Goal: Transaction & Acquisition: Purchase product/service

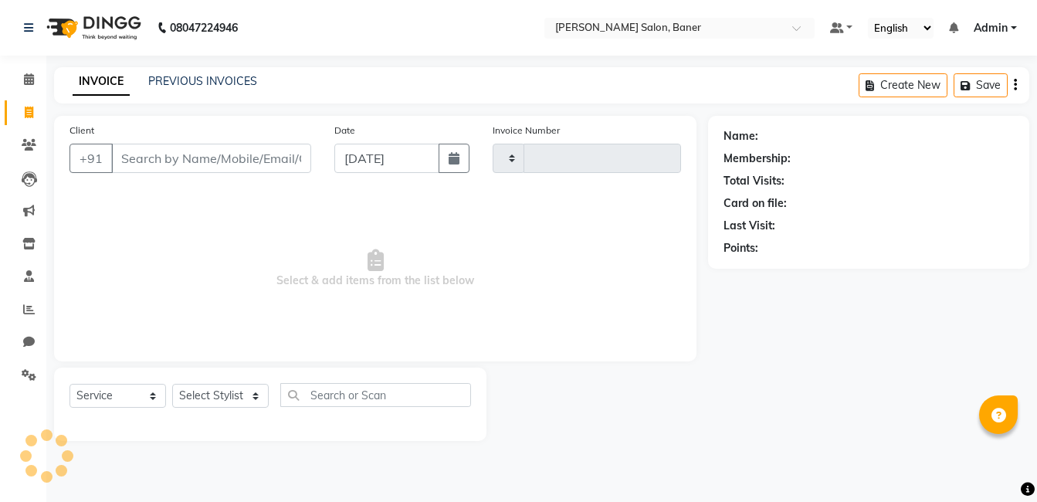
select select "service"
click at [207, 386] on select "Select Stylist" at bounding box center [220, 396] width 97 height 24
type input "3376"
select select "7115"
click at [207, 388] on select "Select Stylist" at bounding box center [220, 396] width 97 height 24
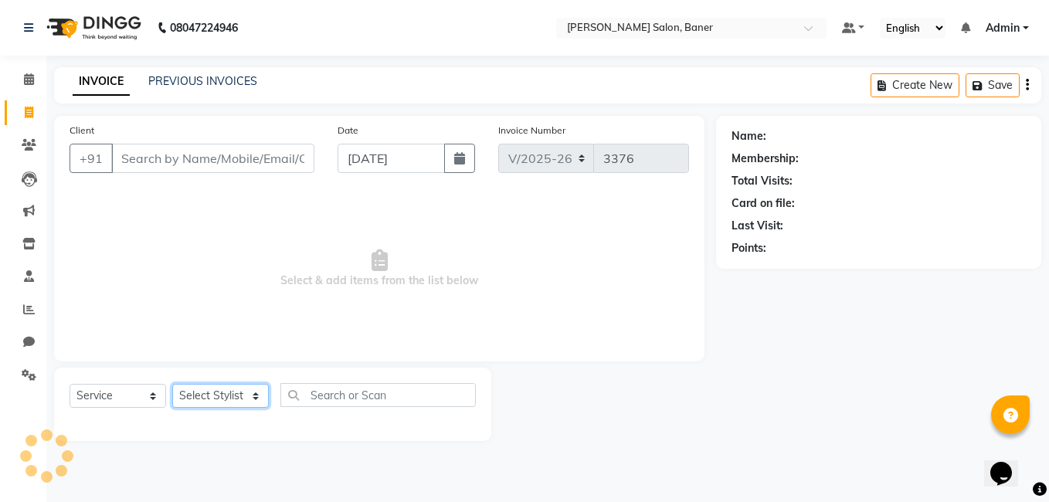
click at [207, 395] on select "Select Stylist" at bounding box center [220, 396] width 97 height 24
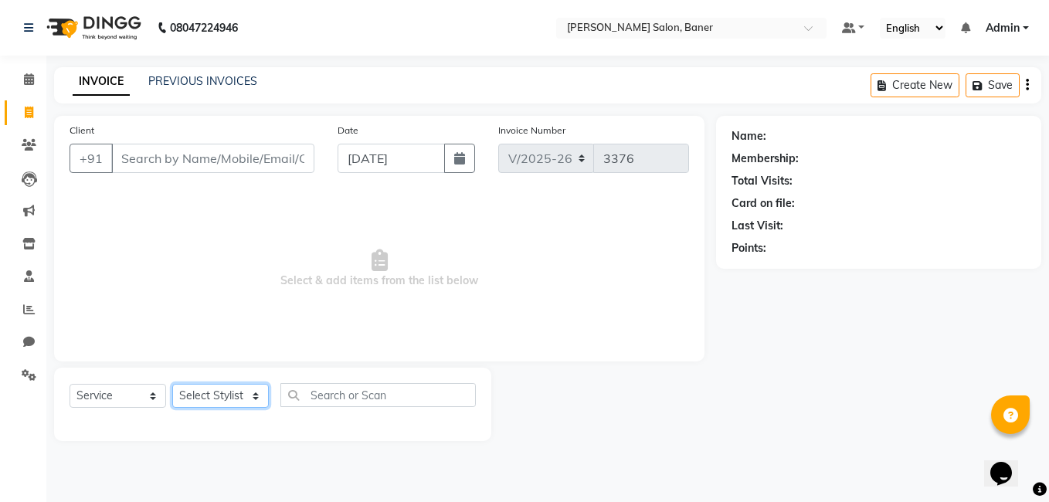
click at [207, 395] on select "Select Stylist" at bounding box center [220, 396] width 97 height 24
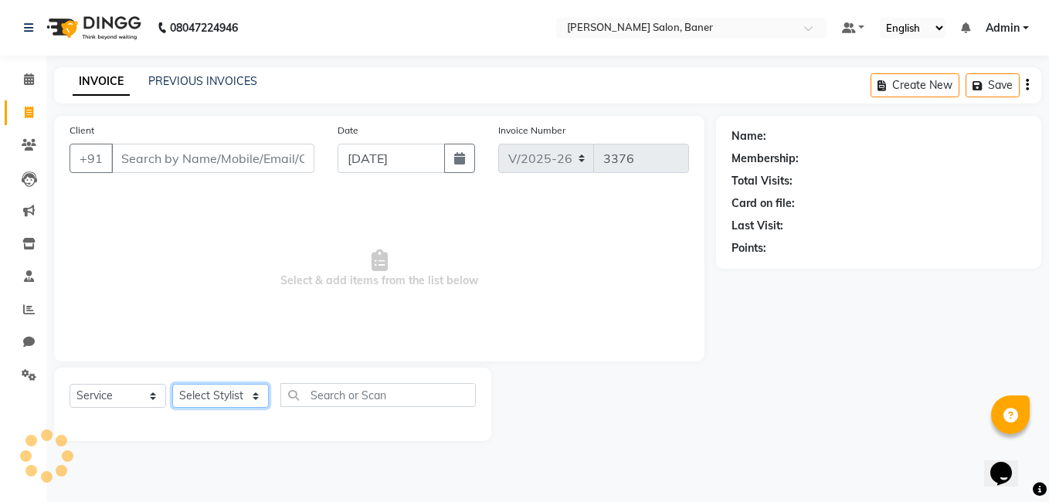
click at [207, 395] on select "Select Stylist" at bounding box center [220, 396] width 97 height 24
click at [207, 395] on select "Select Stylist Admin [PERSON_NAME] Jabaaz [PERSON_NAME] [PERSON_NAME] [PERSON_N…" at bounding box center [220, 396] width 97 height 24
select select "90315"
click at [172, 384] on select "Select Stylist Admin [PERSON_NAME] Jabaaz [PERSON_NAME] [PERSON_NAME] [PERSON_N…" at bounding box center [220, 396] width 97 height 24
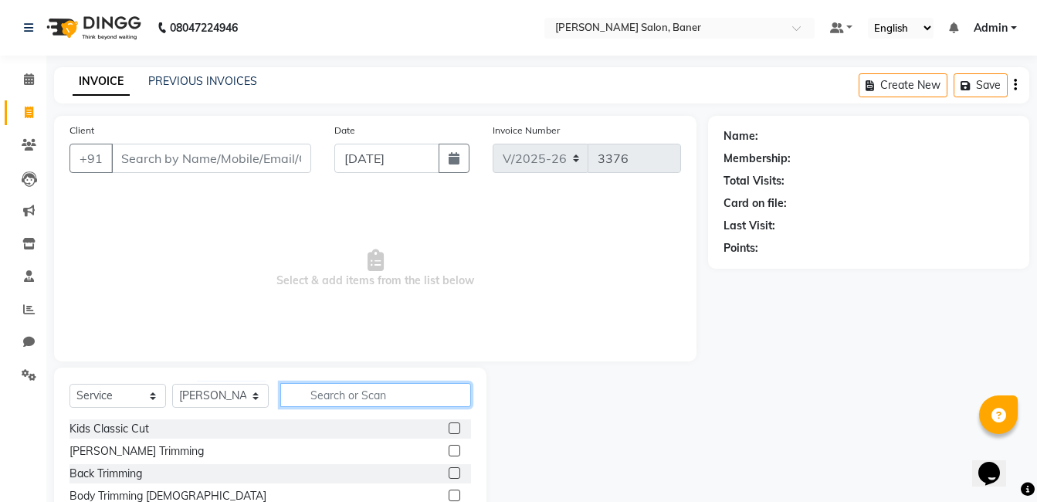
click at [337, 395] on input "text" at bounding box center [375, 395] width 191 height 24
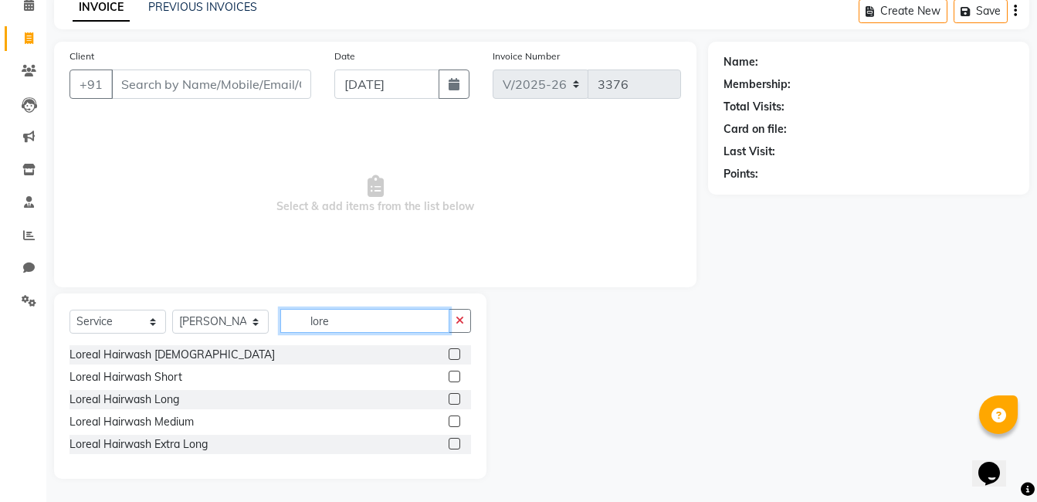
type input "lore"
click at [459, 421] on label at bounding box center [455, 421] width 12 height 12
click at [459, 421] on input "checkbox" at bounding box center [454, 422] width 10 height 10
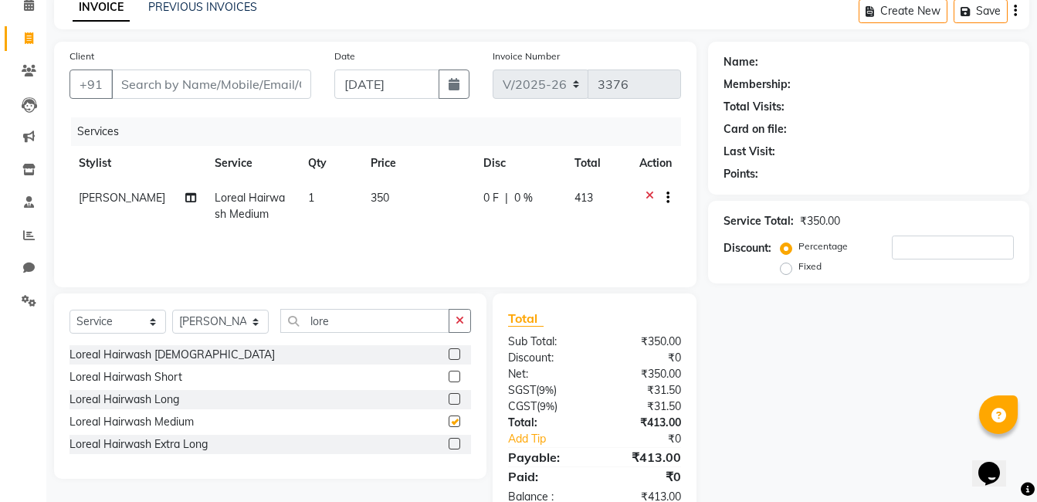
checkbox input "false"
click at [216, 81] on input "Client" at bounding box center [211, 84] width 200 height 29
type input "9"
type input "0"
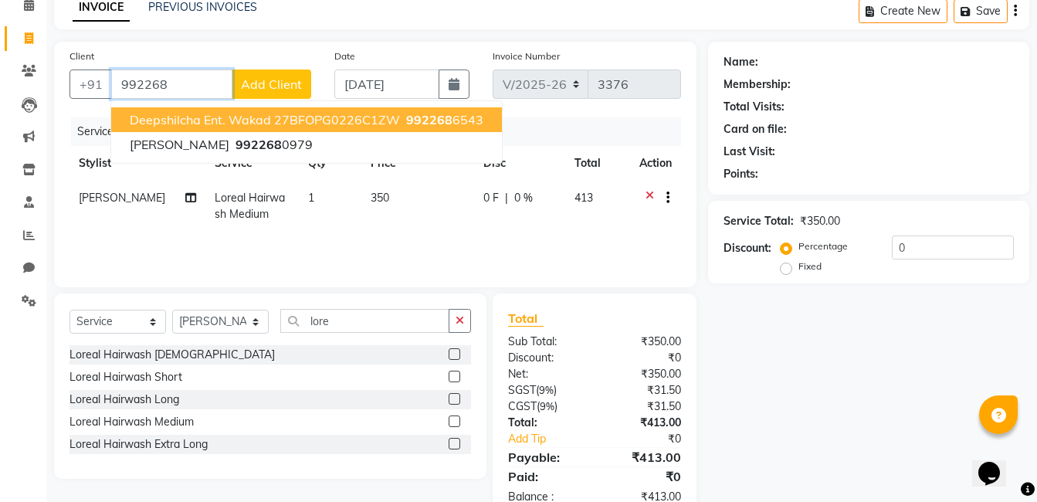
click at [300, 110] on button "Deepshilcha Ent. Wakad 27BFOPG0226C1ZW 992268 6543" at bounding box center [306, 119] width 391 height 25
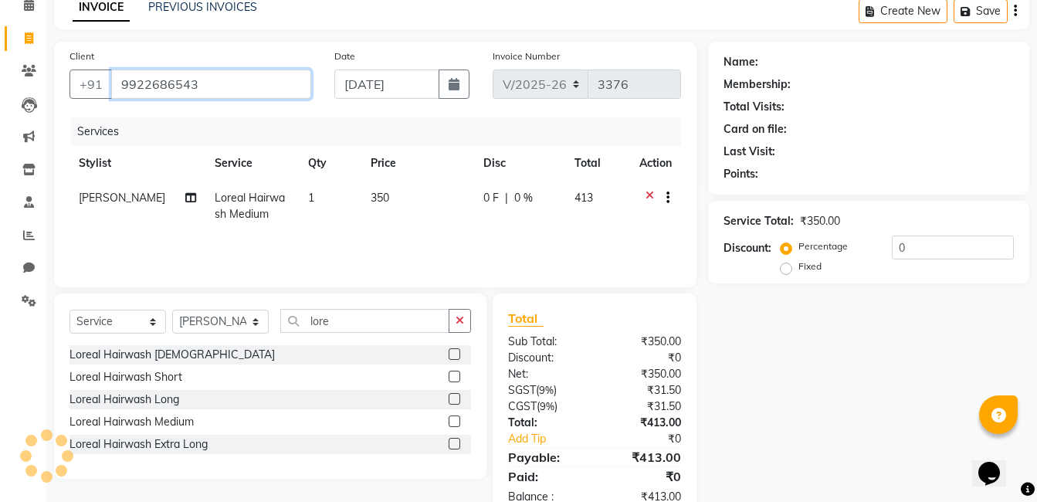
type input "9922686543"
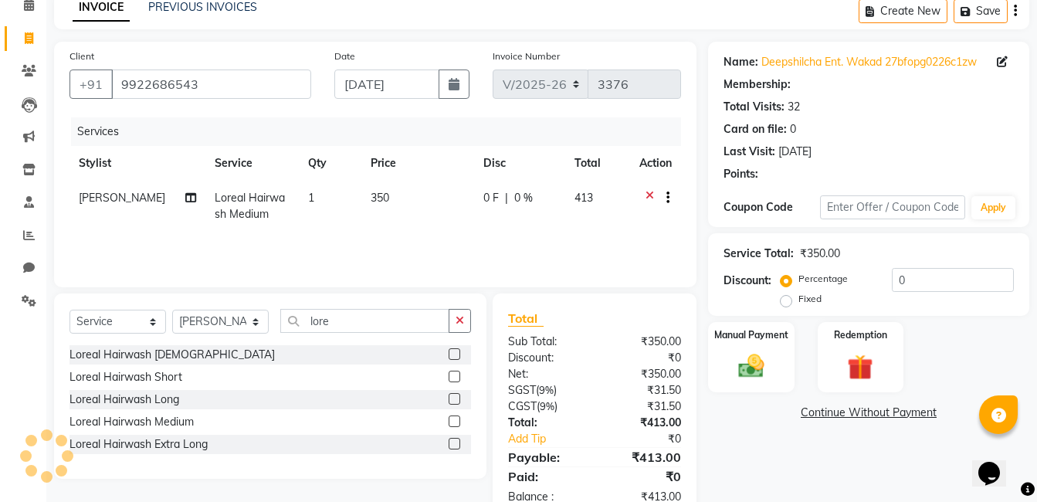
select select "1: Object"
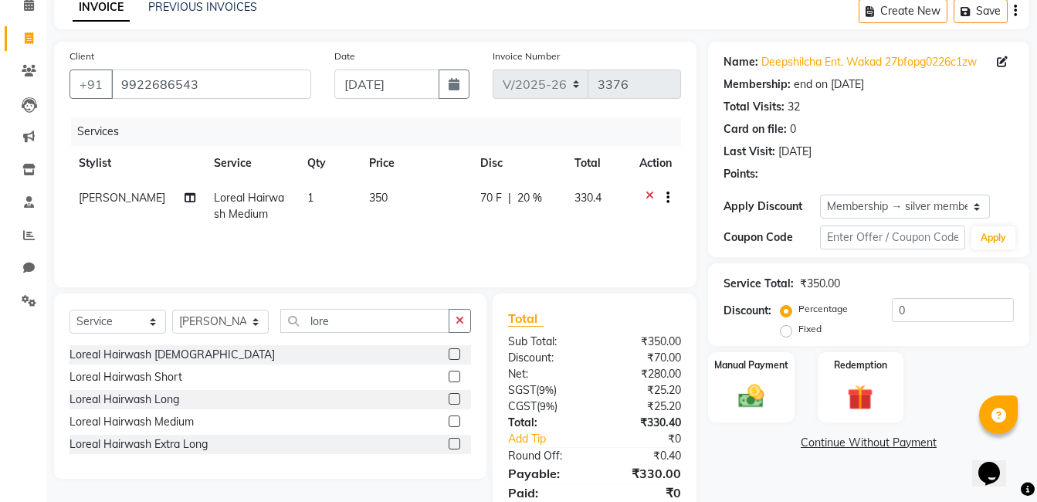
type input "20"
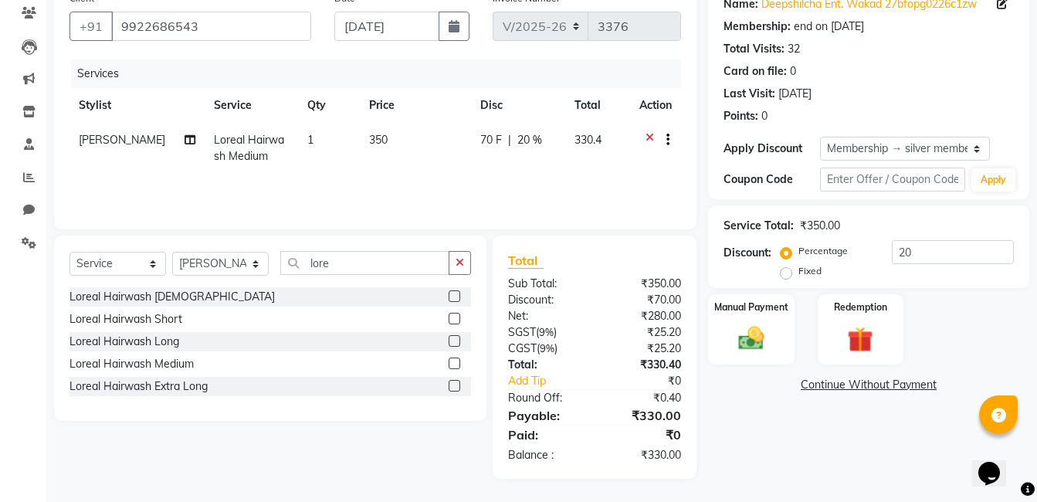
click at [451, 365] on label at bounding box center [455, 364] width 12 height 12
click at [451, 365] on input "checkbox" at bounding box center [454, 364] width 10 height 10
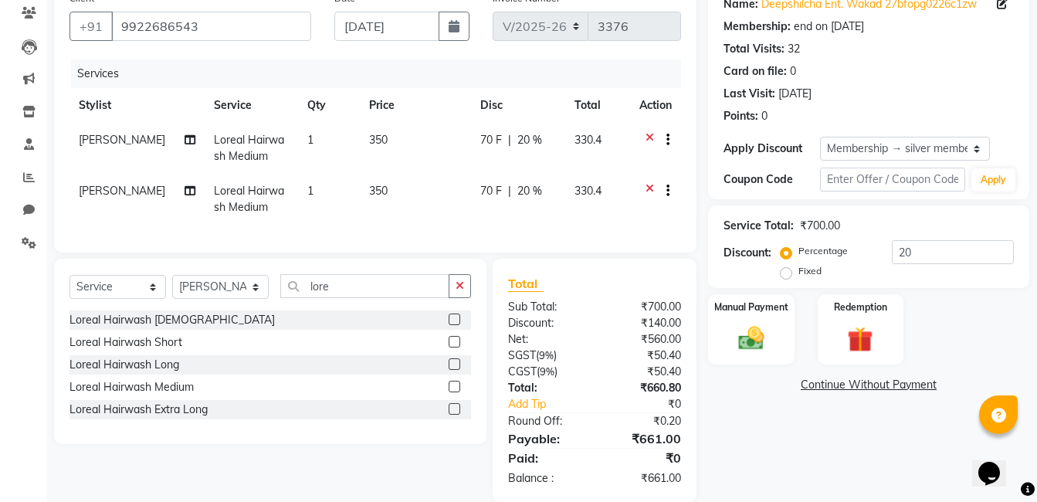
scroll to position [167, 0]
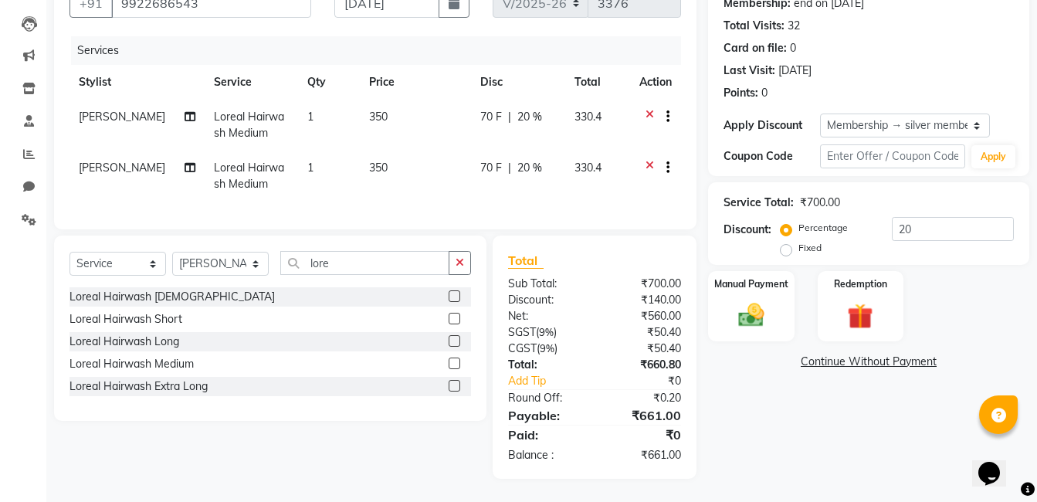
click at [650, 160] on icon at bounding box center [650, 169] width 8 height 19
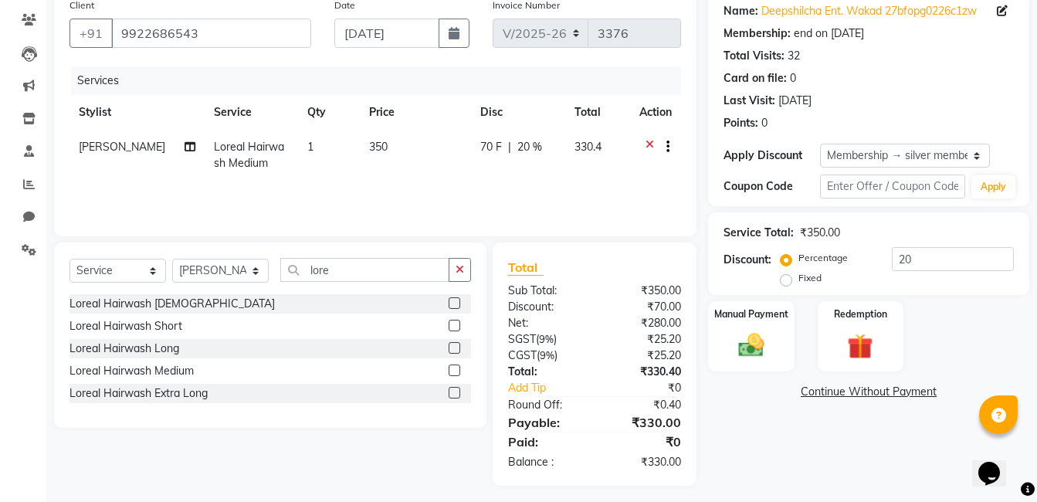
scroll to position [132, 0]
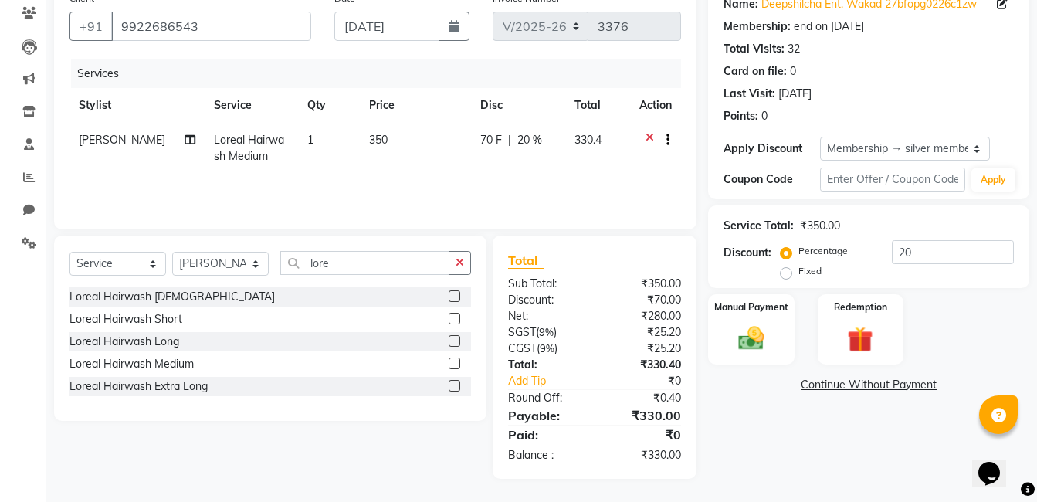
click at [456, 365] on label at bounding box center [455, 364] width 12 height 12
click at [456, 365] on input "checkbox" at bounding box center [454, 364] width 10 height 10
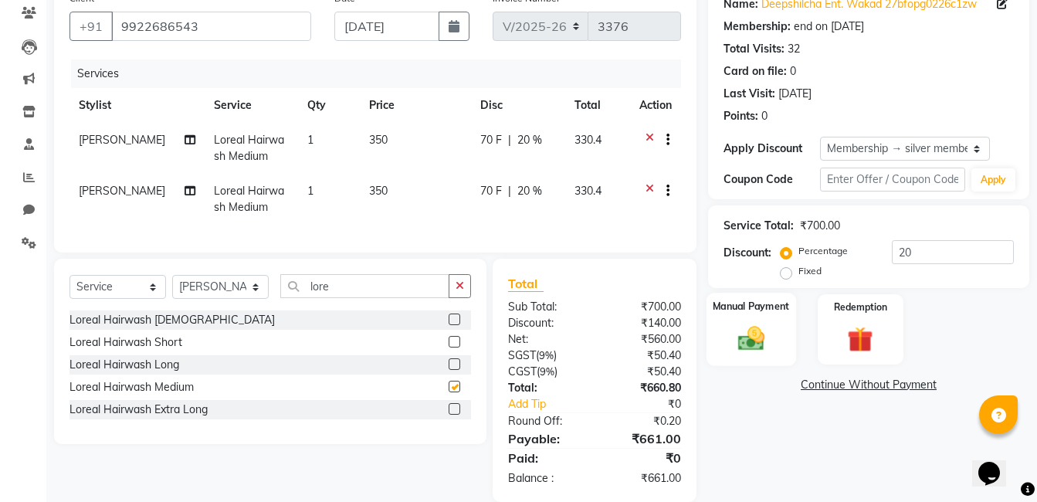
checkbox input "false"
click at [752, 317] on div "Manual Payment" at bounding box center [752, 329] width 90 height 73
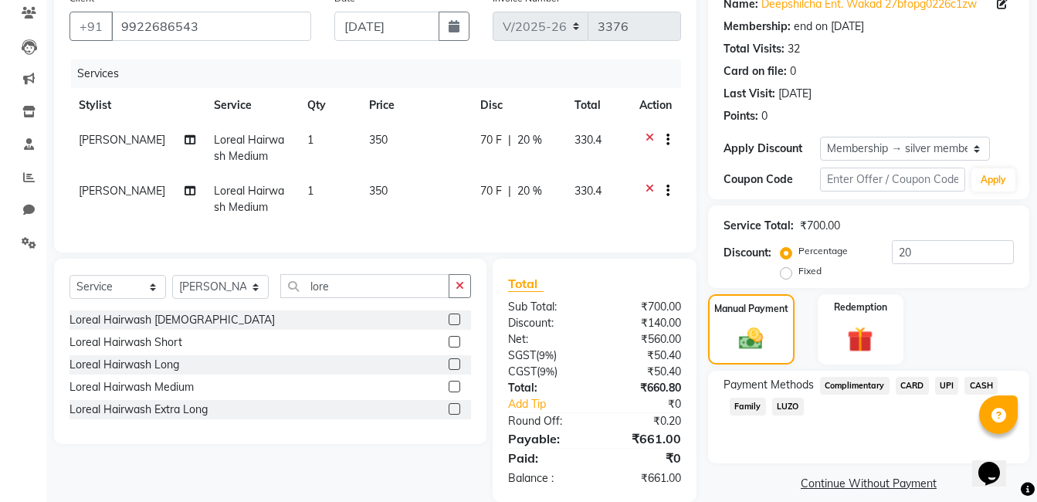
click at [939, 385] on span "UPI" at bounding box center [947, 386] width 24 height 18
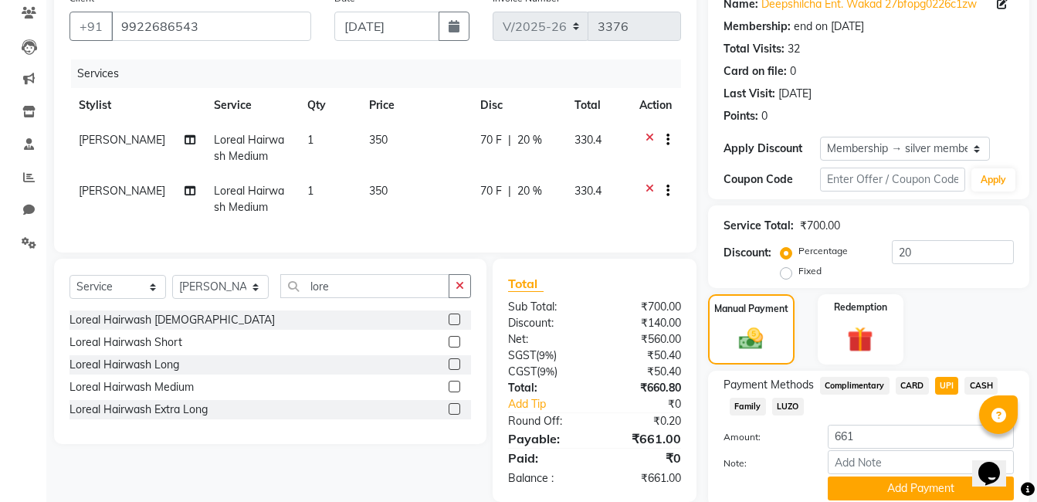
scroll to position [192, 0]
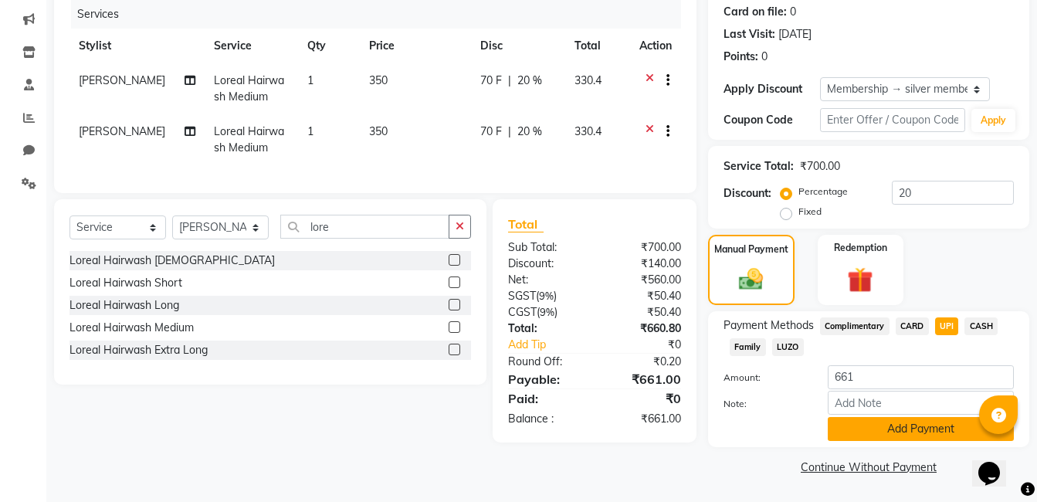
click at [905, 426] on button "Add Payment" at bounding box center [921, 429] width 186 height 24
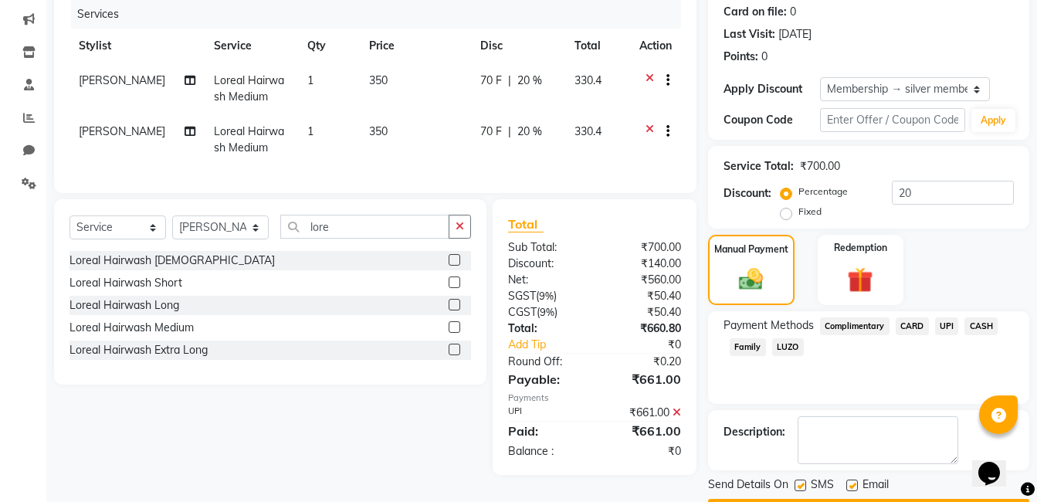
scroll to position [236, 0]
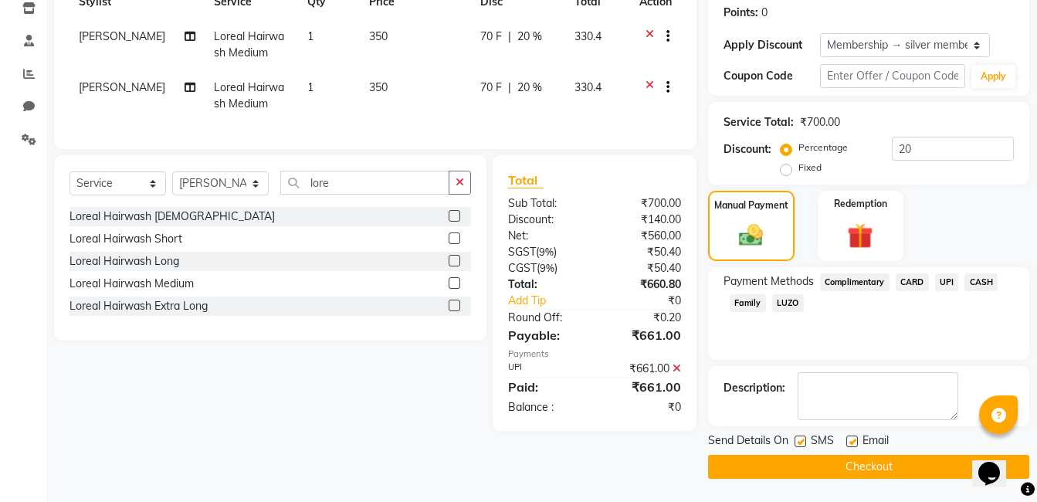
click at [781, 465] on button "Checkout" at bounding box center [868, 467] width 321 height 24
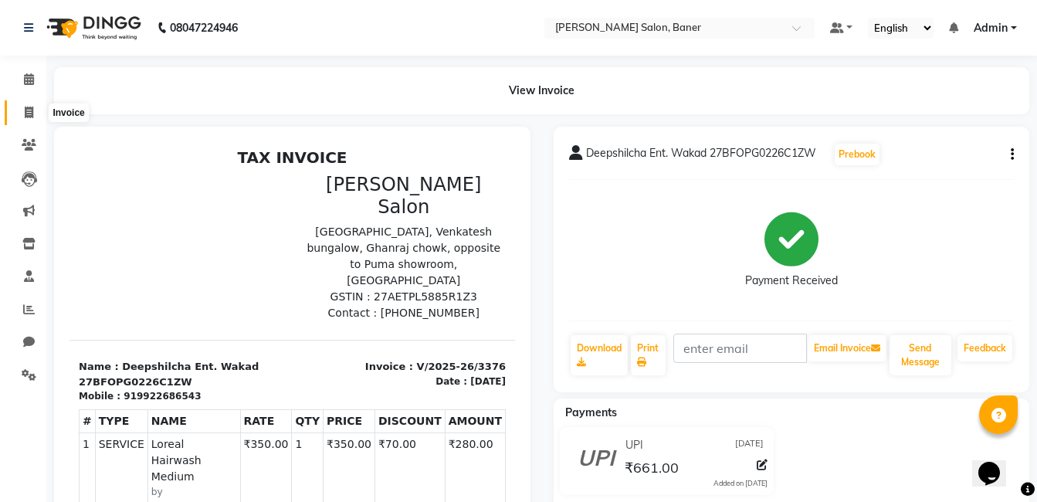
click at [31, 116] on icon at bounding box center [29, 113] width 8 height 12
select select "service"
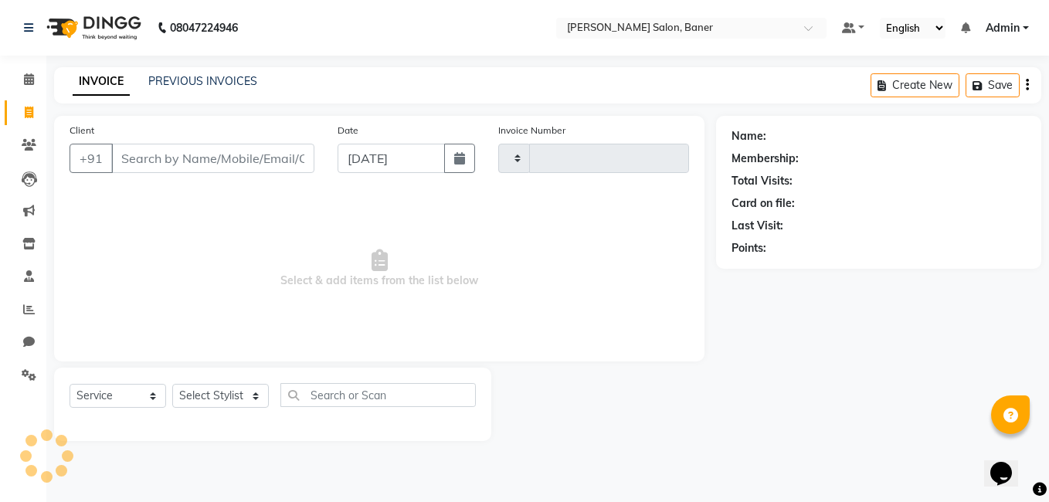
click at [188, 163] on input "Client" at bounding box center [212, 158] width 203 height 29
type input "i"
select select "7115"
type input "3377"
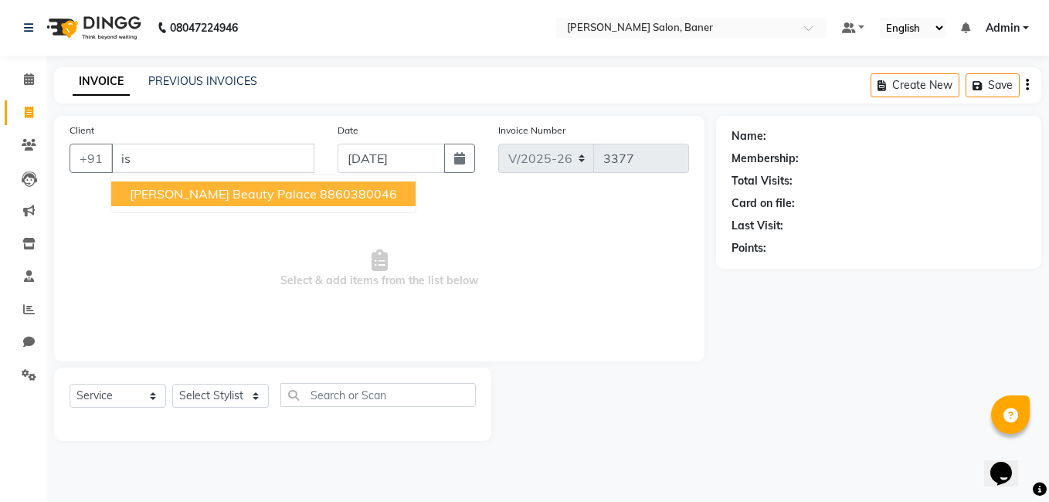
type input "i"
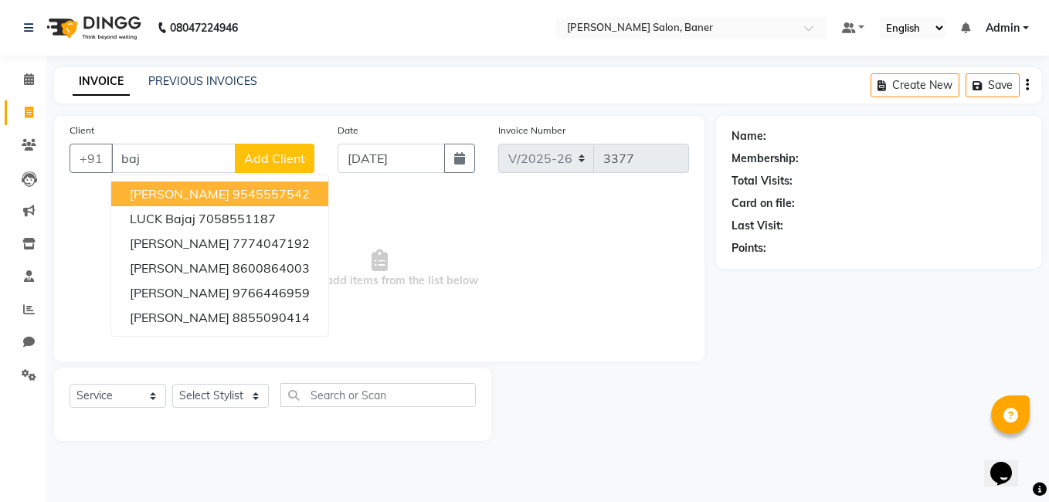
click at [267, 193] on ngb-highlight "9545557542" at bounding box center [270, 193] width 77 height 15
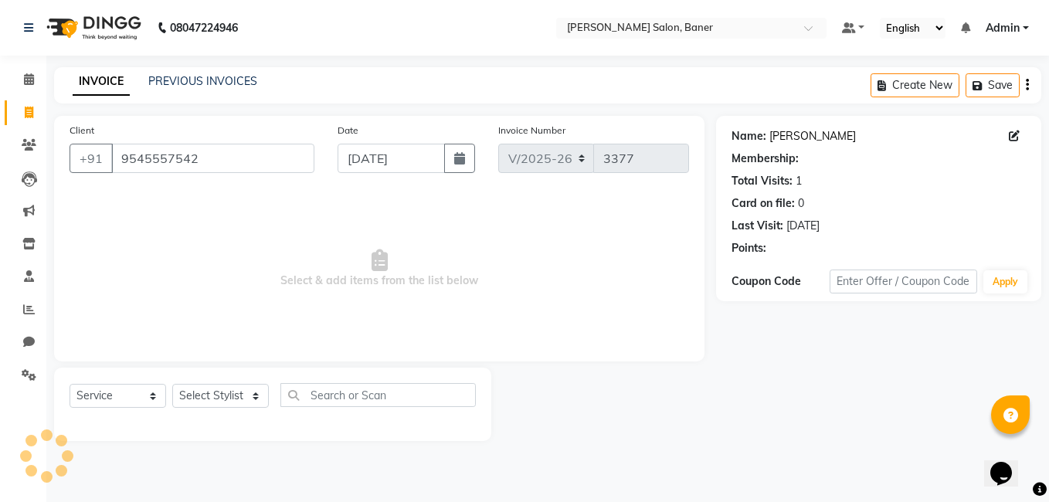
click at [810, 134] on link "Dipak Bajaj" at bounding box center [812, 136] width 86 height 16
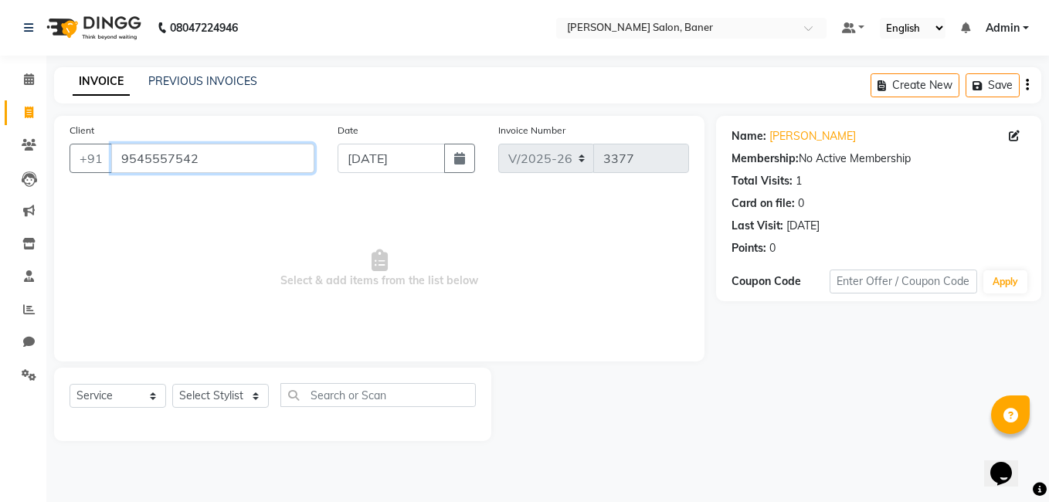
click at [220, 159] on input "9545557542" at bounding box center [212, 158] width 203 height 29
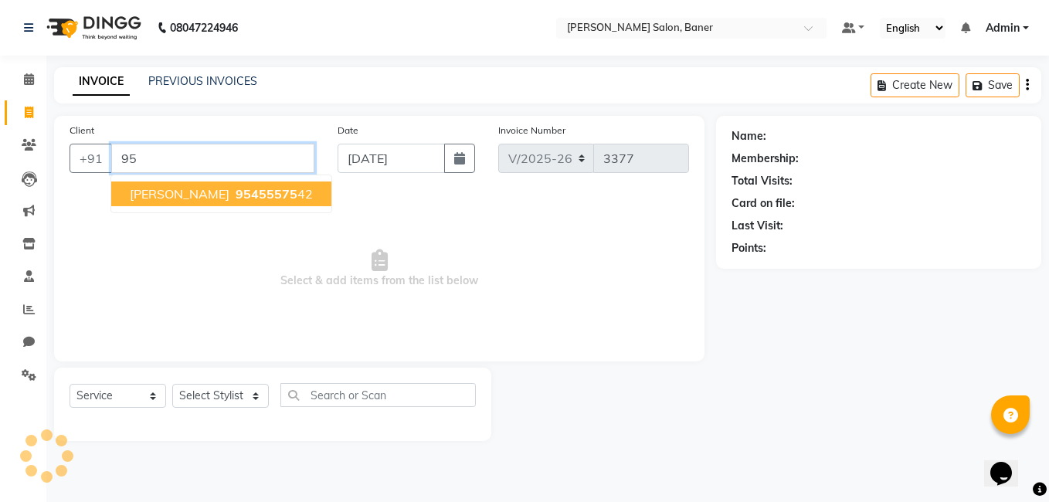
type input "9"
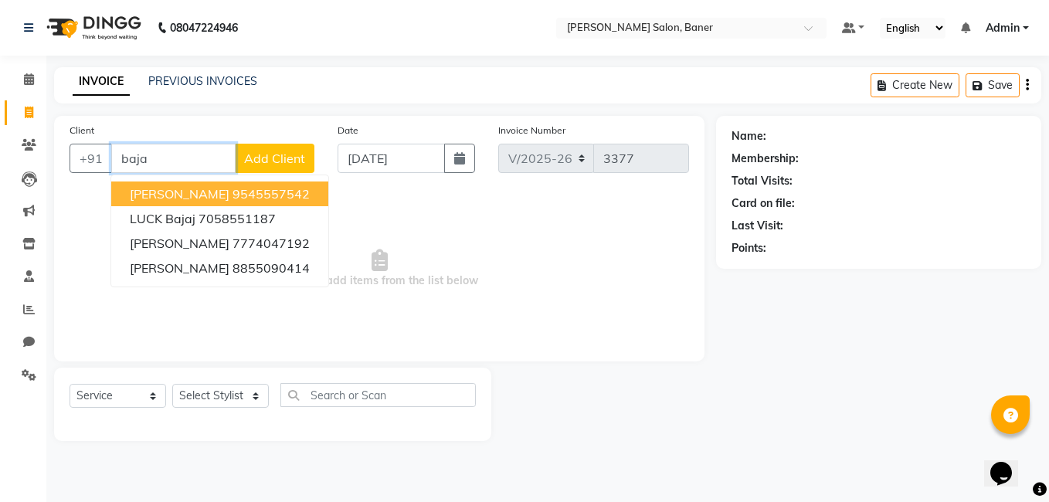
click at [250, 196] on ngb-highlight "9545557542" at bounding box center [270, 193] width 77 height 15
type input "9545557542"
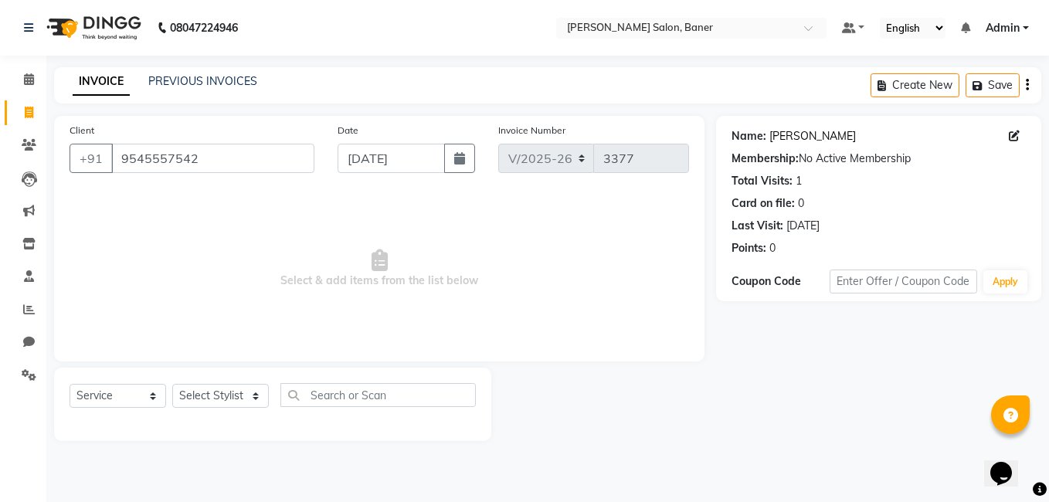
click at [804, 134] on link "Dipak Bajaj" at bounding box center [812, 136] width 86 height 16
drag, startPoint x: 31, startPoint y: 245, endPoint x: 659, endPoint y: 79, distance: 649.5
click at [31, 245] on icon at bounding box center [28, 244] width 13 height 12
click at [30, 180] on icon at bounding box center [29, 178] width 15 height 15
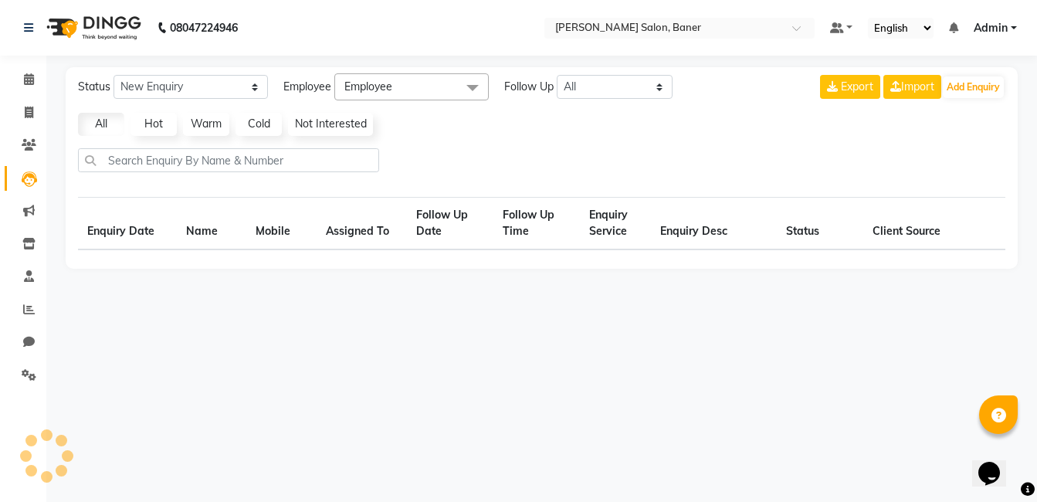
select select "10"
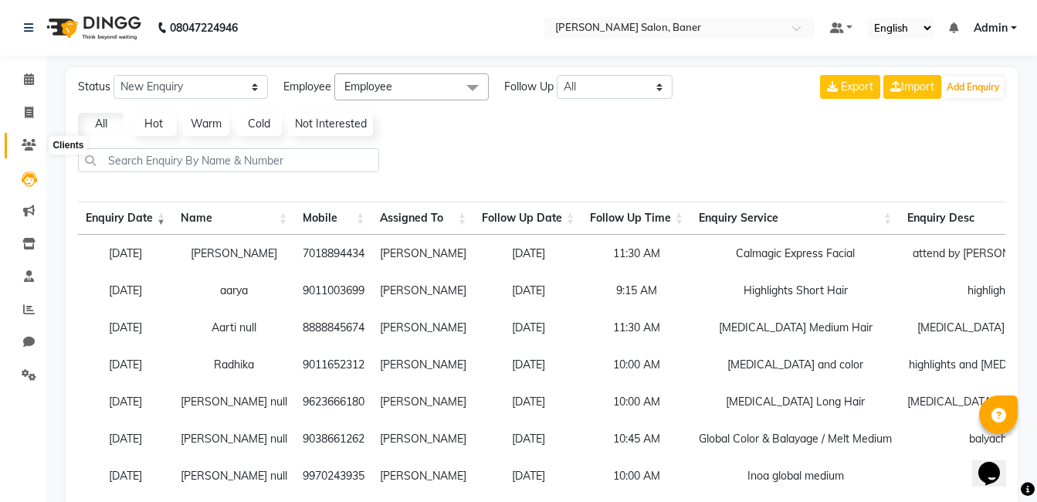
click at [31, 147] on icon at bounding box center [29, 145] width 15 height 12
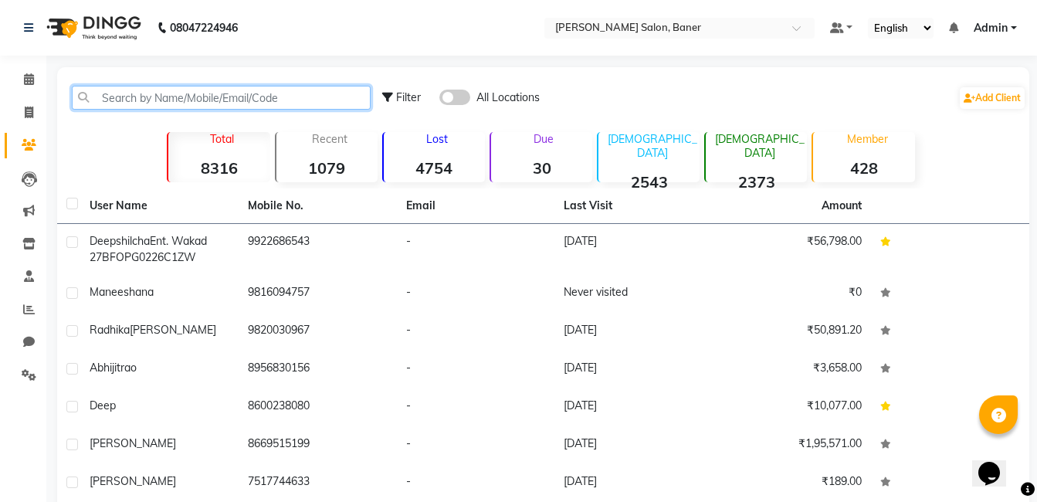
click at [253, 91] on input "text" at bounding box center [221, 98] width 299 height 24
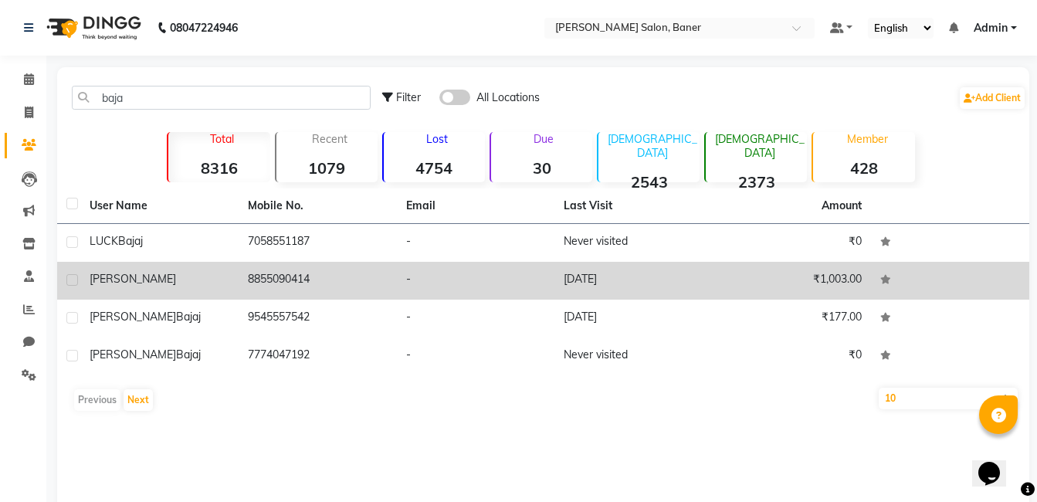
click at [286, 290] on td "8855090414" at bounding box center [318, 281] width 158 height 38
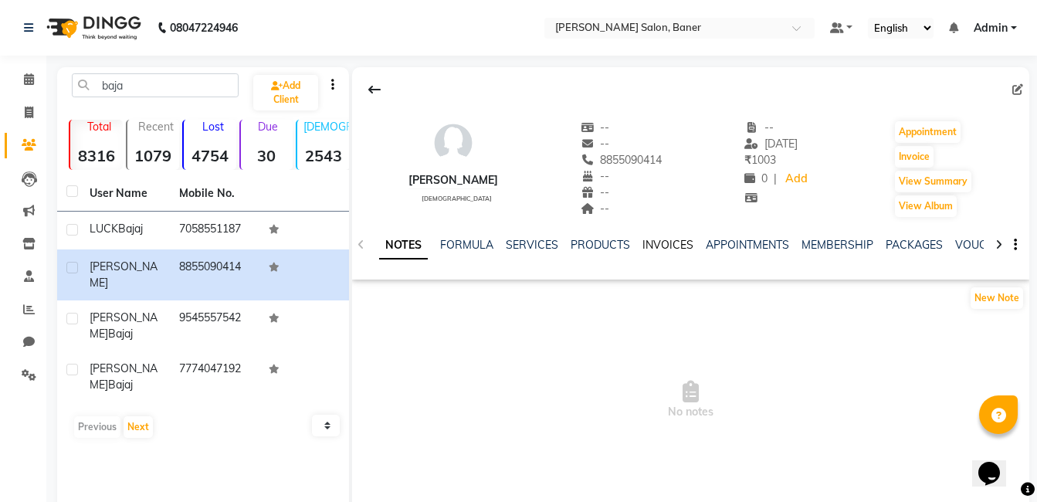
click at [679, 248] on link "INVOICES" at bounding box center [668, 245] width 51 height 14
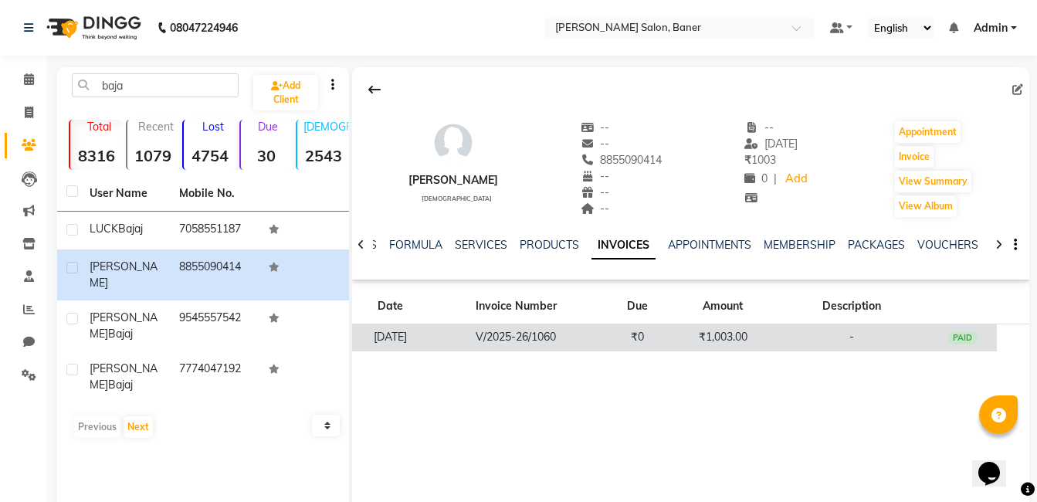
click at [603, 346] on td "V/2025-26/1060" at bounding box center [516, 337] width 175 height 27
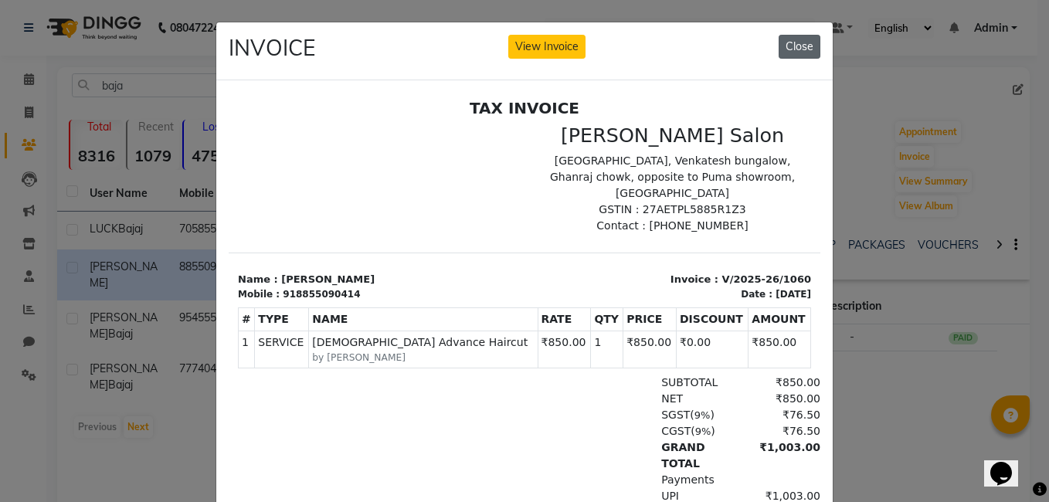
click at [801, 50] on button "Close" at bounding box center [799, 47] width 42 height 24
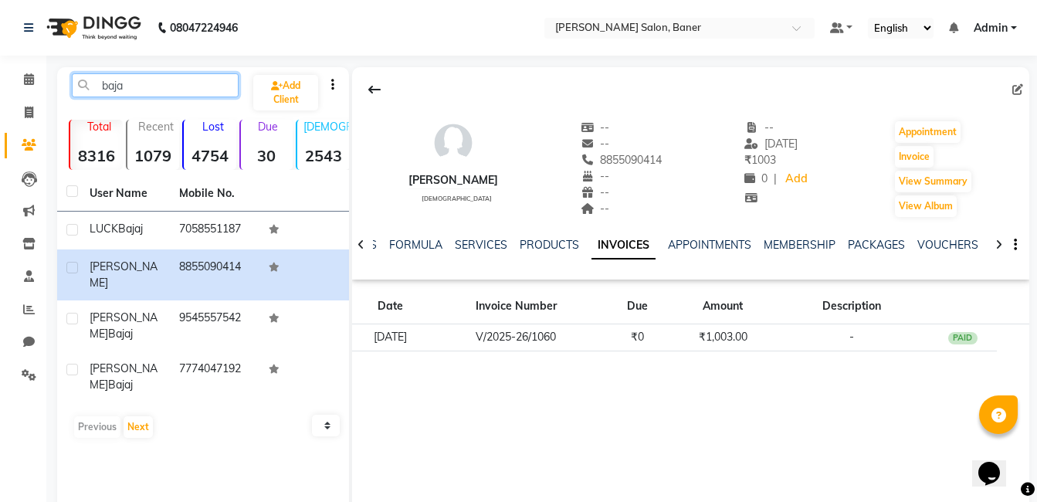
click at [183, 87] on input "baja" at bounding box center [155, 85] width 167 height 24
type input "b"
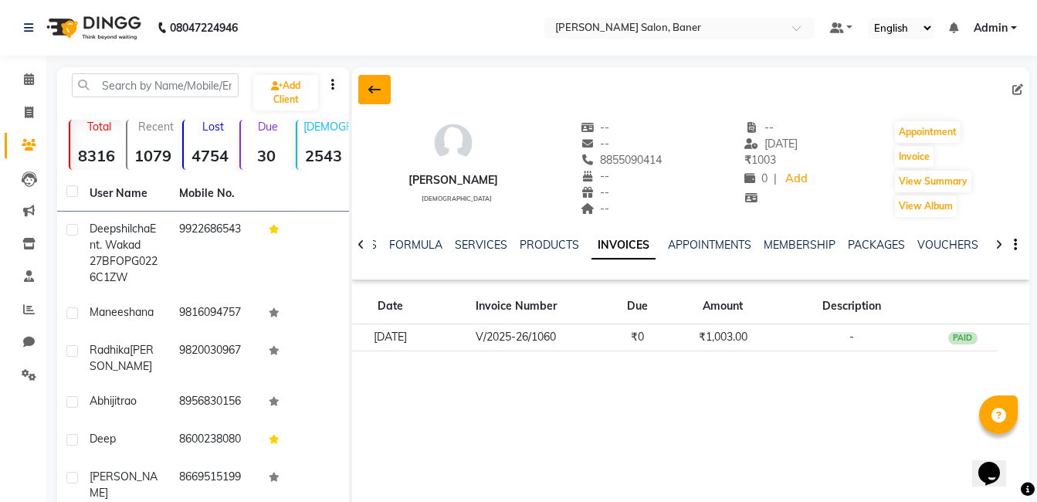
click at [373, 90] on icon at bounding box center [374, 89] width 12 height 12
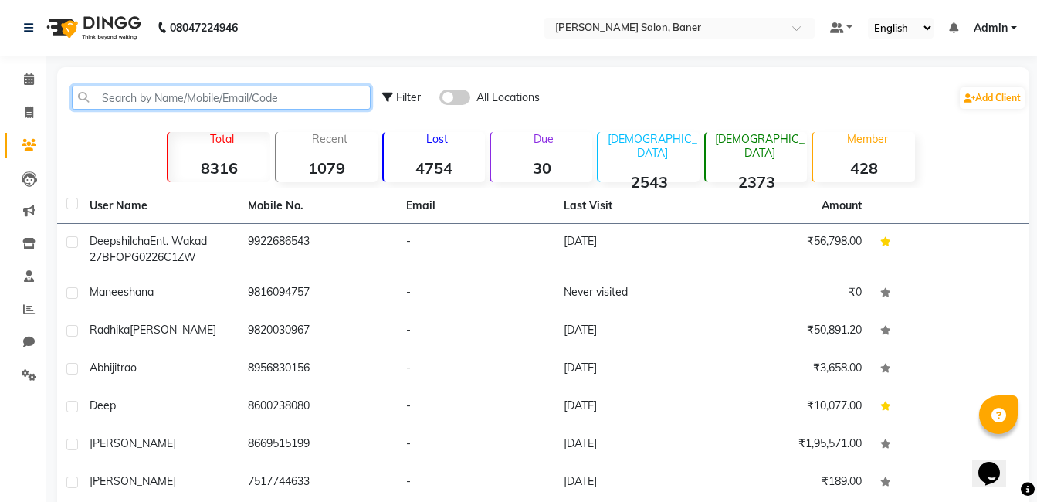
click at [204, 105] on input "text" at bounding box center [221, 98] width 299 height 24
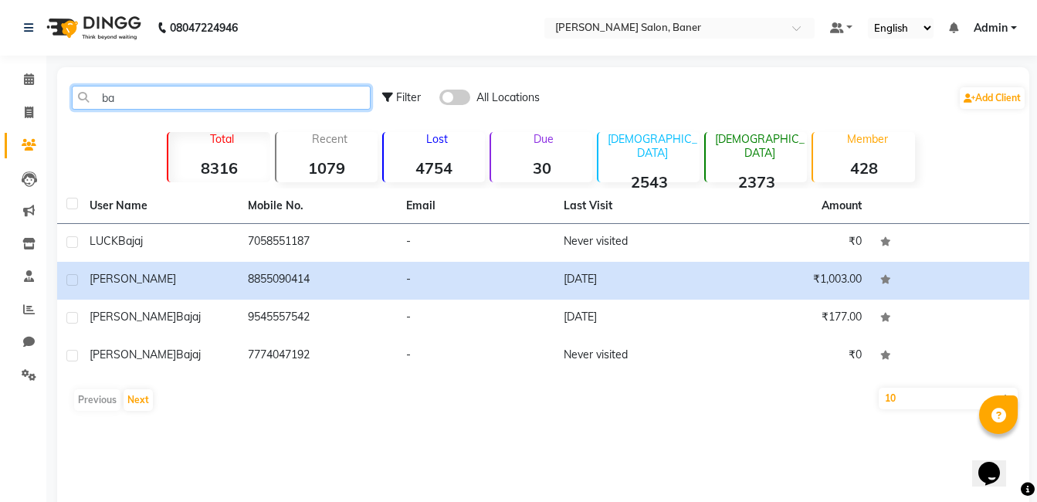
type input "b"
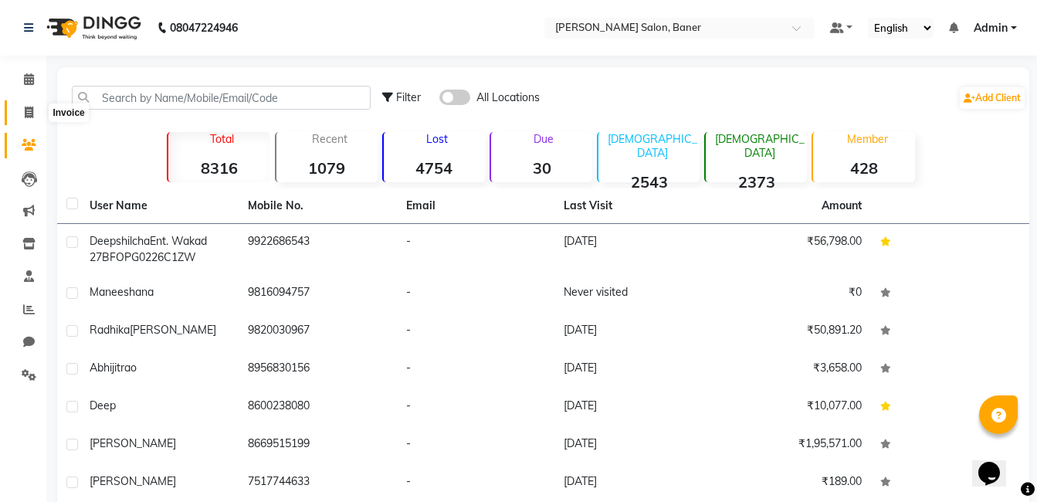
click at [26, 107] on icon at bounding box center [29, 113] width 8 height 12
select select "service"
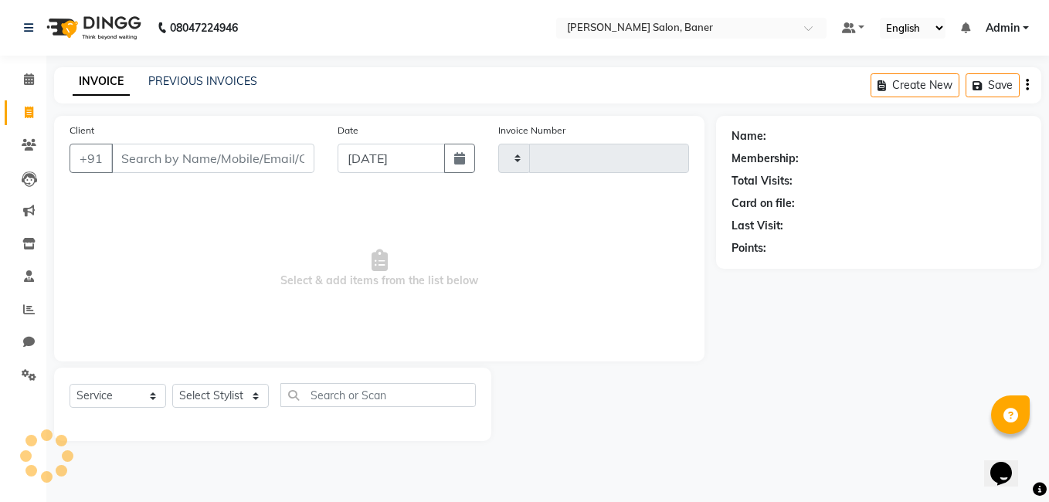
type input "3377"
select select "7115"
click at [27, 311] on icon at bounding box center [29, 310] width 12 height 12
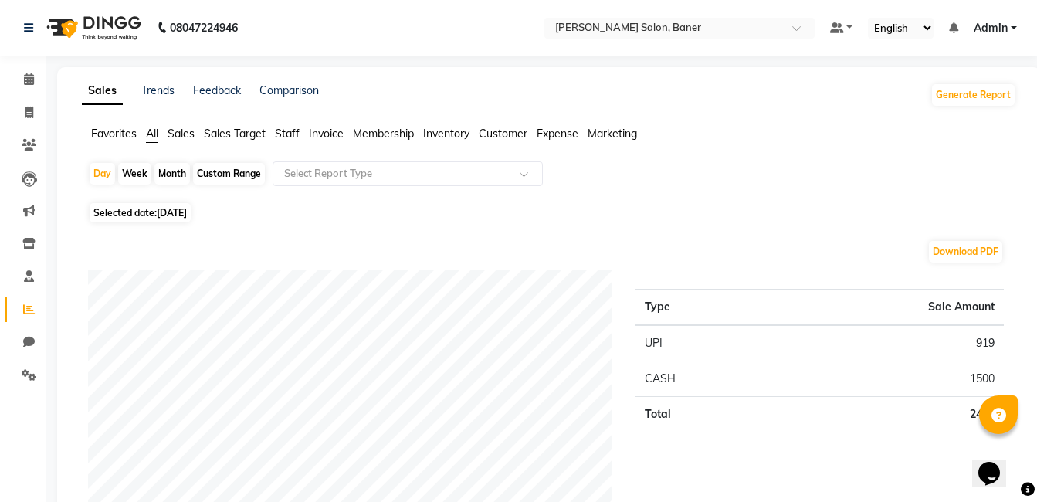
click at [183, 215] on span "[DATE]" at bounding box center [172, 213] width 30 height 12
select select "9"
select select "2025"
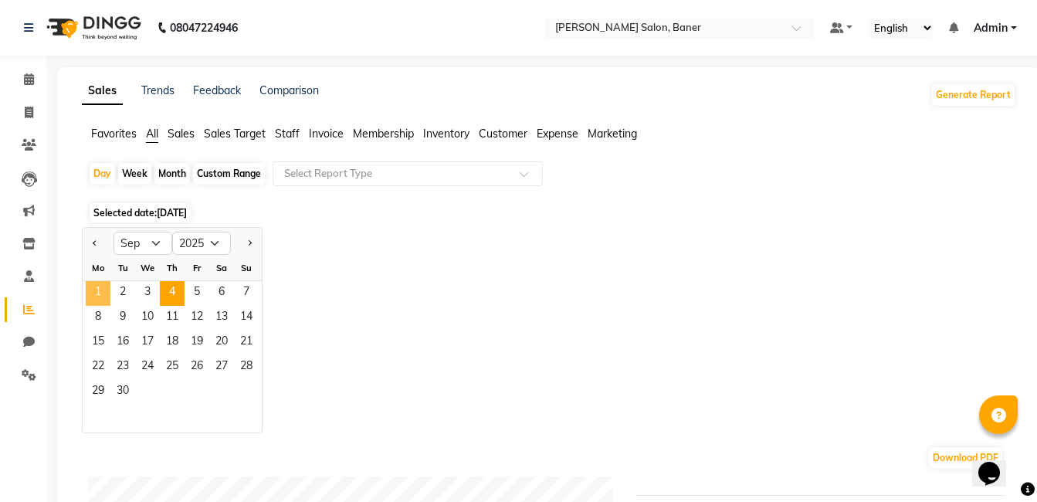
click at [97, 297] on span "1" at bounding box center [98, 293] width 25 height 25
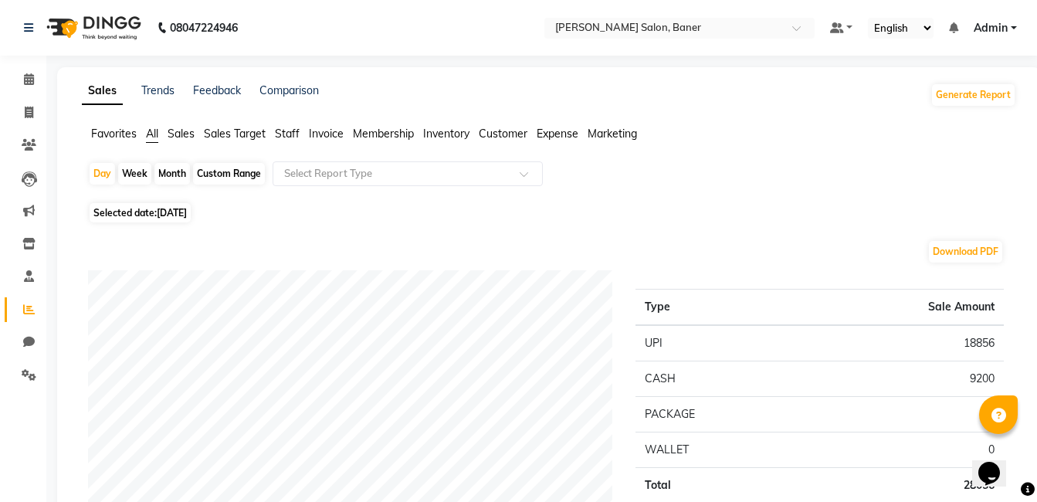
click at [175, 171] on div "Month" at bounding box center [172, 174] width 36 height 22
select select "9"
select select "2025"
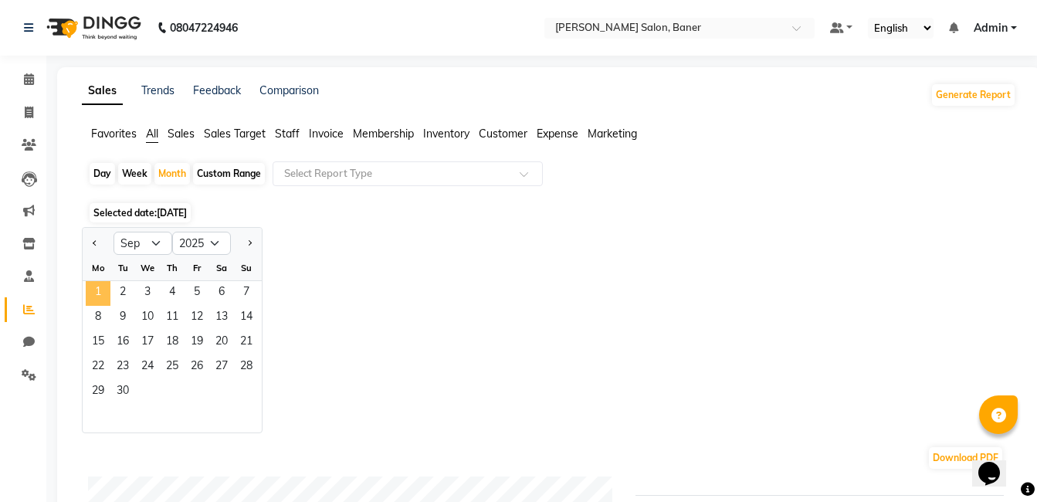
click at [100, 292] on span "1" at bounding box center [98, 293] width 25 height 25
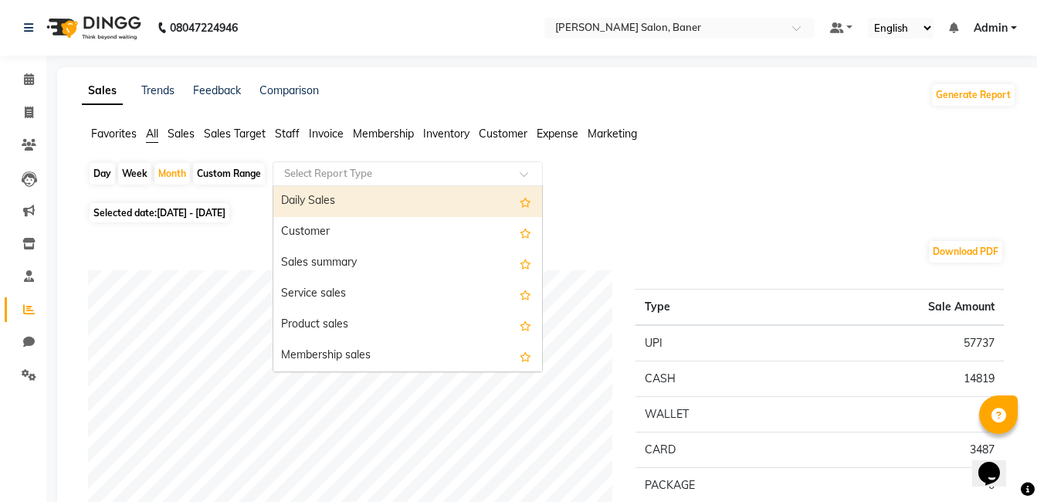
click at [348, 175] on input "text" at bounding box center [392, 173] width 222 height 15
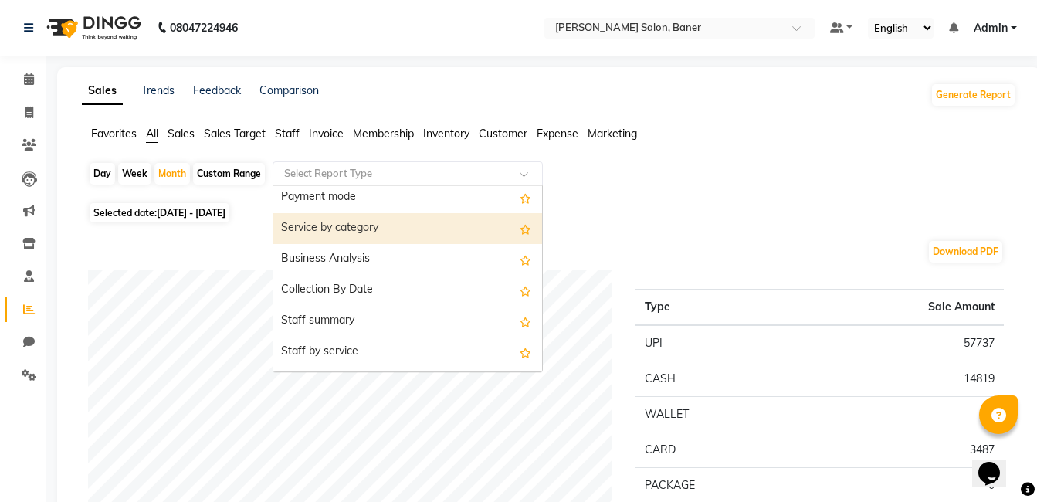
scroll to position [309, 0]
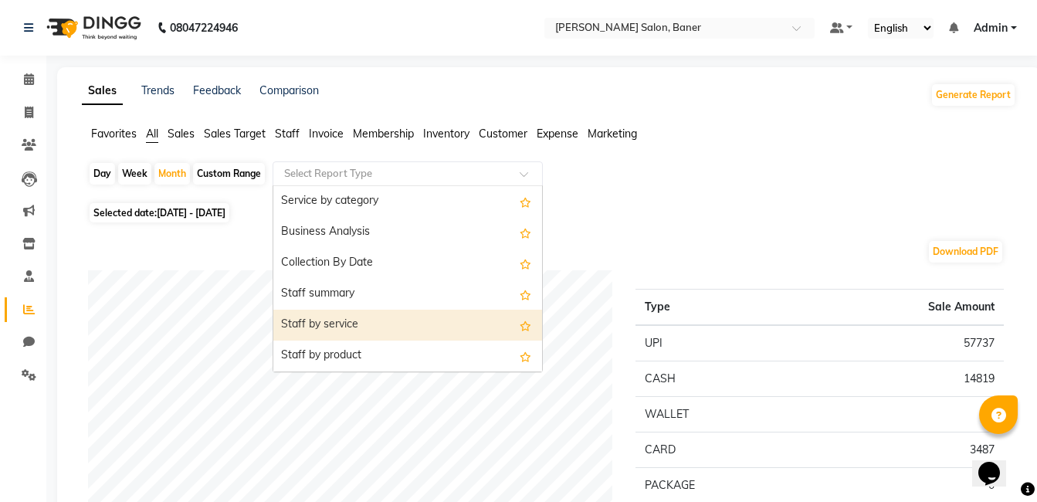
click at [350, 324] on div "Staff by service" at bounding box center [407, 325] width 269 height 31
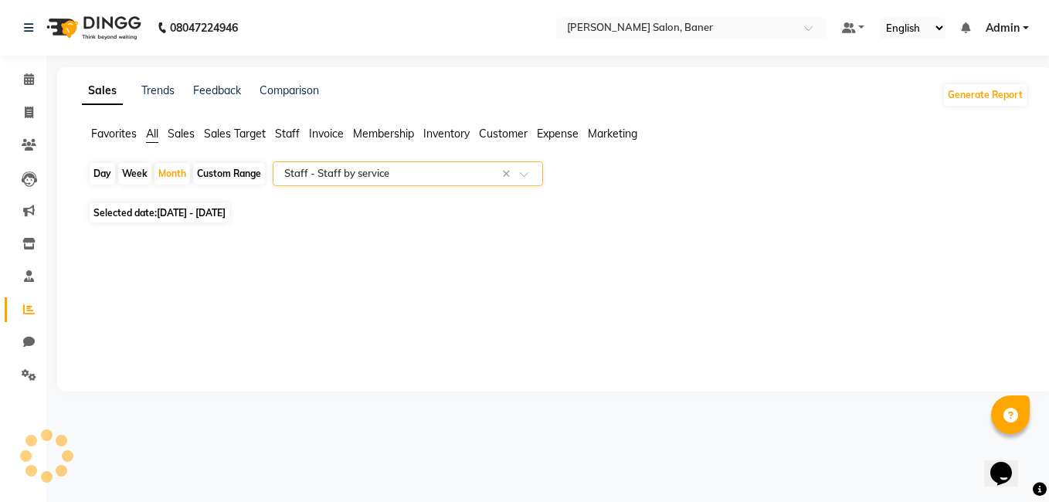
select select "full_report"
select select "csv"
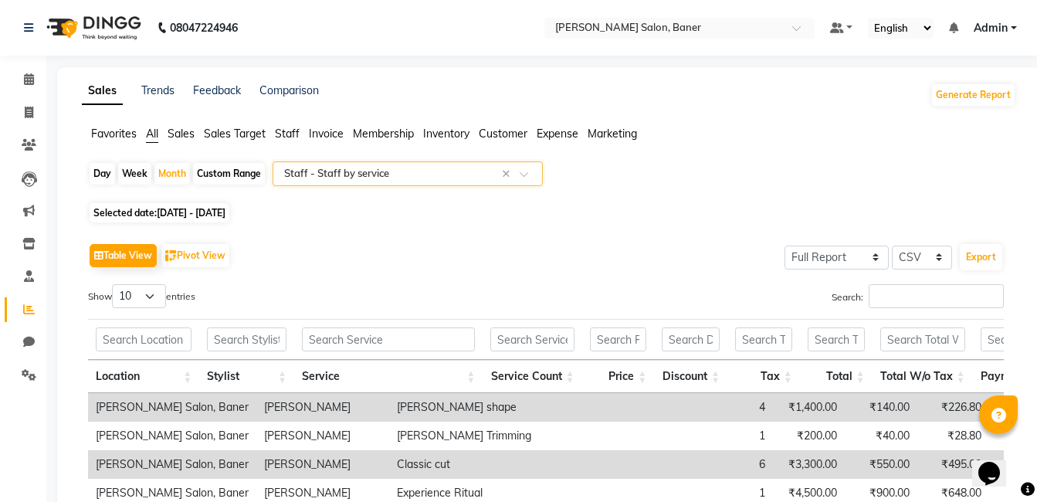
scroll to position [77, 0]
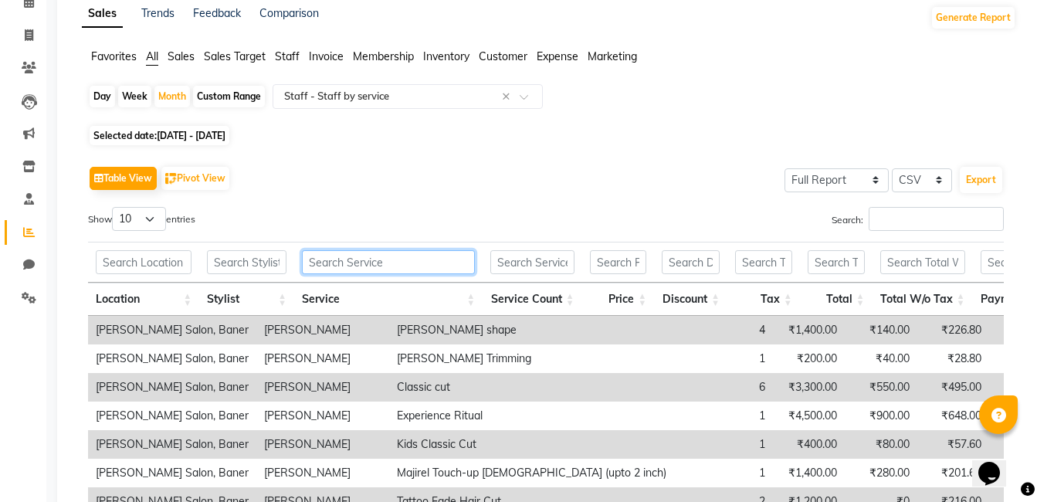
click at [368, 264] on input "text" at bounding box center [388, 262] width 173 height 24
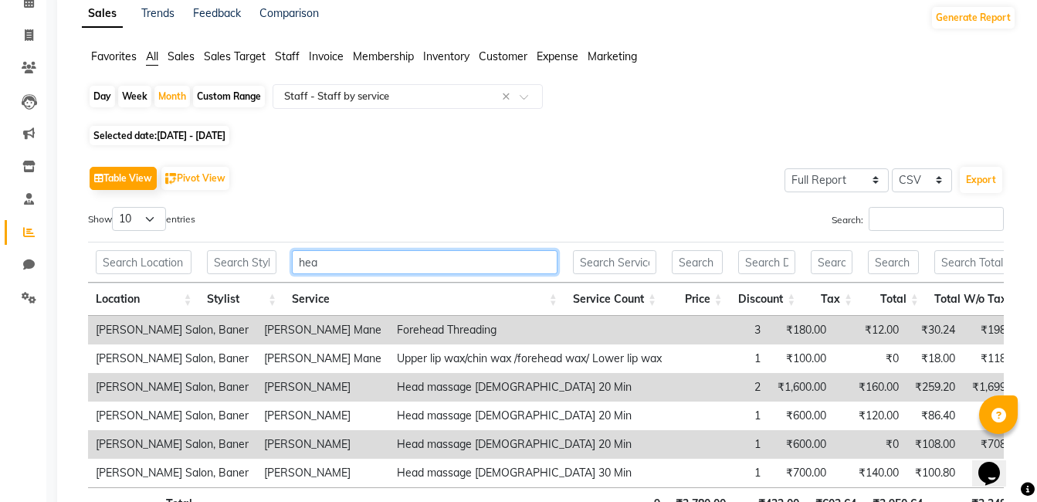
scroll to position [0, 0]
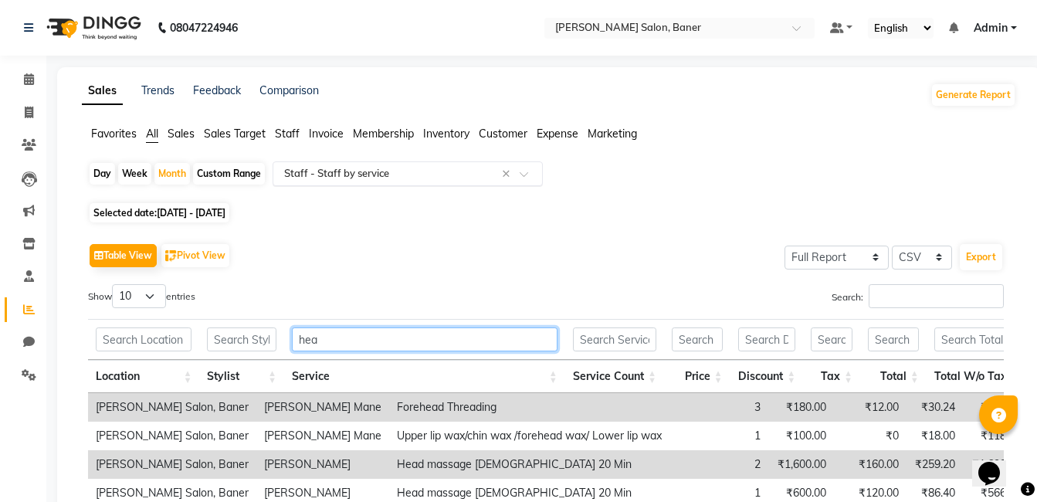
type input "hea"
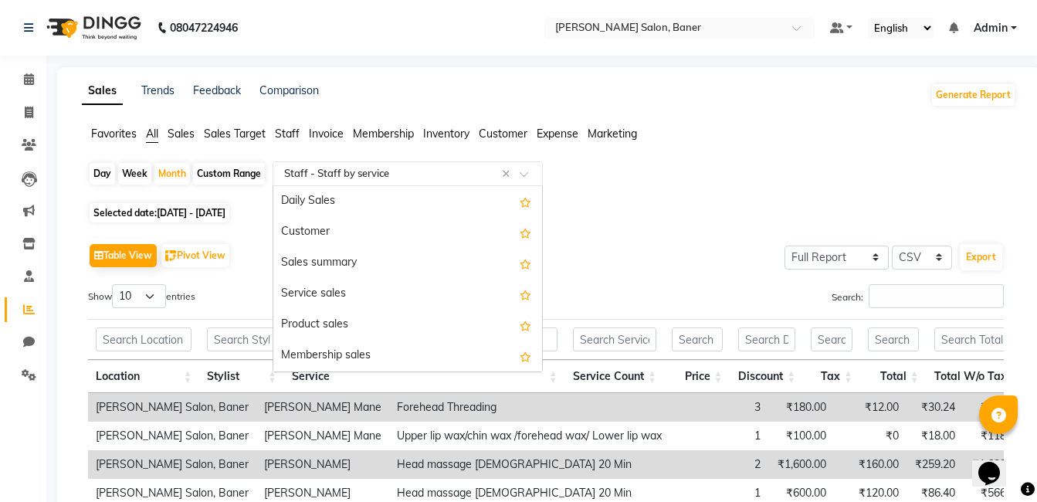
click at [377, 171] on input "text" at bounding box center [392, 173] width 222 height 15
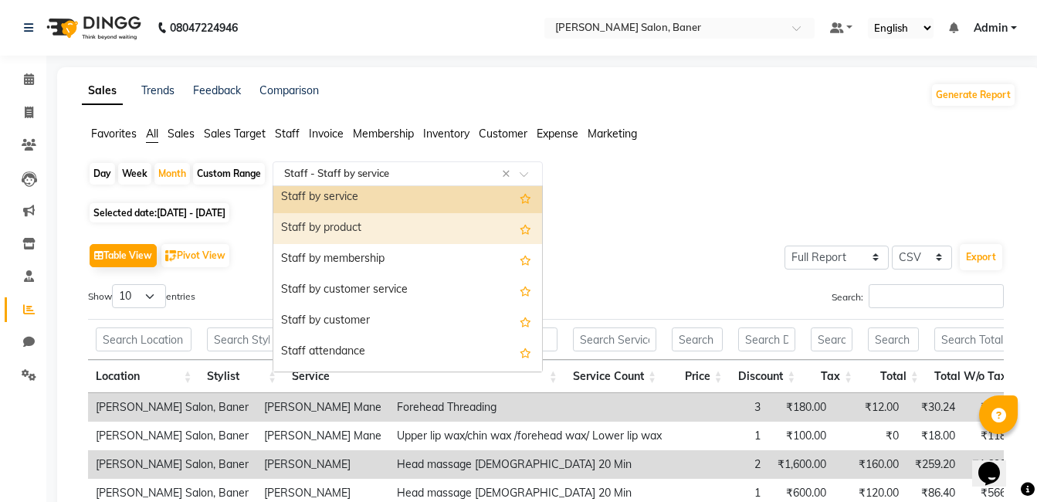
scroll to position [463, 0]
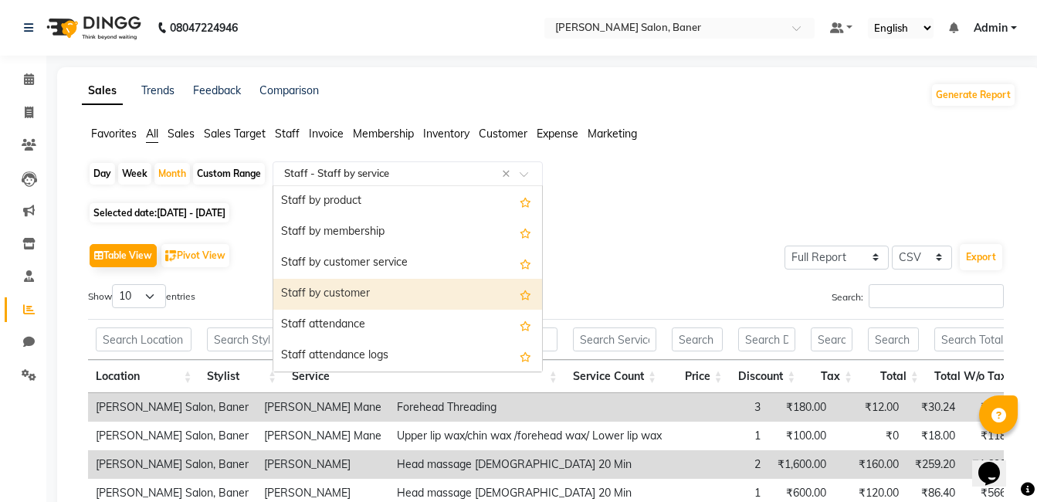
click at [379, 288] on div "Staff by customer" at bounding box center [407, 294] width 269 height 31
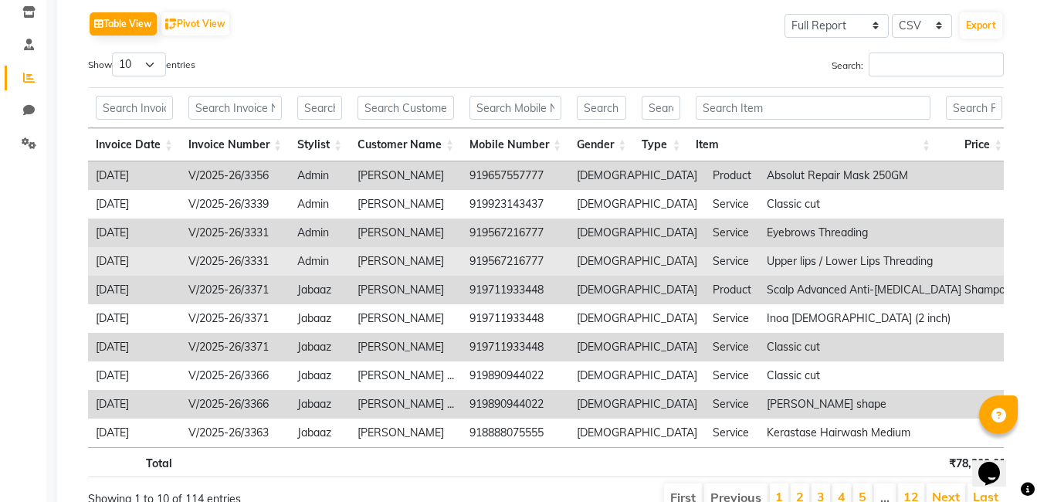
scroll to position [77, 0]
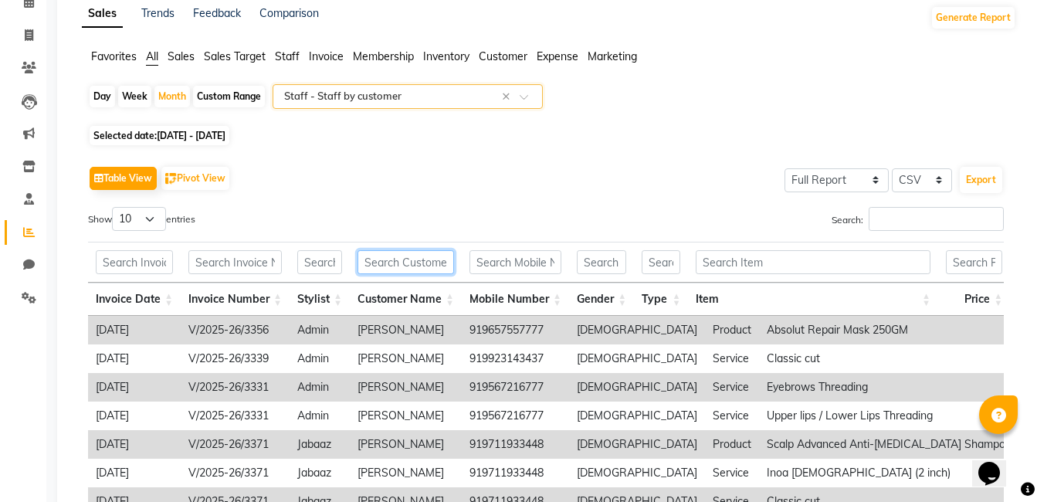
click at [415, 261] on input "text" at bounding box center [406, 262] width 97 height 24
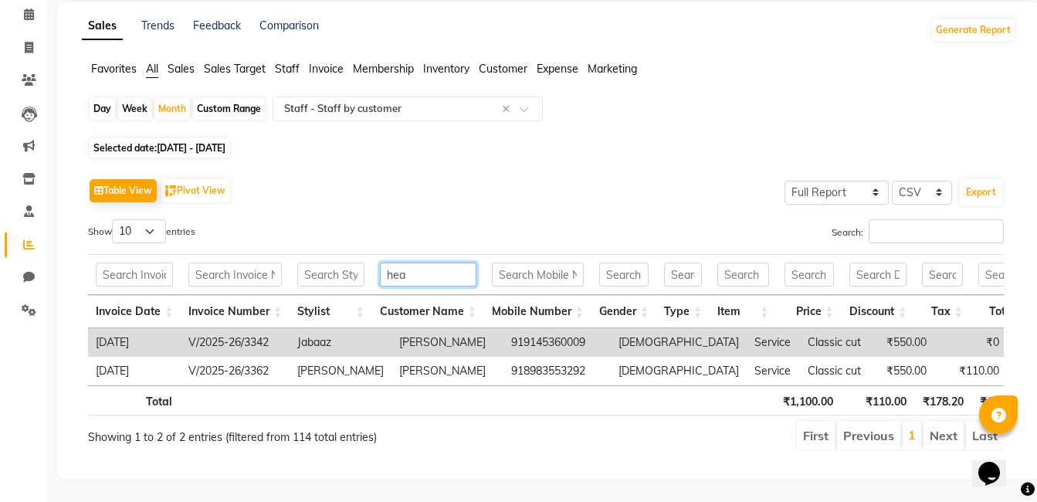
scroll to position [59, 0]
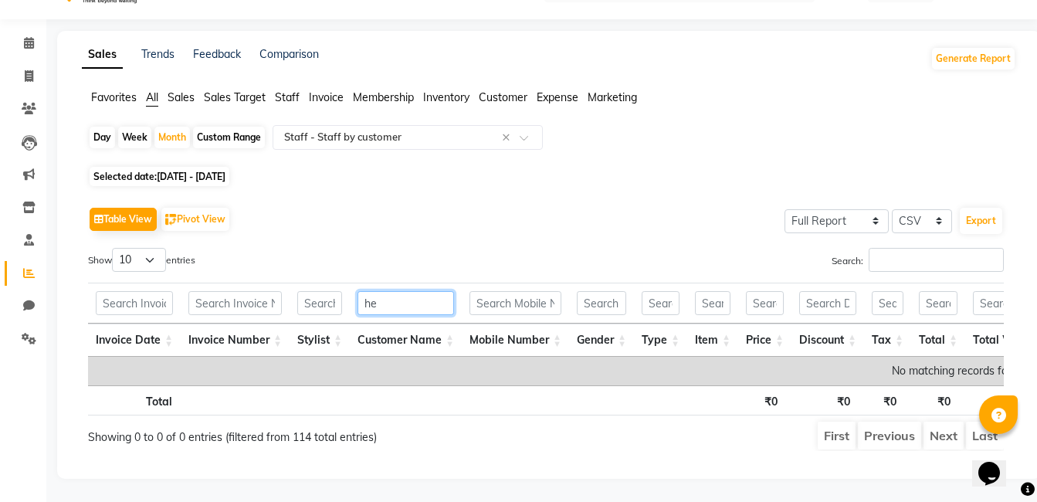
type input "h"
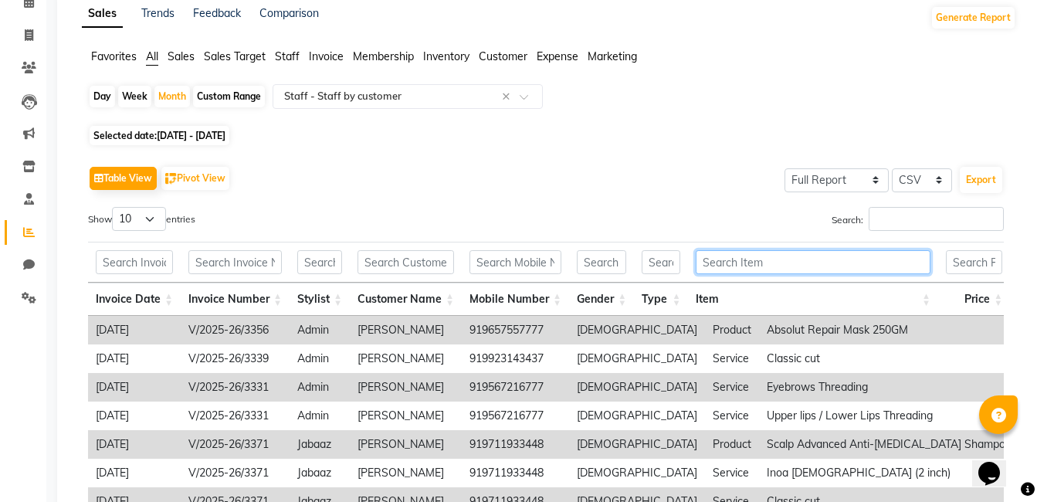
click at [758, 265] on input "text" at bounding box center [813, 262] width 235 height 24
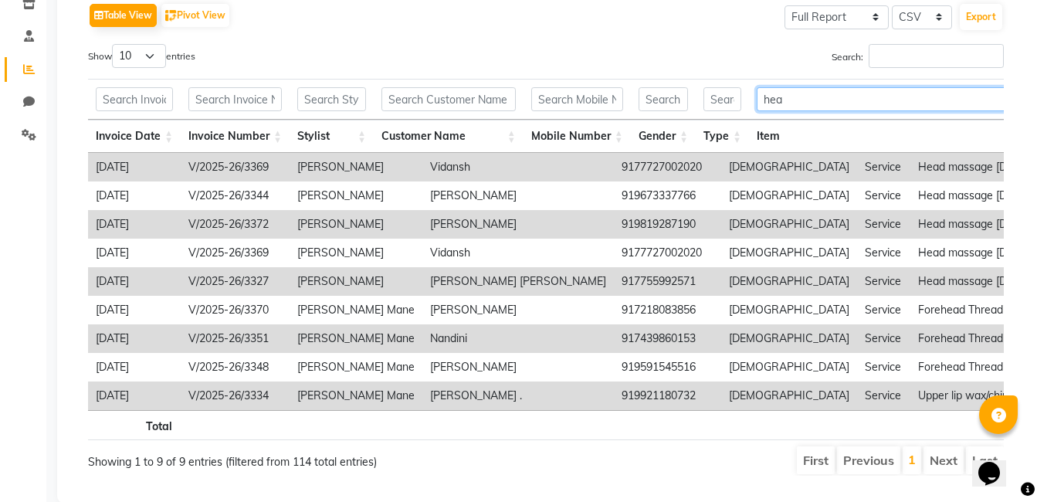
scroll to position [288, 0]
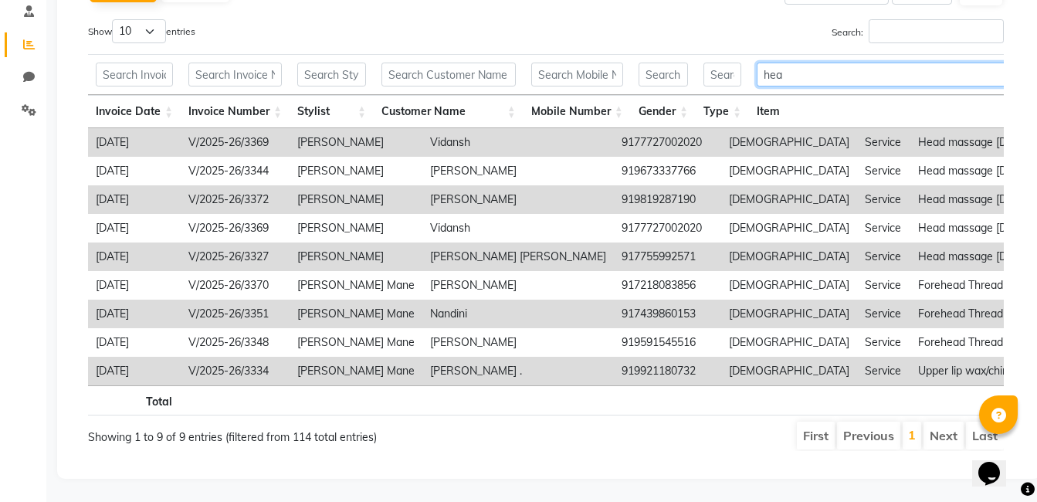
type input "hea"
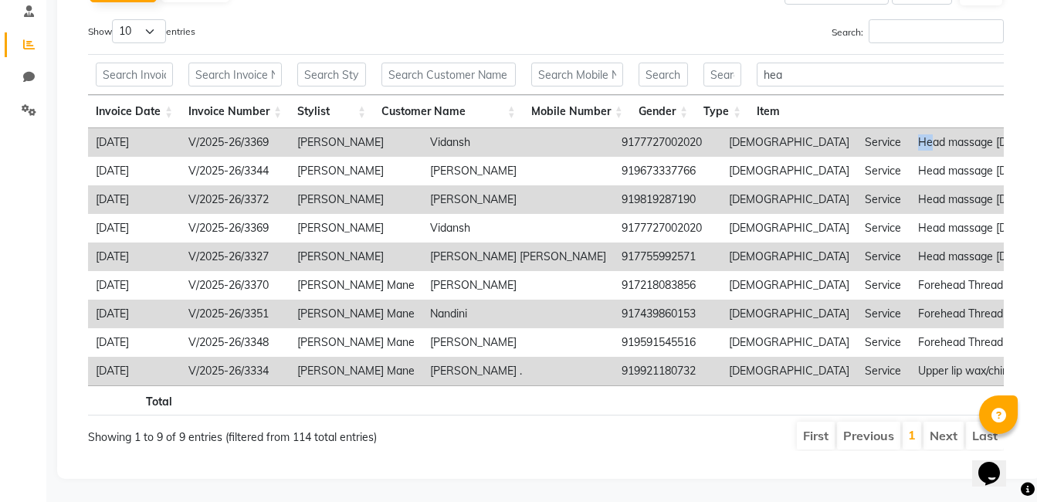
drag, startPoint x: 751, startPoint y: 119, endPoint x: 772, endPoint y: 122, distance: 20.3
click at [911, 128] on td "Head massage [DEMOGRAPHIC_DATA] 20 Min" at bounding box center [1051, 142] width 280 height 29
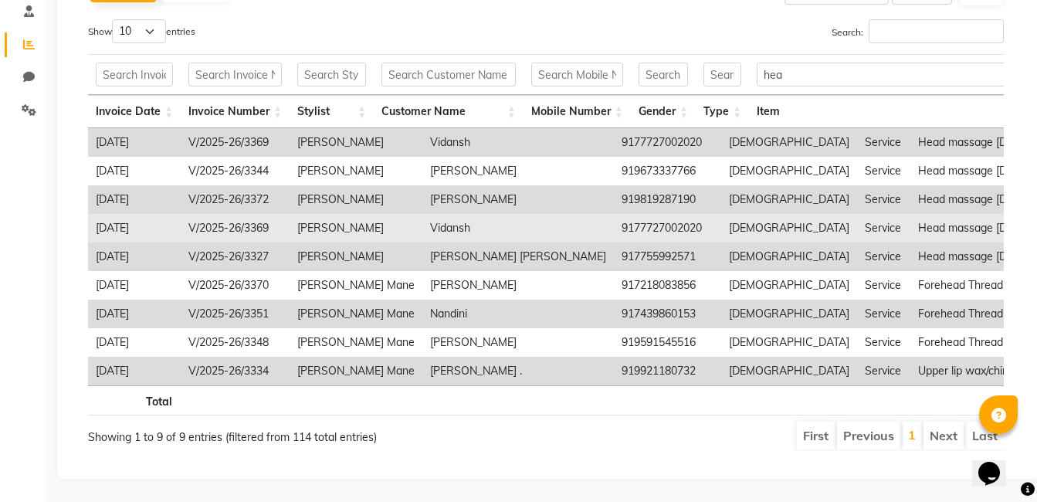
click at [911, 214] on td "Head massage [DEMOGRAPHIC_DATA] 20 Min" at bounding box center [1051, 228] width 280 height 29
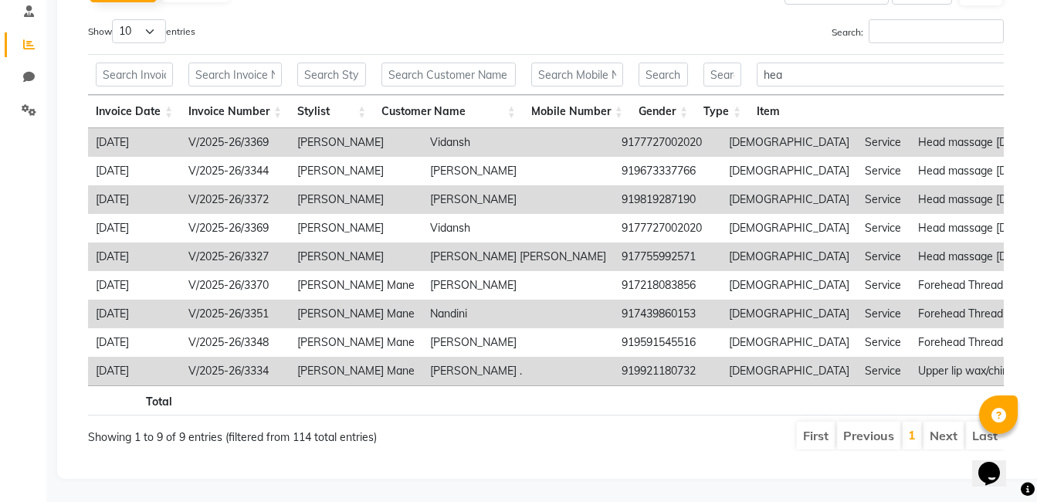
click at [911, 128] on td "Head massage [DEMOGRAPHIC_DATA] 20 Min" at bounding box center [1051, 142] width 280 height 29
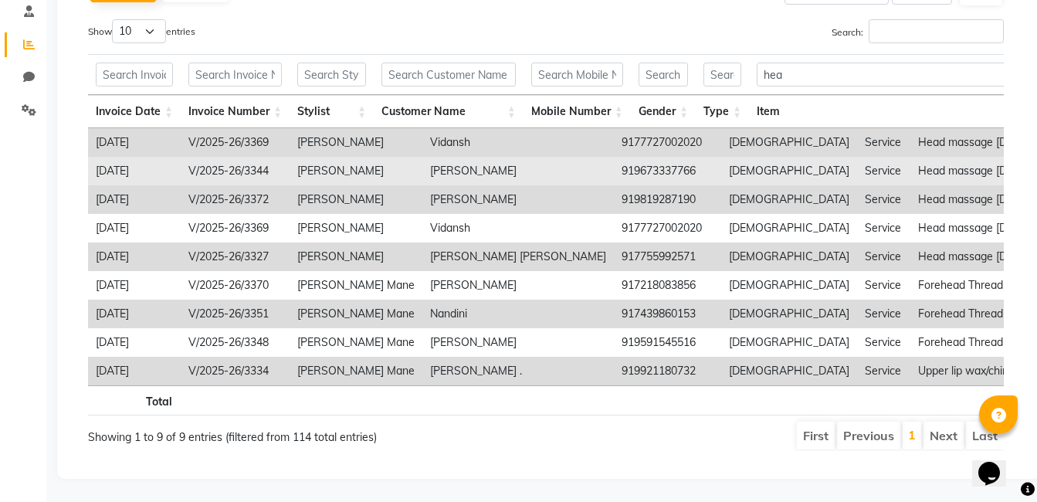
click at [911, 157] on td "Head massage [DEMOGRAPHIC_DATA] 30 Min" at bounding box center [1051, 171] width 280 height 29
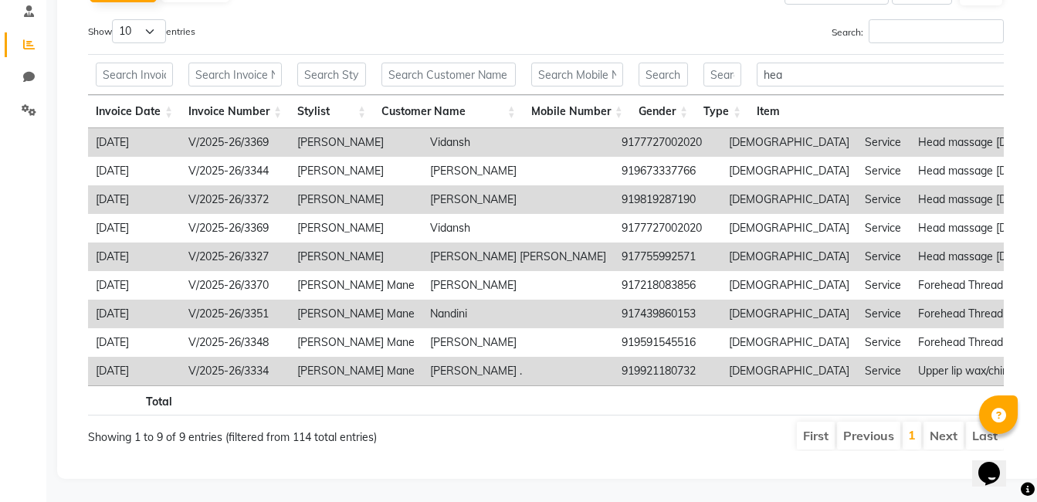
click at [911, 185] on td "Head massage [DEMOGRAPHIC_DATA] 20 Min" at bounding box center [1051, 199] width 280 height 29
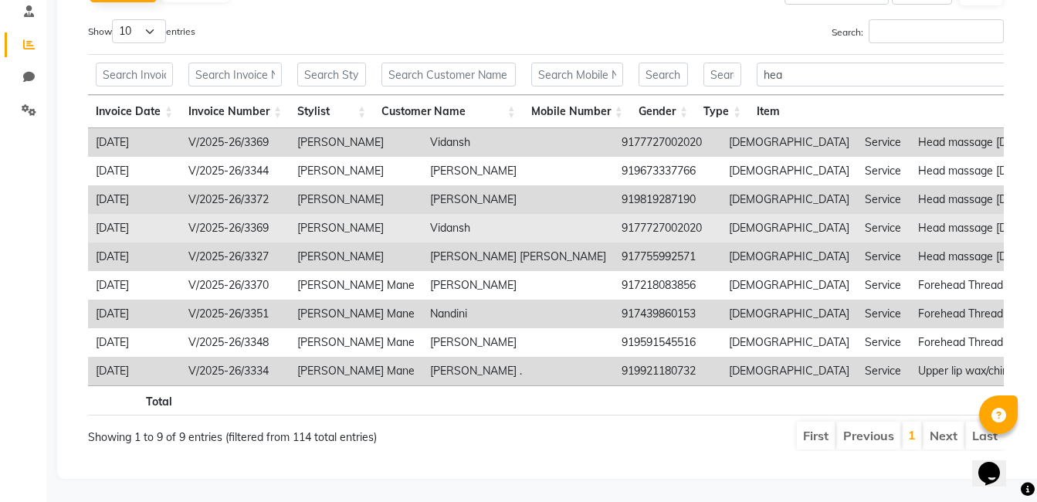
click at [911, 214] on td "Head massage [DEMOGRAPHIC_DATA] 20 Min" at bounding box center [1051, 228] width 280 height 29
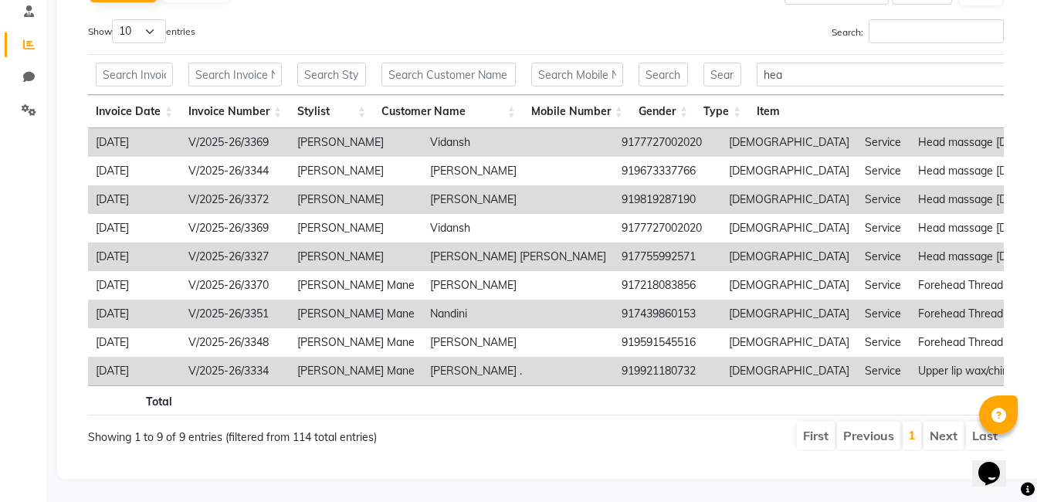
click at [911, 243] on td "Head massage [DEMOGRAPHIC_DATA] 20 Min" at bounding box center [1051, 257] width 280 height 29
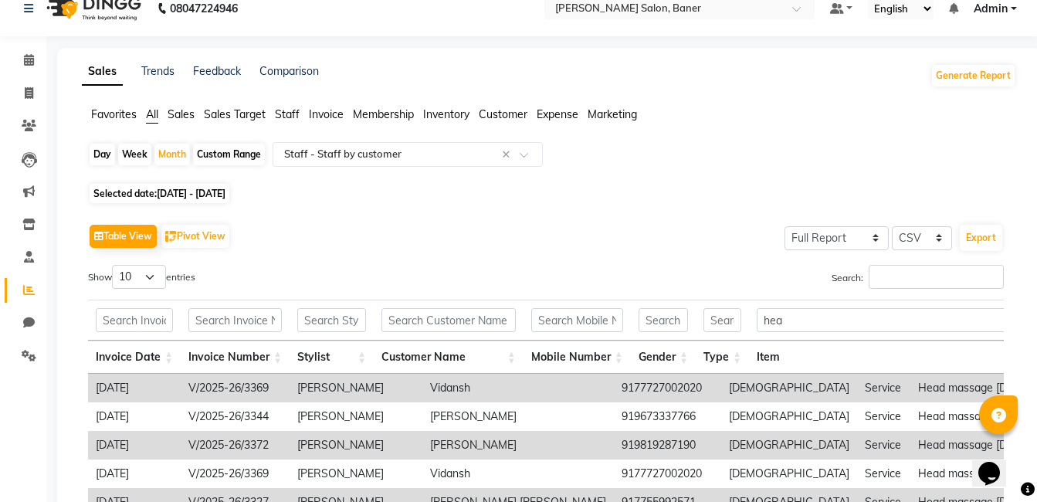
scroll to position [0, 0]
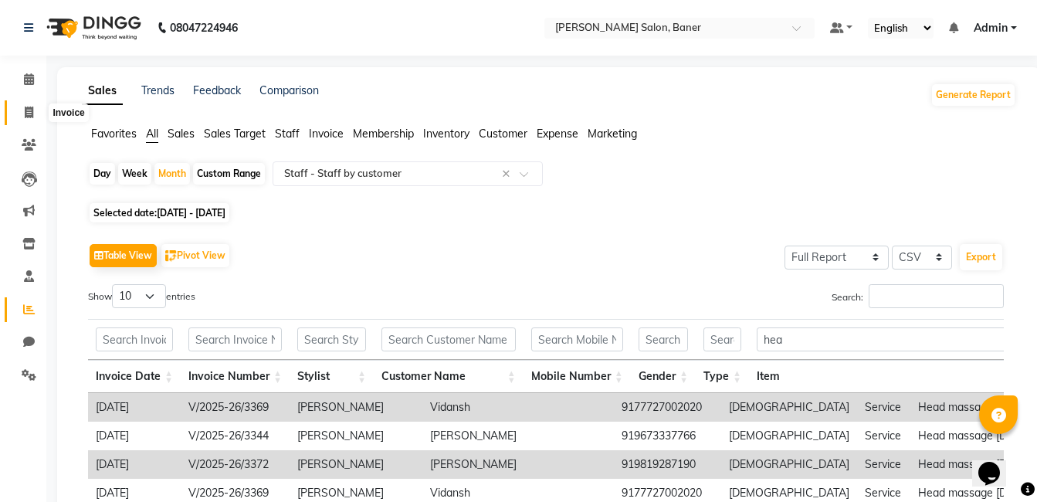
click at [25, 112] on icon at bounding box center [29, 113] width 8 height 12
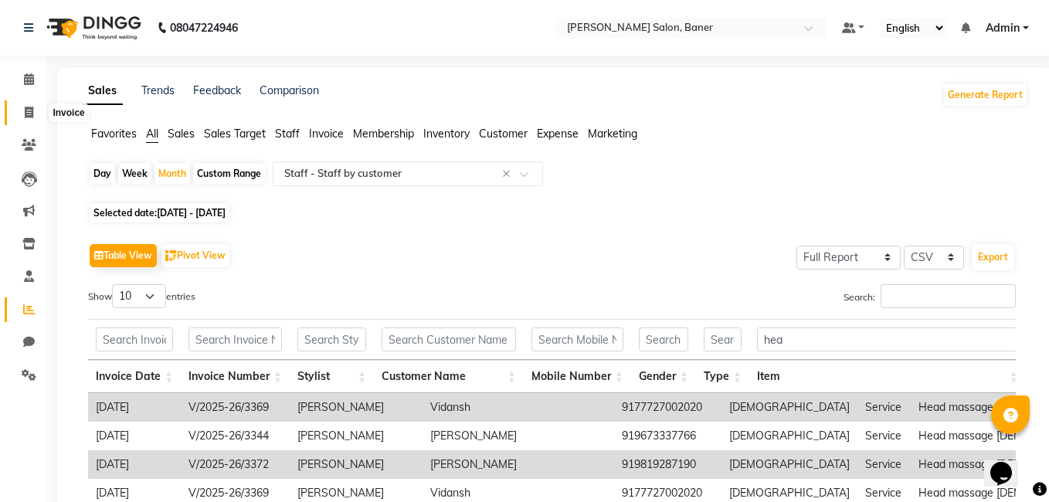
select select "service"
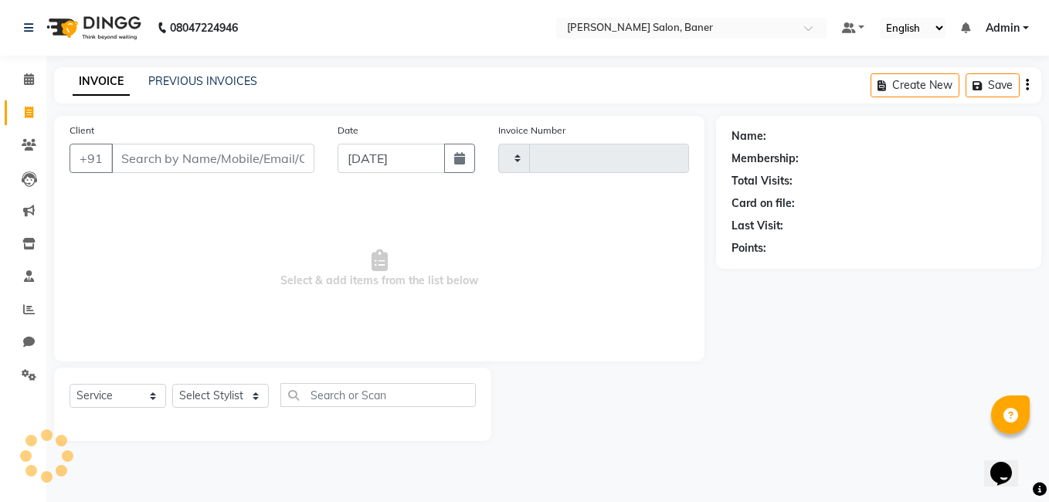
type input "3377"
select select "7115"
click at [219, 405] on select "Select Stylist" at bounding box center [220, 396] width 97 height 24
click at [217, 399] on select "Select Stylist" at bounding box center [220, 396] width 97 height 24
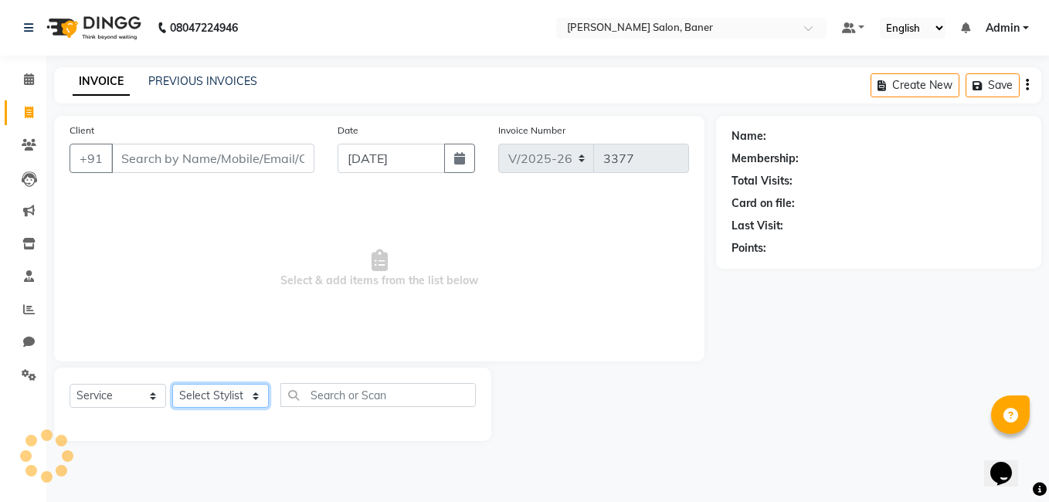
click at [217, 399] on select "Select Stylist" at bounding box center [220, 396] width 97 height 24
click at [212, 398] on select "Select Stylist" at bounding box center [220, 396] width 97 height 24
click at [212, 398] on select "Select Stylist Admin [PERSON_NAME] Jabaaz [PERSON_NAME] [PERSON_NAME] [PERSON_N…" at bounding box center [220, 396] width 97 height 24
select select "60259"
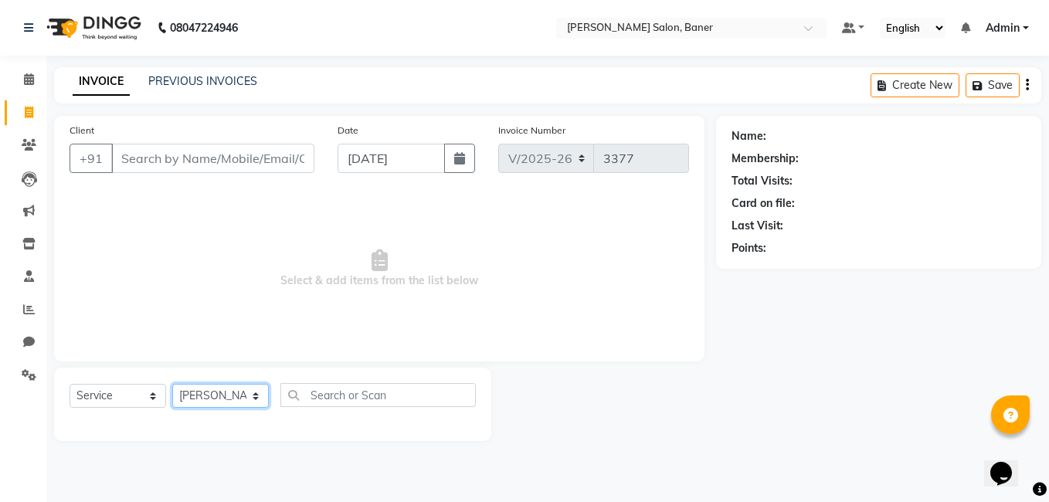
click at [172, 384] on select "Select Stylist Admin [PERSON_NAME] Jabaaz [PERSON_NAME] [PERSON_NAME] [PERSON_N…" at bounding box center [220, 396] width 97 height 24
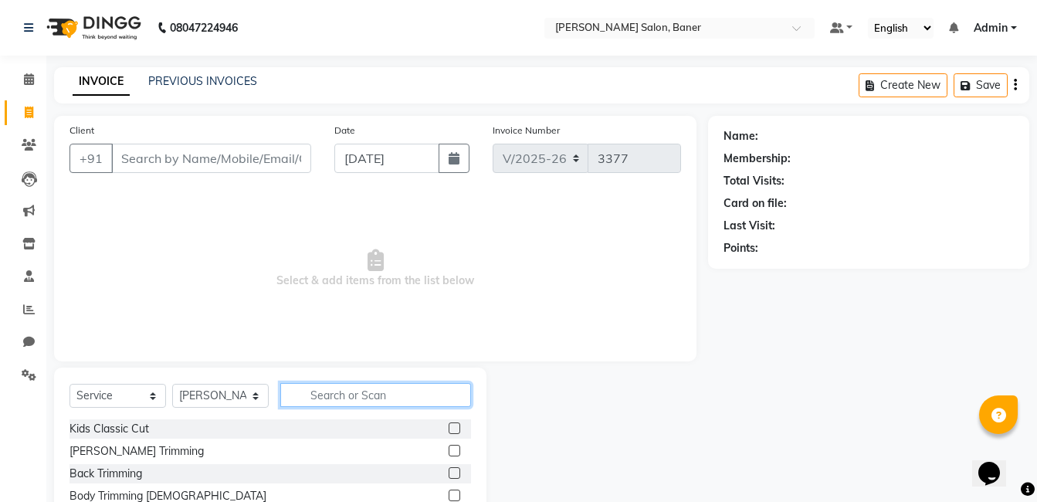
click at [345, 396] on input "text" at bounding box center [375, 395] width 191 height 24
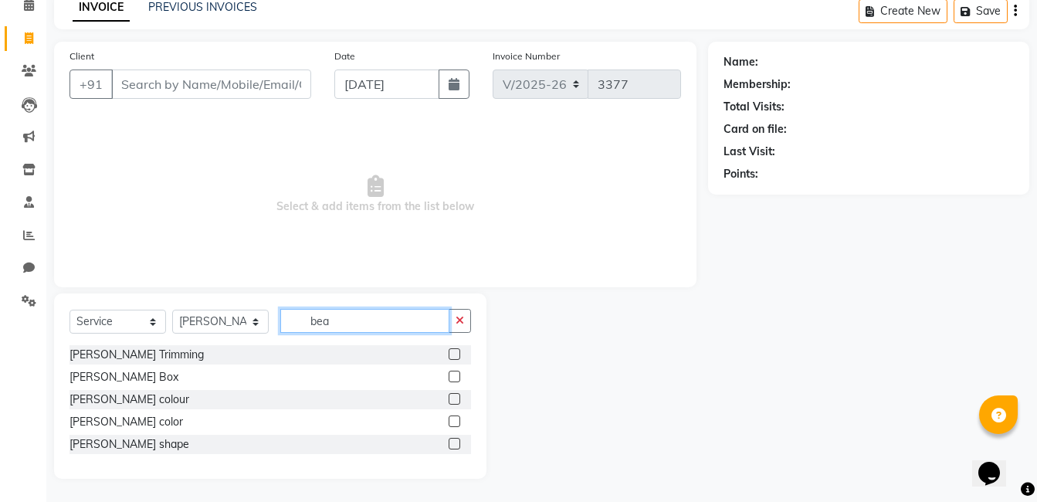
type input "bea"
click at [456, 443] on label at bounding box center [455, 444] width 12 height 12
click at [456, 443] on input "checkbox" at bounding box center [454, 444] width 10 height 10
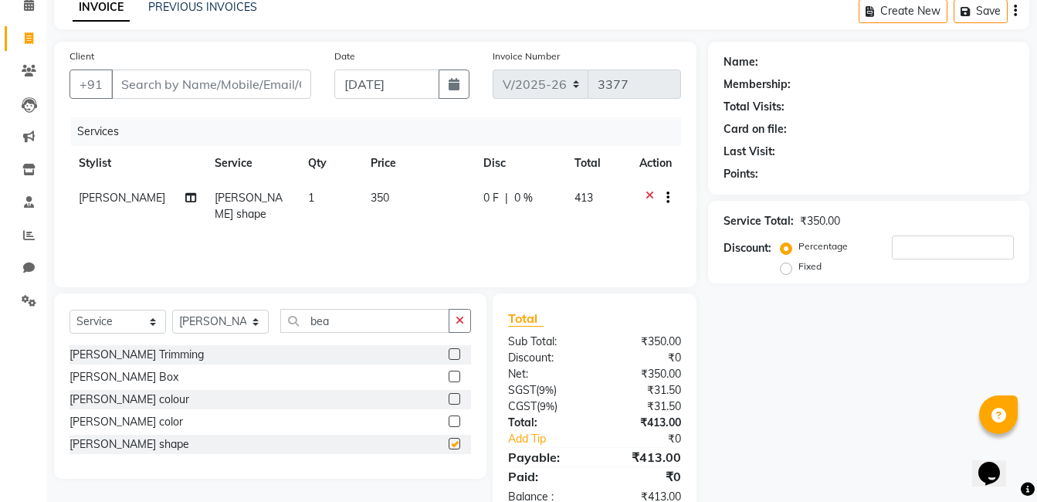
scroll to position [26, 0]
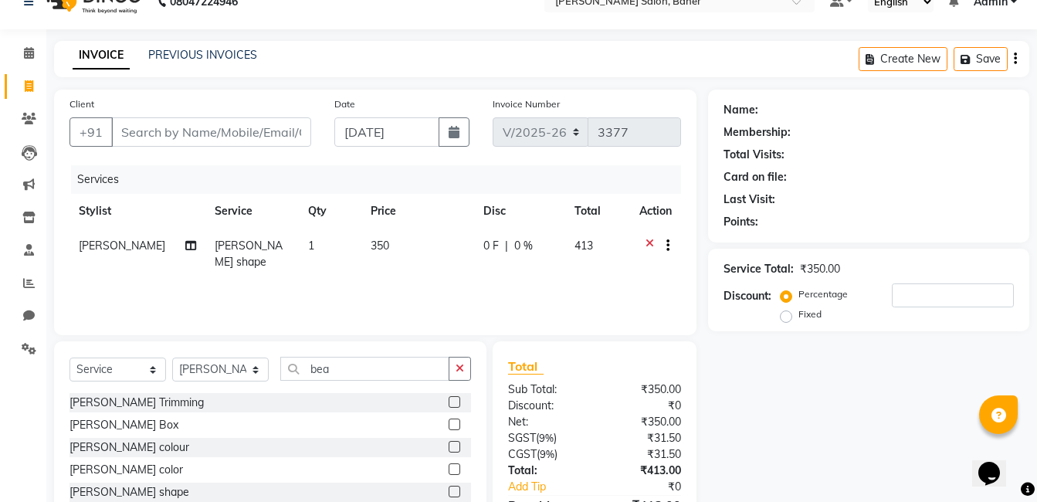
checkbox input "false"
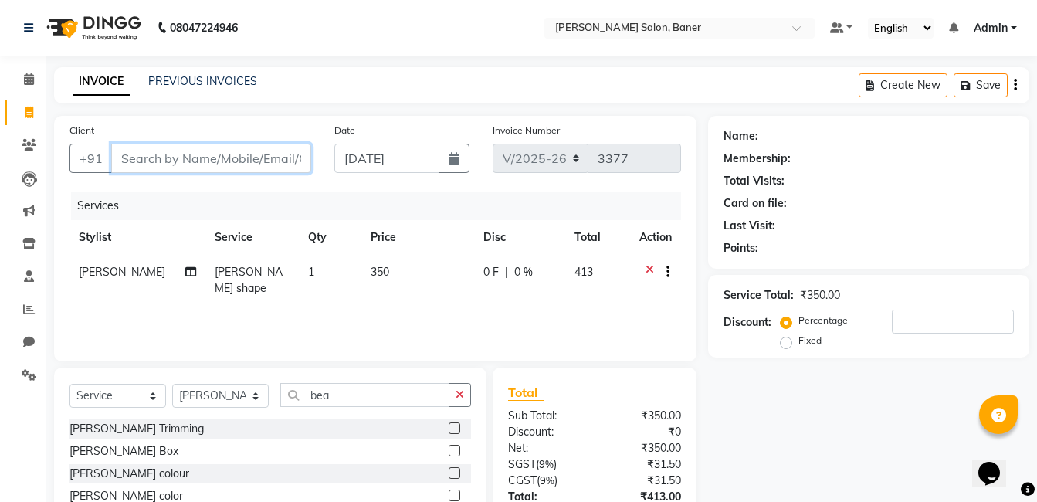
click at [258, 157] on input "Client" at bounding box center [211, 158] width 200 height 29
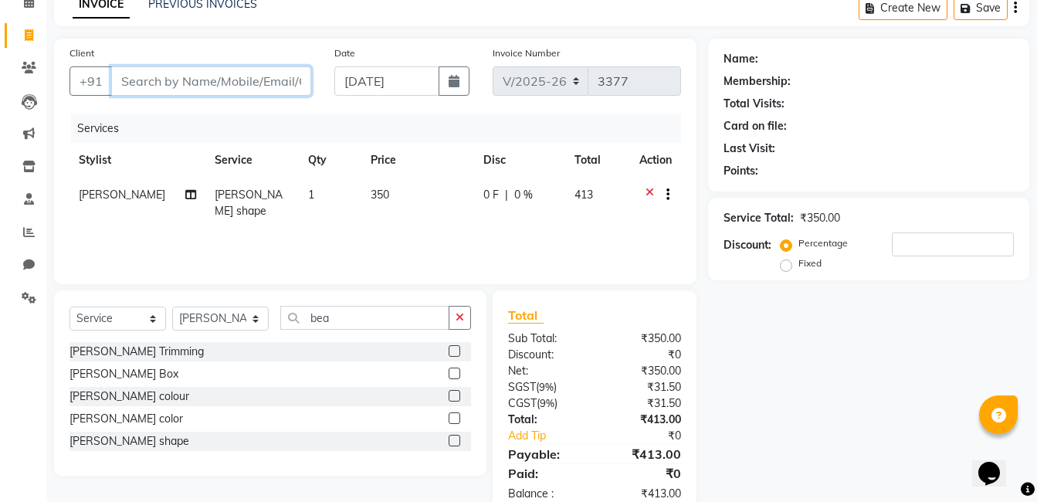
click at [219, 77] on input "Client" at bounding box center [211, 80] width 200 height 29
click at [152, 82] on input "Client" at bounding box center [211, 80] width 200 height 29
click at [256, 93] on input "Client" at bounding box center [211, 80] width 200 height 29
click at [252, 73] on input "Client" at bounding box center [211, 80] width 200 height 29
type input "8"
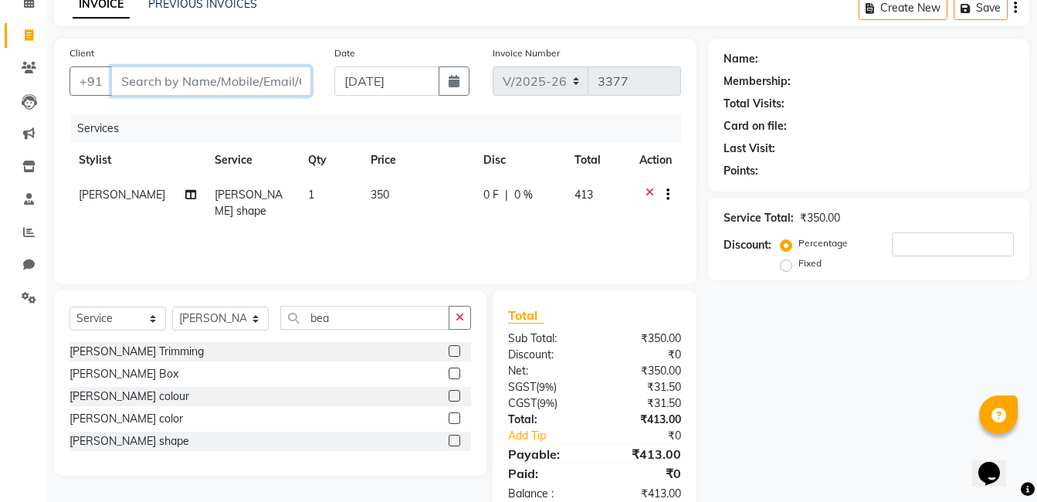
type input "0"
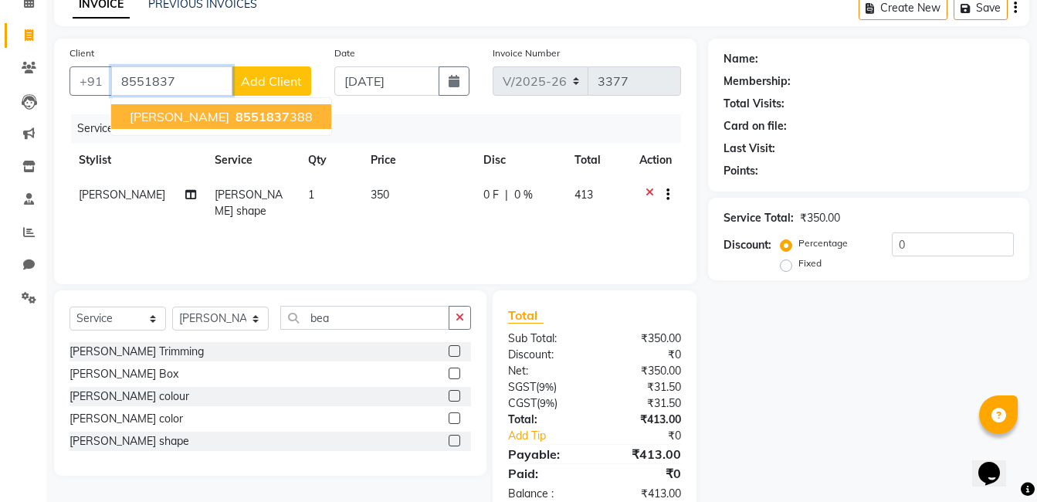
click at [236, 110] on span "8551837" at bounding box center [263, 116] width 54 height 15
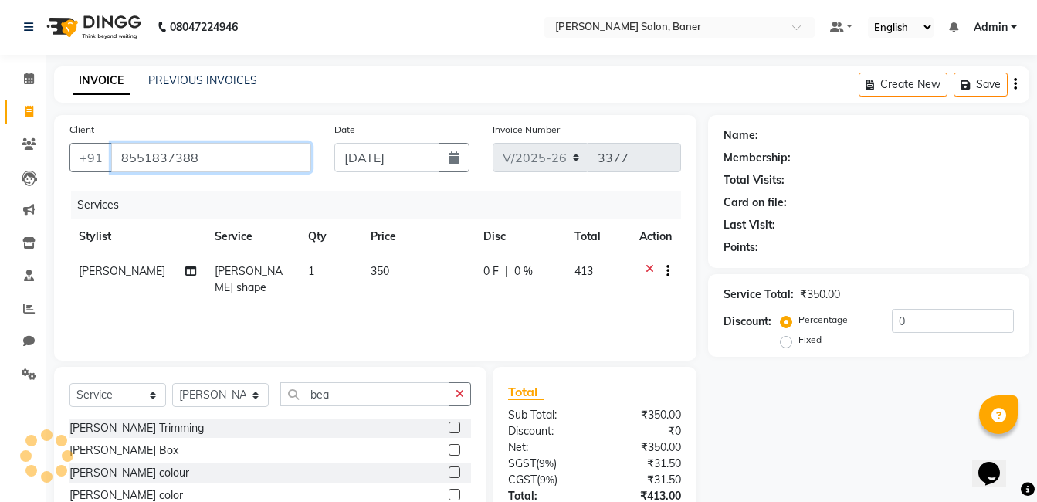
scroll to position [116, 0]
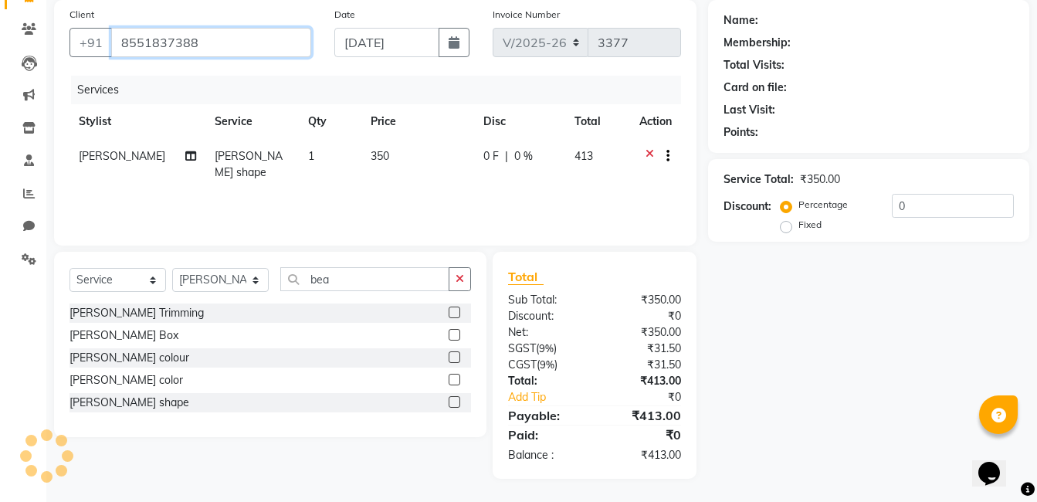
type input "8551837388"
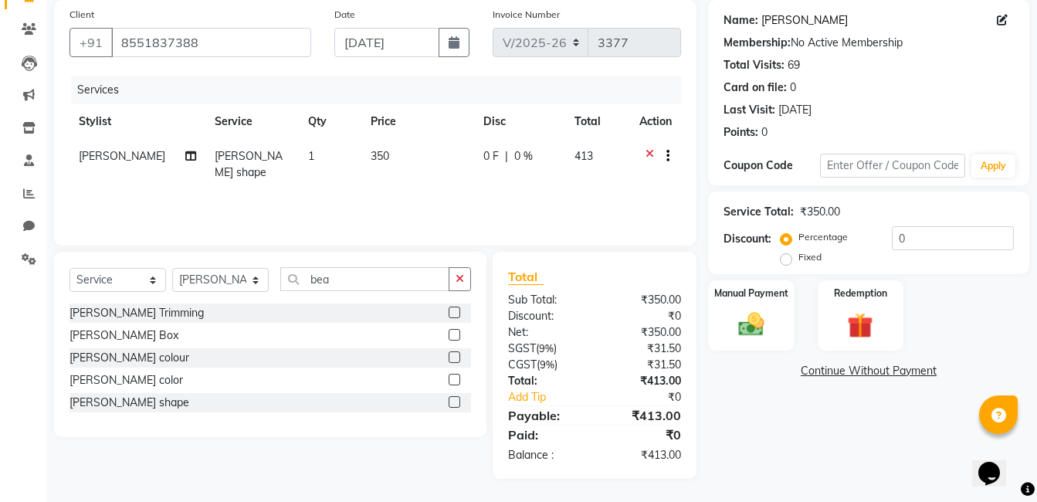
click at [773, 21] on link "Rohan Ingle" at bounding box center [804, 20] width 86 height 16
click at [124, 278] on select "Select Service Product Membership Package Voucher Prepaid Gift Card" at bounding box center [118, 280] width 97 height 24
click at [70, 268] on select "Select Service Product Membership Package Voucher Prepaid Gift Card" at bounding box center [118, 280] width 97 height 24
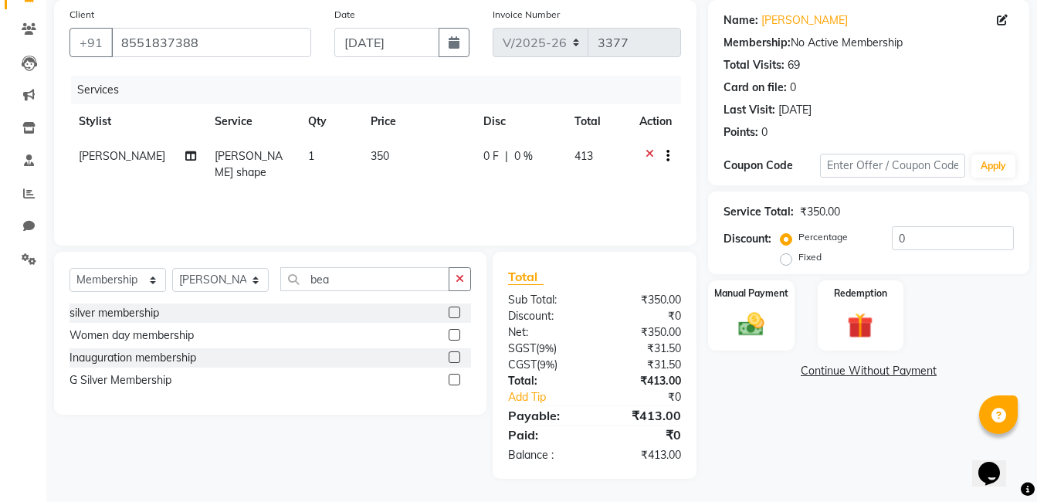
click at [449, 314] on label at bounding box center [455, 313] width 12 height 12
click at [449, 314] on input "checkbox" at bounding box center [454, 313] width 10 height 10
select select "select"
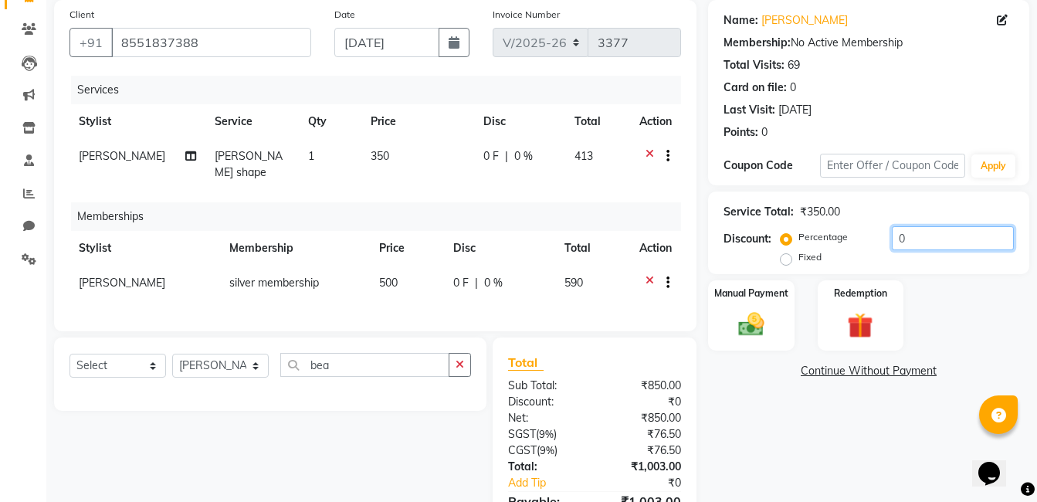
drag, startPoint x: 903, startPoint y: 245, endPoint x: 853, endPoint y: 238, distance: 50.7
click at [853, 238] on div "Percentage Fixed 0" at bounding box center [899, 247] width 230 height 42
type input "20"
click at [775, 461] on div "Name: Rohan Ingle Membership: No Active Membership Total Visits: 69 Card on fil…" at bounding box center [874, 290] width 333 height 581
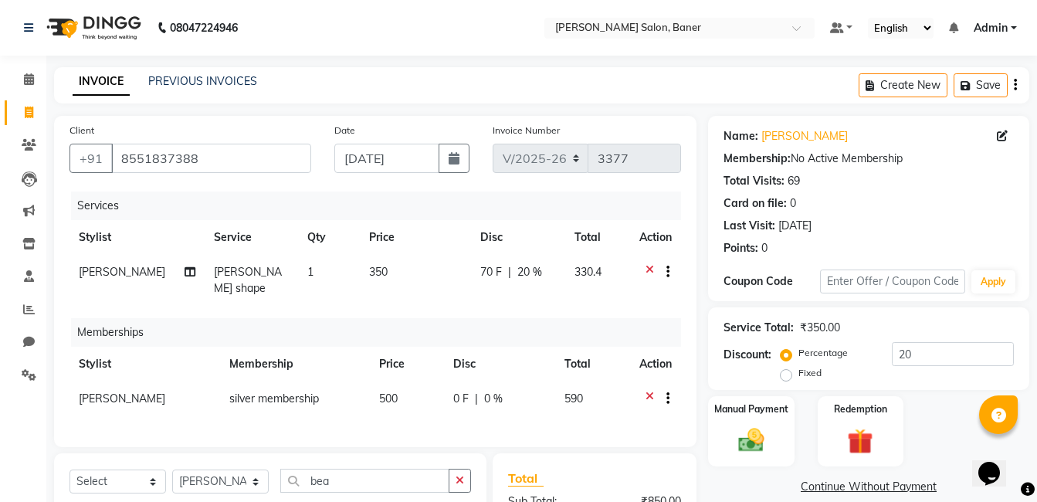
scroll to position [216, 0]
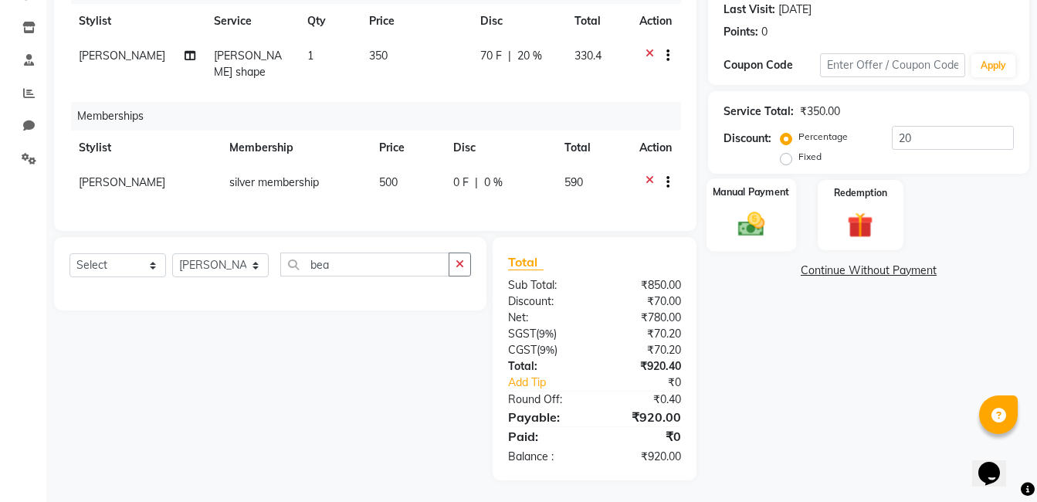
click at [778, 207] on div "Manual Payment" at bounding box center [752, 214] width 90 height 73
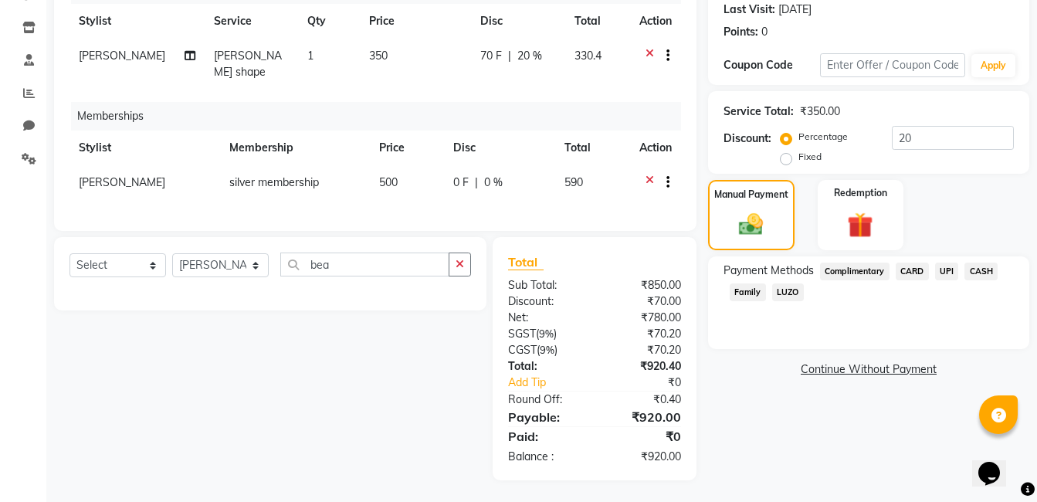
click at [941, 272] on span "UPI" at bounding box center [947, 272] width 24 height 18
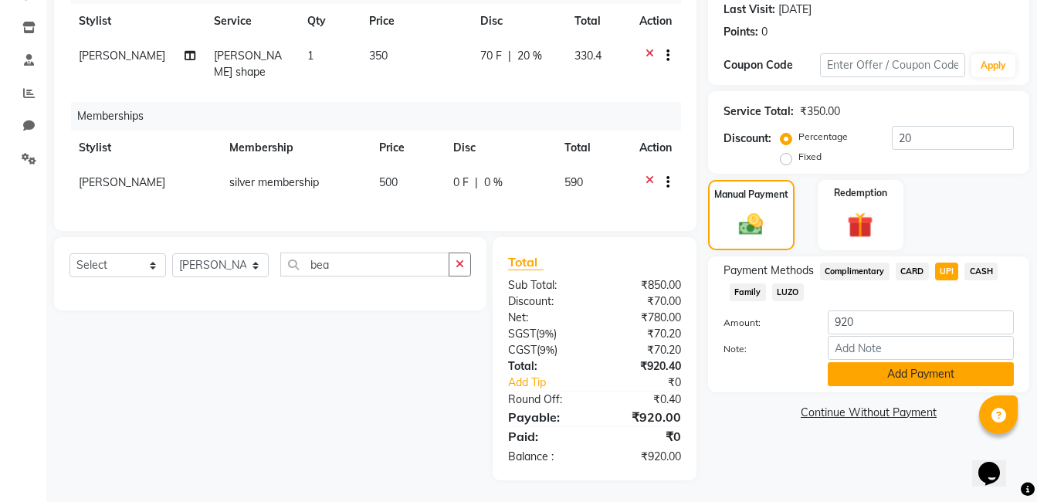
click at [927, 369] on button "Add Payment" at bounding box center [921, 374] width 186 height 24
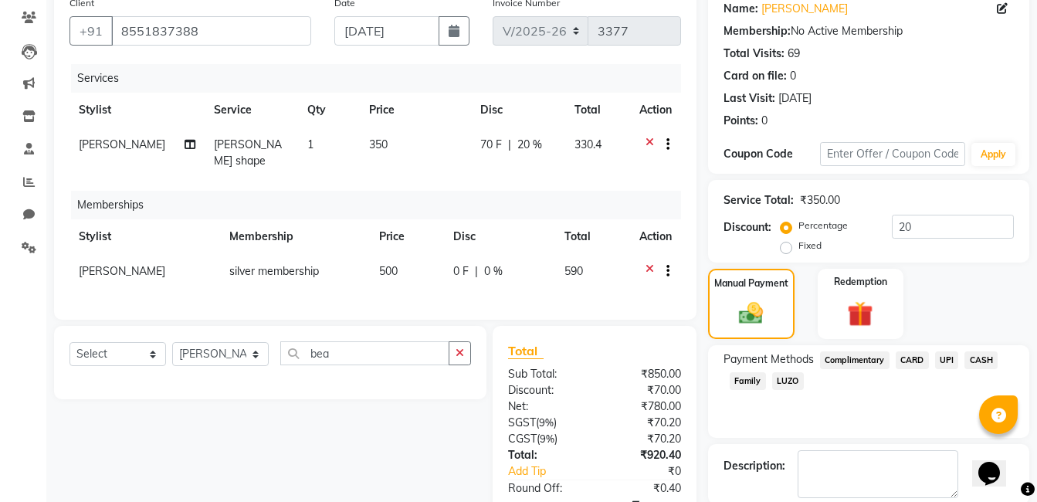
scroll to position [249, 0]
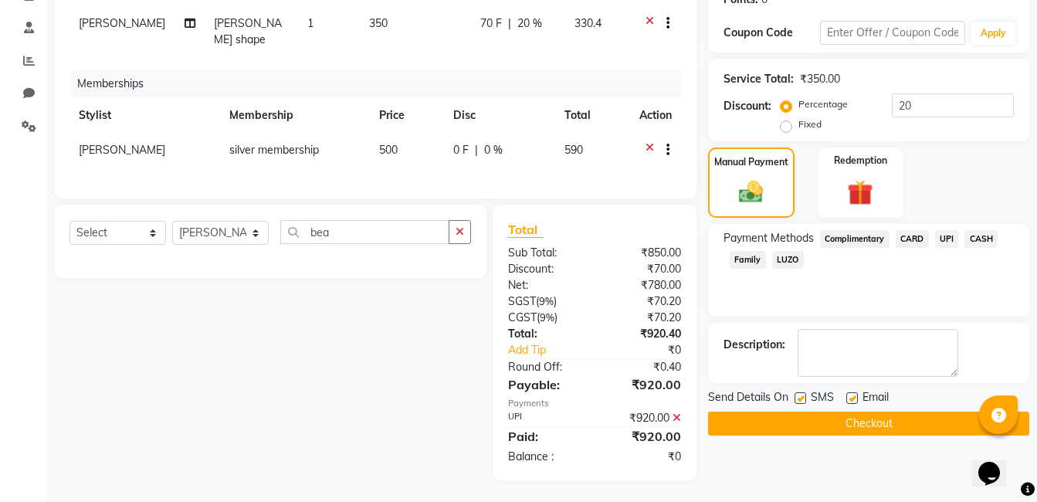
click at [877, 424] on button "Checkout" at bounding box center [868, 424] width 321 height 24
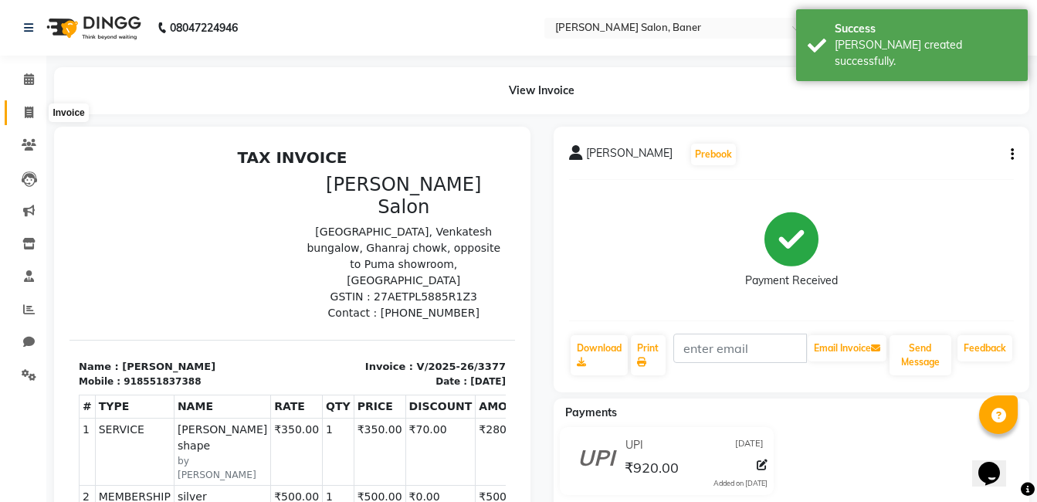
click at [29, 107] on icon at bounding box center [29, 113] width 8 height 12
select select "service"
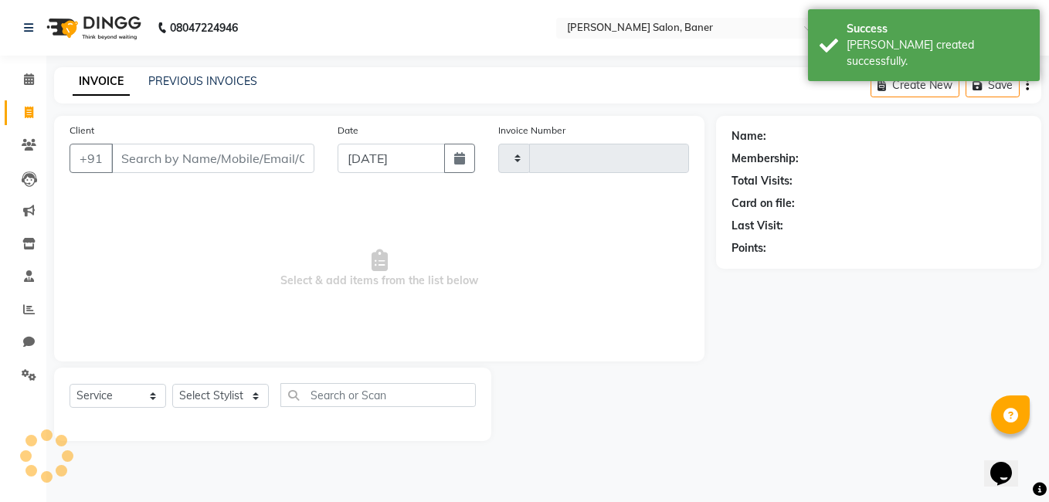
type input "3378"
select select "7115"
click at [29, 84] on icon at bounding box center [29, 79] width 10 height 12
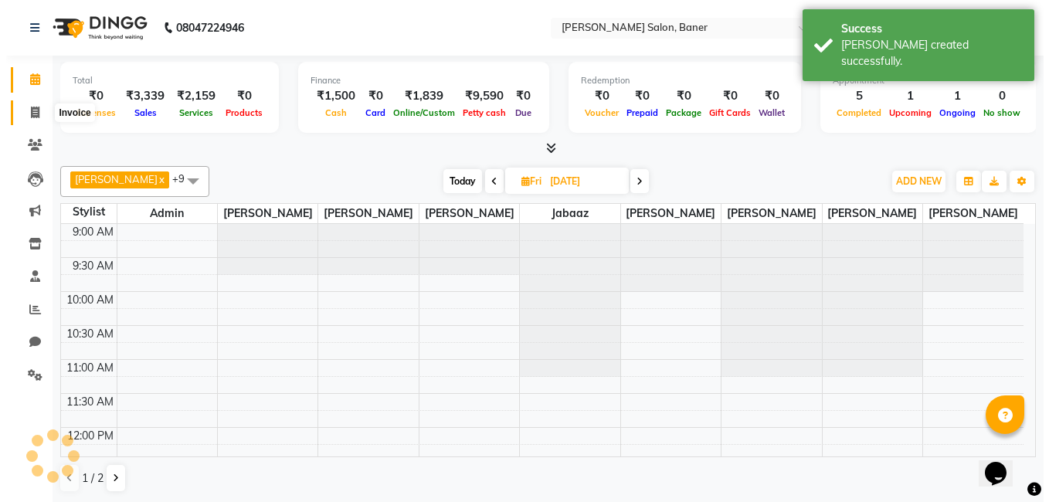
scroll to position [477, 0]
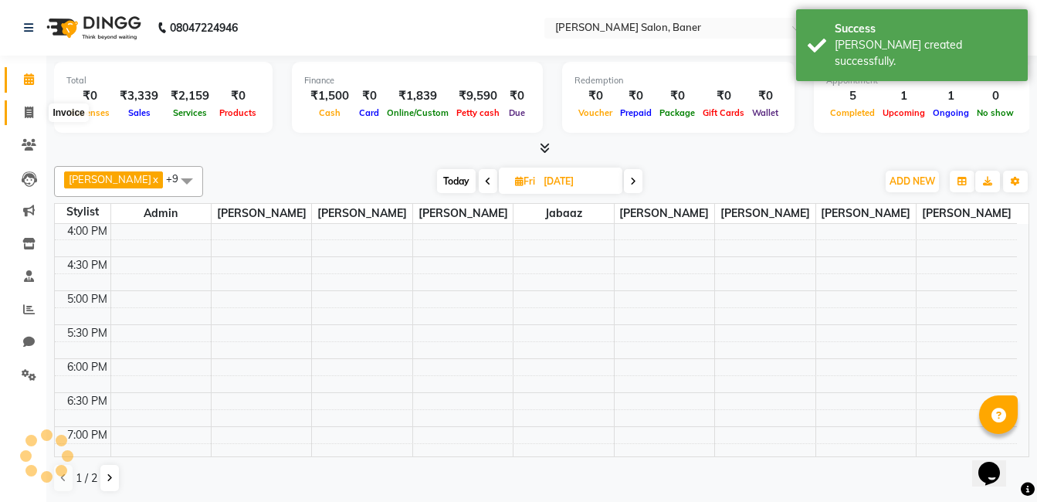
click at [29, 113] on icon at bounding box center [29, 113] width 8 height 12
select select "service"
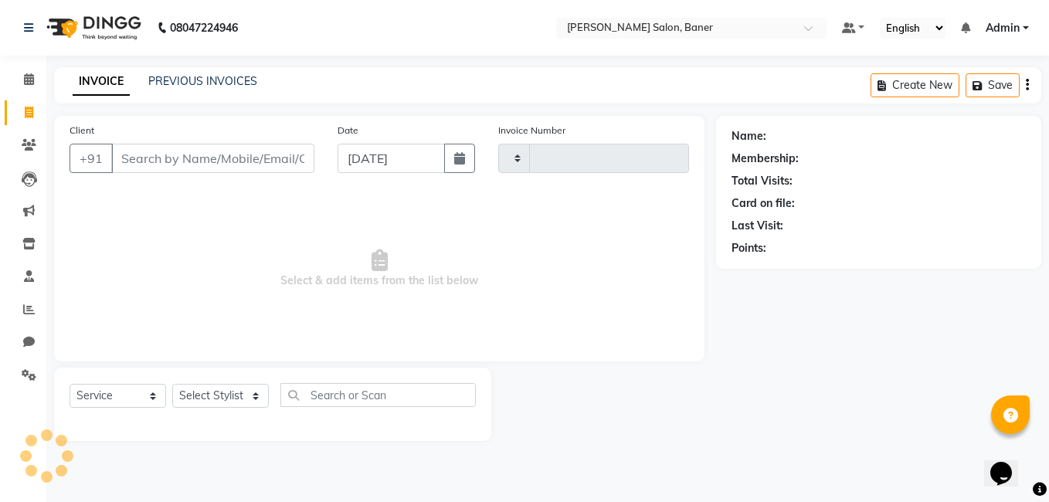
type input "3378"
select select "7115"
click at [206, 81] on link "PREVIOUS INVOICES" at bounding box center [202, 81] width 109 height 14
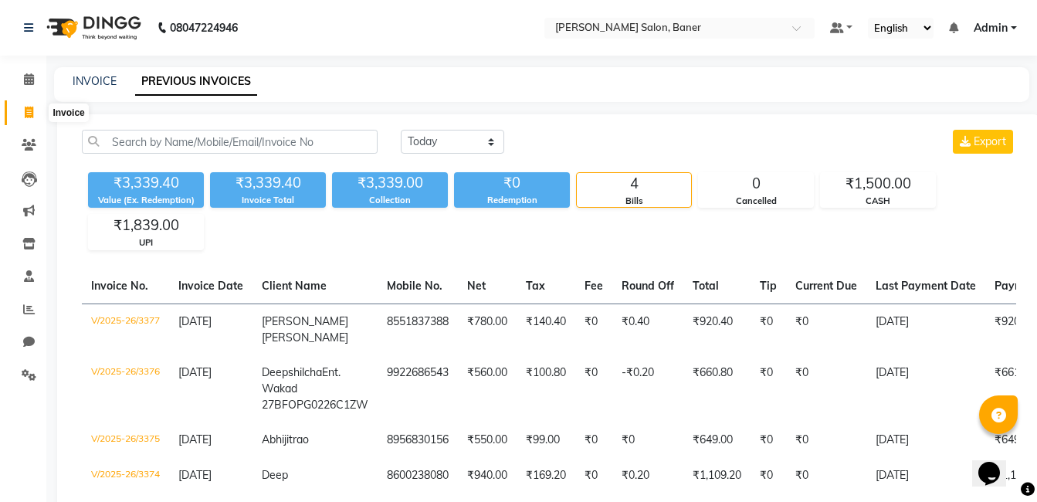
click at [33, 110] on icon at bounding box center [29, 113] width 8 height 12
select select "service"
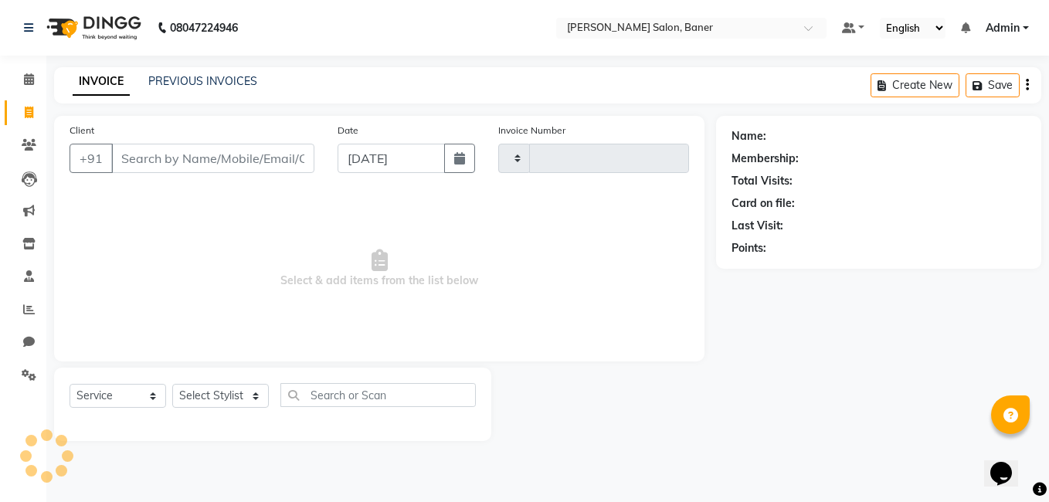
type input "3378"
select select "7115"
click at [203, 73] on div "PREVIOUS INVOICES" at bounding box center [202, 81] width 109 height 16
click at [228, 83] on link "PREVIOUS INVOICES" at bounding box center [202, 81] width 109 height 14
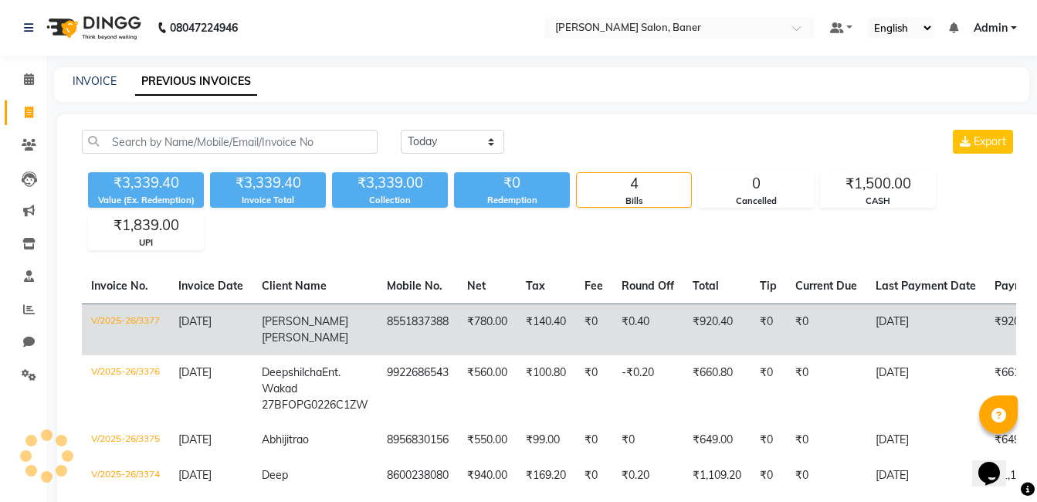
click at [350, 314] on td "Rohan Ingle" at bounding box center [315, 330] width 125 height 52
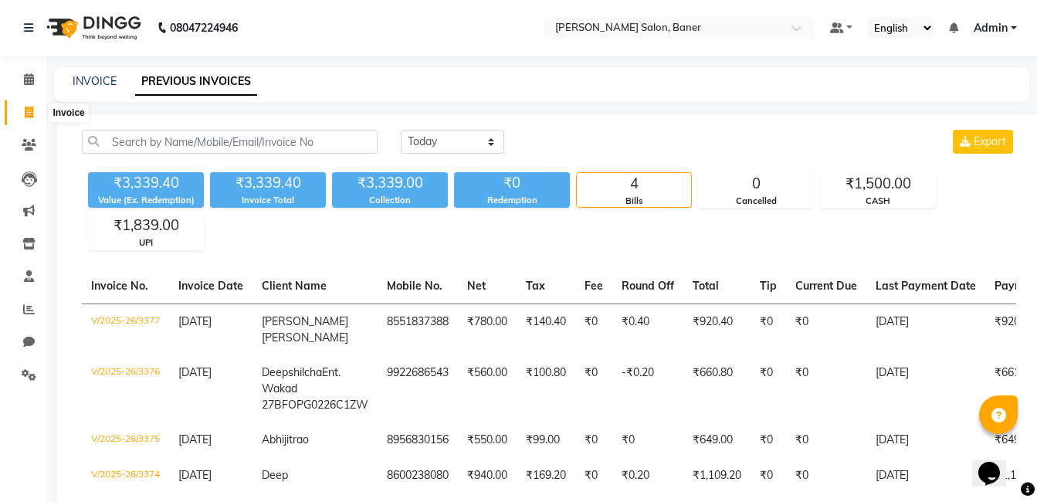
click at [29, 111] on icon at bounding box center [29, 113] width 8 height 12
select select "service"
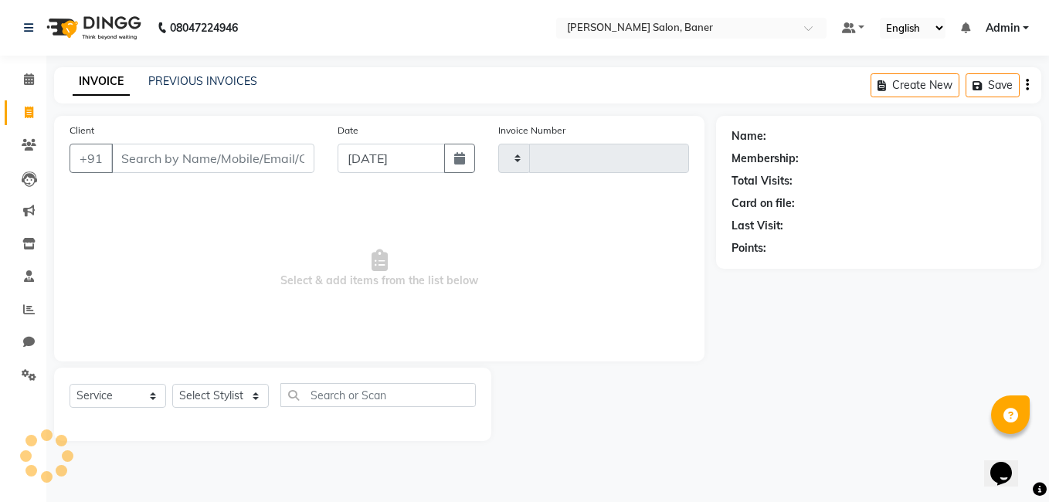
type input "3378"
select select "7115"
type input "918551837388"
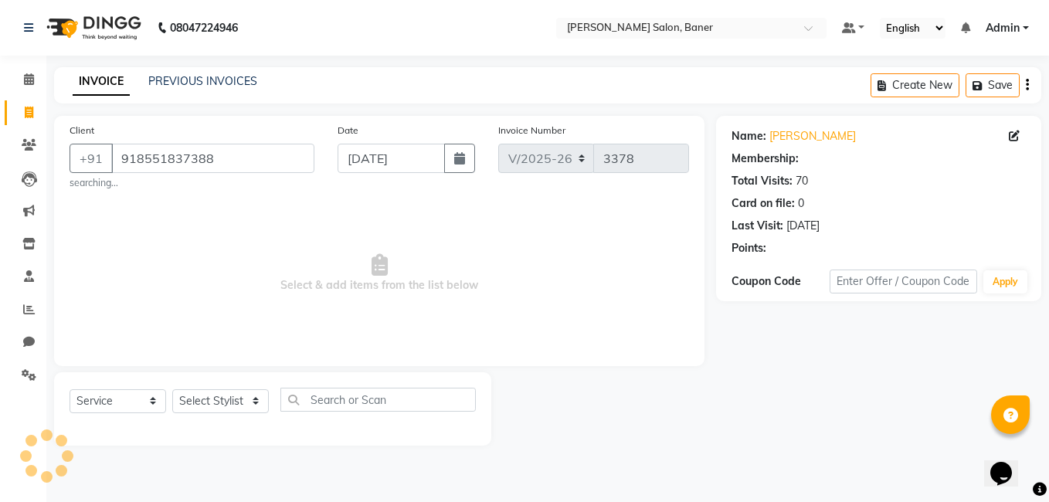
select select "1: Object"
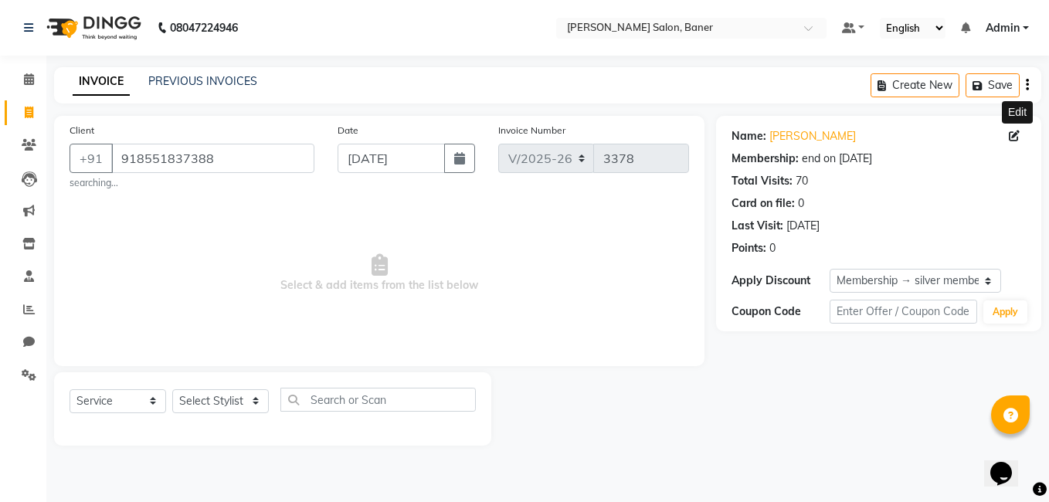
click at [1009, 141] on span at bounding box center [1017, 136] width 17 height 16
click at [1013, 137] on icon at bounding box center [1014, 136] width 11 height 11
select select "[DEMOGRAPHIC_DATA]"
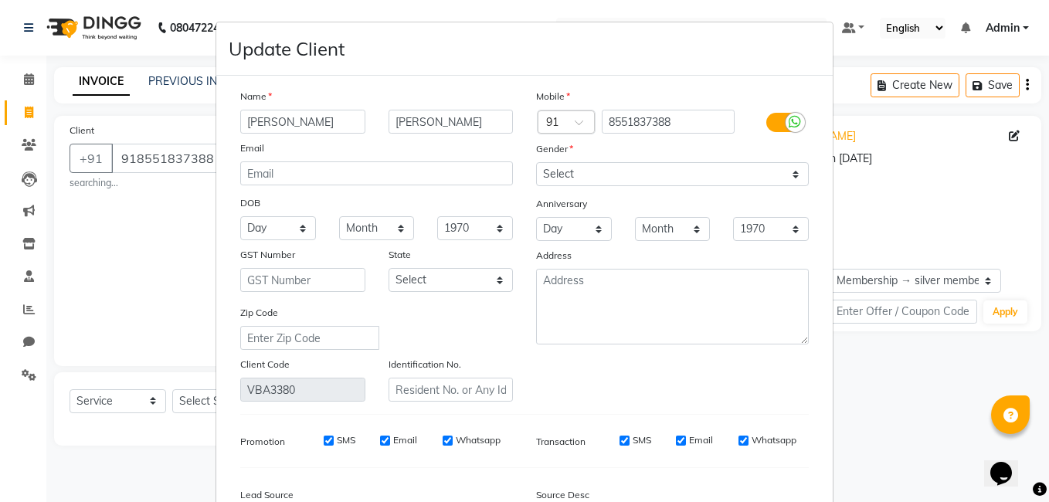
click at [339, 126] on input "Rohan" at bounding box center [302, 122] width 125 height 24
type input "[PERSON_NAME]"
drag, startPoint x: 405, startPoint y: 122, endPoint x: 352, endPoint y: 122, distance: 52.5
click at [352, 122] on div "Rohan Ingle Ingle" at bounding box center [377, 122] width 296 height 24
type input "8"
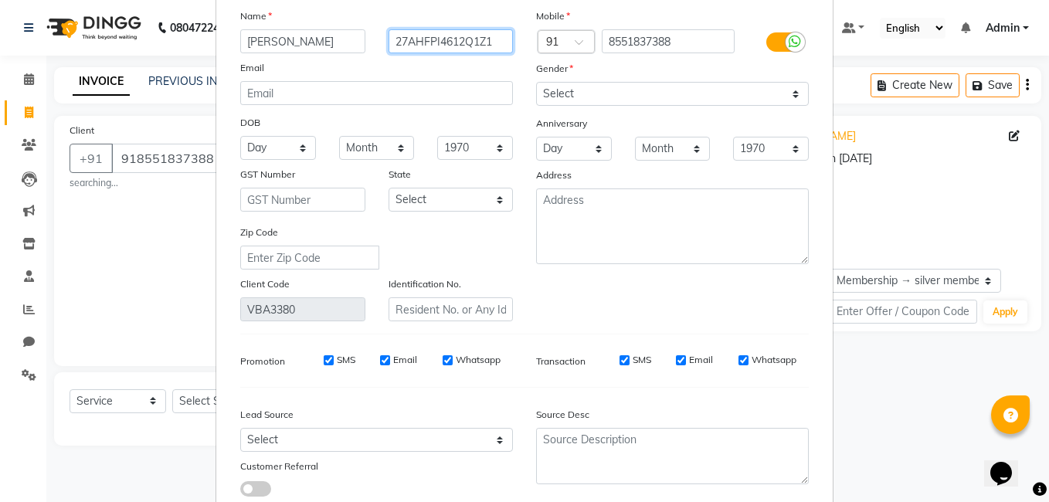
scroll to position [183, 0]
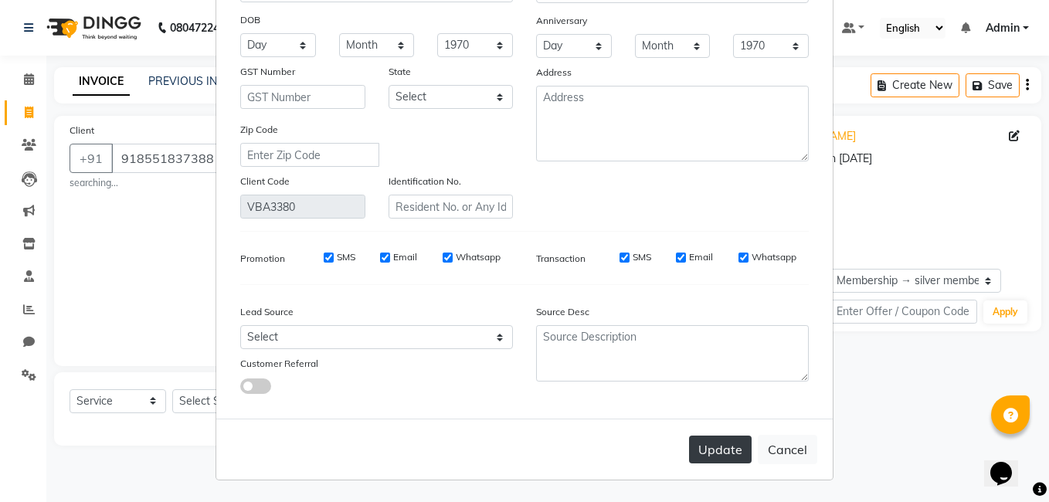
type input "27AHFPI4612Q1Z1"
click at [718, 456] on button "Update" at bounding box center [720, 450] width 63 height 28
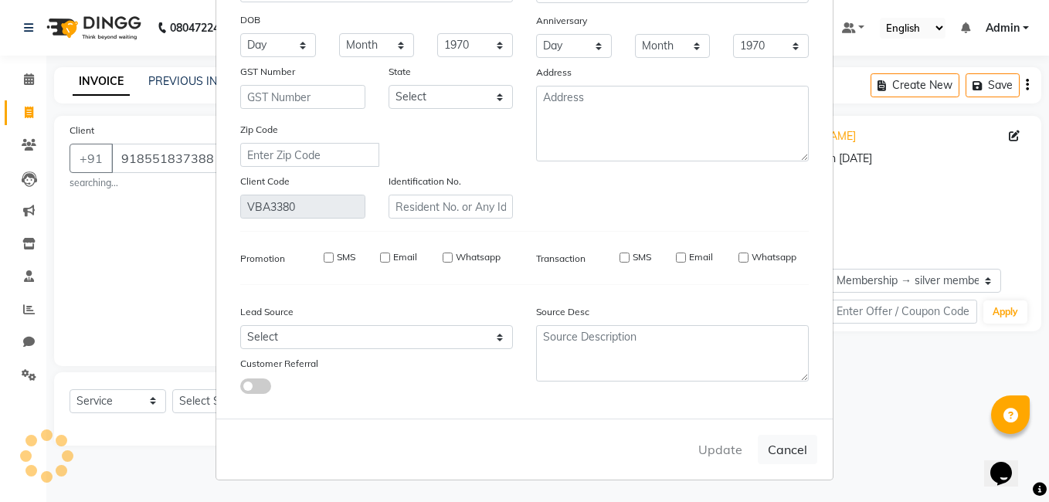
type input "8551837388"
select select
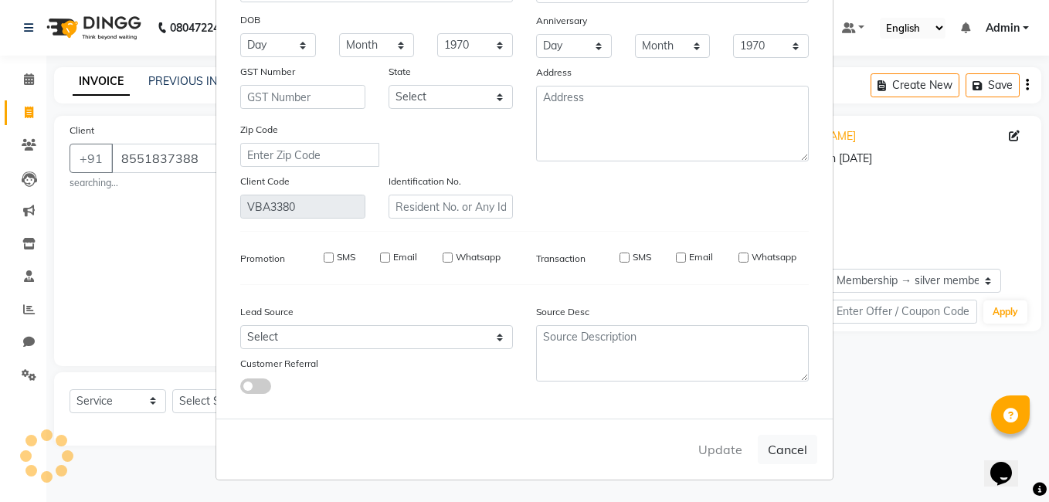
select select
checkbox input "false"
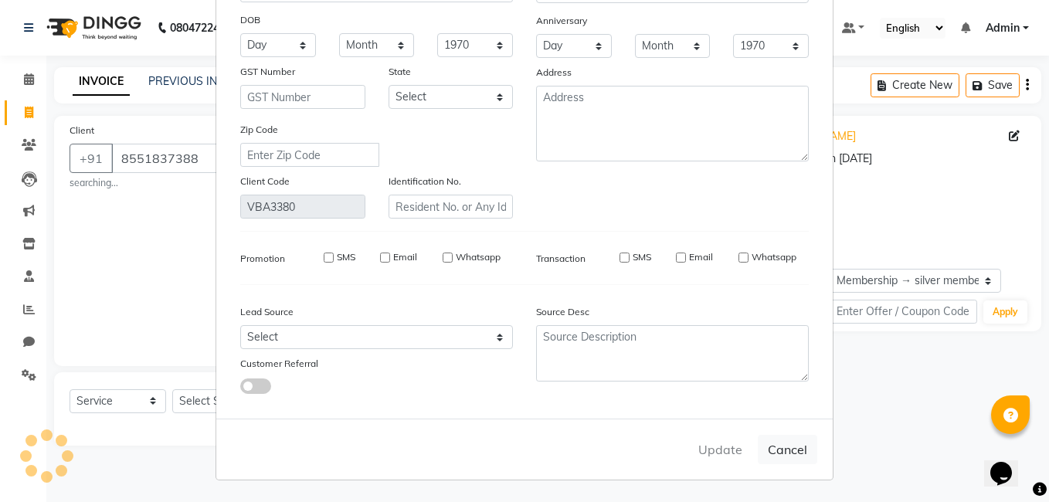
checkbox input "false"
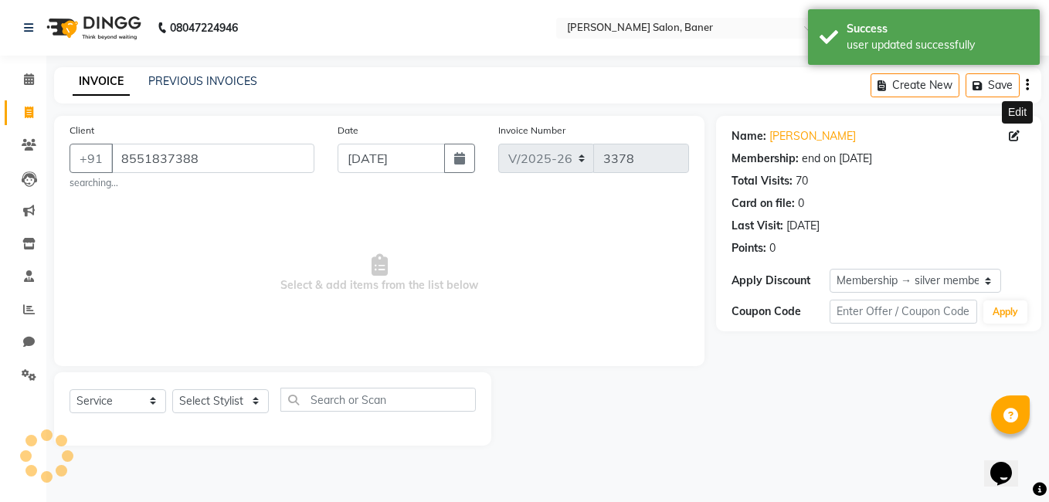
click at [1019, 131] on span at bounding box center [1017, 136] width 17 height 16
click at [1019, 134] on icon at bounding box center [1014, 136] width 11 height 11
click at [1012, 132] on icon at bounding box center [1014, 136] width 11 height 11
select select "[DEMOGRAPHIC_DATA]"
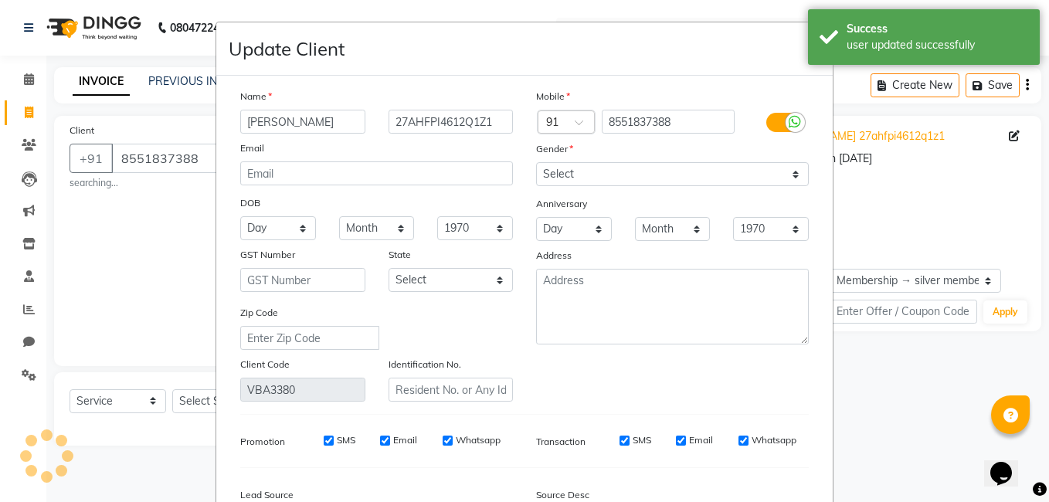
select select "2: Object"
click at [499, 114] on input "27AHFPI4612Q1Z1" at bounding box center [450, 122] width 125 height 24
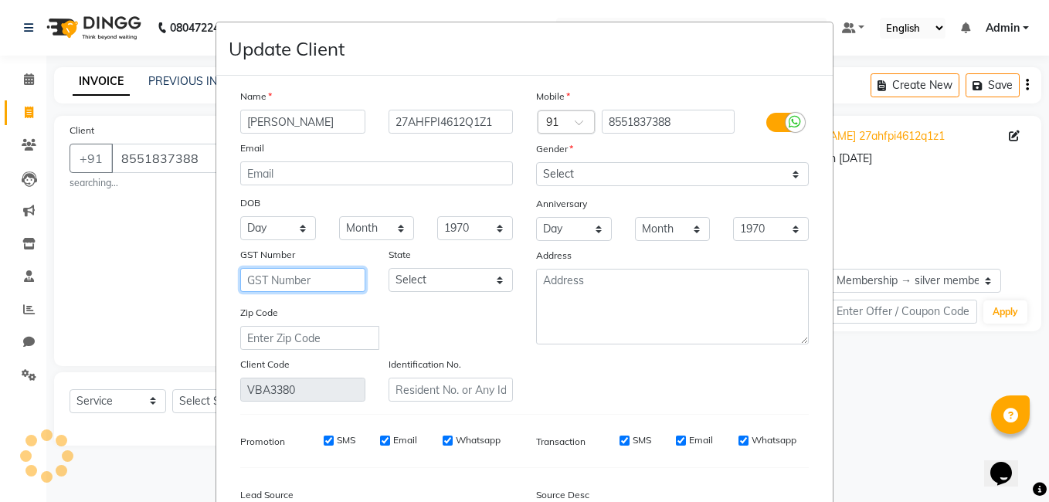
click at [320, 276] on input "text" at bounding box center [302, 280] width 125 height 24
paste input "27AHFPI4612Q1Z1"
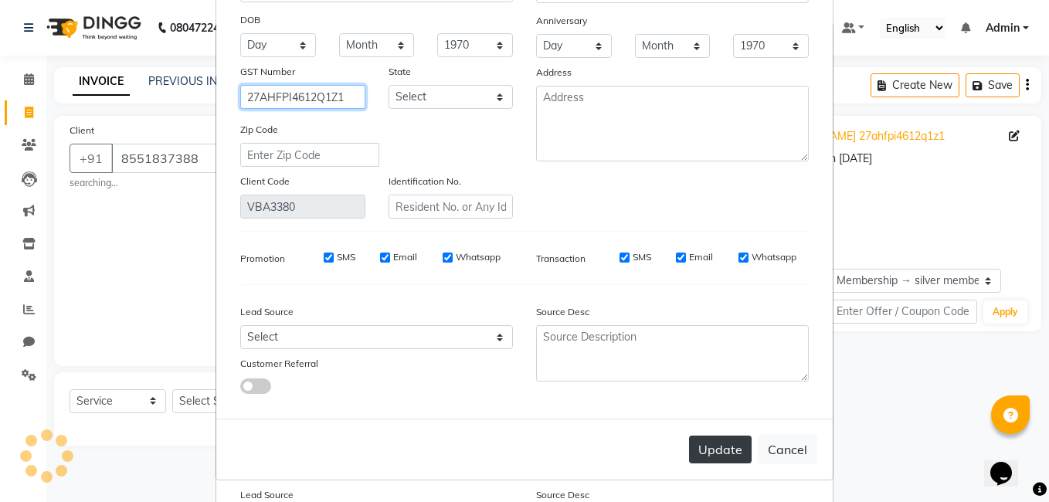
type input "27AHFPI4612Q1Z1"
click at [701, 454] on button "Update" at bounding box center [720, 450] width 63 height 28
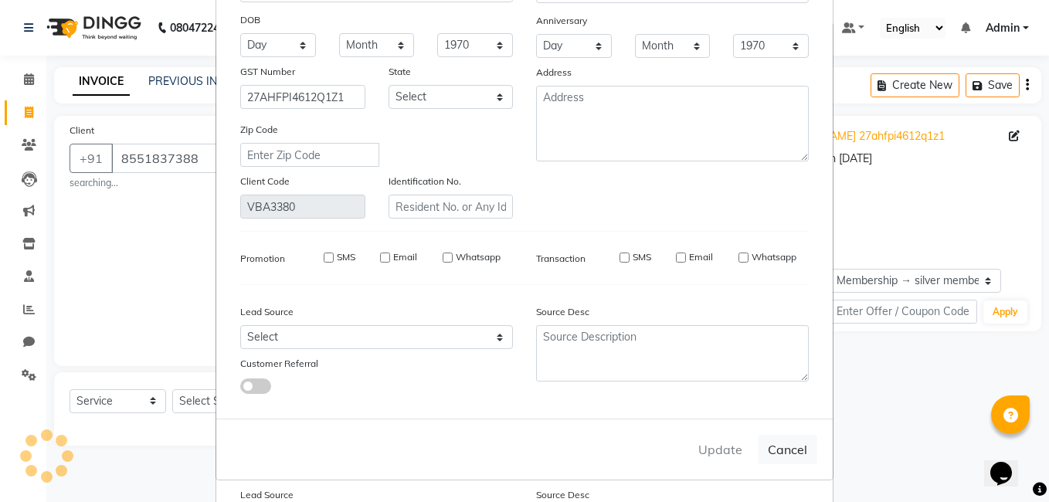
select select
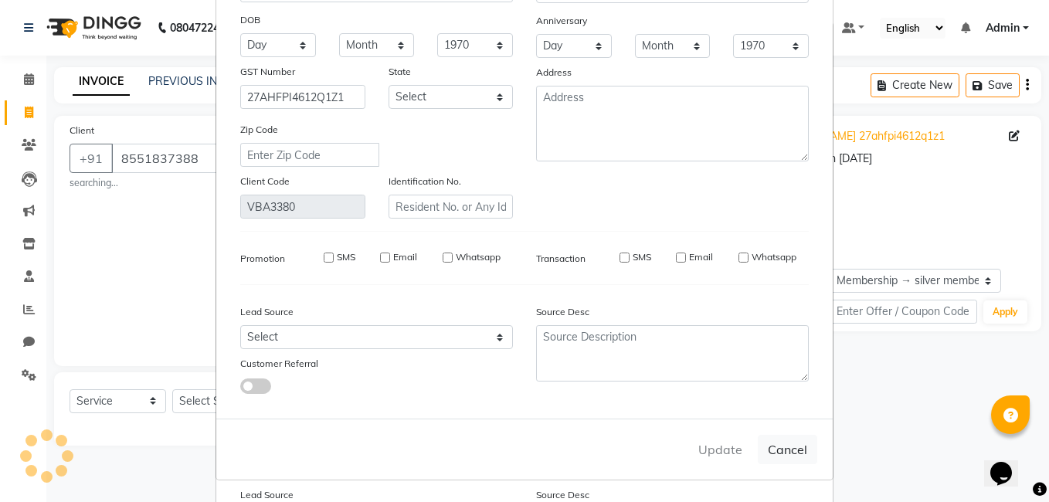
select select
checkbox input "false"
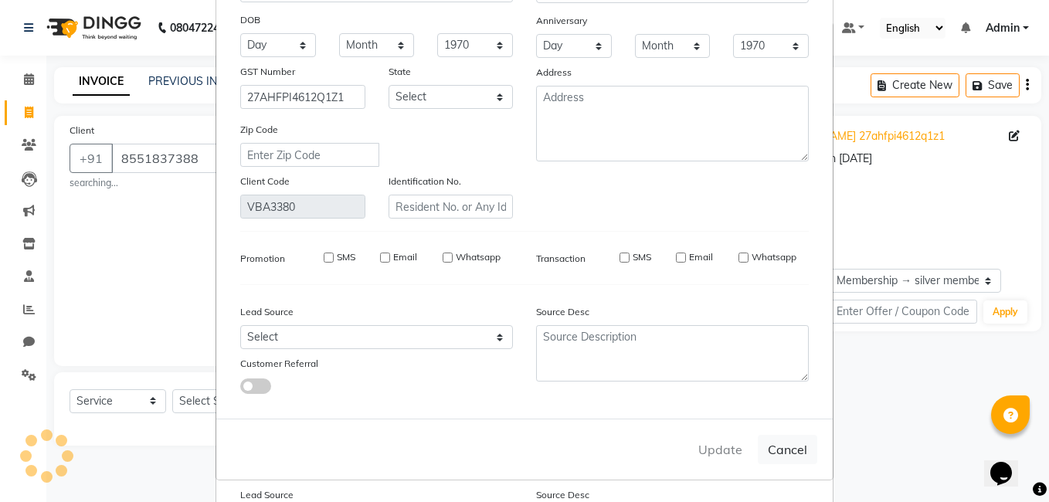
checkbox input "false"
select select
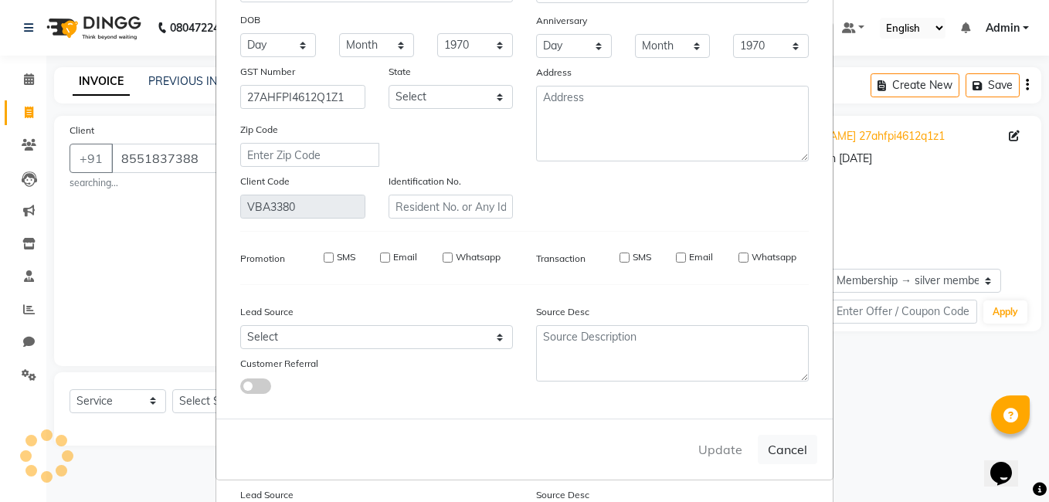
select select
checkbox input "false"
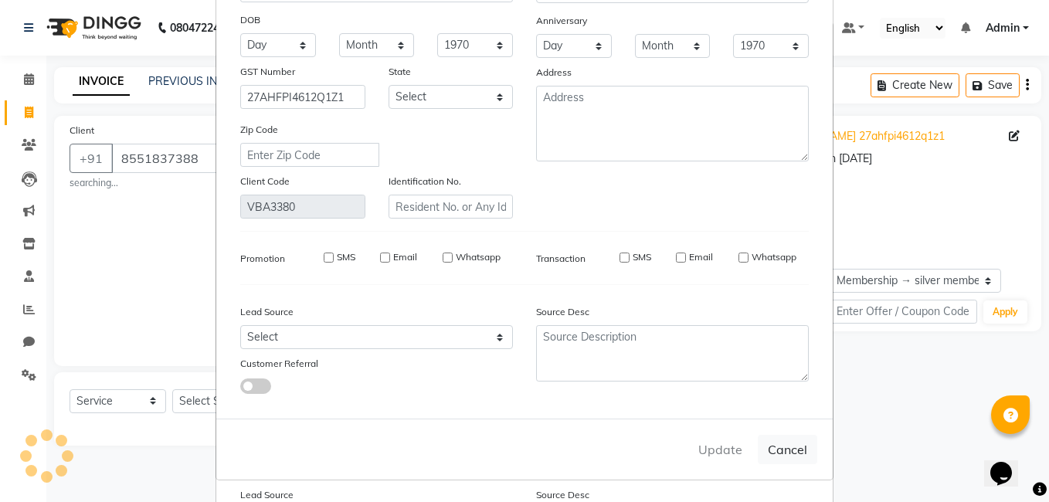
checkbox input "false"
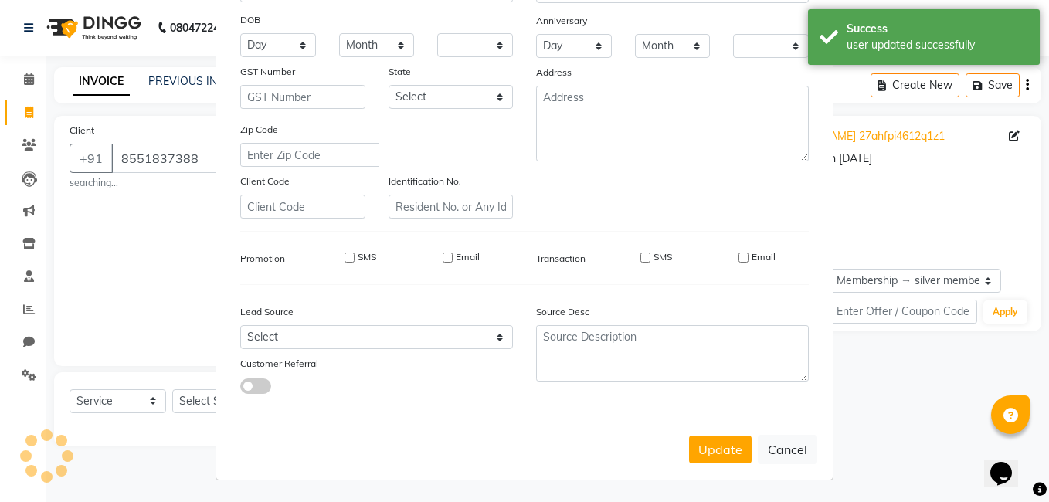
select select "3: Object"
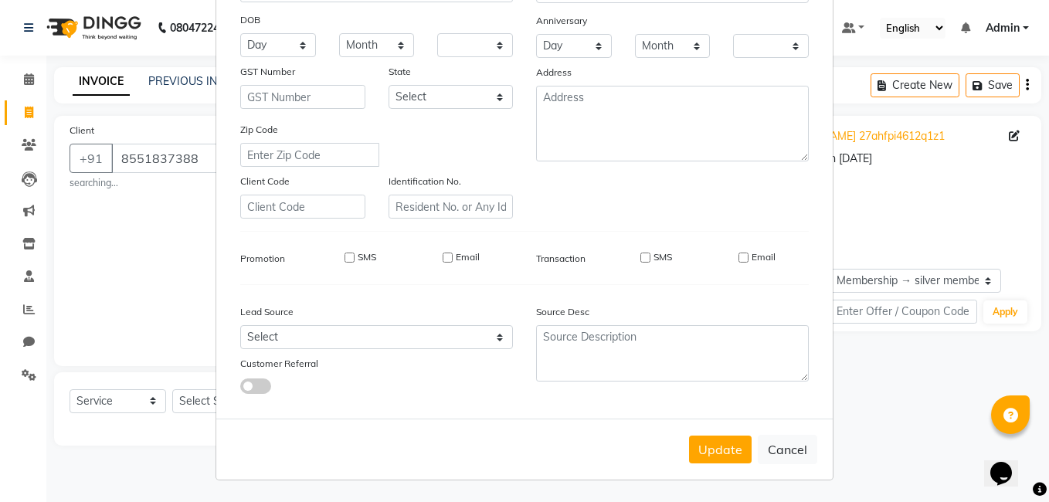
click at [819, 454] on div "Update Cancel" at bounding box center [524, 449] width 616 height 61
click at [797, 451] on button "Cancel" at bounding box center [787, 449] width 59 height 29
select select
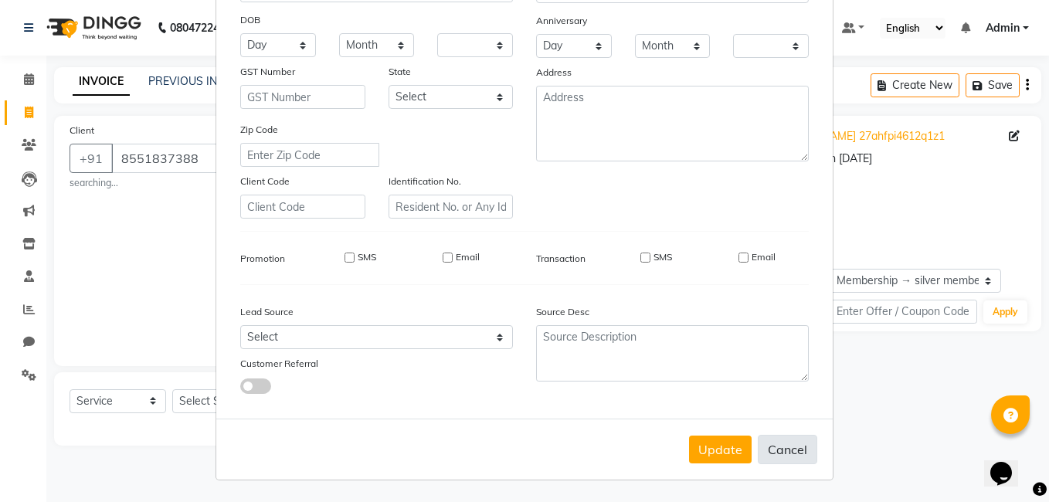
select select
checkbox input "false"
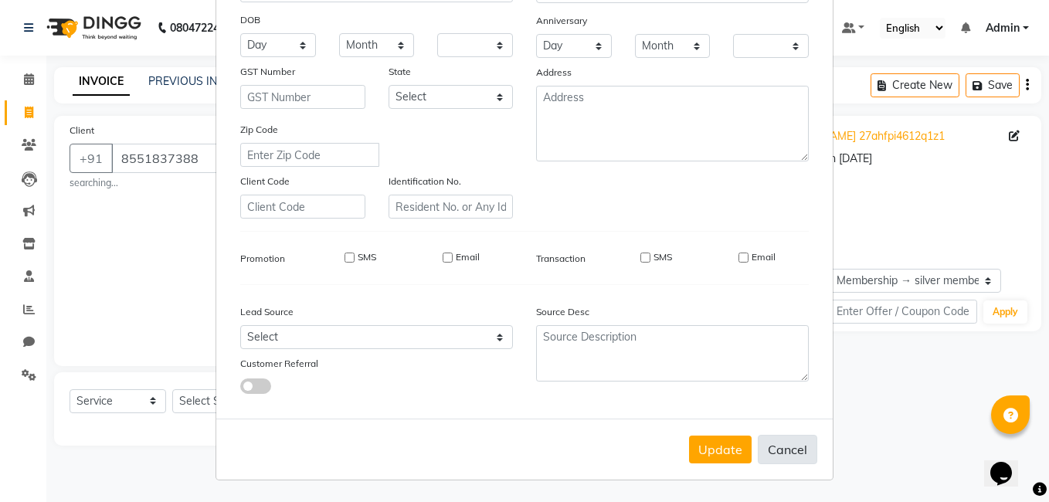
checkbox input "false"
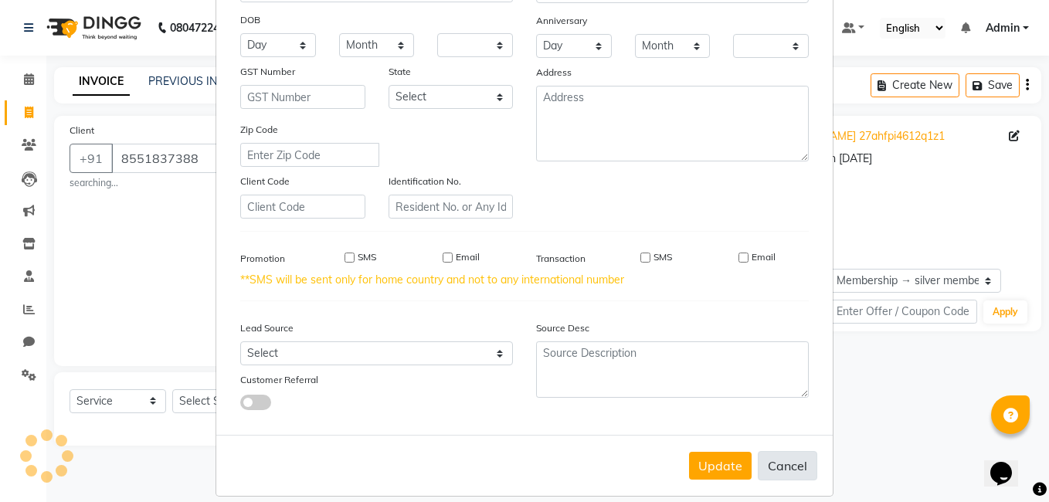
click at [777, 460] on button "Cancel" at bounding box center [787, 465] width 59 height 29
select select
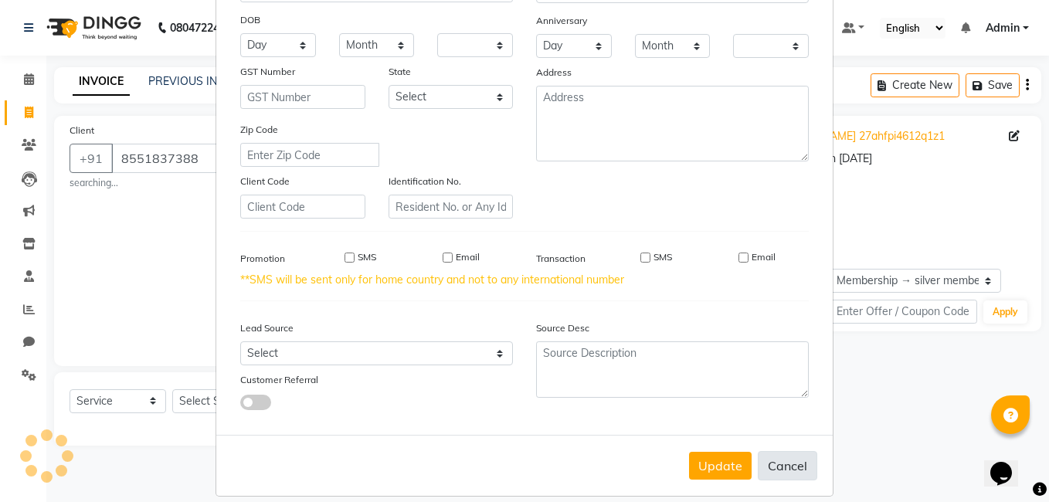
select select
checkbox input "false"
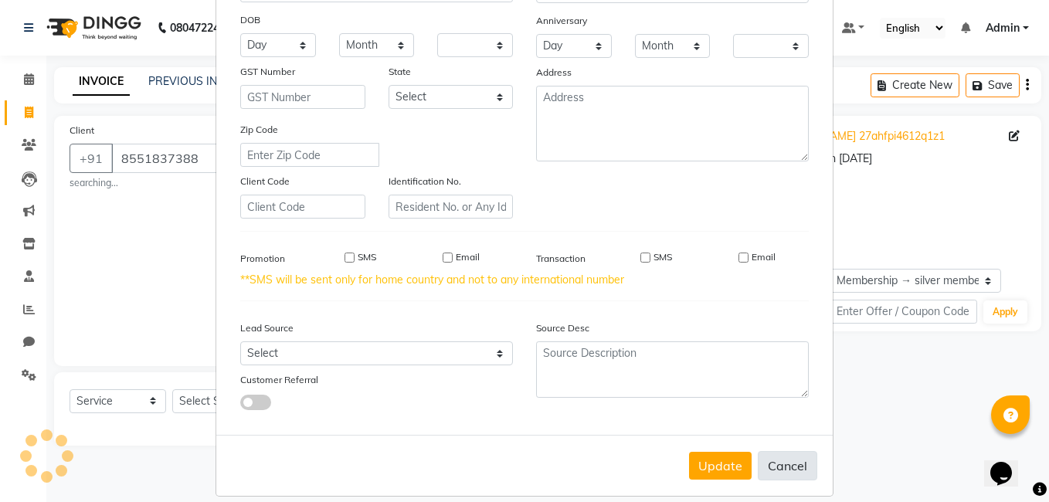
checkbox input "false"
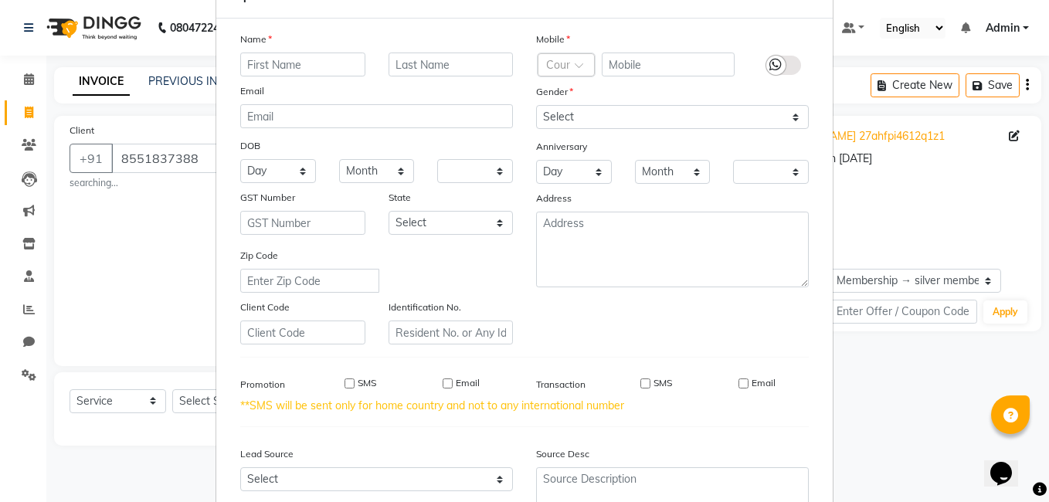
scroll to position [199, 0]
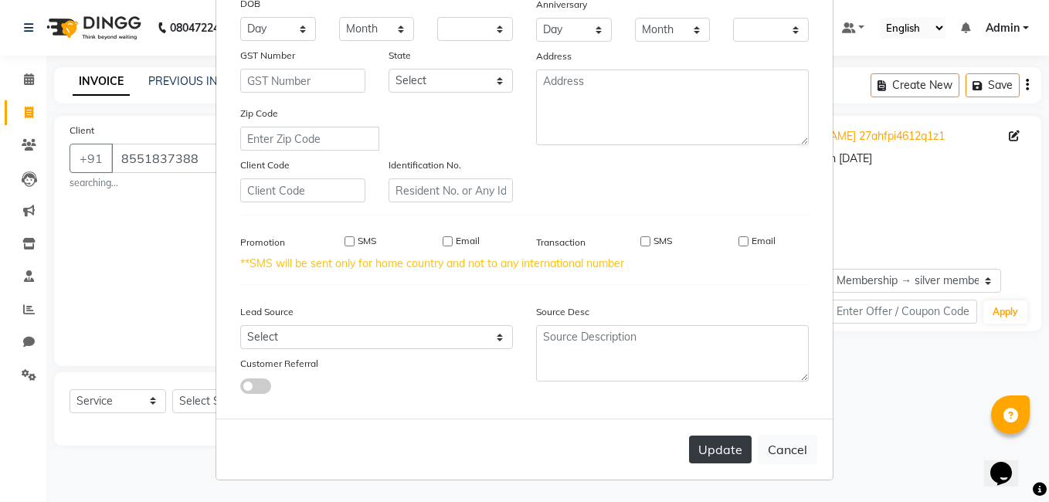
click at [734, 455] on button "Update" at bounding box center [720, 450] width 63 height 28
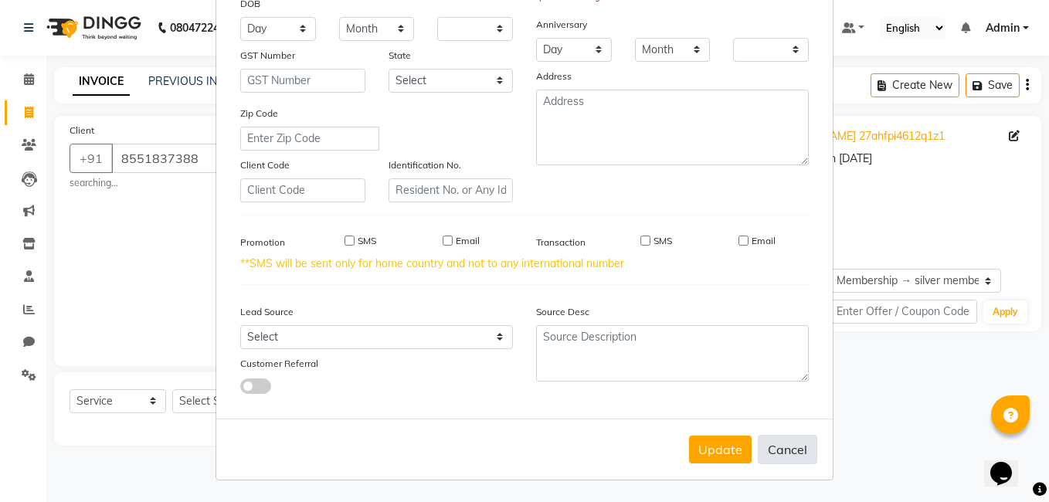
click at [776, 443] on button "Cancel" at bounding box center [787, 449] width 59 height 29
select select
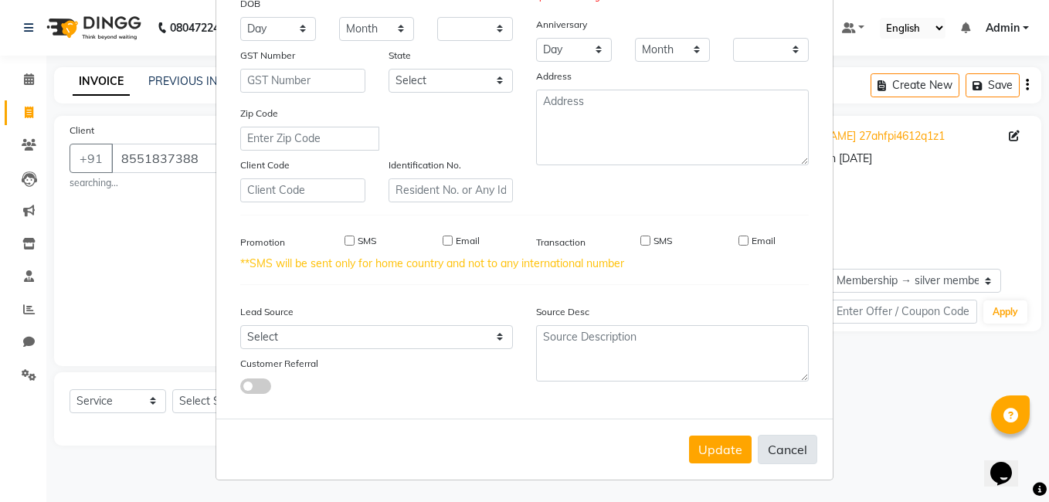
select select
checkbox input "false"
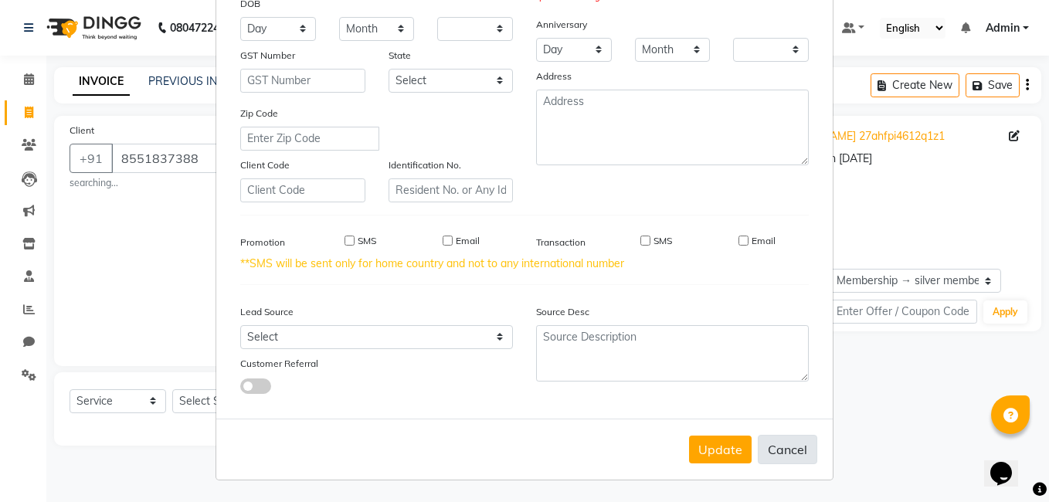
checkbox input "false"
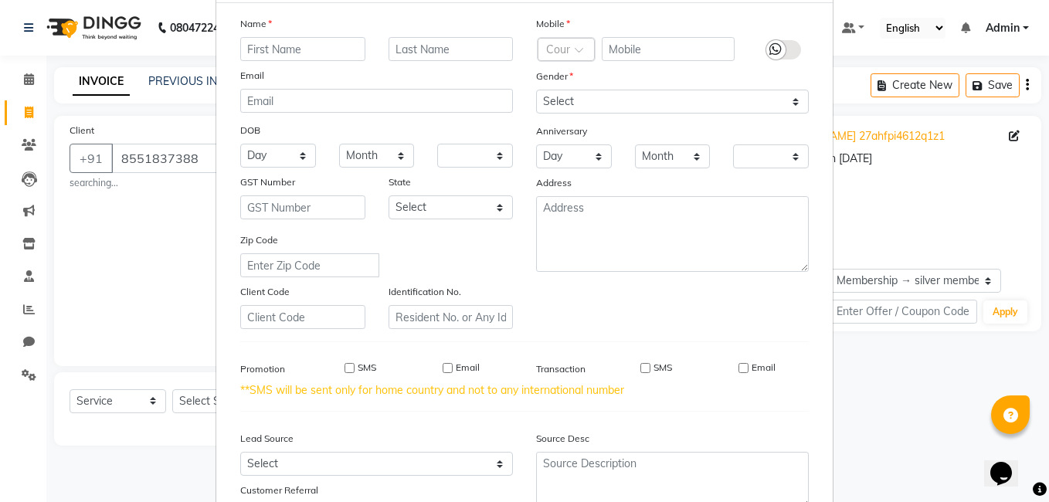
scroll to position [0, 0]
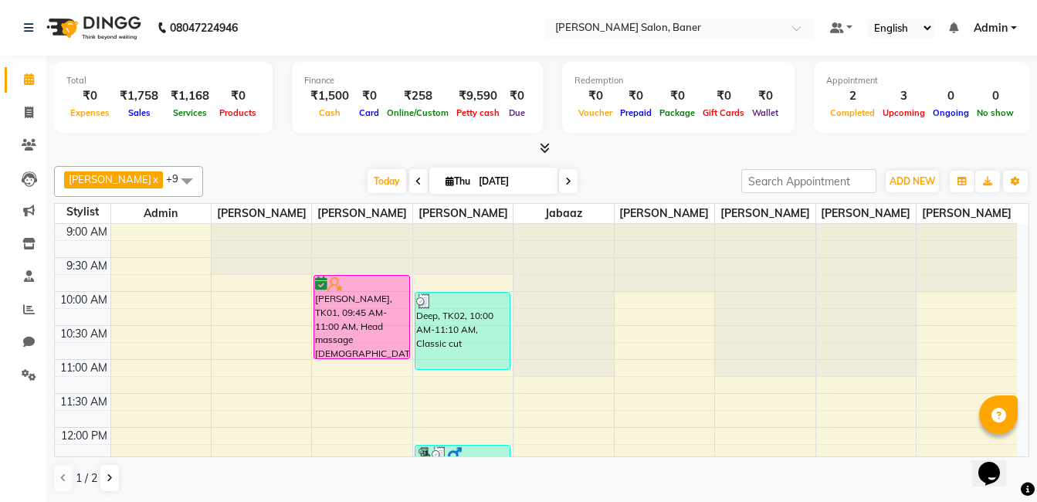
drag, startPoint x: 506, startPoint y: 181, endPoint x: 514, endPoint y: 185, distance: 9.3
click at [507, 182] on input "[DATE]" at bounding box center [512, 181] width 77 height 23
select select "9"
select select "2025"
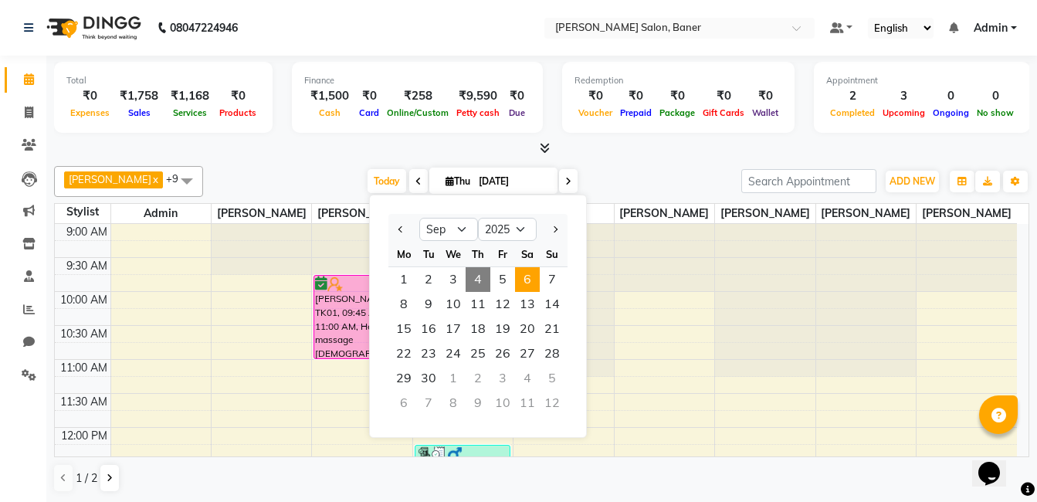
click at [536, 280] on span "6" at bounding box center [527, 279] width 25 height 25
type input "[DATE]"
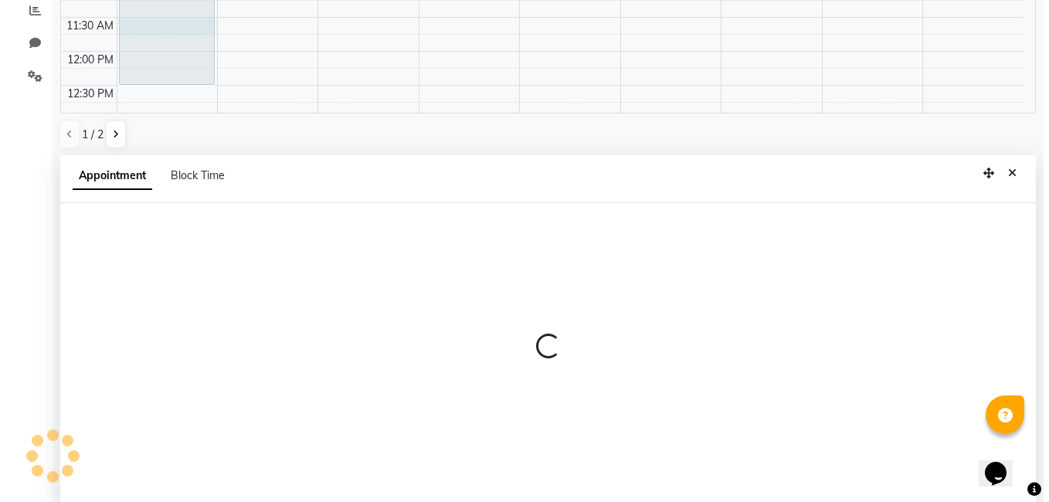
scroll to position [304, 0]
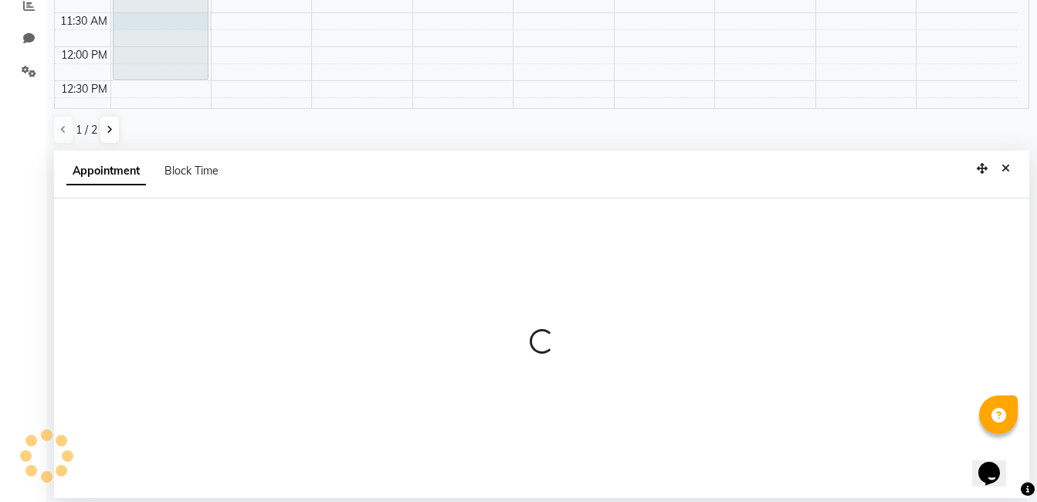
select select "60263"
select select "690"
select select "tentative"
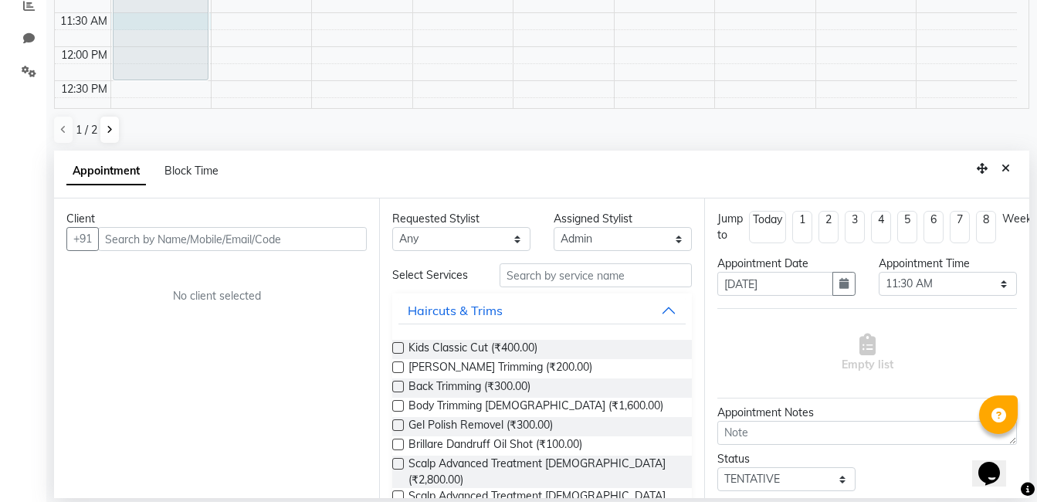
click at [190, 240] on input "text" at bounding box center [232, 239] width 269 height 24
type input "9816094757"
click at [331, 234] on span "Add Client" at bounding box center [335, 239] width 52 height 14
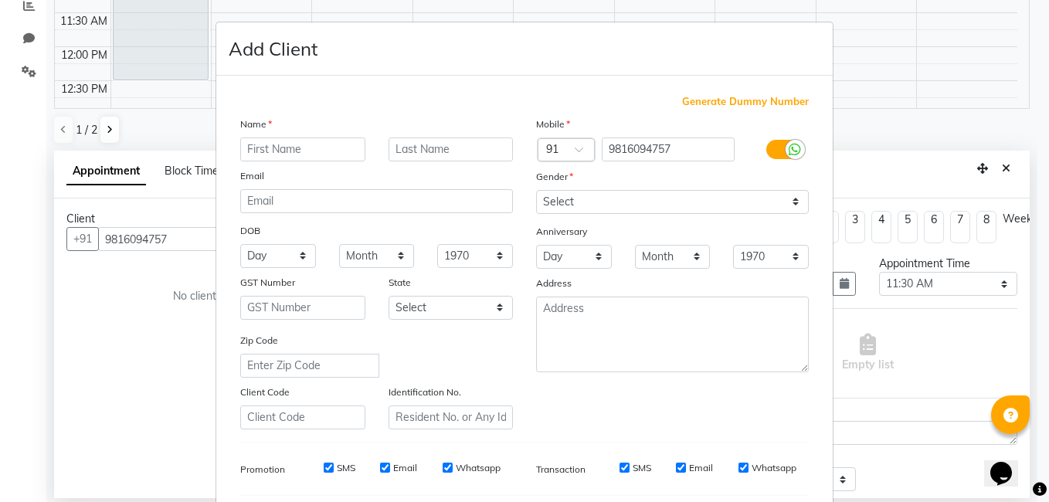
click at [294, 148] on input "text" at bounding box center [302, 149] width 125 height 24
type input "<"
type input "Maneeshana"
click at [662, 198] on select "Select [DEMOGRAPHIC_DATA] [DEMOGRAPHIC_DATA] Other Prefer Not To Say" at bounding box center [672, 202] width 273 height 24
select select "[DEMOGRAPHIC_DATA]"
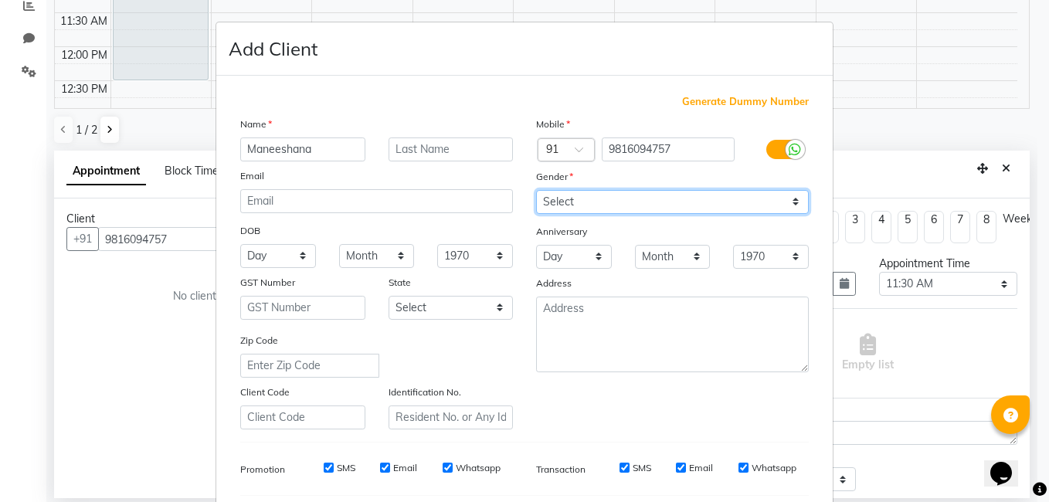
click at [536, 190] on select "Select [DEMOGRAPHIC_DATA] [DEMOGRAPHIC_DATA] Other Prefer Not To Say" at bounding box center [672, 202] width 273 height 24
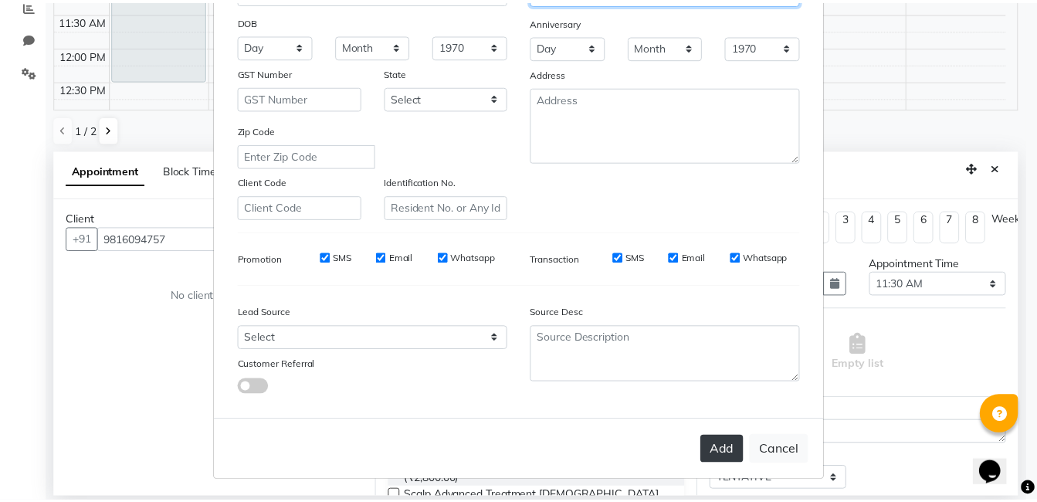
scroll to position [211, 0]
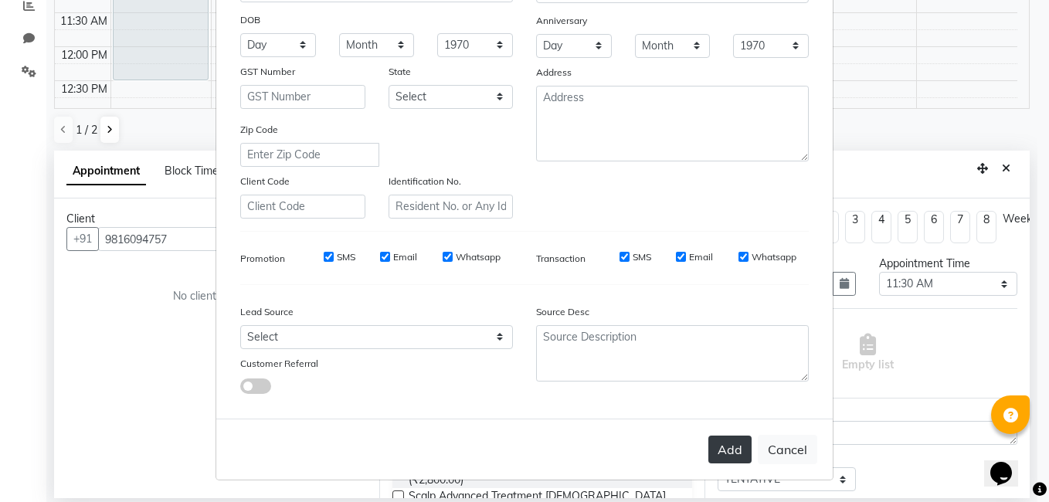
click at [721, 441] on button "Add" at bounding box center [729, 450] width 43 height 28
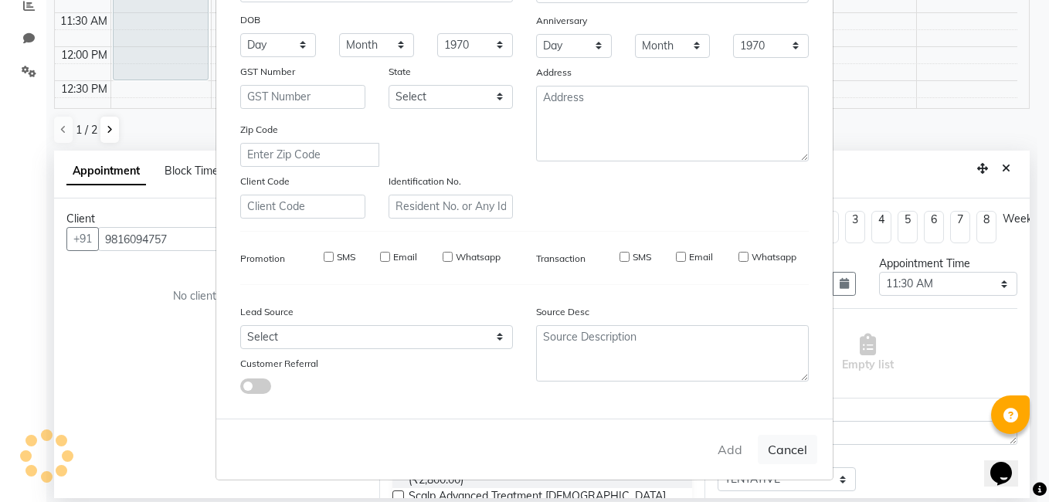
select select
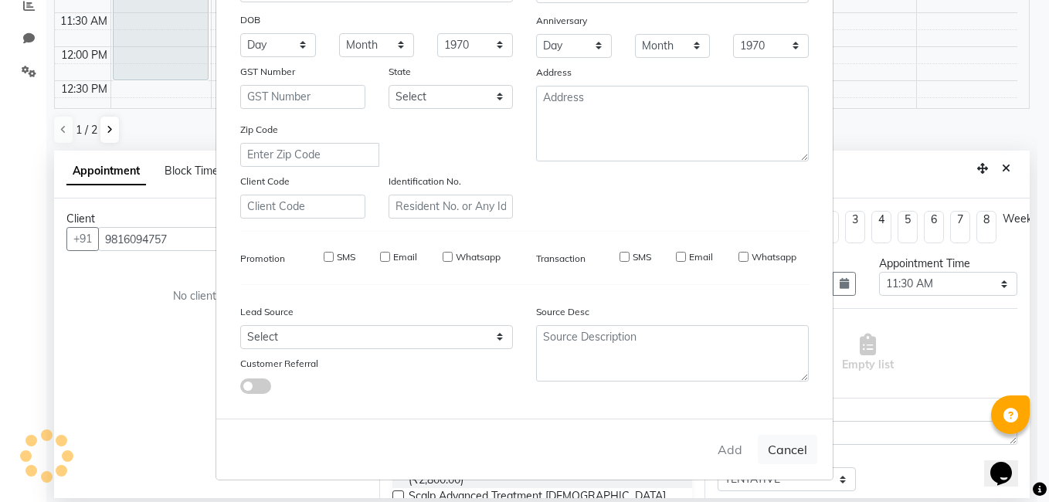
select select
checkbox input "false"
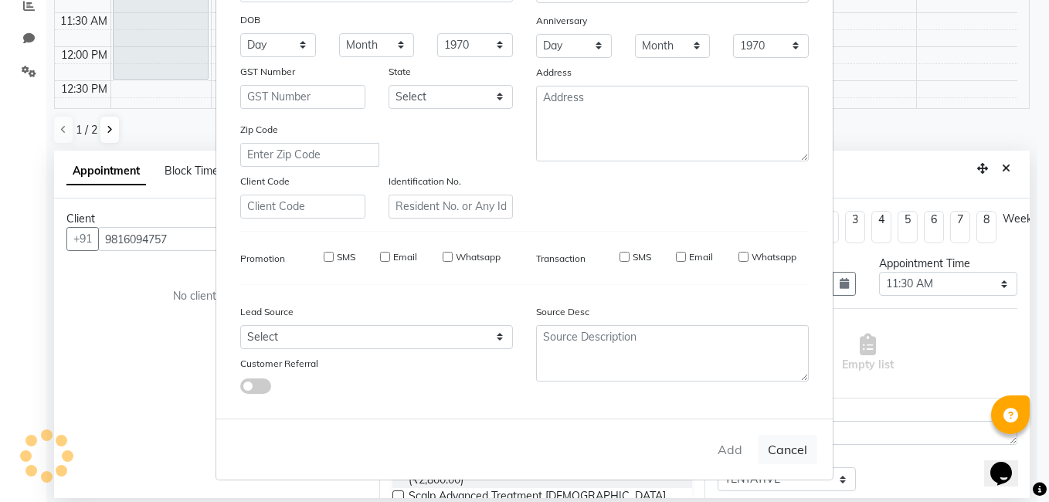
checkbox input "false"
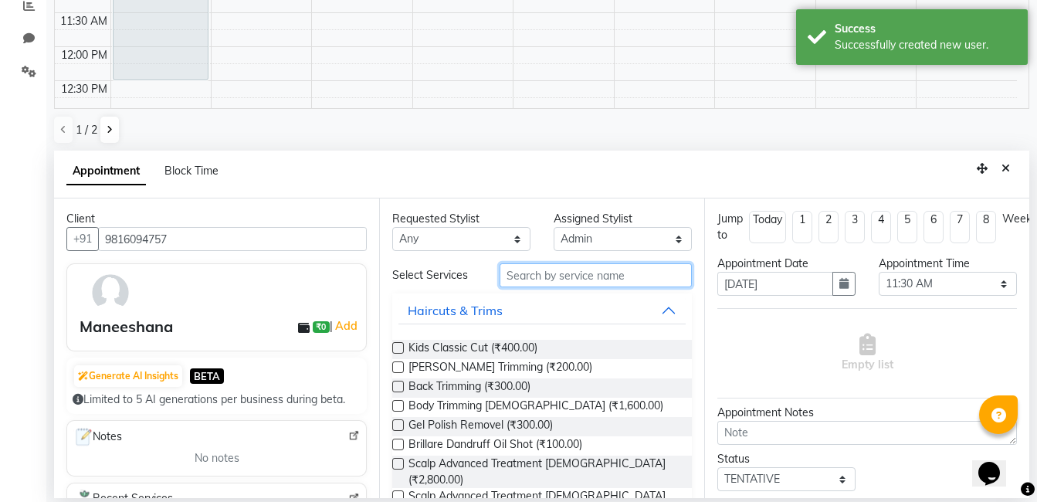
click at [538, 273] on input "text" at bounding box center [596, 275] width 192 height 24
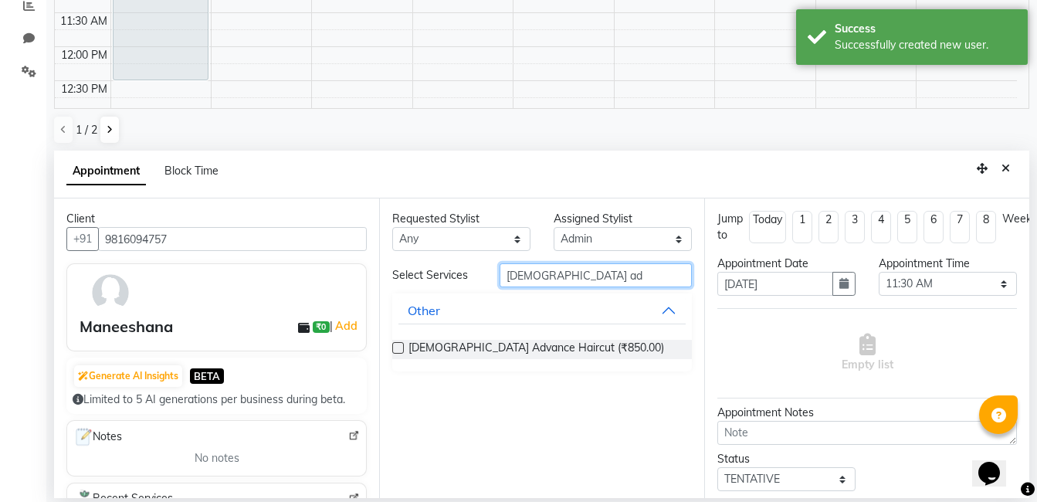
type input "female ad"
click at [394, 349] on label at bounding box center [398, 348] width 12 height 12
click at [394, 349] on input "checkbox" at bounding box center [397, 349] width 10 height 10
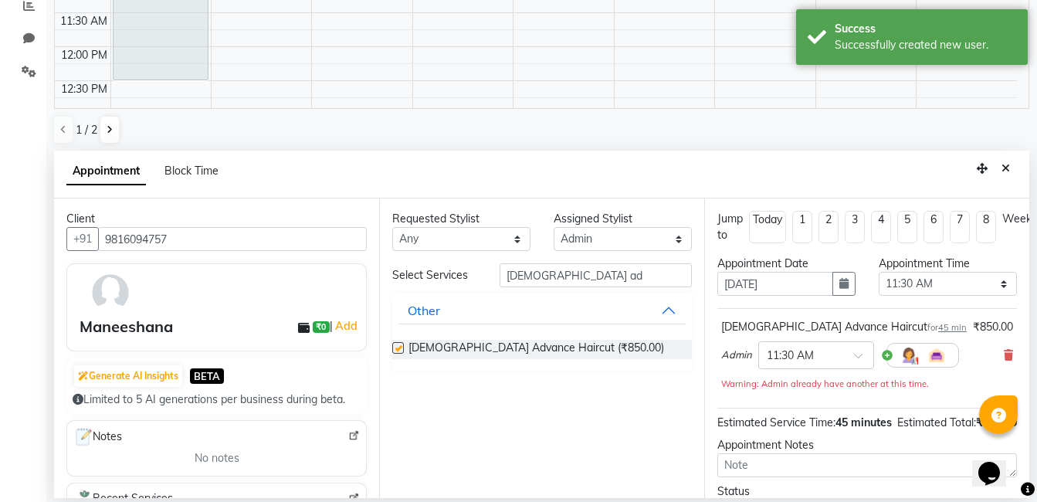
checkbox input "false"
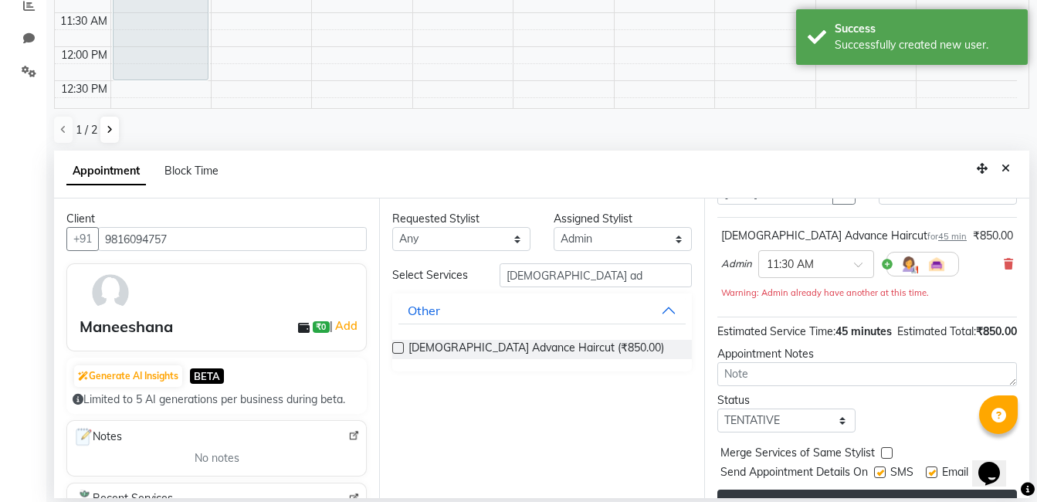
scroll to position [151, 0]
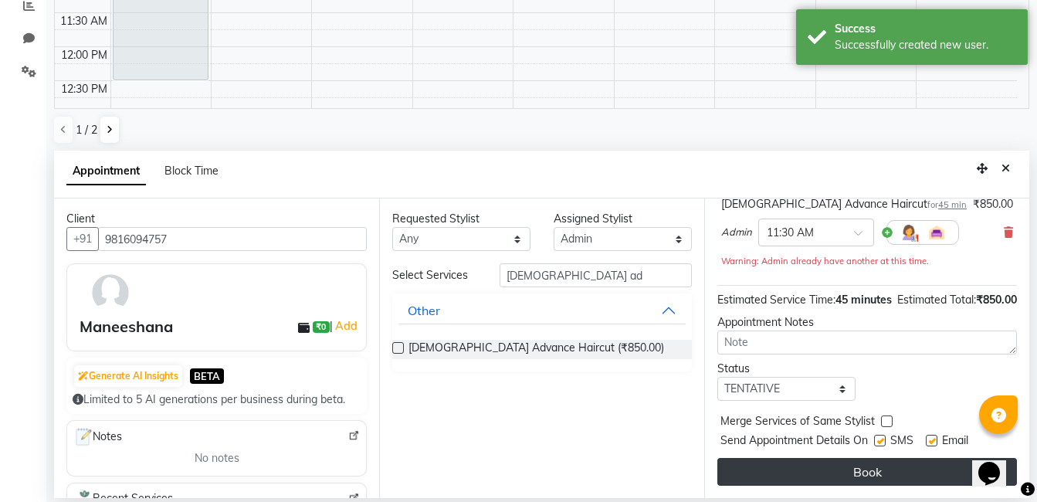
click at [811, 458] on button "Book" at bounding box center [867, 472] width 300 height 28
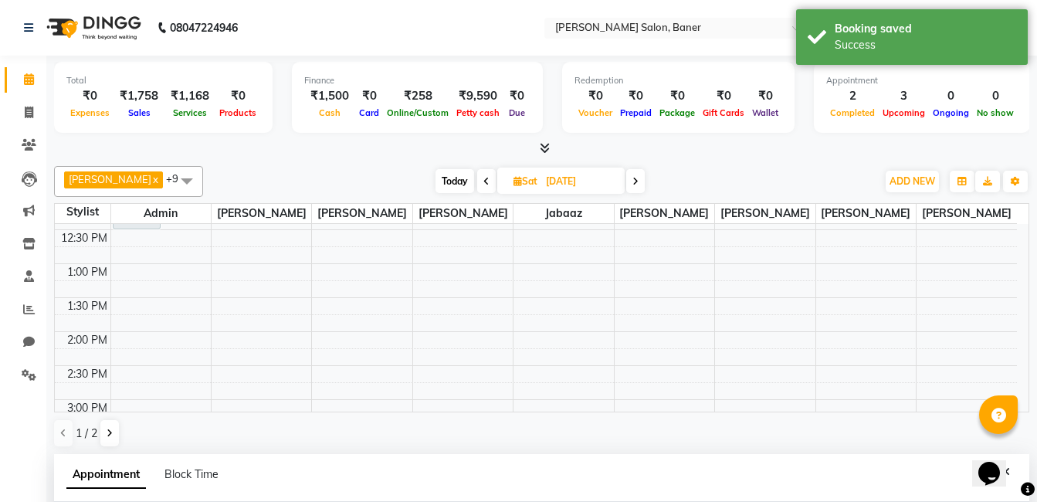
scroll to position [154, 0]
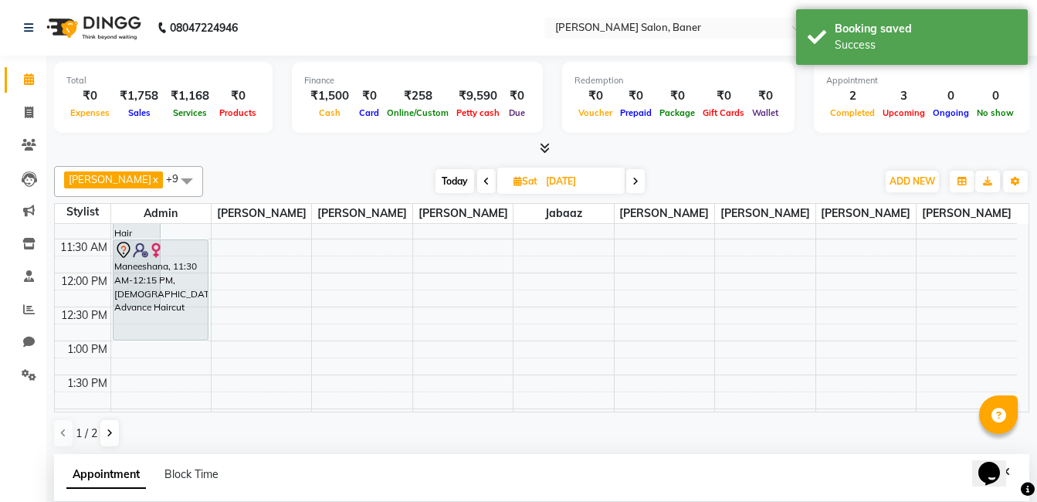
drag, startPoint x: 178, startPoint y: 302, endPoint x: 178, endPoint y: 356, distance: 54.1
click at [178, 356] on div "Rutu Y, 10:00 AM-12:30 PM, Botox Medium Hair Maneeshana, 11:30 AM-12:15 PM, Fem…" at bounding box center [161, 511] width 100 height 883
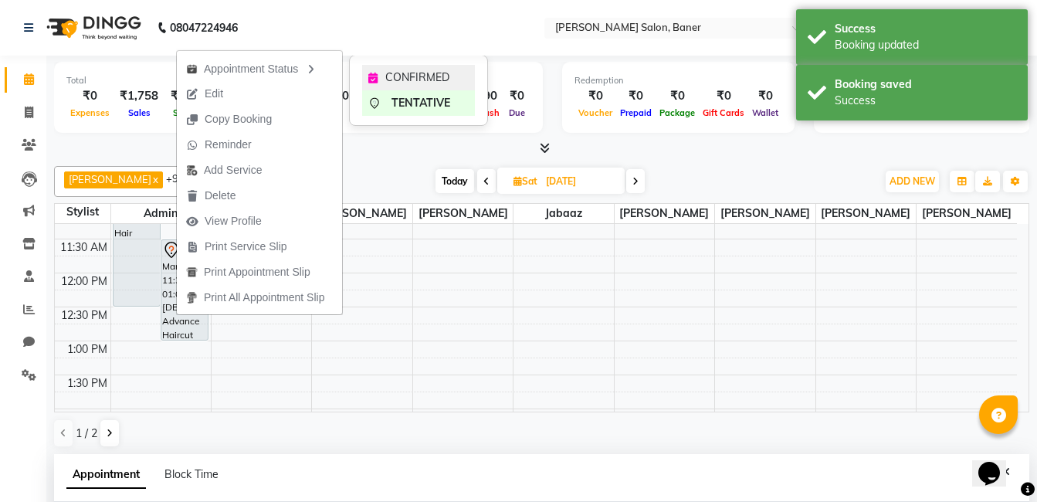
click at [436, 76] on span "CONFIRMED" at bounding box center [417, 78] width 64 height 16
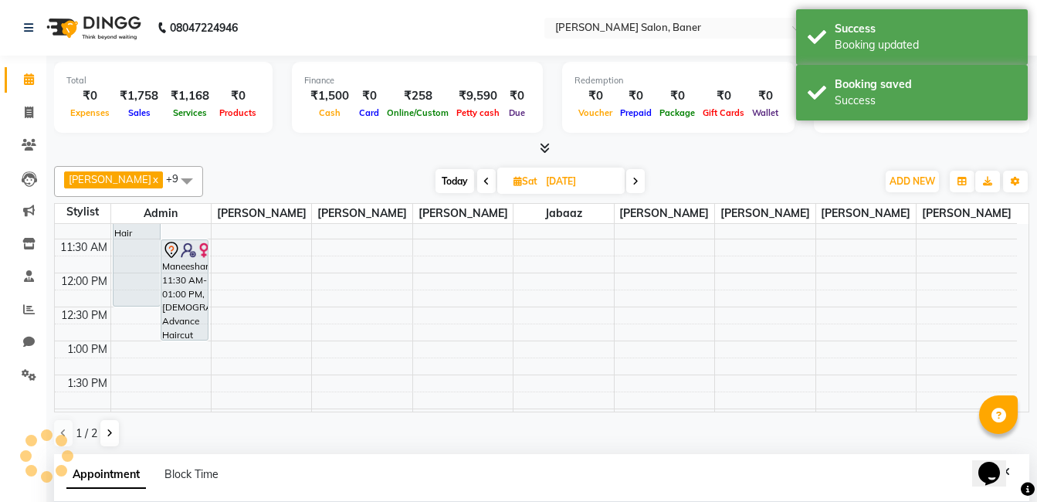
click at [399, 148] on div at bounding box center [541, 149] width 975 height 16
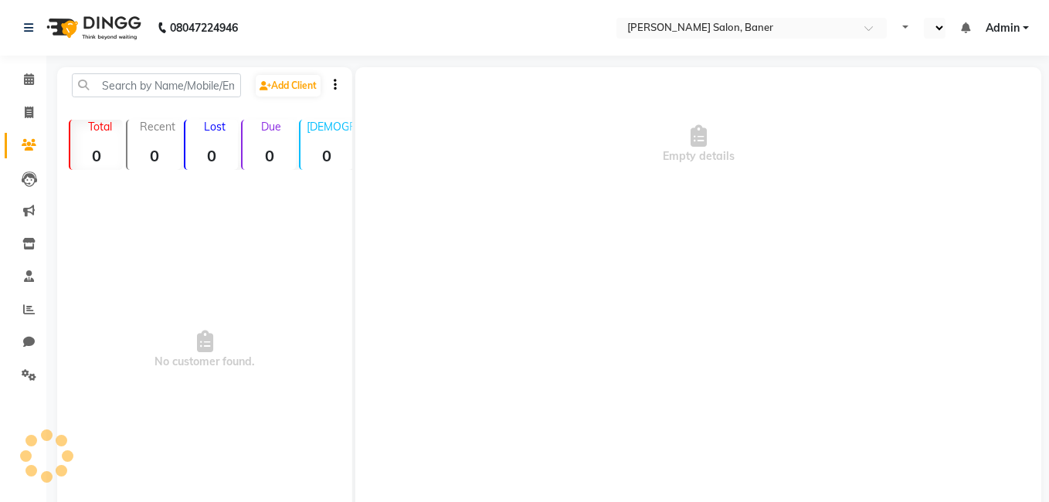
select select "en"
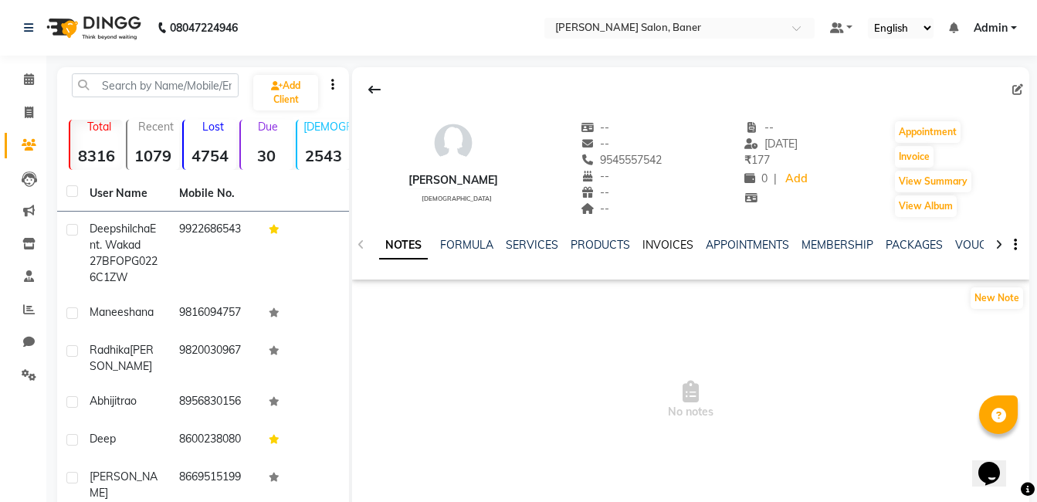
click at [670, 246] on link "INVOICES" at bounding box center [668, 245] width 51 height 14
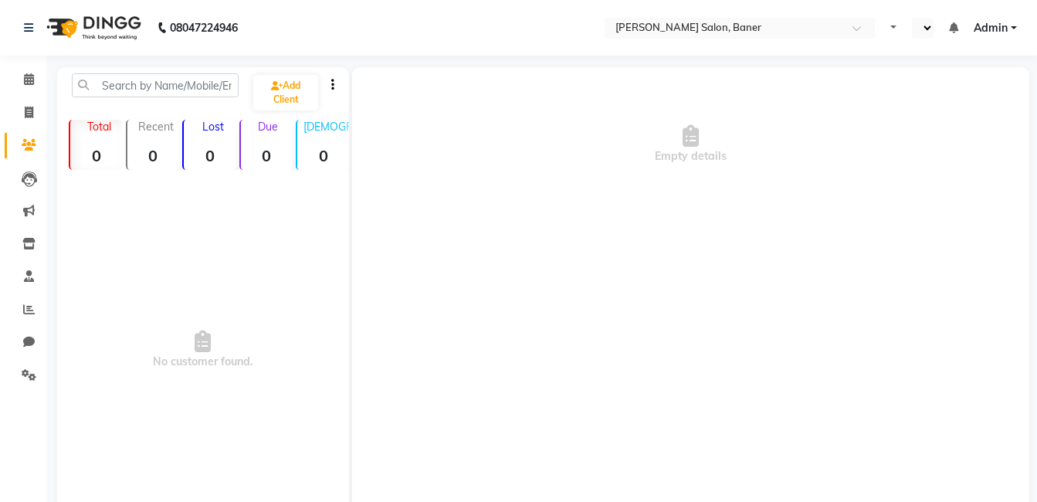
select select "en"
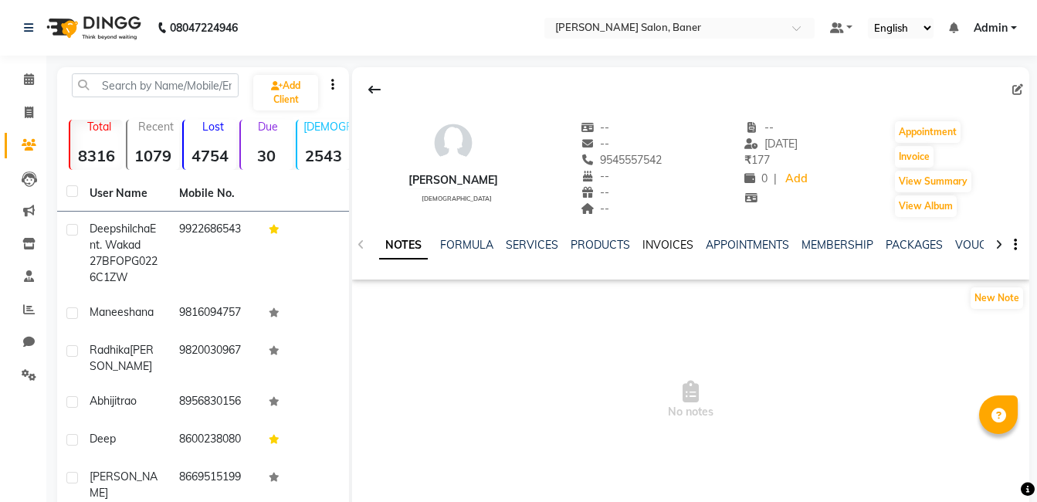
click at [680, 245] on link "INVOICES" at bounding box center [668, 245] width 51 height 14
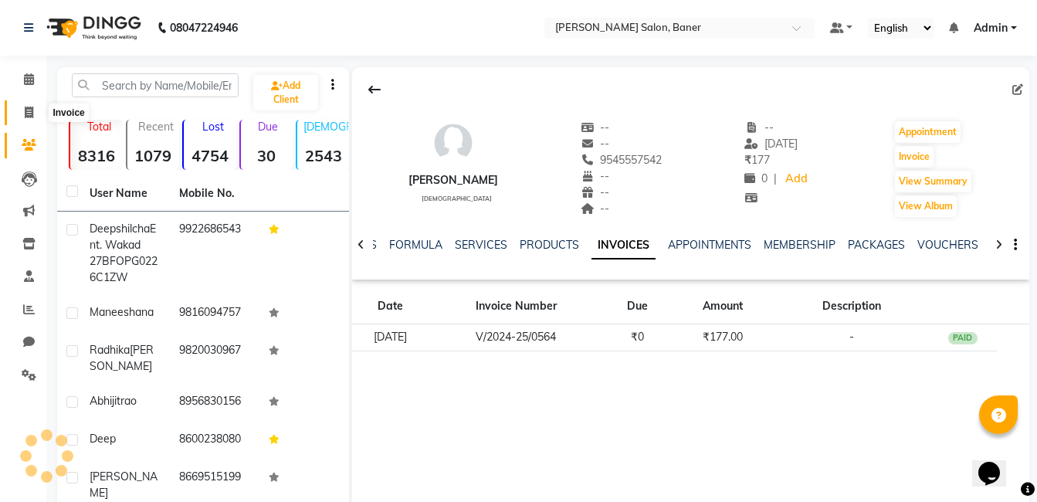
click at [29, 113] on icon at bounding box center [29, 113] width 8 height 12
select select "service"
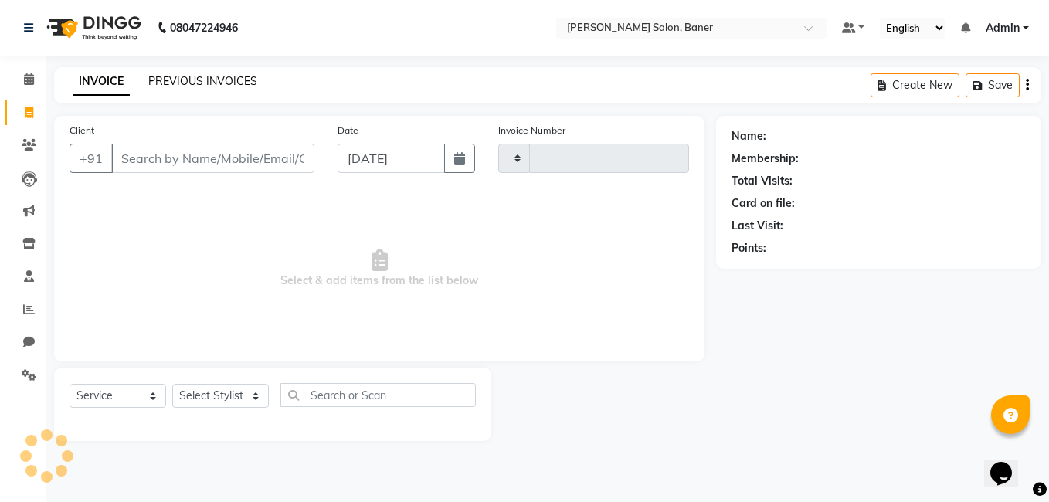
click at [203, 74] on link "PREVIOUS INVOICES" at bounding box center [202, 81] width 109 height 14
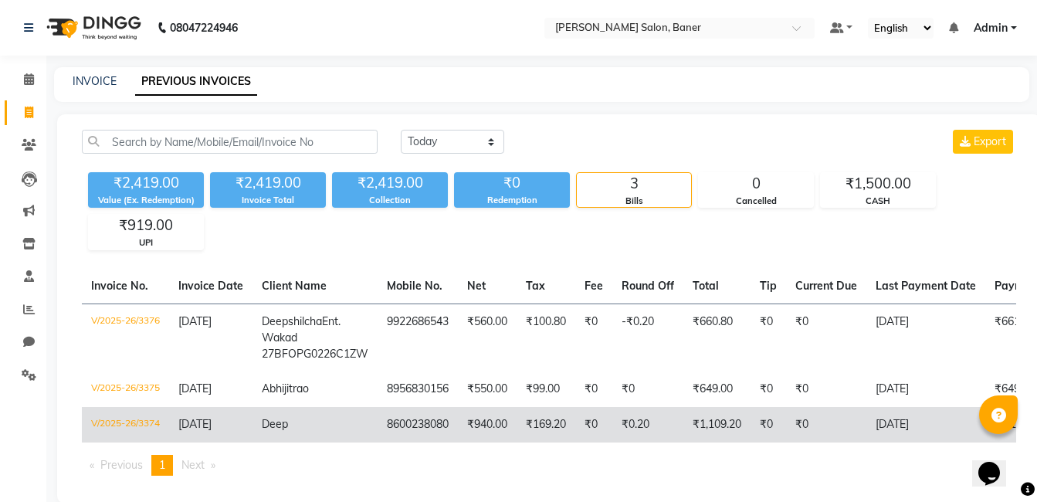
click at [376, 418] on td "Deep" at bounding box center [315, 425] width 125 height 36
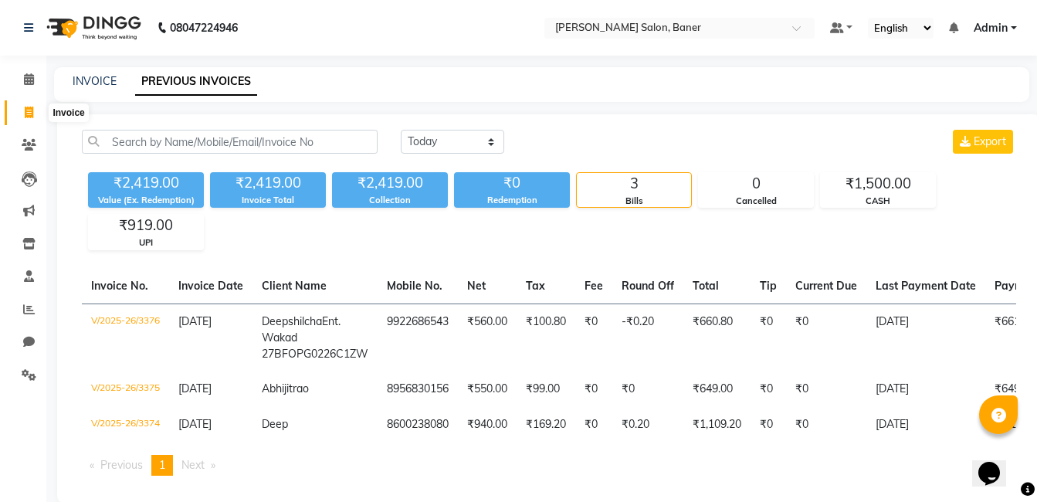
click at [31, 109] on icon at bounding box center [29, 113] width 8 height 12
select select "service"
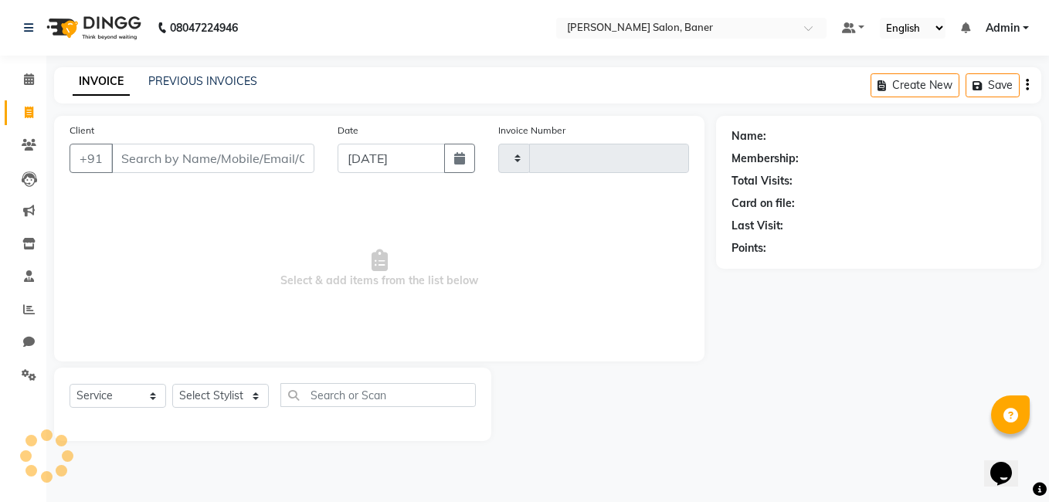
click at [198, 158] on input "Client" at bounding box center [212, 158] width 203 height 29
type input "esha"
type input "3377"
select select "7115"
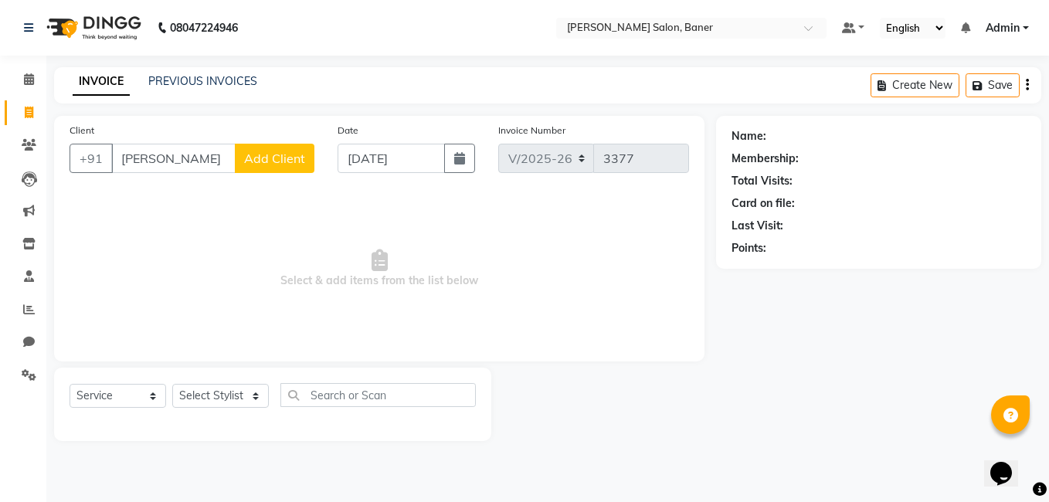
type input "esha bajaj"
click at [219, 72] on div "INVOICE PREVIOUS INVOICES Create New Save" at bounding box center [547, 85] width 987 height 36
click at [217, 77] on link "PREVIOUS INVOICES" at bounding box center [202, 81] width 109 height 14
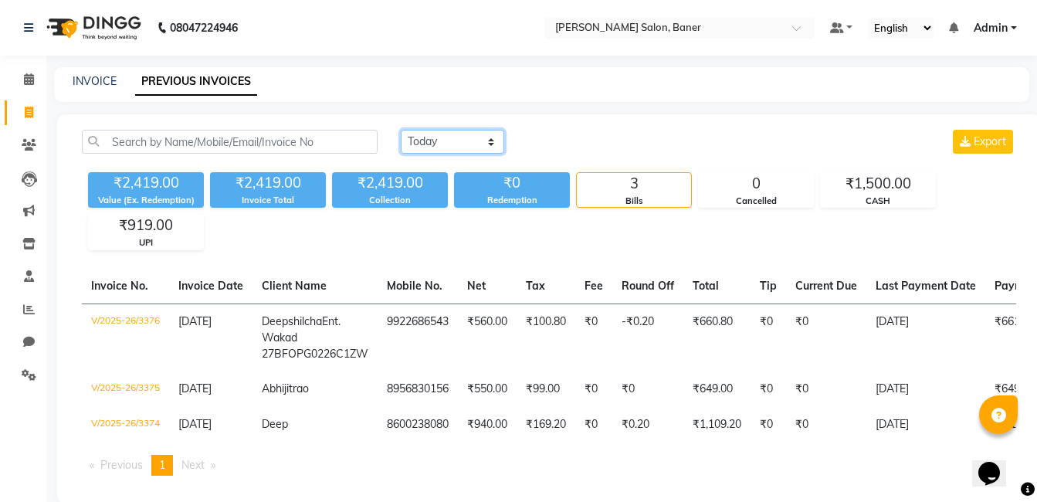
click at [461, 143] on select "Today Yesterday Custom Range" at bounding box center [452, 142] width 103 height 24
select select "yesterday"
click at [401, 130] on select "Today Yesterday Custom Range" at bounding box center [452, 142] width 103 height 24
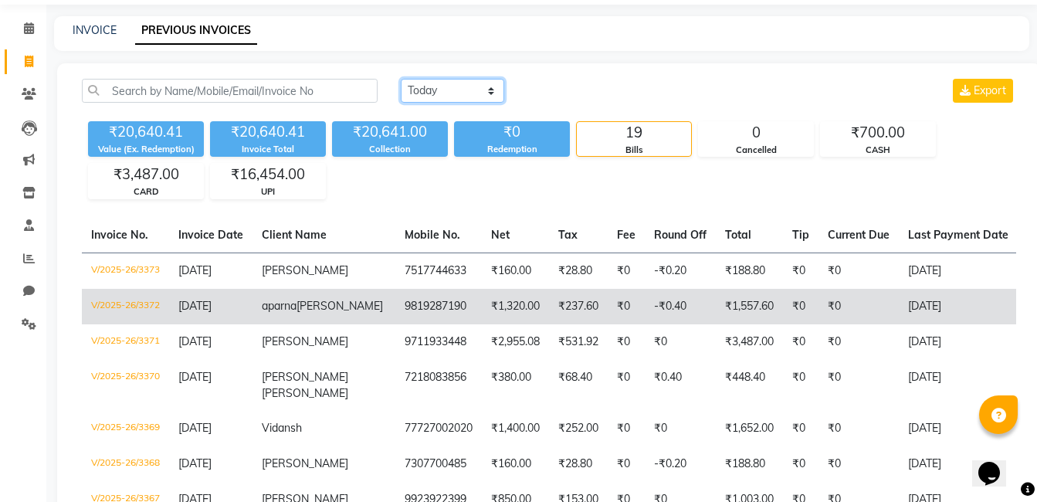
scroll to position [77, 0]
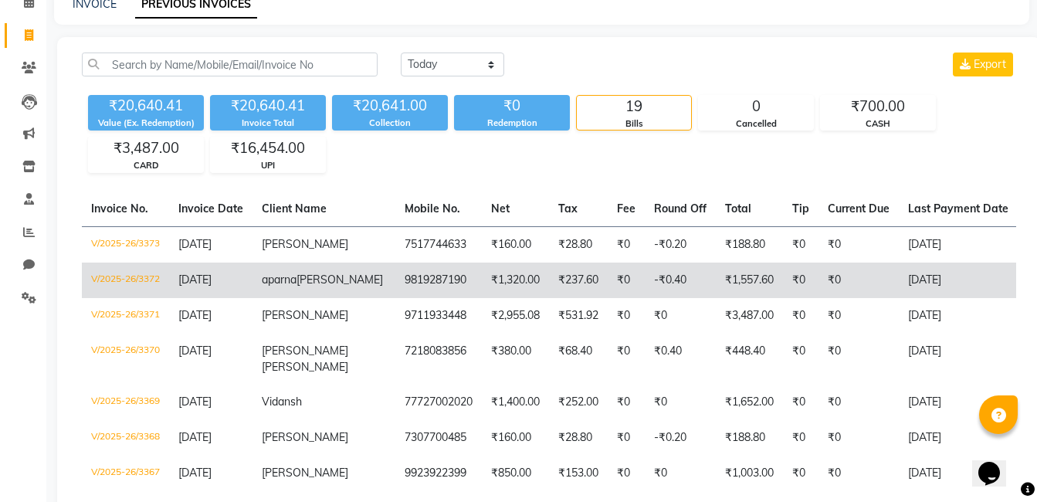
click at [549, 286] on td "₹237.60" at bounding box center [578, 281] width 59 height 36
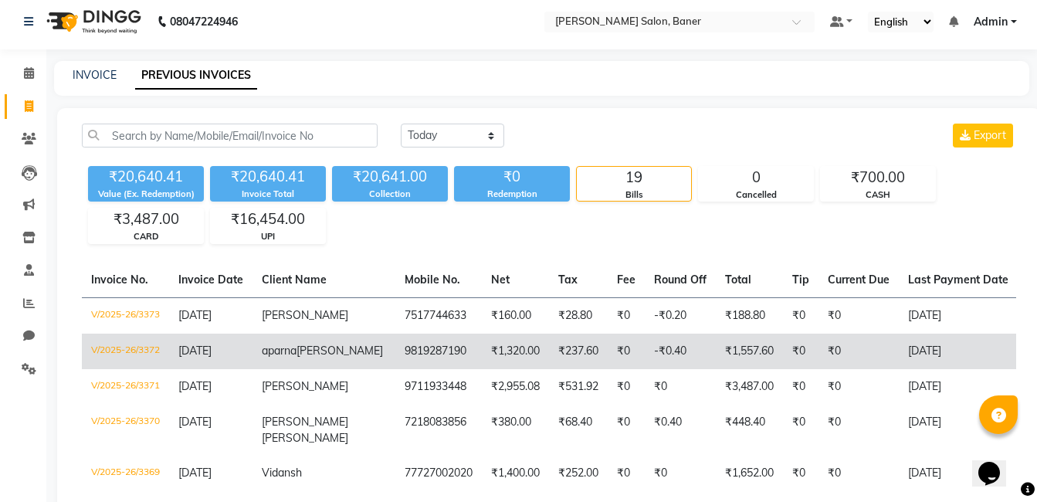
scroll to position [0, 0]
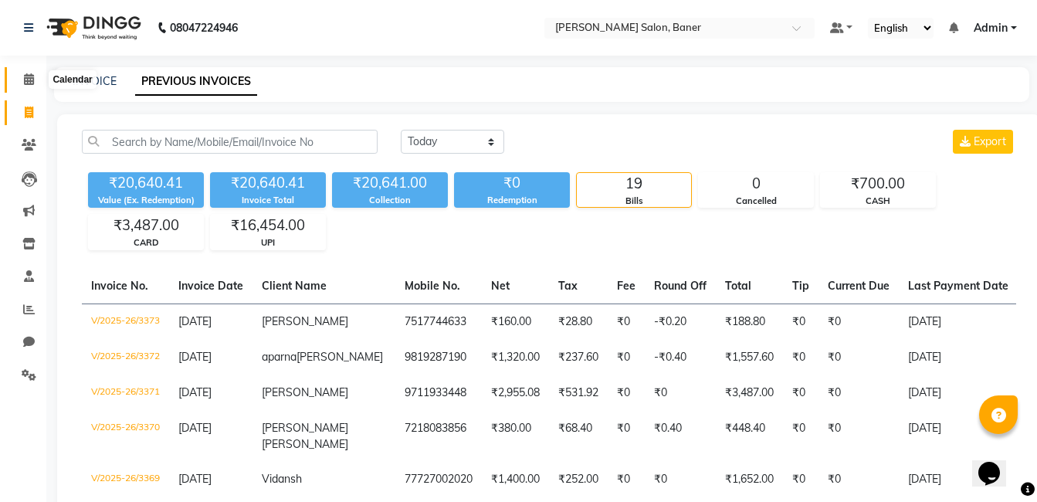
click at [30, 75] on icon at bounding box center [29, 79] width 10 height 12
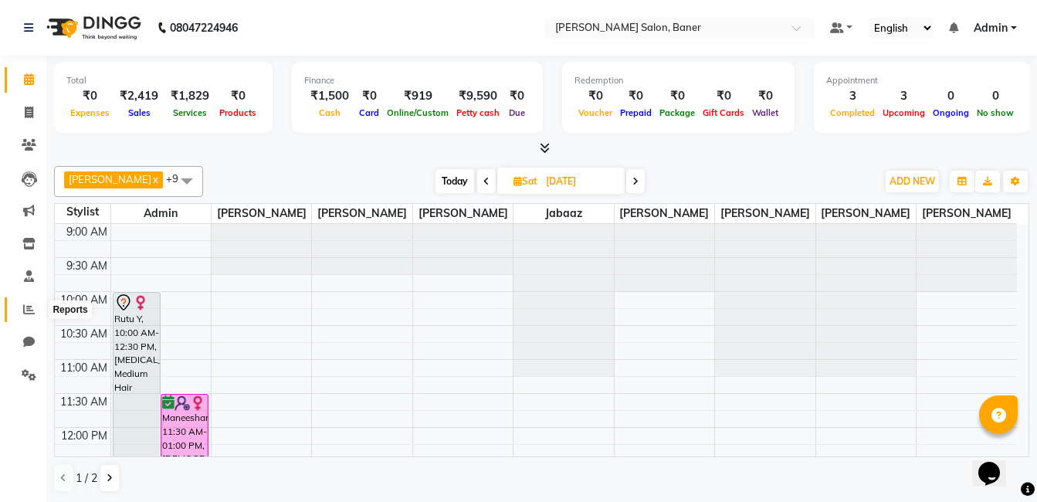
click at [25, 310] on icon at bounding box center [29, 310] width 12 height 12
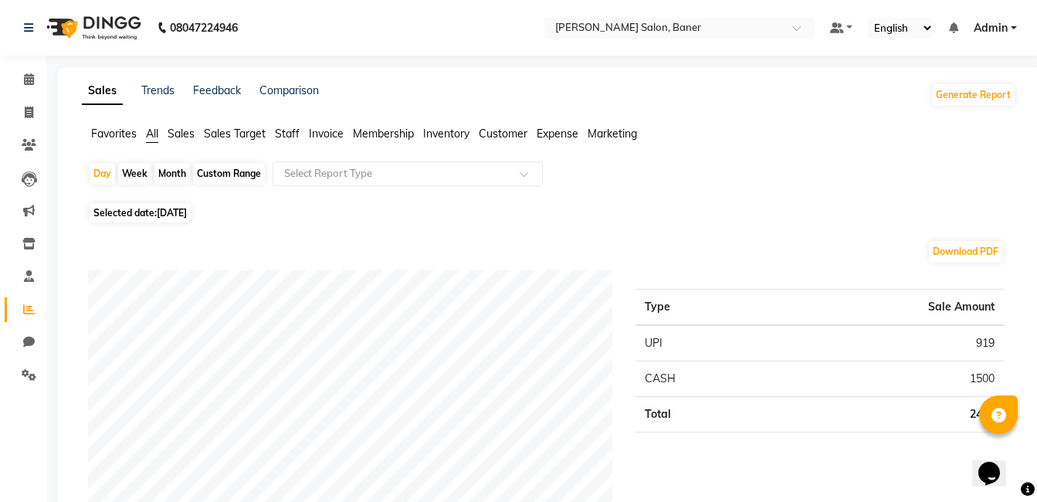
drag, startPoint x: 170, startPoint y: 211, endPoint x: 170, endPoint y: 222, distance: 11.6
click at [166, 210] on span "04-09-2025" at bounding box center [172, 213] width 30 height 12
select select "9"
select select "2025"
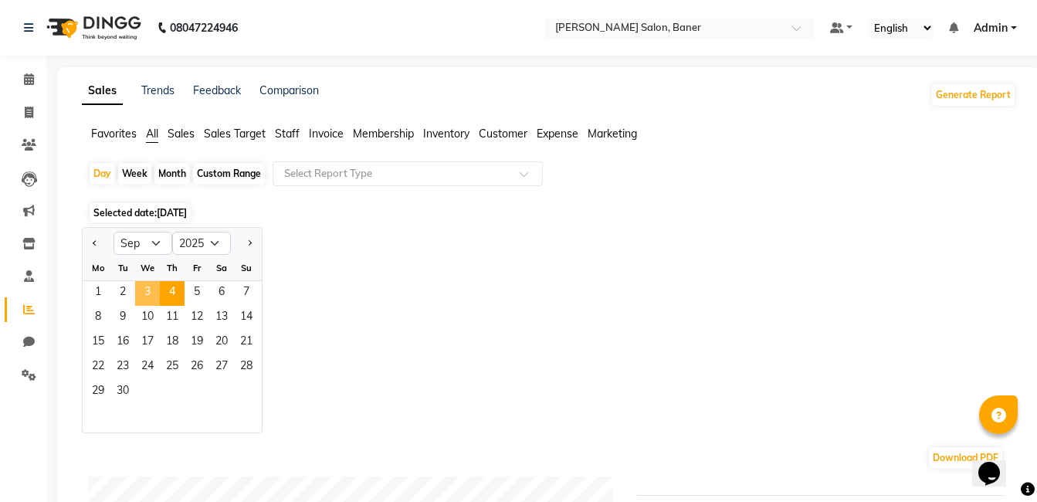
click at [153, 301] on span "3" at bounding box center [147, 293] width 25 height 25
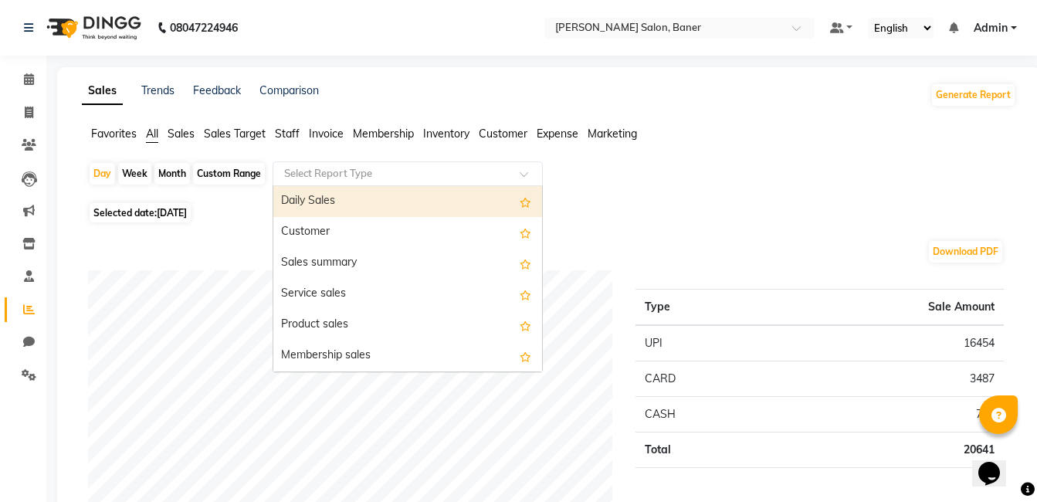
click at [400, 170] on input "text" at bounding box center [392, 173] width 222 height 15
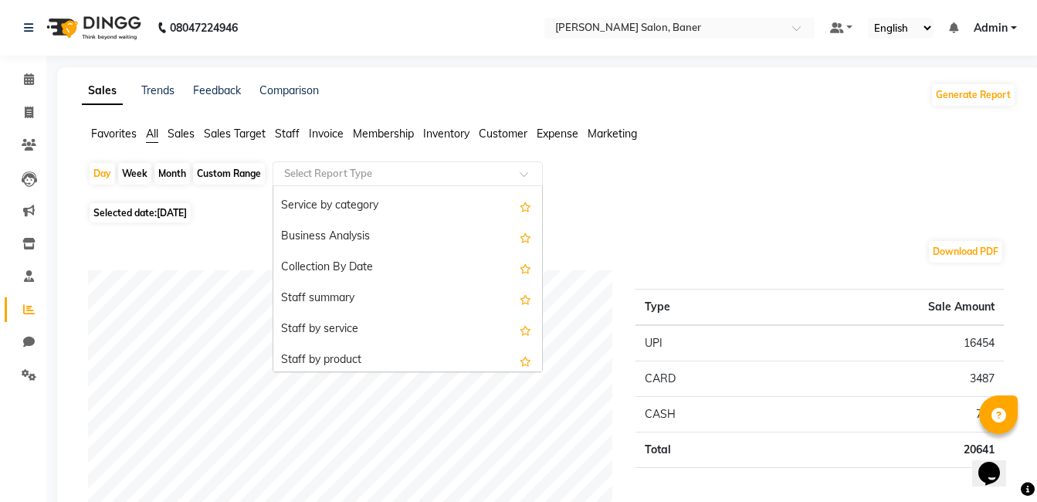
scroll to position [309, 0]
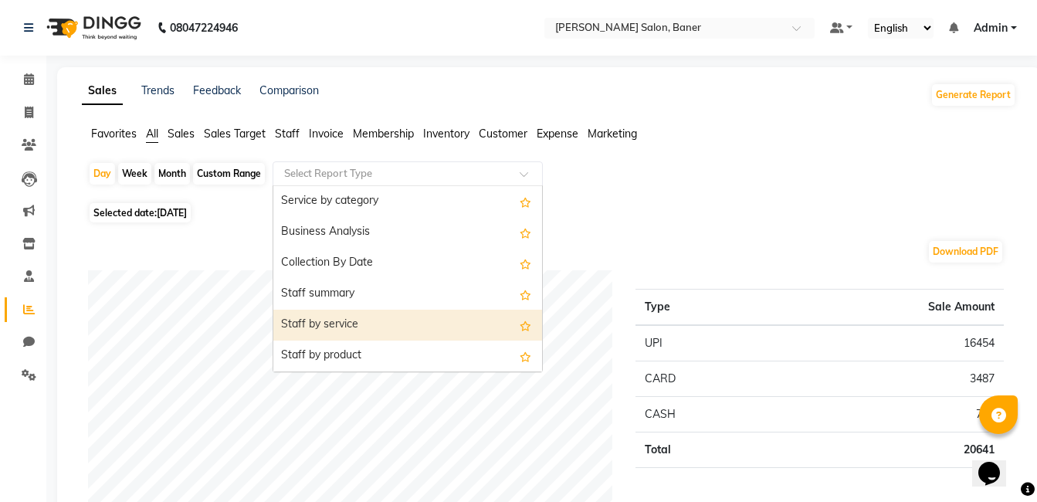
click at [398, 325] on div "Staff by service" at bounding box center [407, 325] width 269 height 31
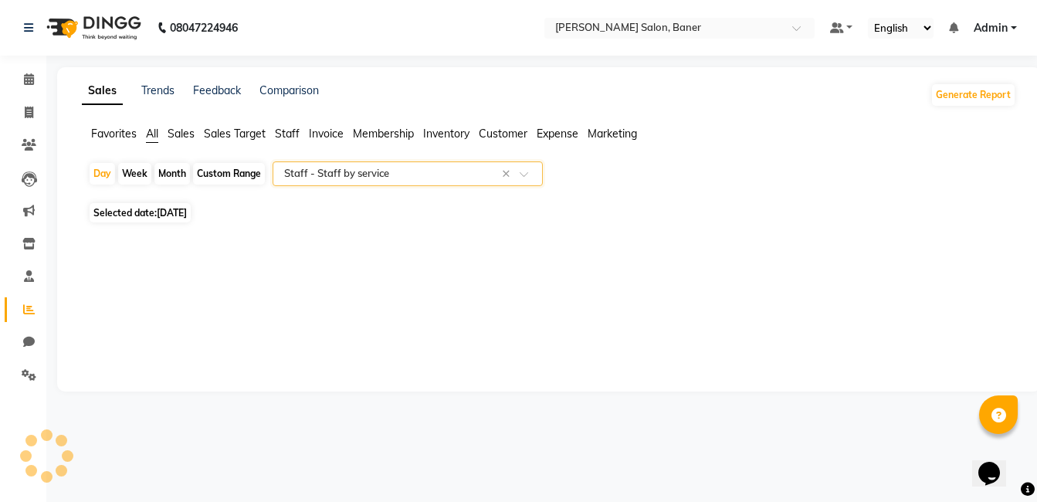
select select "full_report"
select select "csv"
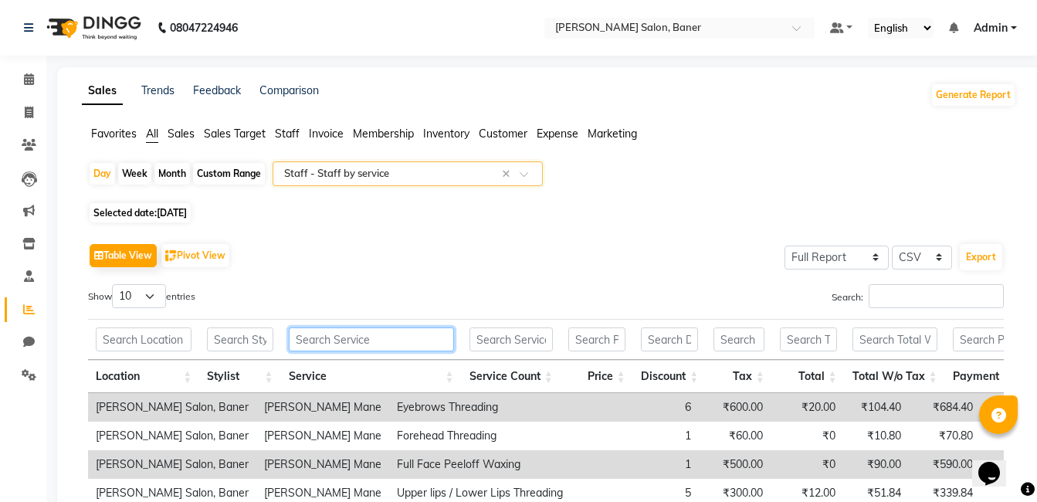
click at [368, 344] on input "text" at bounding box center [371, 339] width 165 height 24
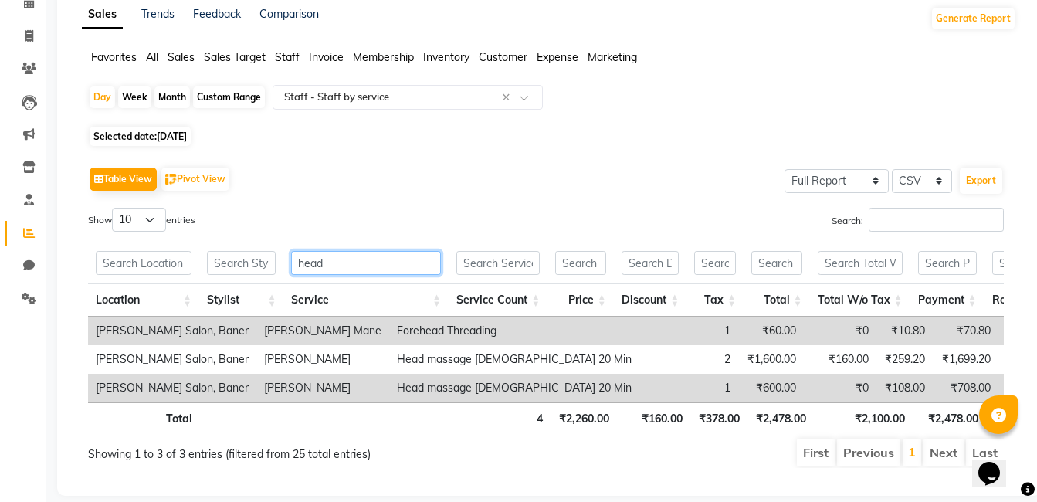
scroll to position [77, 0]
type input "head"
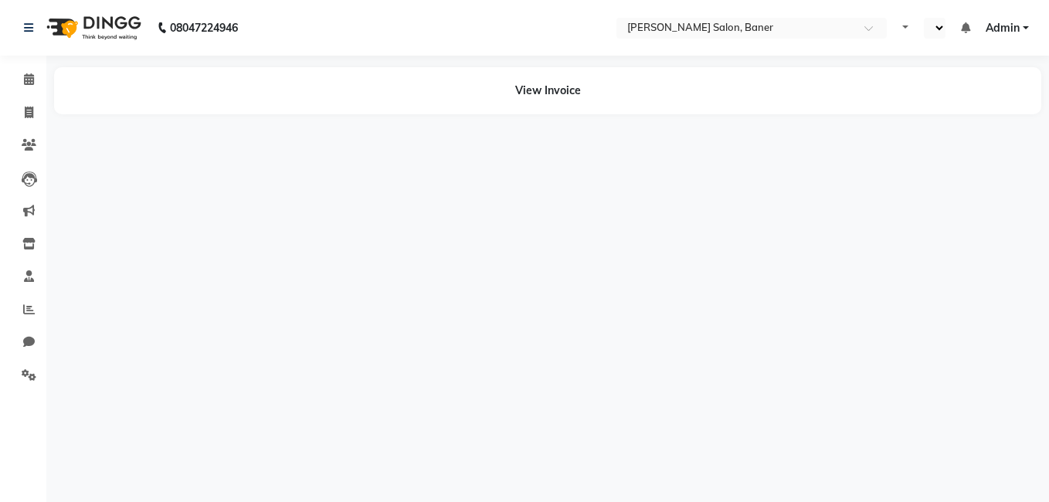
select select "en"
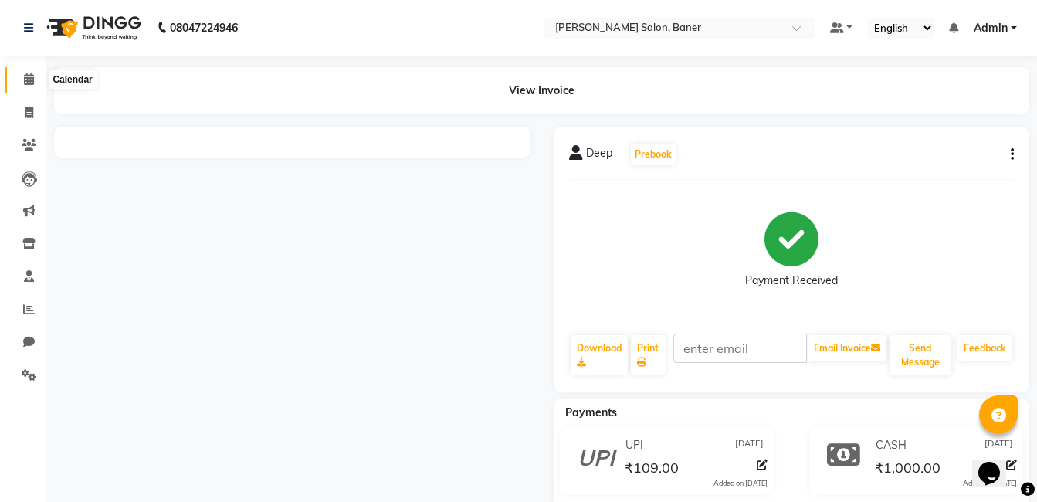
click at [26, 83] on icon at bounding box center [29, 79] width 10 height 12
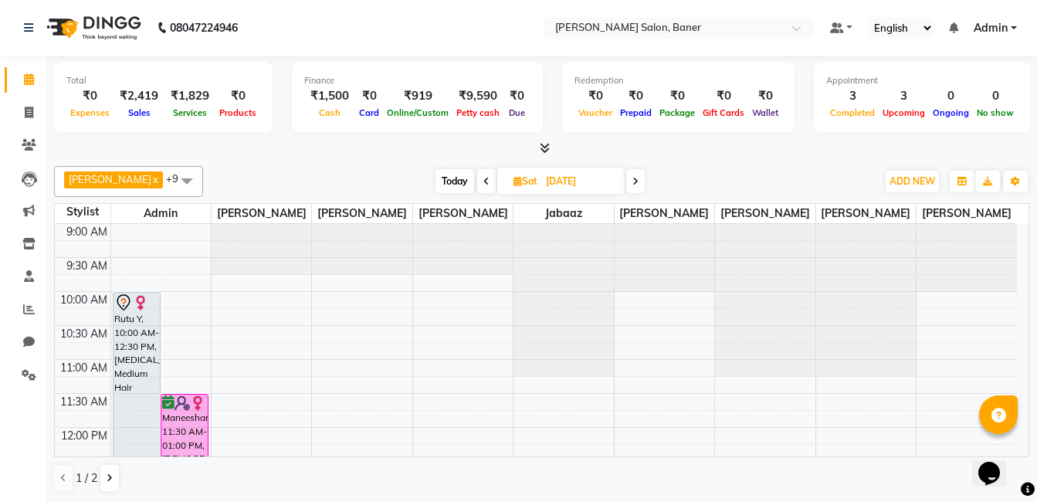
click at [741, 174] on div "[DATE] [DATE]" at bounding box center [540, 181] width 658 height 23
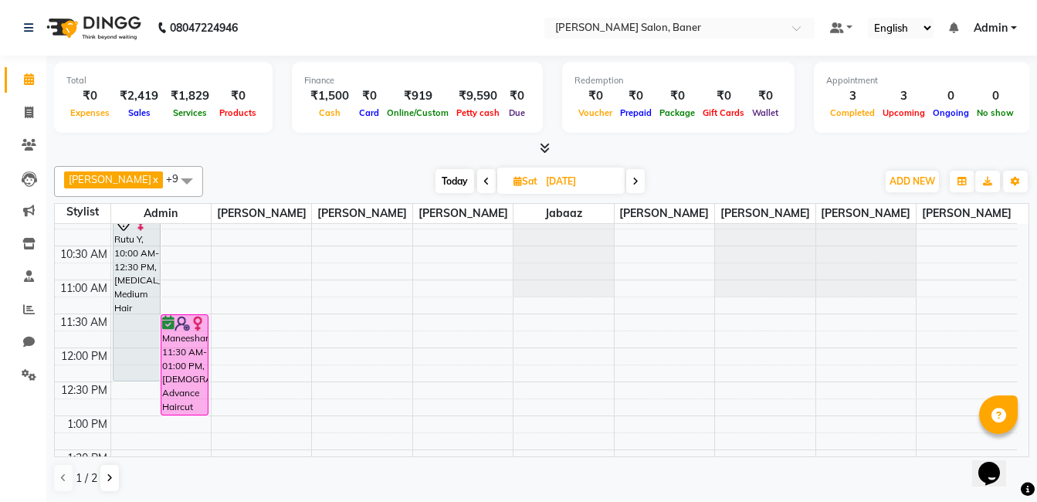
scroll to position [154, 0]
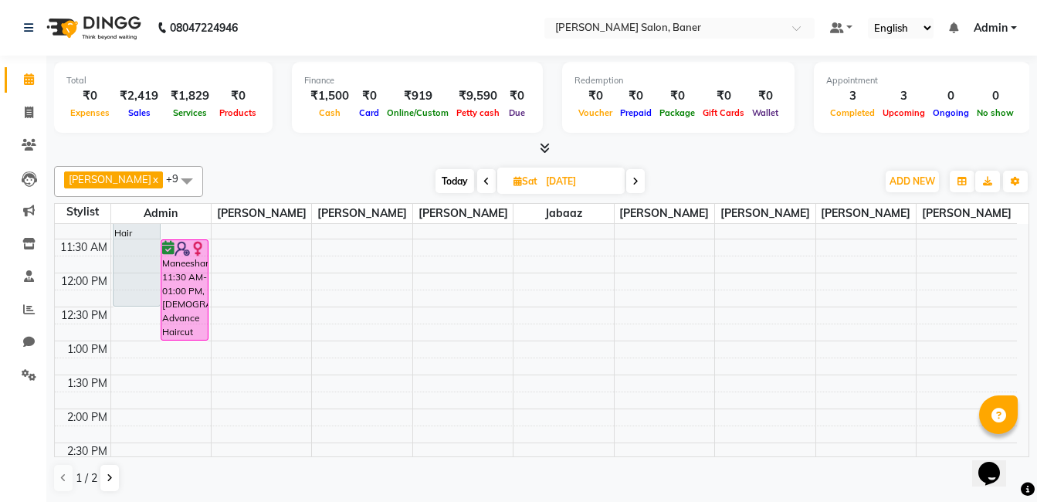
click at [575, 174] on input "[DATE]" at bounding box center [579, 181] width 77 height 23
select select "9"
select select "2025"
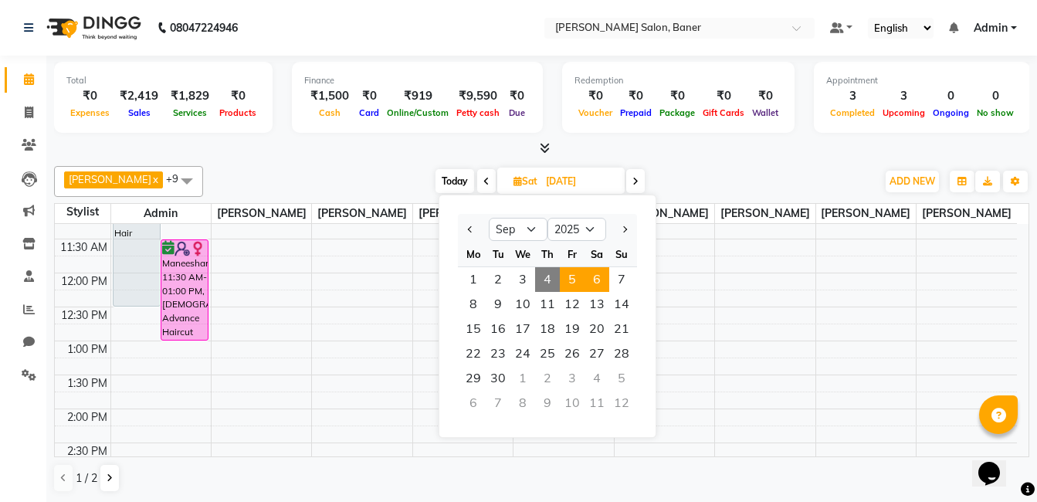
click at [567, 273] on span "5" at bounding box center [572, 279] width 25 height 25
type input "[DATE]"
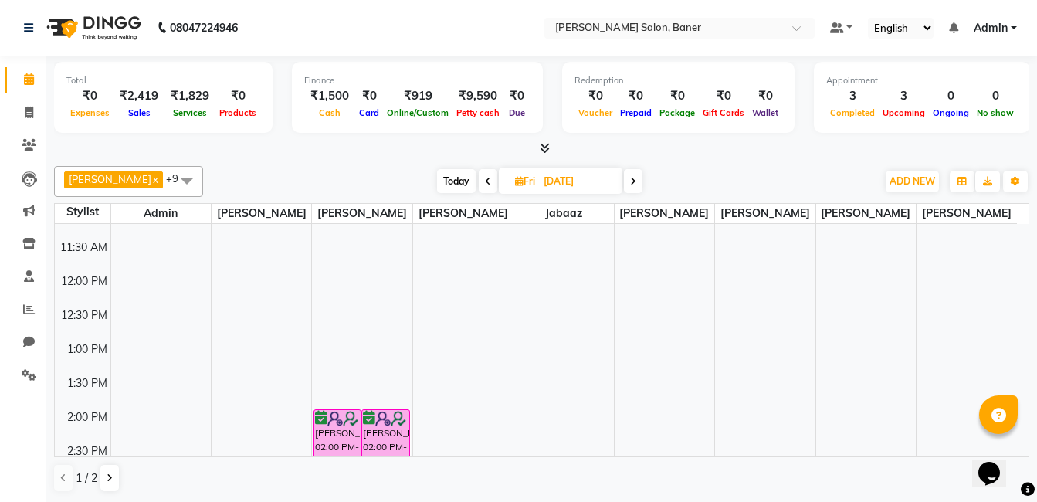
click at [730, 475] on div "1 / 2" at bounding box center [541, 477] width 975 height 29
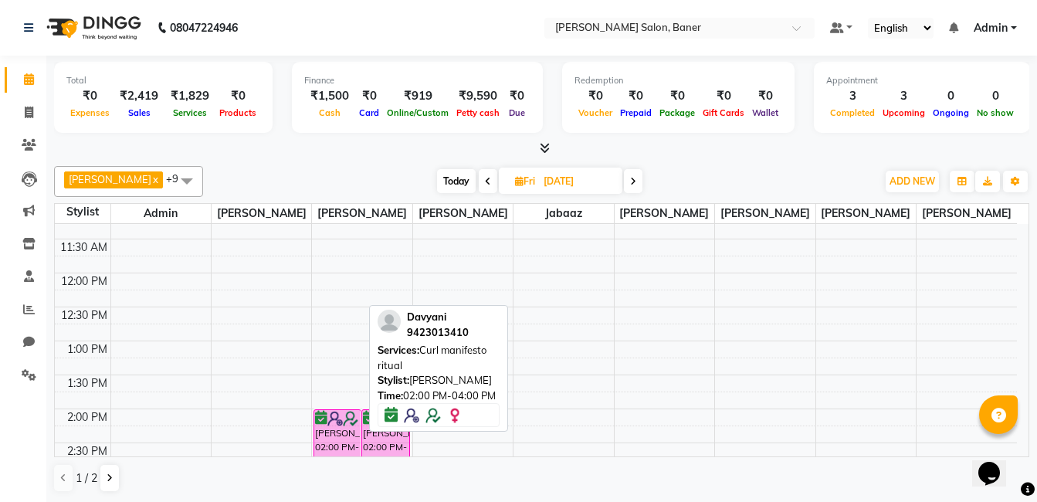
scroll to position [0, 0]
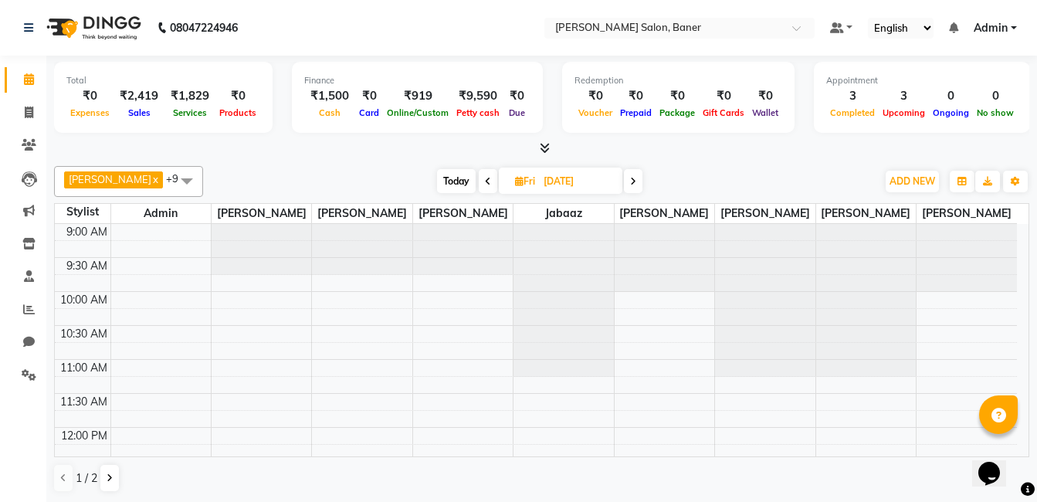
click at [563, 181] on input "[DATE]" at bounding box center [577, 181] width 77 height 23
select select "9"
select select "2025"
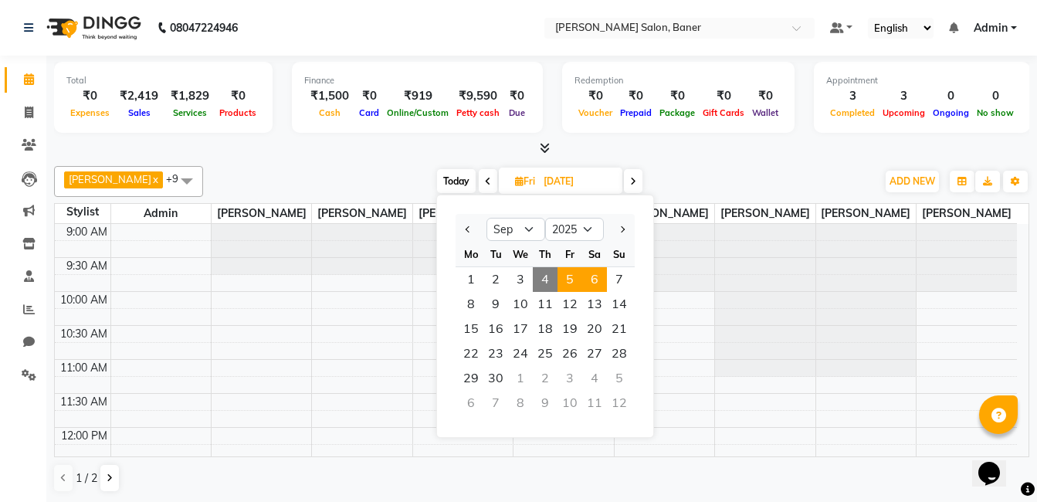
click at [591, 282] on span "6" at bounding box center [594, 279] width 25 height 25
type input "[DATE]"
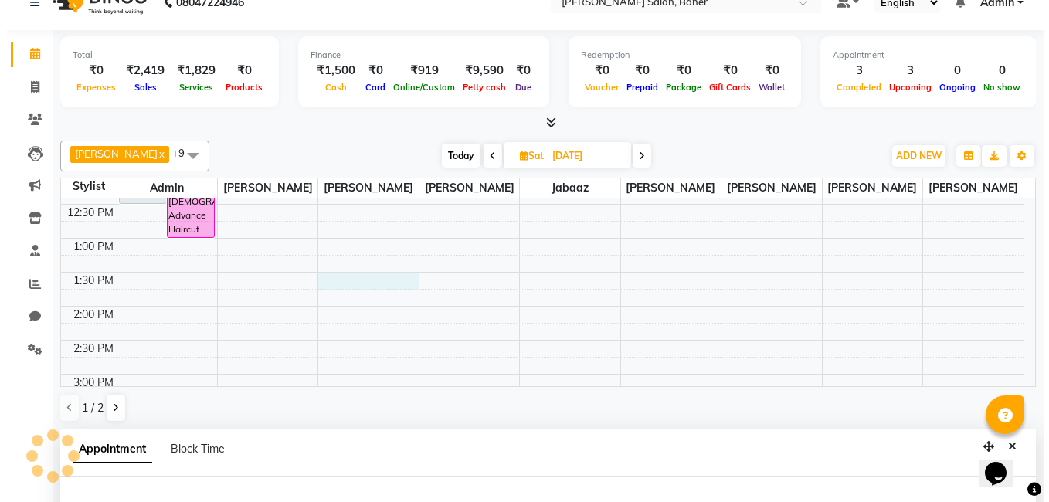
scroll to position [304, 0]
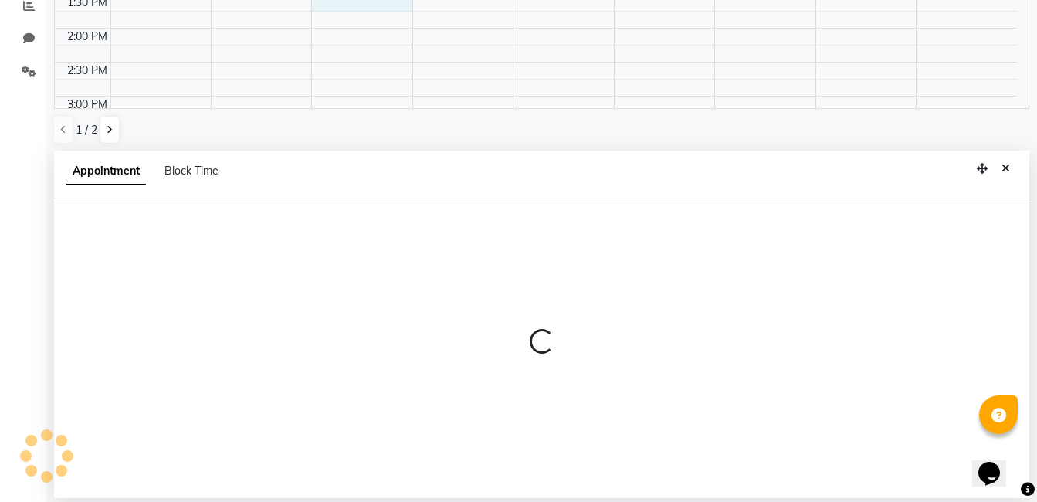
select select "60256"
select select "tentative"
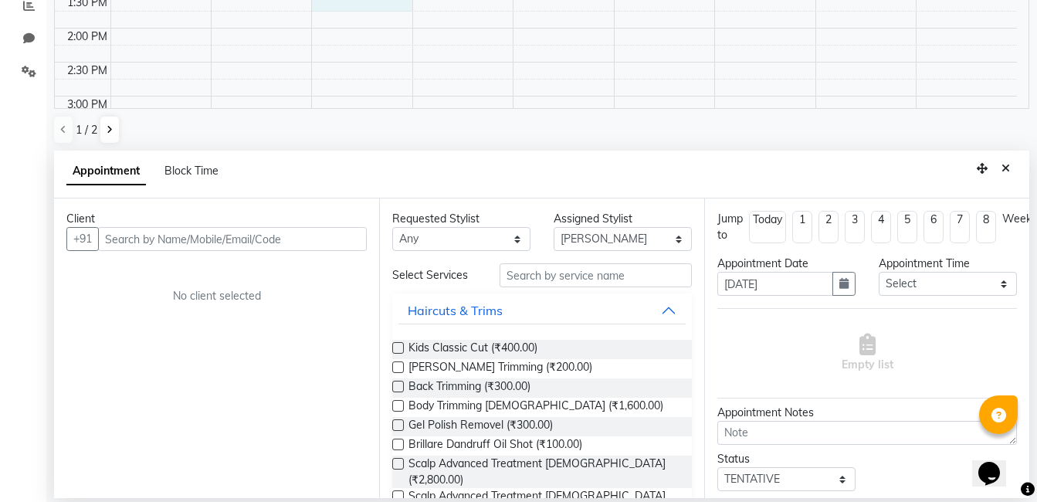
click at [216, 242] on input "text" at bounding box center [232, 239] width 269 height 24
type input "9764000573"
click at [343, 239] on span "Add Client" at bounding box center [335, 239] width 52 height 14
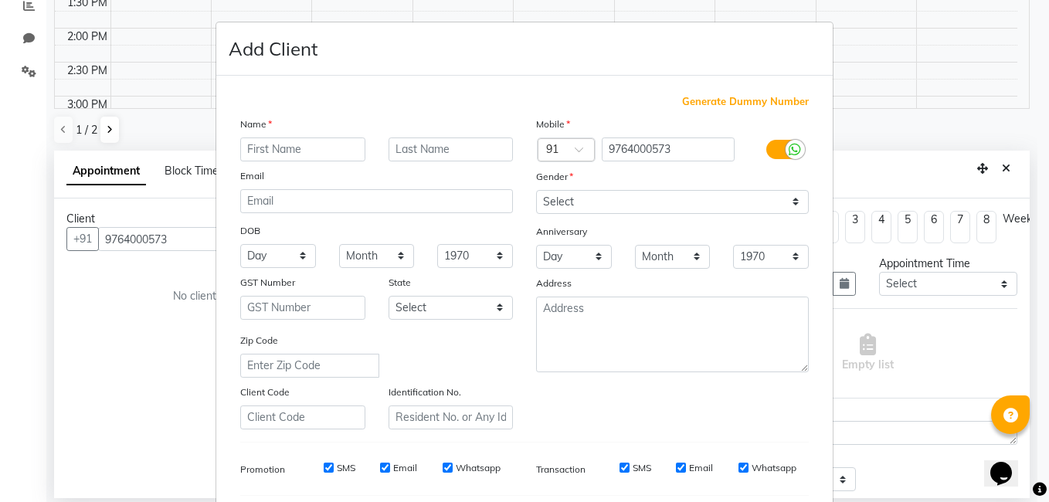
click at [275, 148] on input "text" at bounding box center [302, 149] width 125 height 24
type input "[PERSON_NAME]"
drag, startPoint x: 580, startPoint y: 198, endPoint x: 583, endPoint y: 206, distance: 9.0
click at [580, 198] on select "Select [DEMOGRAPHIC_DATA] [DEMOGRAPHIC_DATA] Other Prefer Not To Say" at bounding box center [672, 202] width 273 height 24
select select "[DEMOGRAPHIC_DATA]"
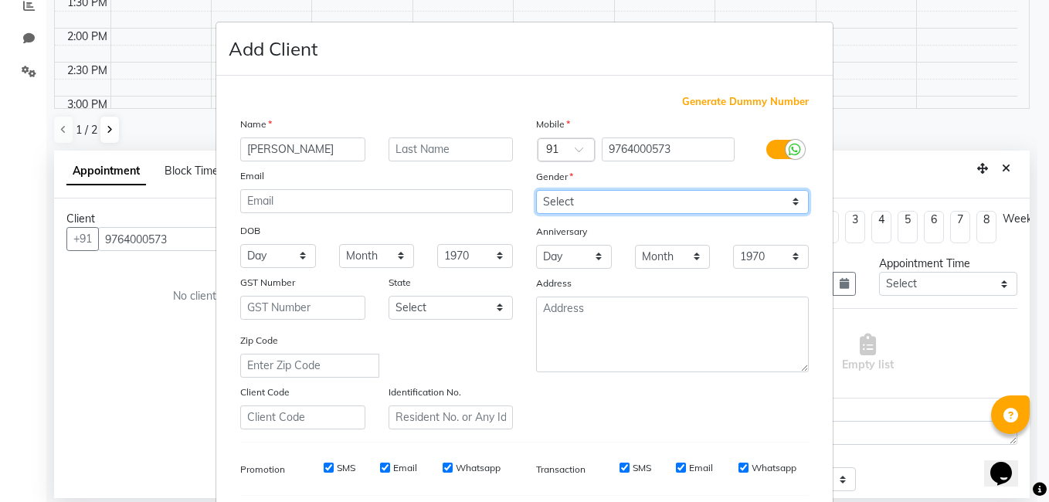
click at [536, 190] on select "Select [DEMOGRAPHIC_DATA] [DEMOGRAPHIC_DATA] Other Prefer Not To Say" at bounding box center [672, 202] width 273 height 24
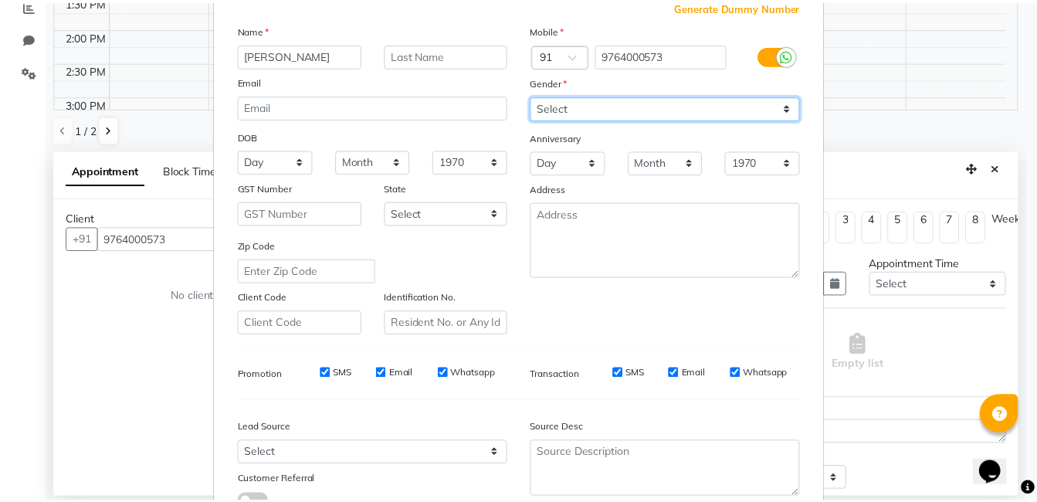
scroll to position [211, 0]
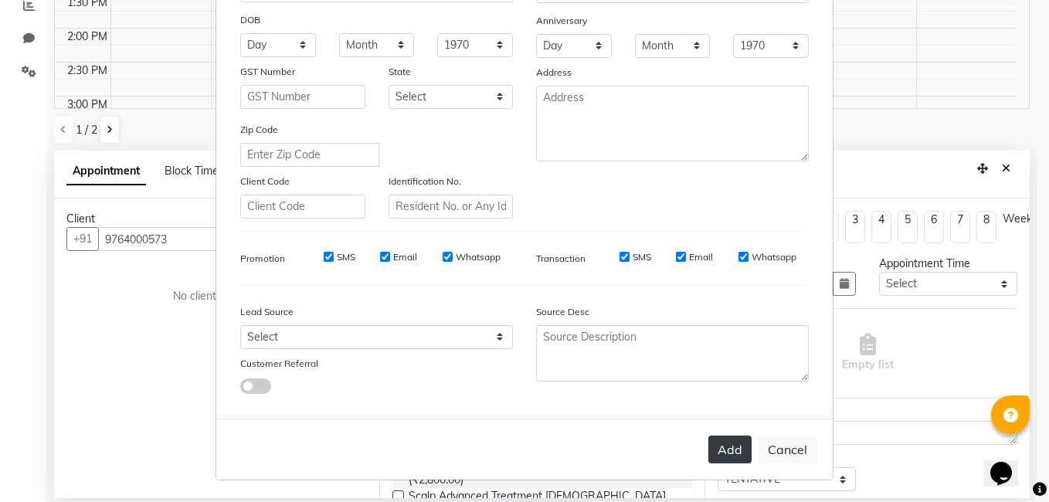
click at [718, 460] on button "Add" at bounding box center [729, 450] width 43 height 28
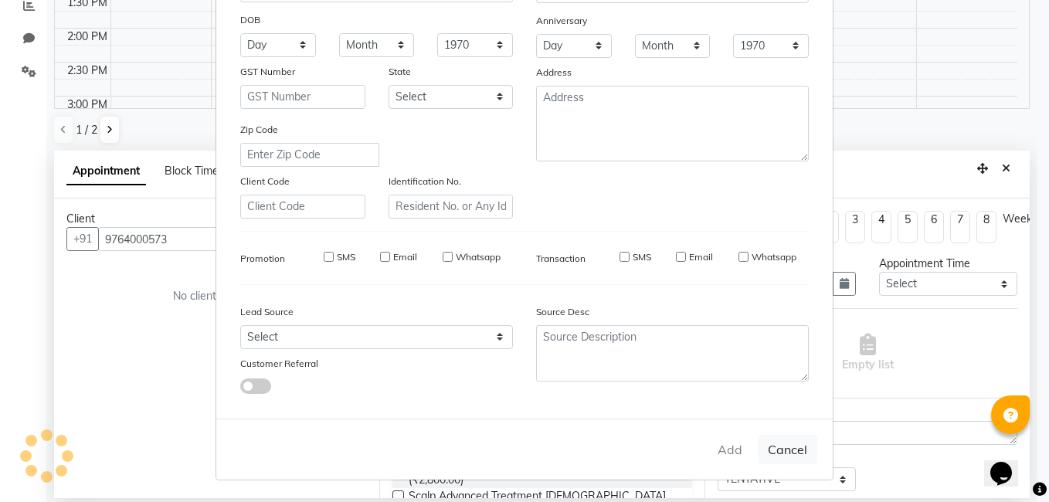
select select
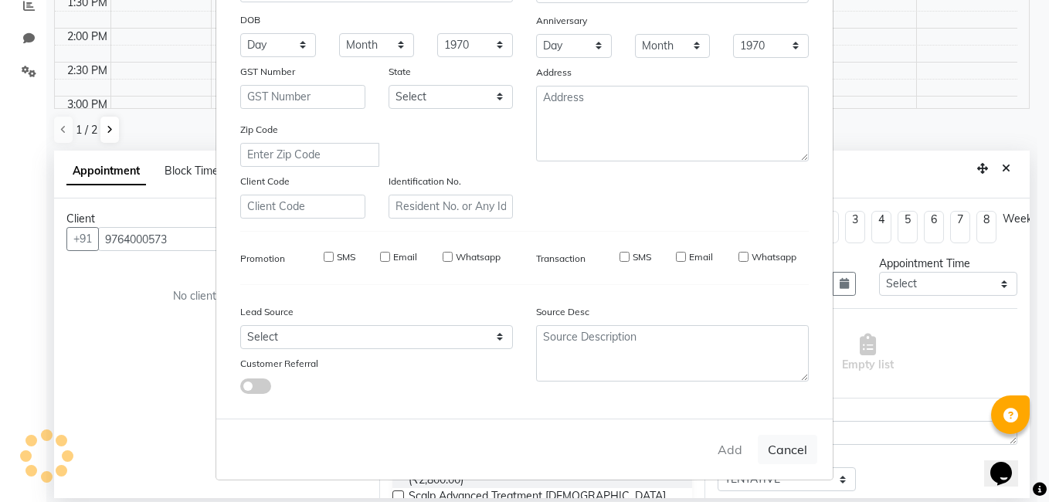
select select
checkbox input "false"
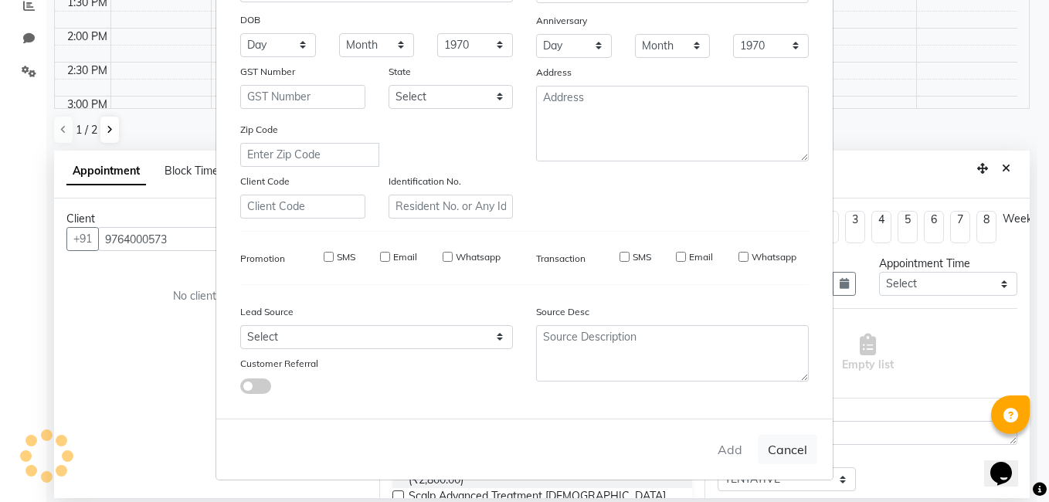
checkbox input "false"
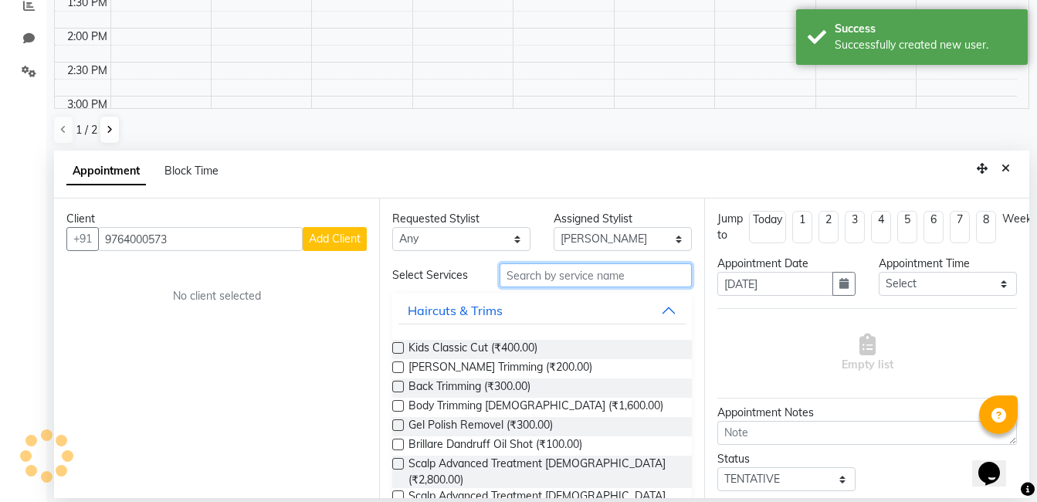
click at [521, 273] on input "text" at bounding box center [596, 275] width 192 height 24
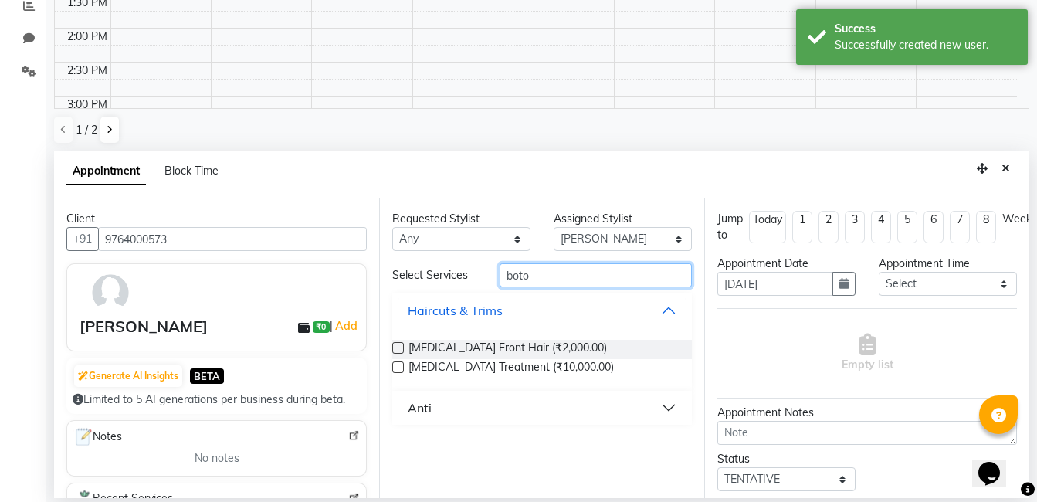
type input "boto"
click at [464, 414] on button "Anti" at bounding box center [542, 408] width 287 height 28
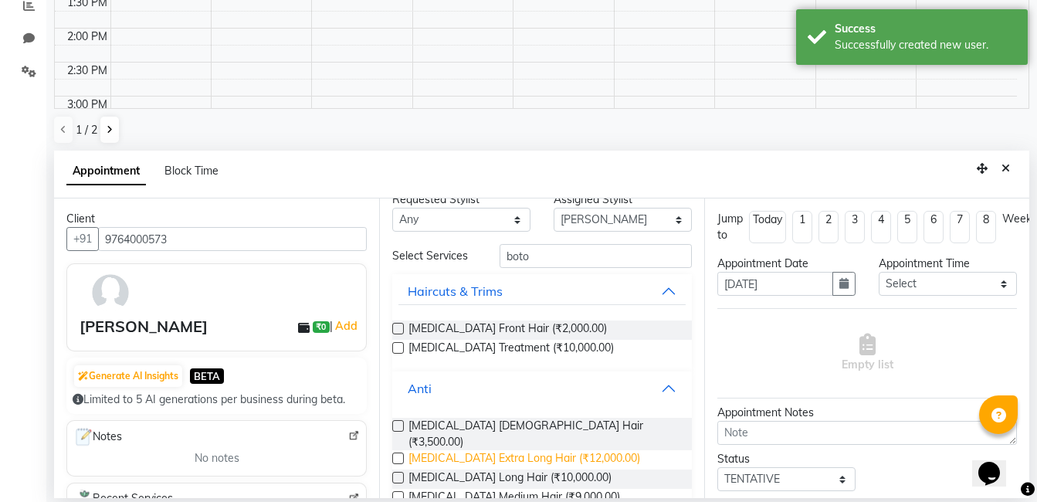
scroll to position [44, 0]
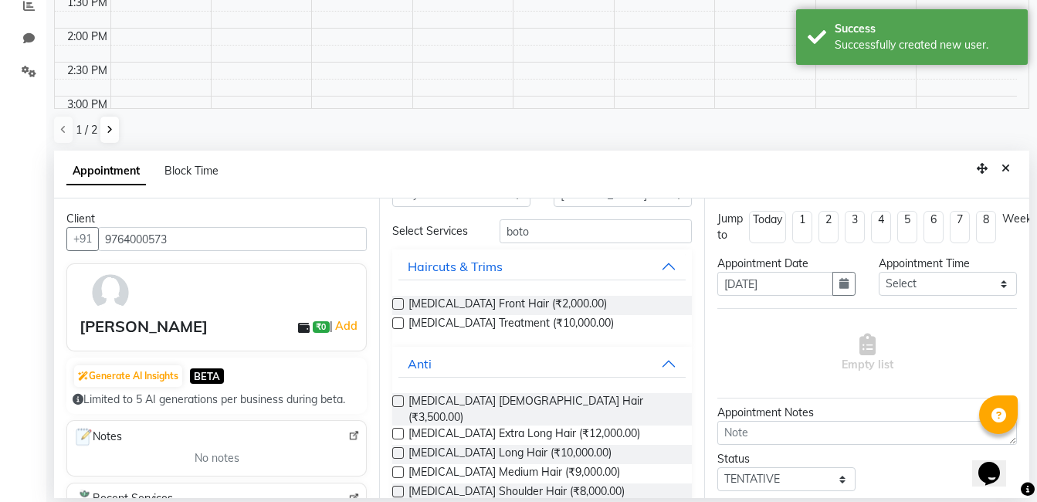
click at [397, 486] on label at bounding box center [398, 492] width 12 height 12
click at [397, 488] on input "checkbox" at bounding box center [397, 493] width 10 height 10
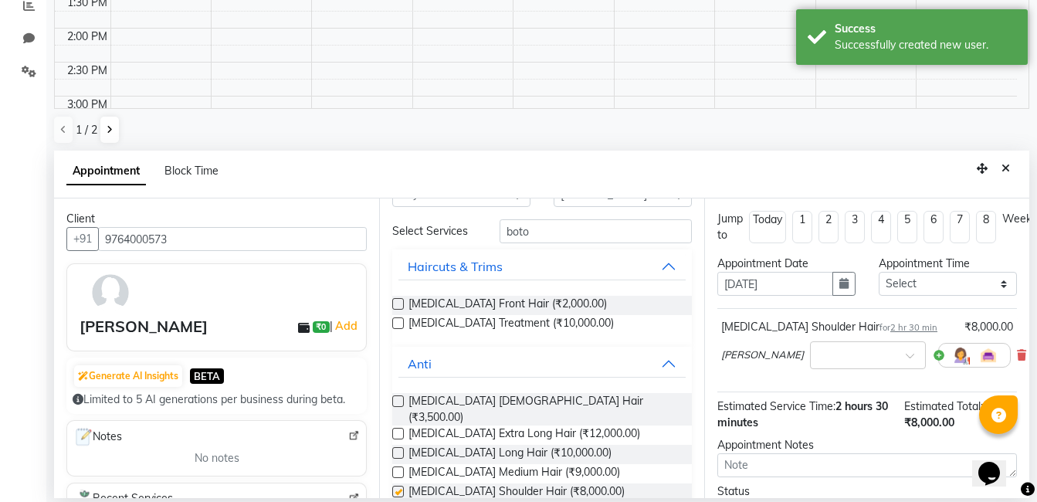
checkbox input "false"
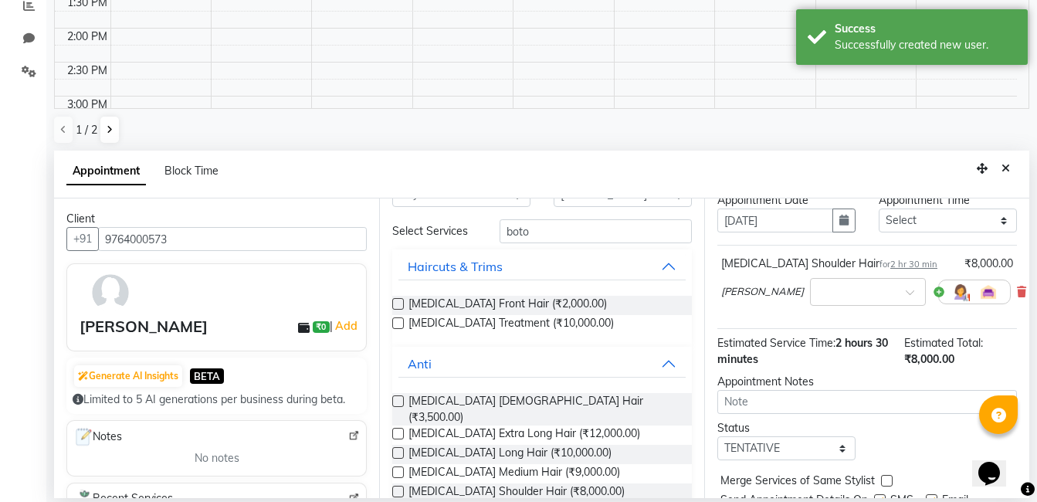
scroll to position [137, 0]
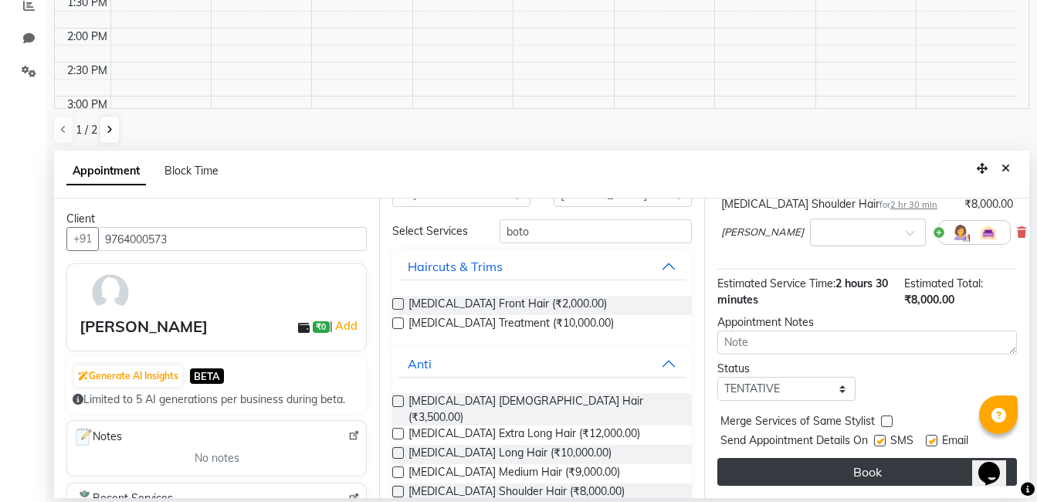
click at [839, 458] on button "Book" at bounding box center [867, 472] width 300 height 28
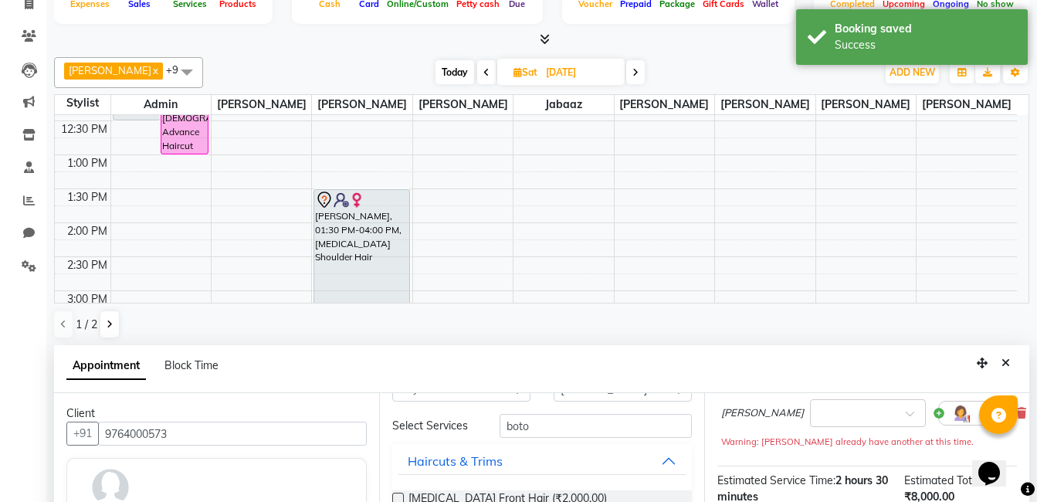
scroll to position [154, 0]
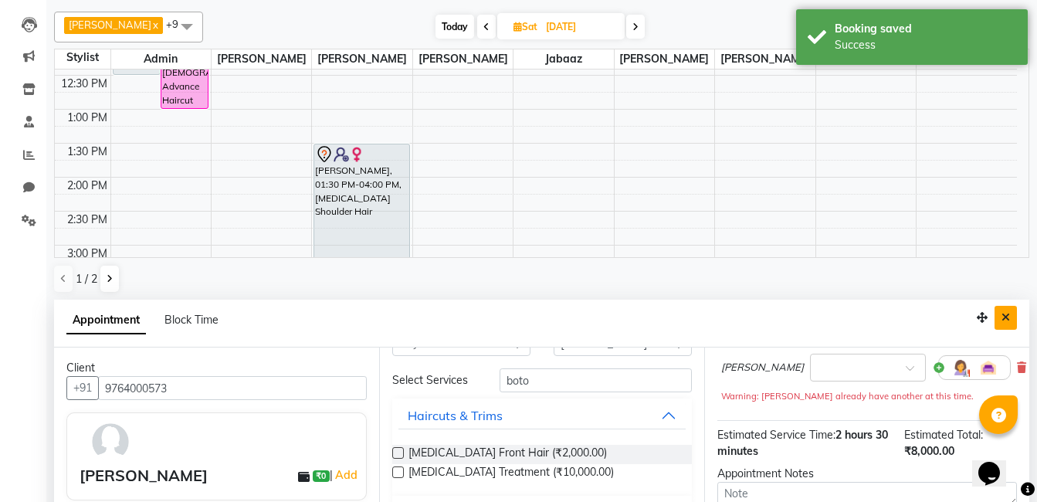
click at [1002, 315] on icon "Close" at bounding box center [1006, 317] width 8 height 11
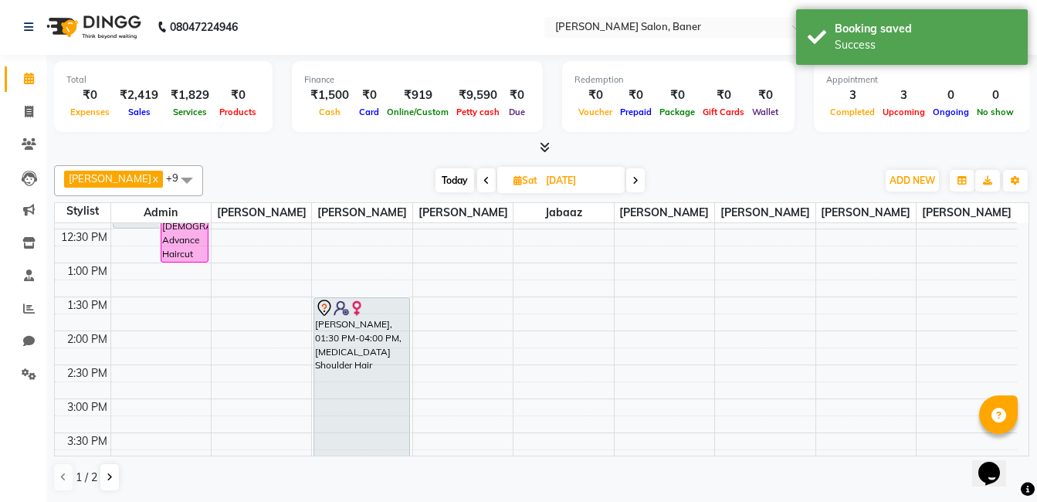
scroll to position [1, 0]
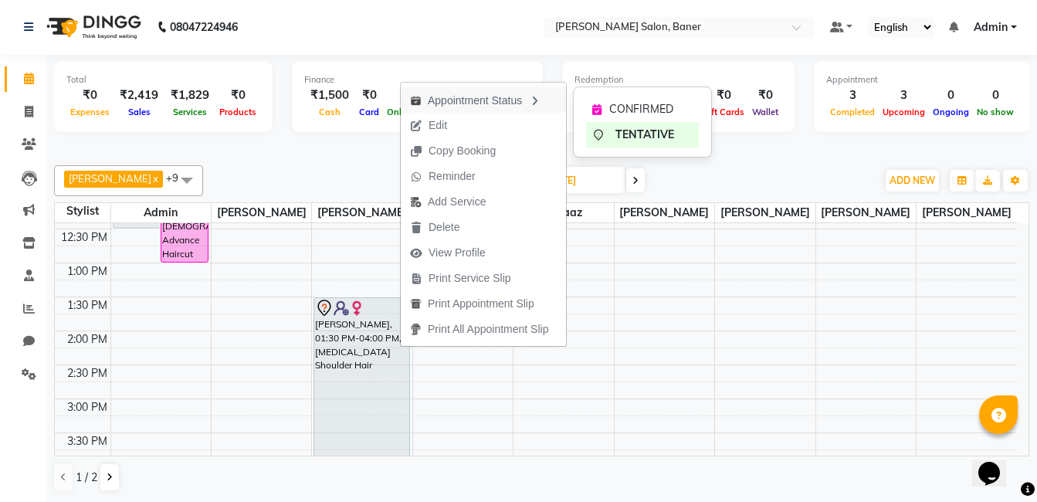
click at [619, 100] on div "CONFIRMED" at bounding box center [642, 109] width 113 height 25
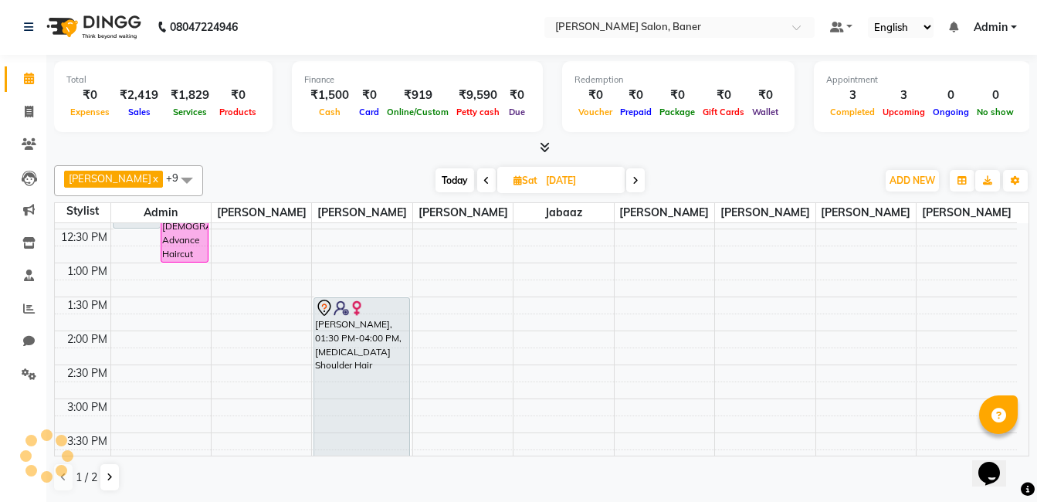
click at [385, 157] on div "Total ₹0 Expenses ₹2,419 Sales ₹1,829 Services ₹0 Products Finance ₹1,500 Cash …" at bounding box center [541, 278] width 991 height 447
click at [455, 187] on span "Today" at bounding box center [455, 180] width 39 height 24
type input "[DATE]"
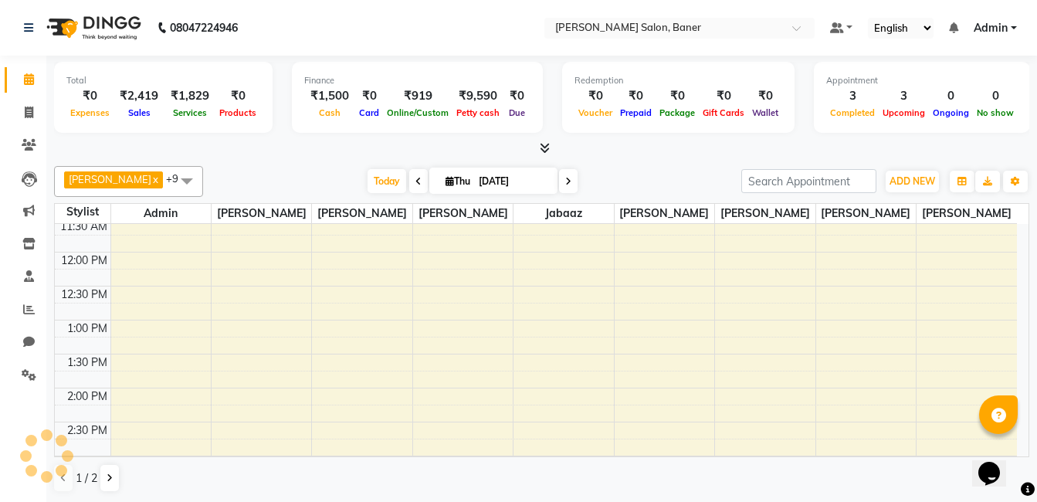
scroll to position [0, 0]
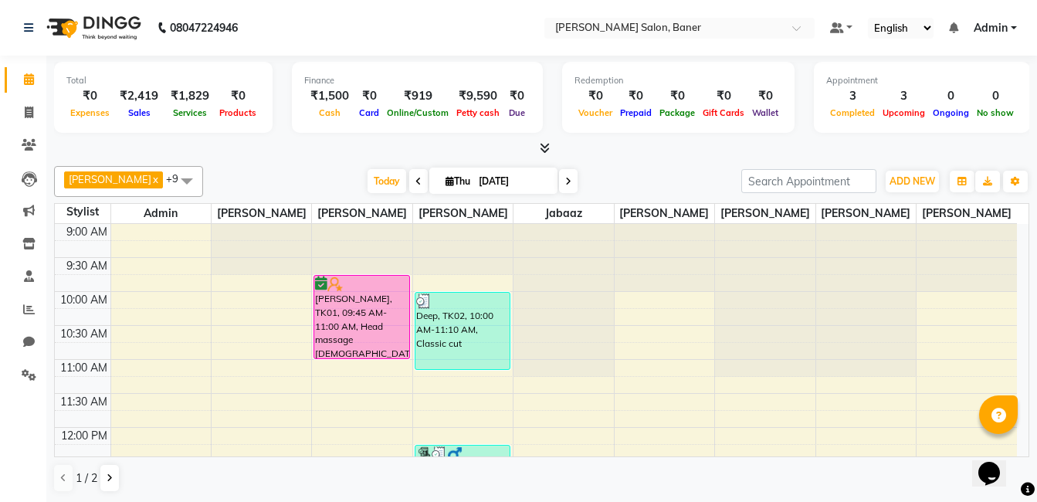
click at [331, 164] on div "[PERSON_NAME] x [PERSON_NAME] Rathod x Jabaaz x Admin x [PERSON_NAME] x [PERSON…" at bounding box center [541, 329] width 975 height 339
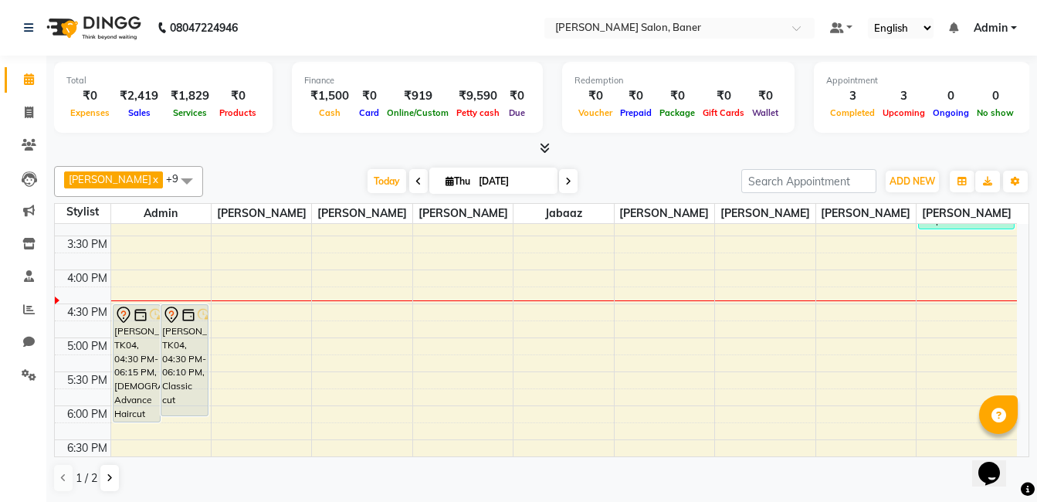
scroll to position [463, 0]
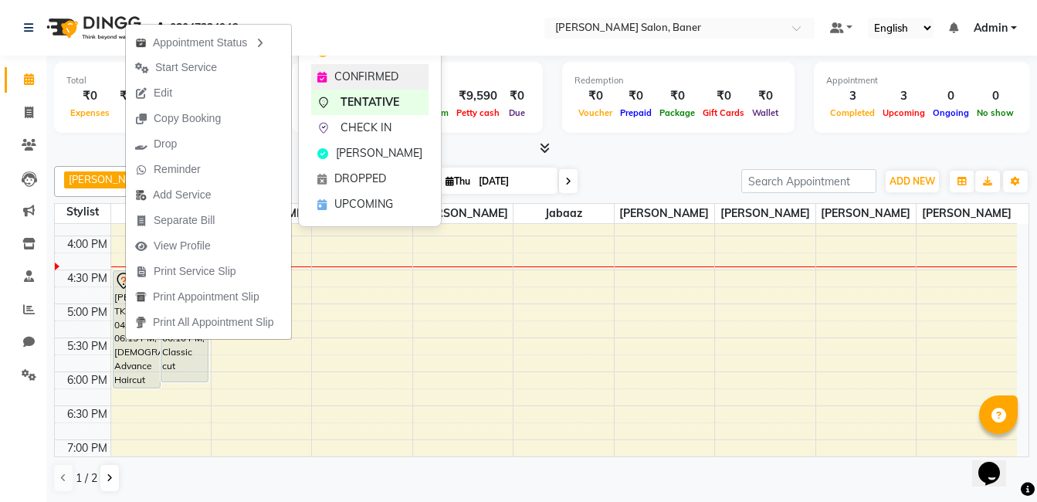
click at [366, 75] on span "CONFIRMED" at bounding box center [366, 77] width 64 height 16
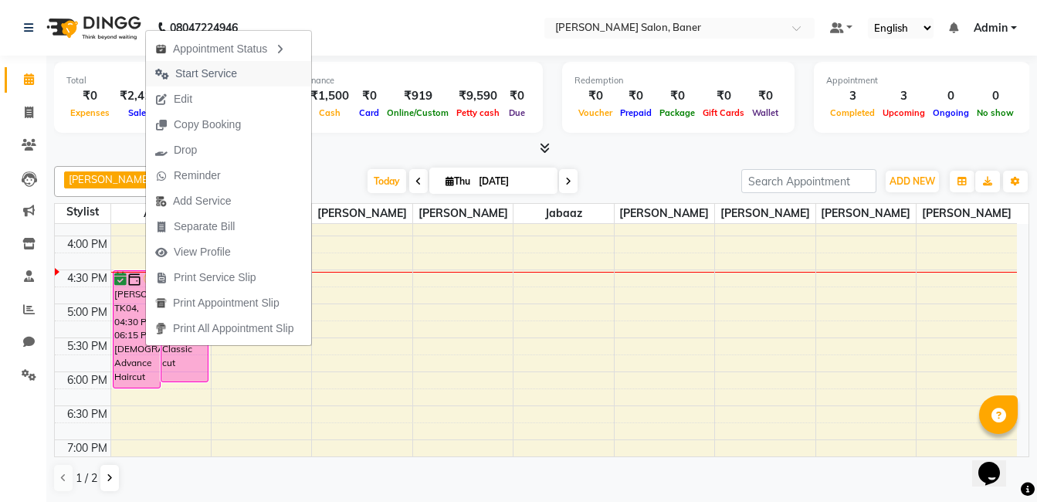
click at [248, 67] on button "Start Service" at bounding box center [228, 73] width 165 height 25
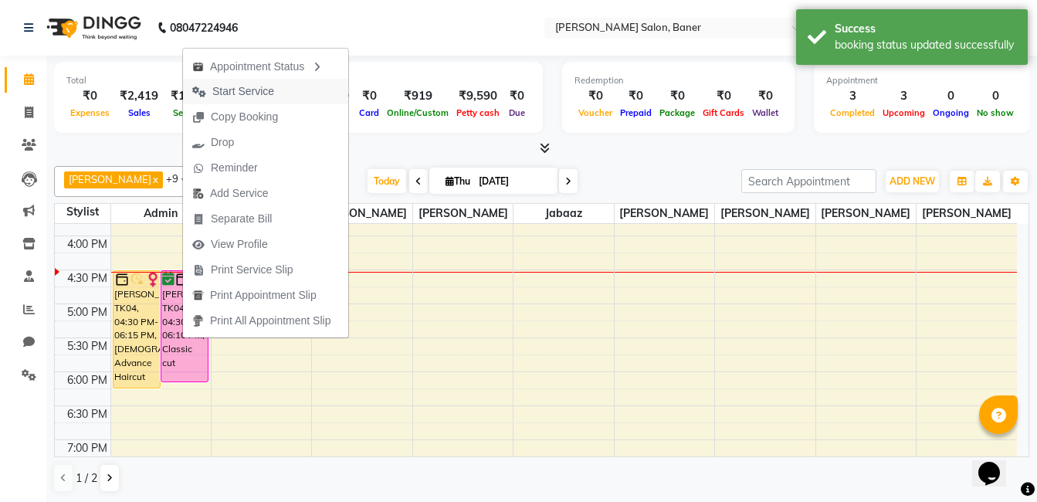
click at [286, 91] on button "Start Service" at bounding box center [265, 91] width 165 height 25
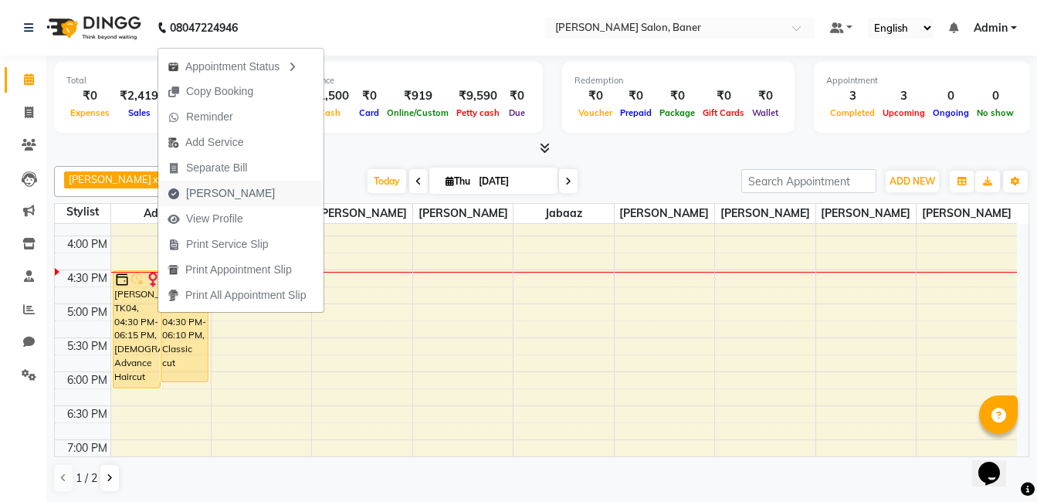
click at [247, 190] on span "[PERSON_NAME]" at bounding box center [221, 193] width 126 height 25
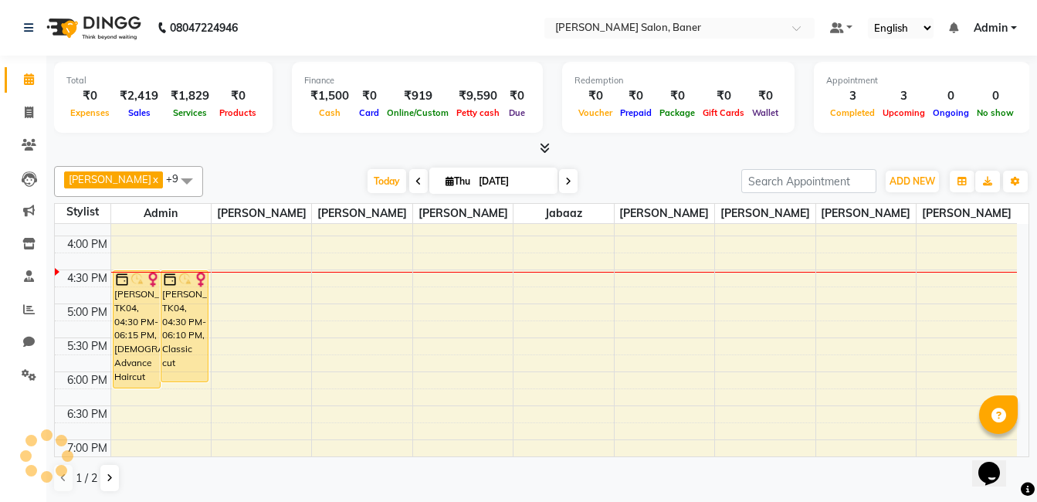
select select "service"
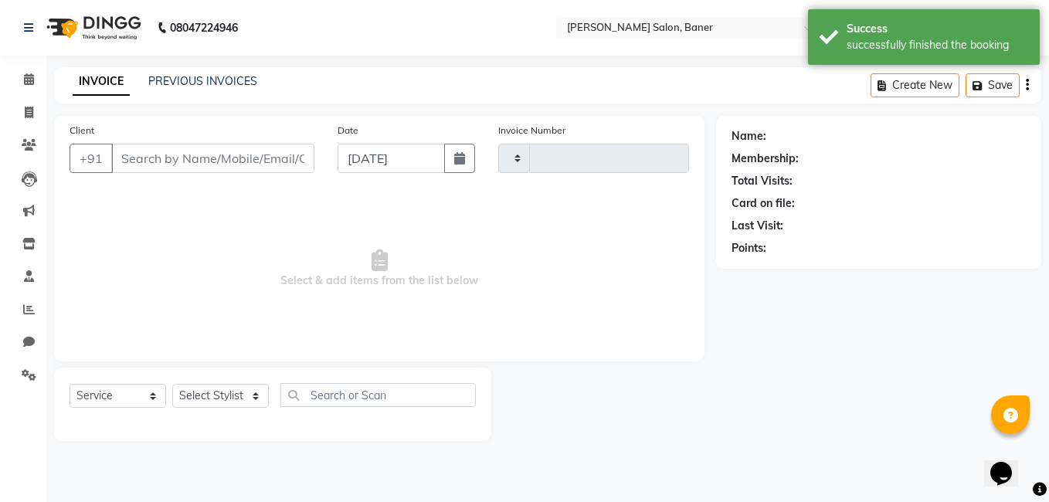
type input "3377"
select select "7115"
type input "9820030967"
select select "60263"
click at [201, 395] on select "Select Stylist Admin [PERSON_NAME] Jabaaz [PERSON_NAME] [PERSON_NAME] [PERSON_N…" at bounding box center [220, 396] width 97 height 24
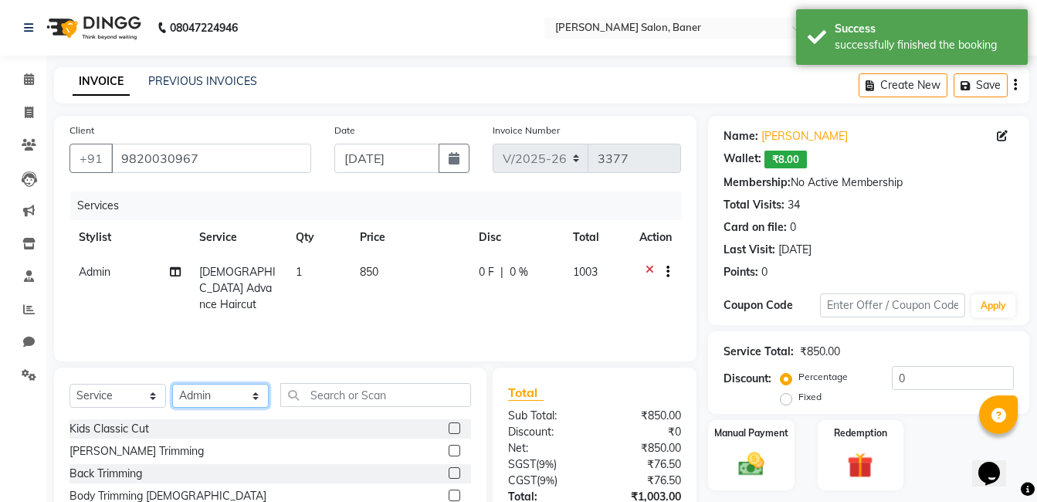
click at [201, 395] on select "Select Stylist Admin [PERSON_NAME] Jabaaz [PERSON_NAME] [PERSON_NAME] [PERSON_N…" at bounding box center [220, 396] width 97 height 24
click at [100, 263] on td "Admin" at bounding box center [130, 288] width 120 height 67
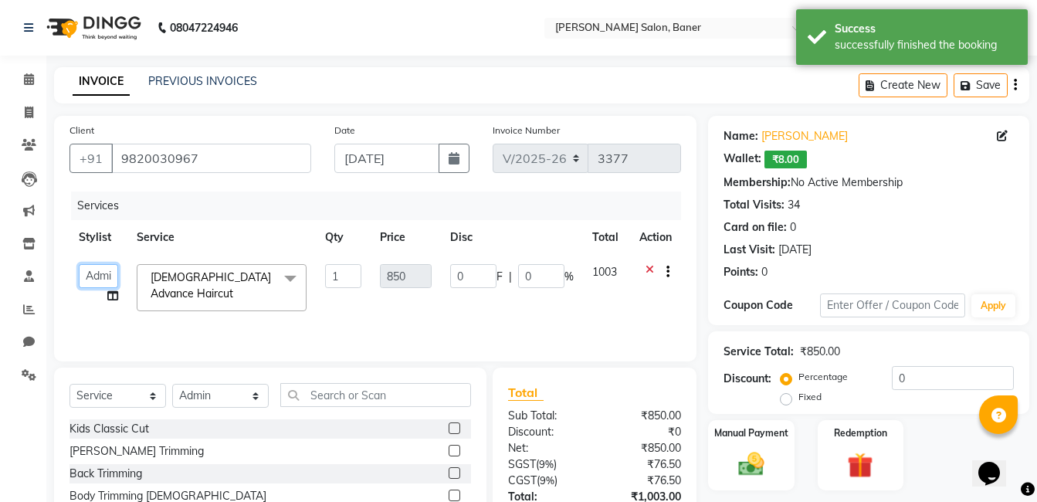
click at [97, 277] on select "Admin [PERSON_NAME] [PERSON_NAME] [PERSON_NAME] [PERSON_NAME] [PERSON_NAME] Pre…" at bounding box center [98, 276] width 39 height 24
select select "69598"
click at [211, 395] on select "Select Stylist Admin Dipali Jivane Jabaaz Karan Rathod Karishma Khot Krishna Vy…" at bounding box center [220, 396] width 97 height 24
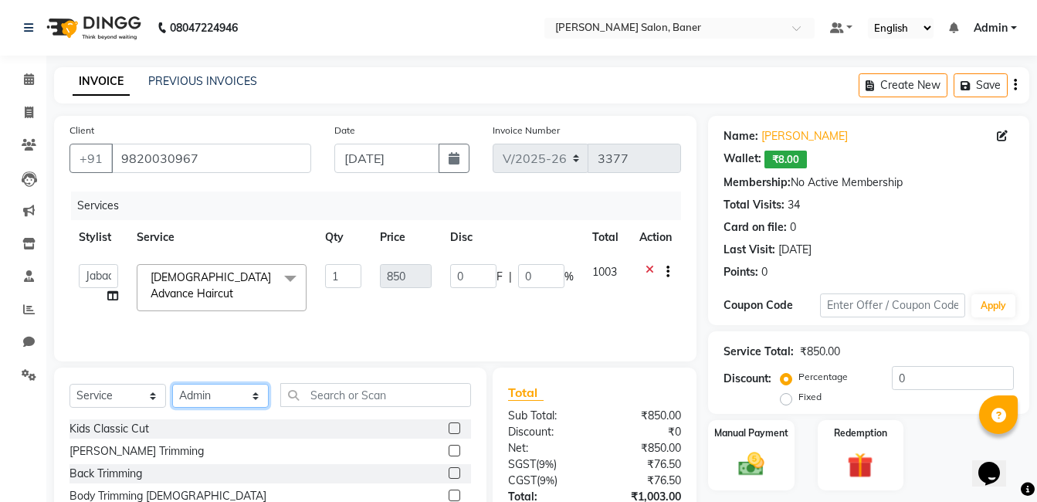
select select "89608"
click at [172, 384] on select "Select Stylist Admin Dipali Jivane Jabaaz Karan Rathod Karishma Khot Krishna Vy…" at bounding box center [220, 396] width 97 height 24
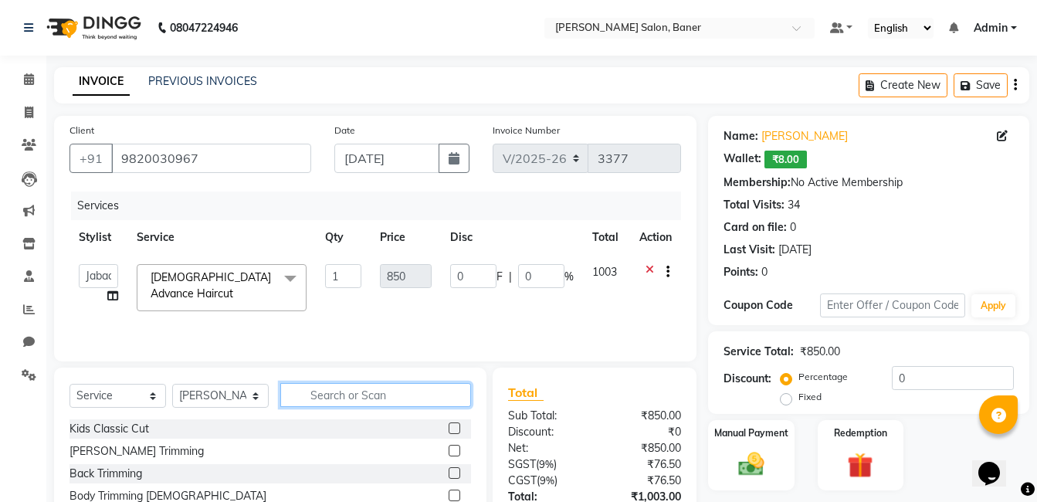
click at [400, 398] on input "text" at bounding box center [375, 395] width 191 height 24
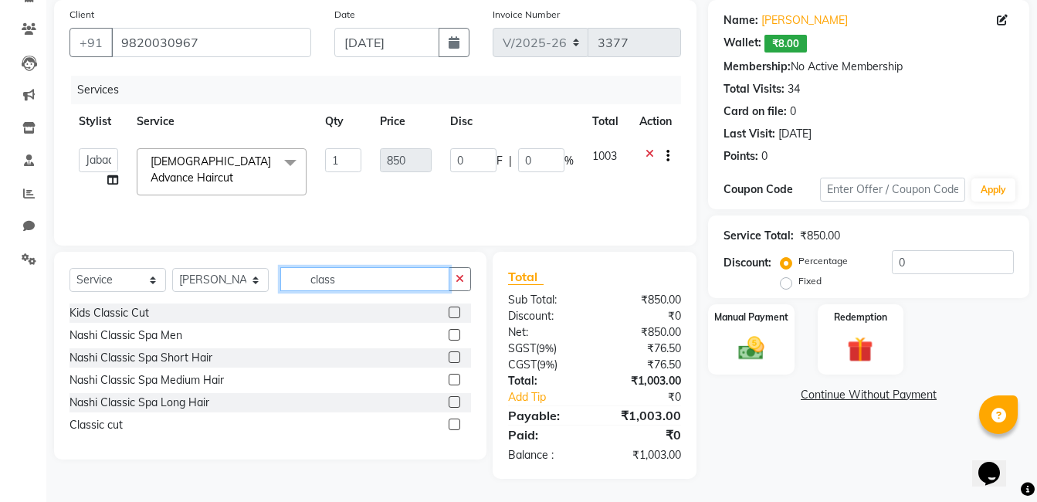
type input "class"
click at [451, 429] on label at bounding box center [455, 425] width 12 height 12
click at [451, 429] on input "checkbox" at bounding box center [454, 425] width 10 height 10
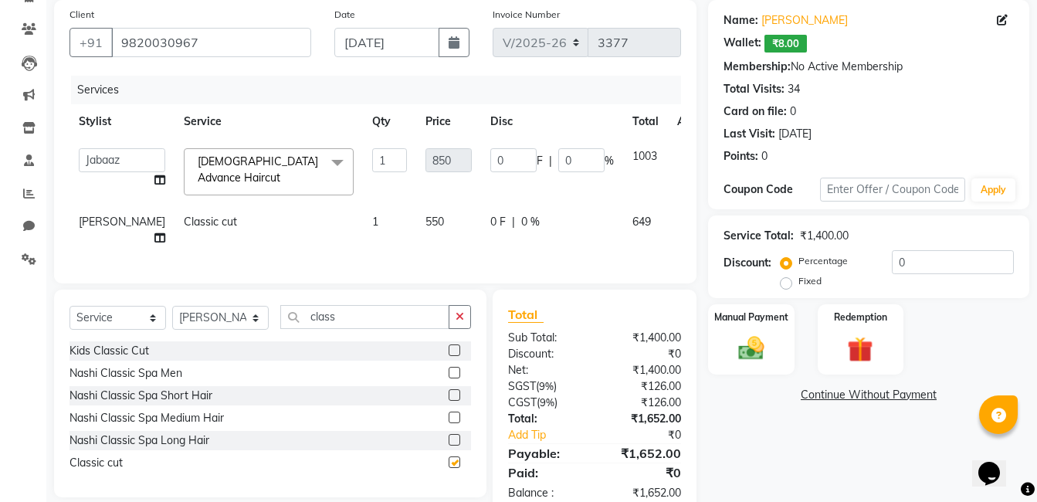
checkbox input "false"
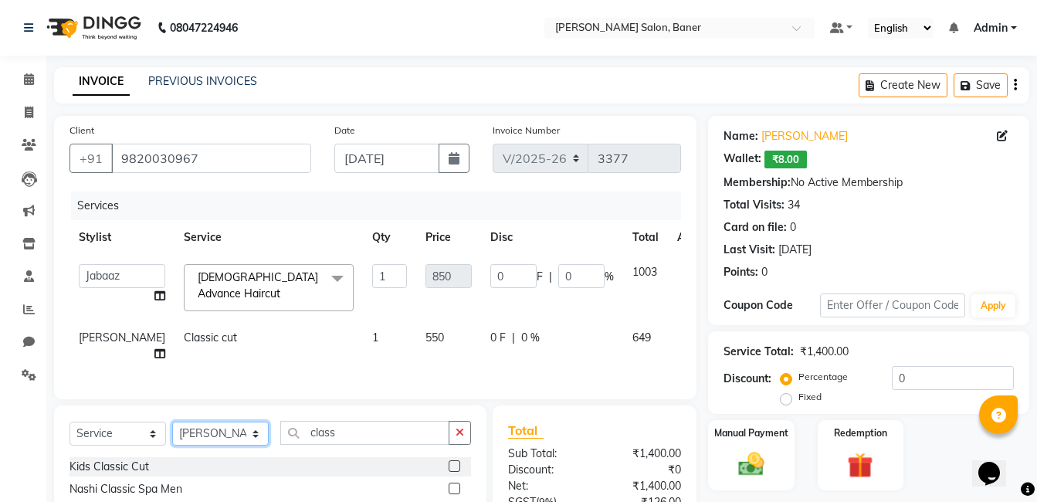
click at [242, 446] on select "Select Stylist Admin Dipali Jivane Jabaaz Karan Rathod Karishma Khot Krishna Vy…" at bounding box center [220, 434] width 97 height 24
select select "60282"
click at [172, 446] on select "Select Stylist Admin Dipali Jivane Jabaaz Karan Rathod Karishma Khot Krishna Vy…" at bounding box center [220, 434] width 97 height 24
click at [460, 438] on icon "button" at bounding box center [460, 432] width 8 height 11
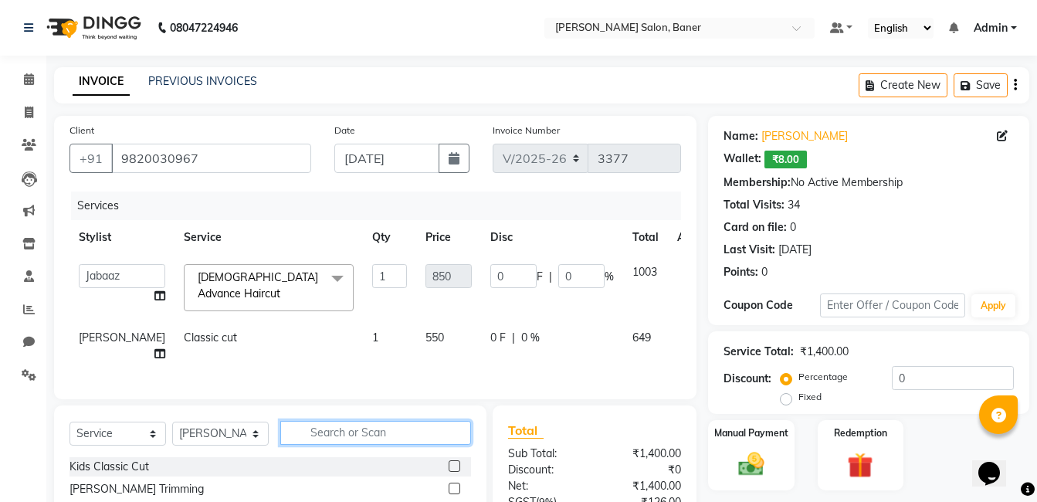
click at [395, 445] on input "text" at bounding box center [375, 433] width 191 height 24
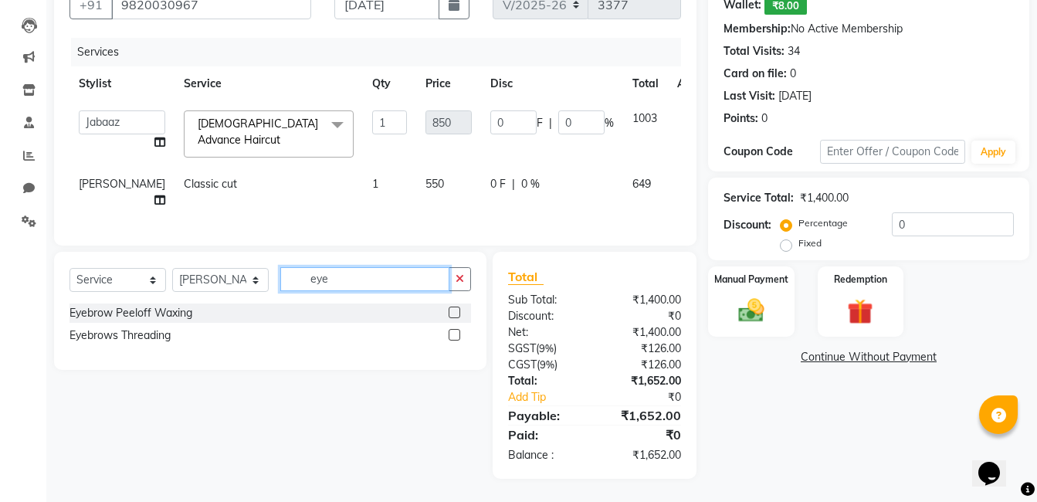
type input "eye"
click at [453, 335] on label at bounding box center [455, 335] width 12 height 12
click at [453, 335] on input "checkbox" at bounding box center [454, 336] width 10 height 10
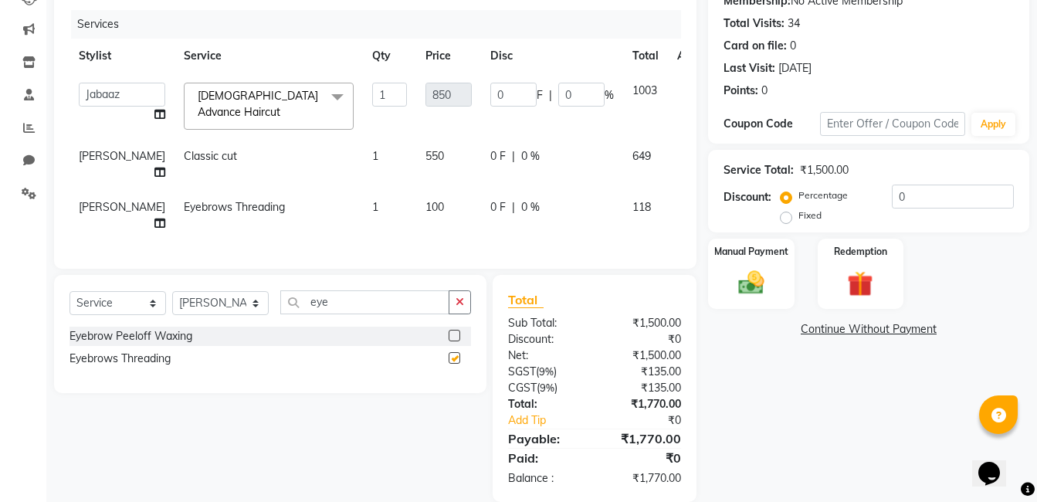
checkbox input "false"
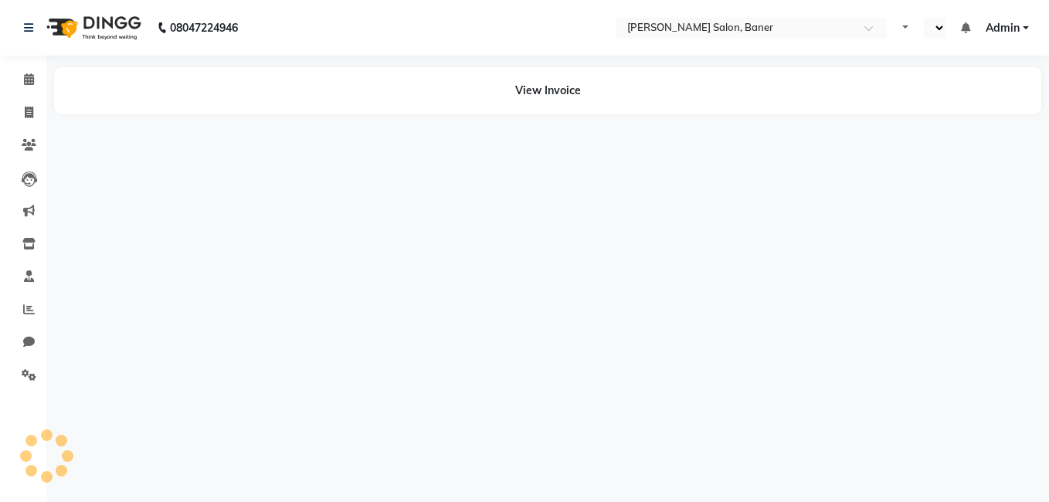
select select "en"
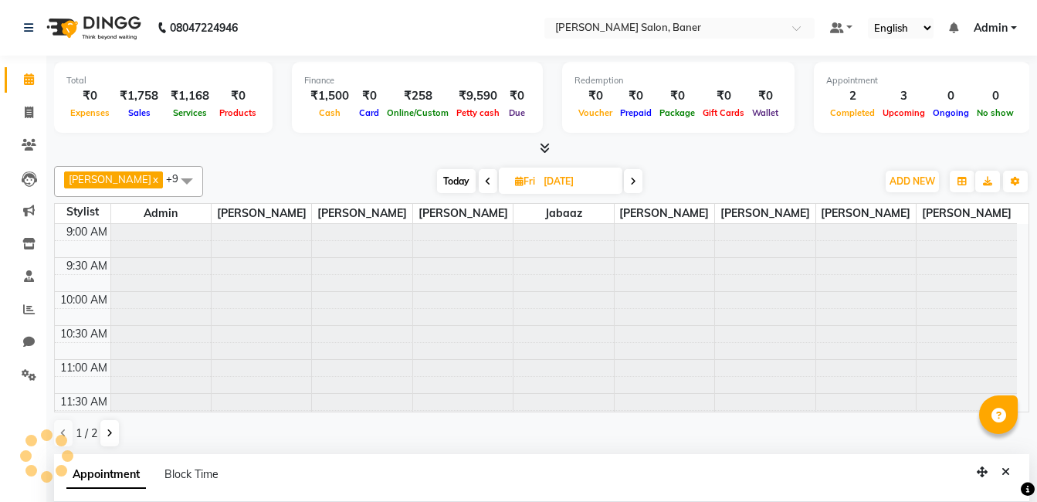
select select "60263"
select select "690"
select select "tentative"
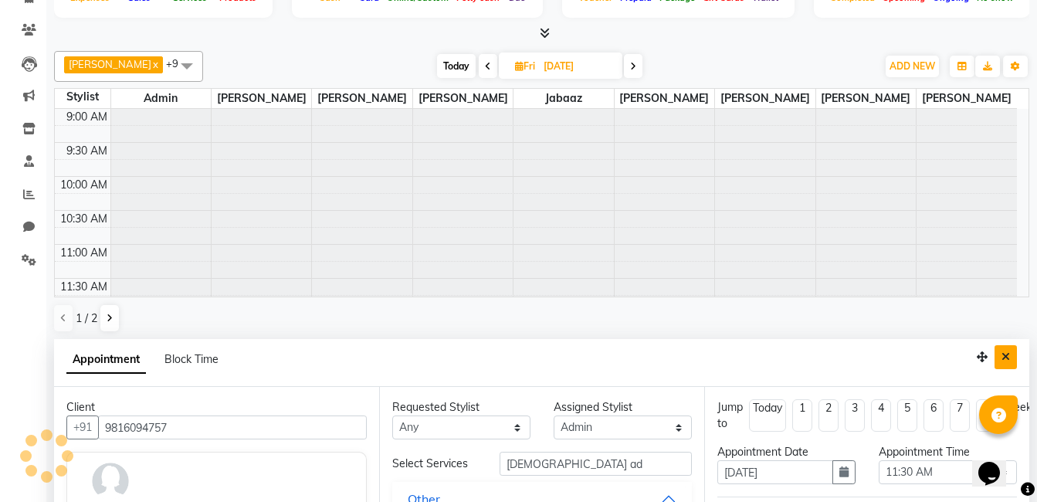
click at [999, 345] on button "Close" at bounding box center [1006, 357] width 22 height 24
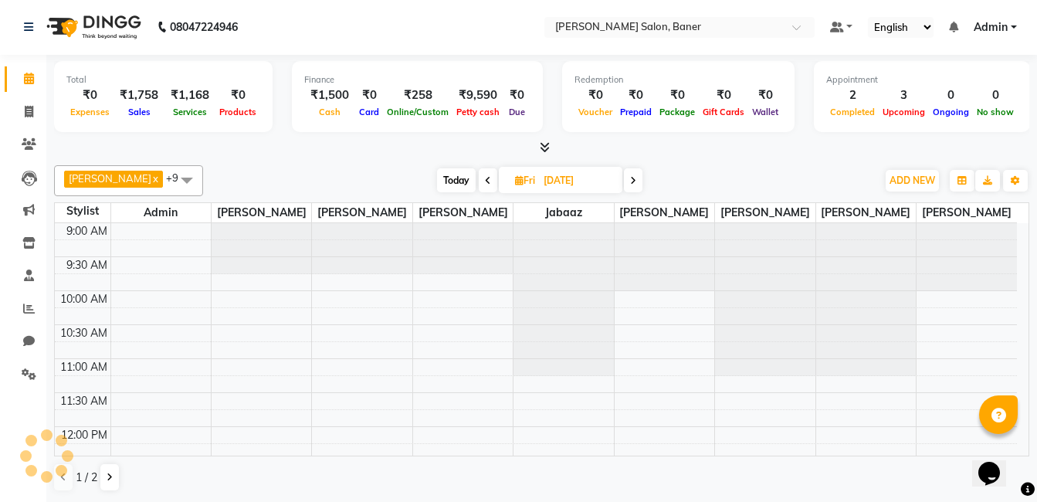
click at [579, 185] on input "[DATE]" at bounding box center [577, 180] width 77 height 23
select select "9"
select select "2025"
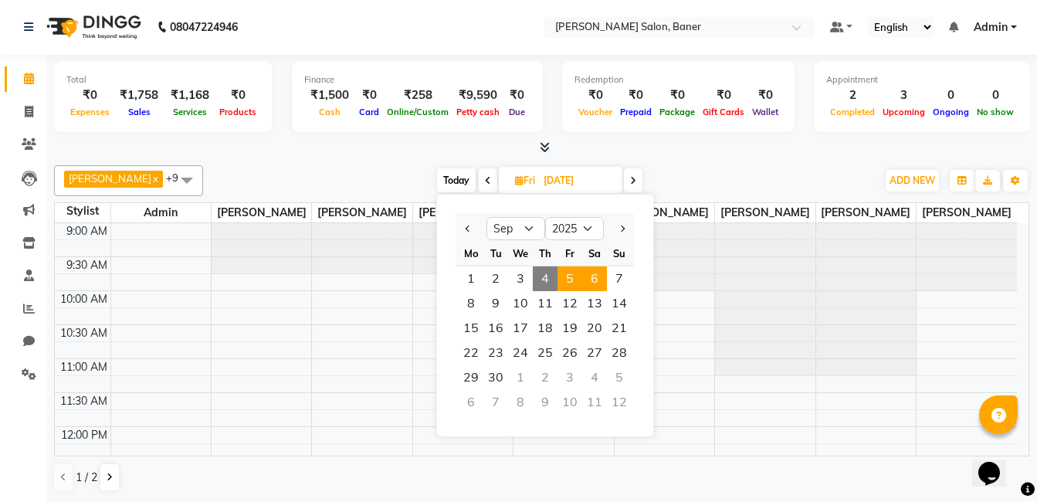
click at [602, 280] on span "6" at bounding box center [594, 278] width 25 height 25
type input "06-09-2025"
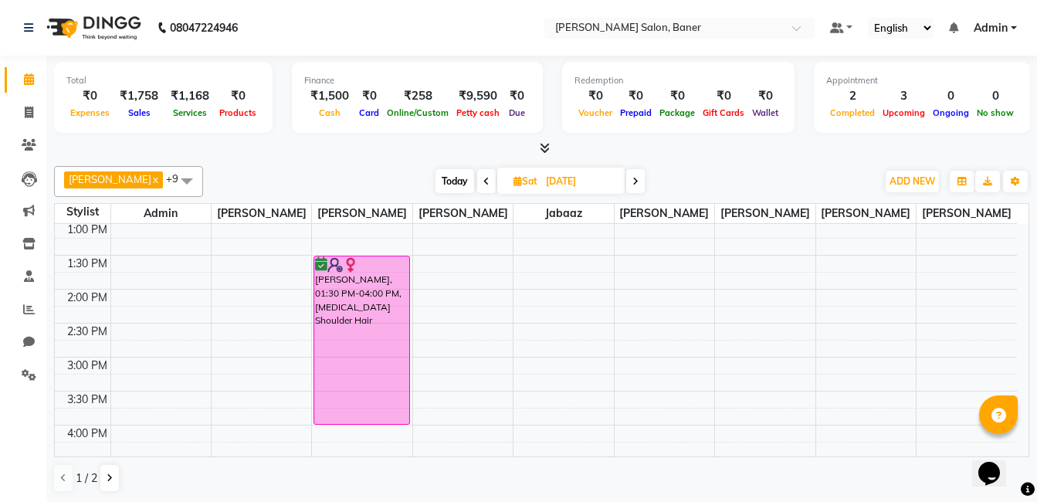
scroll to position [309, 0]
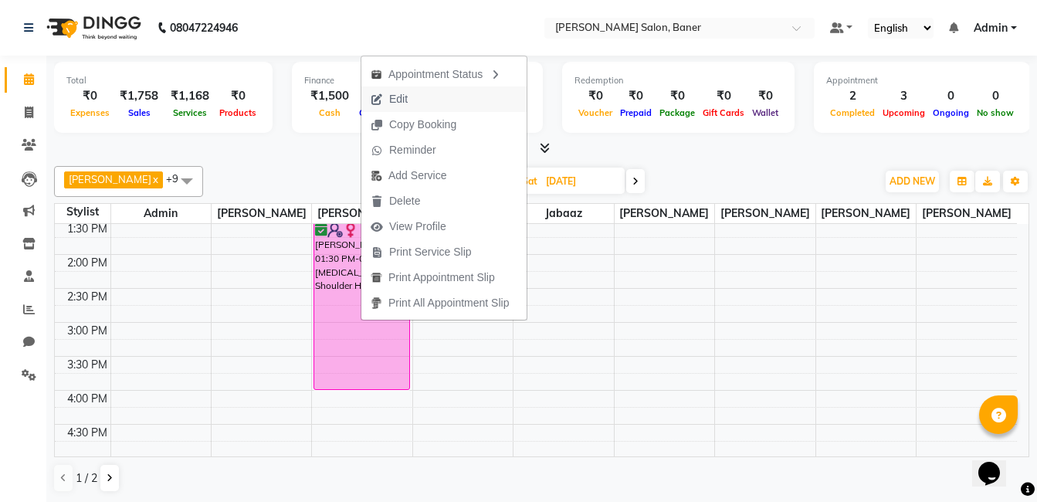
click at [453, 99] on button "Edit" at bounding box center [443, 98] width 165 height 25
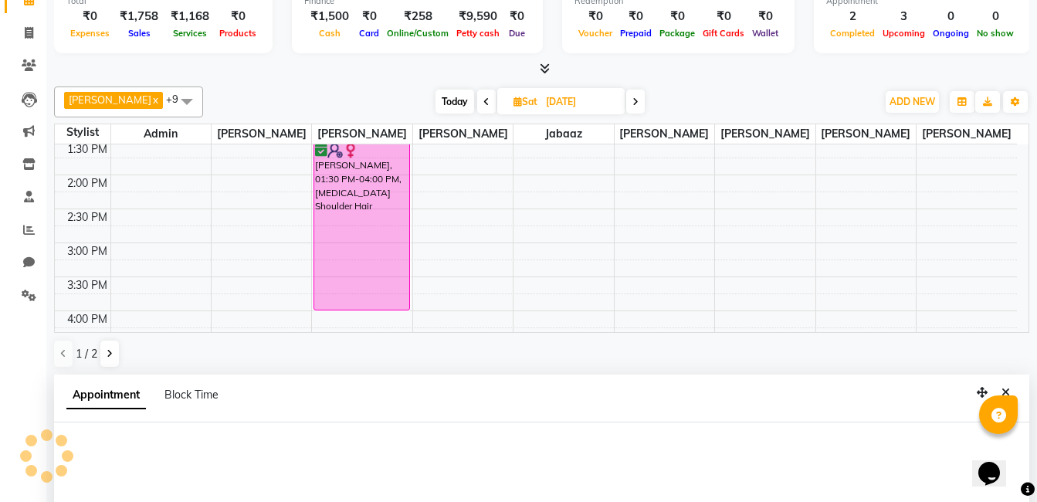
scroll to position [304, 0]
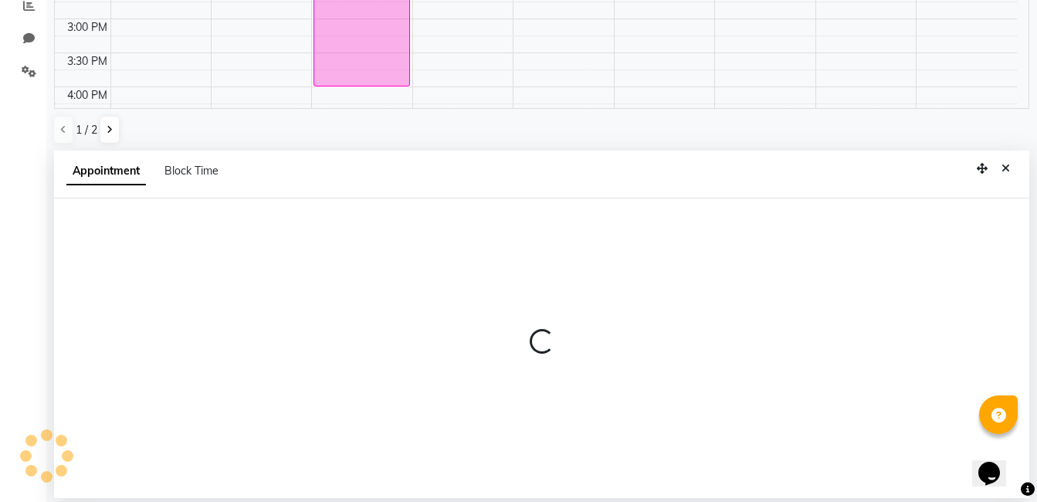
select select "tentative"
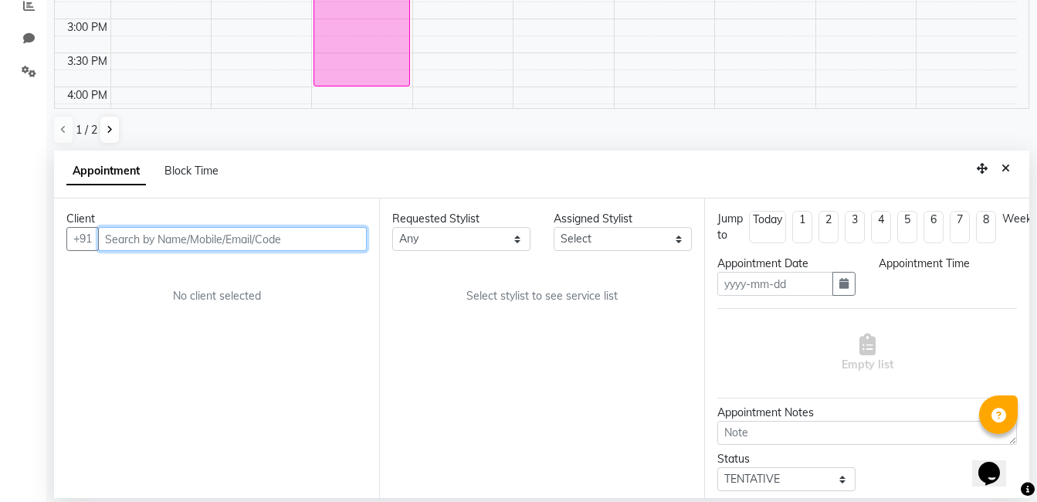
type input "06-09-2025"
select select "confirm booking"
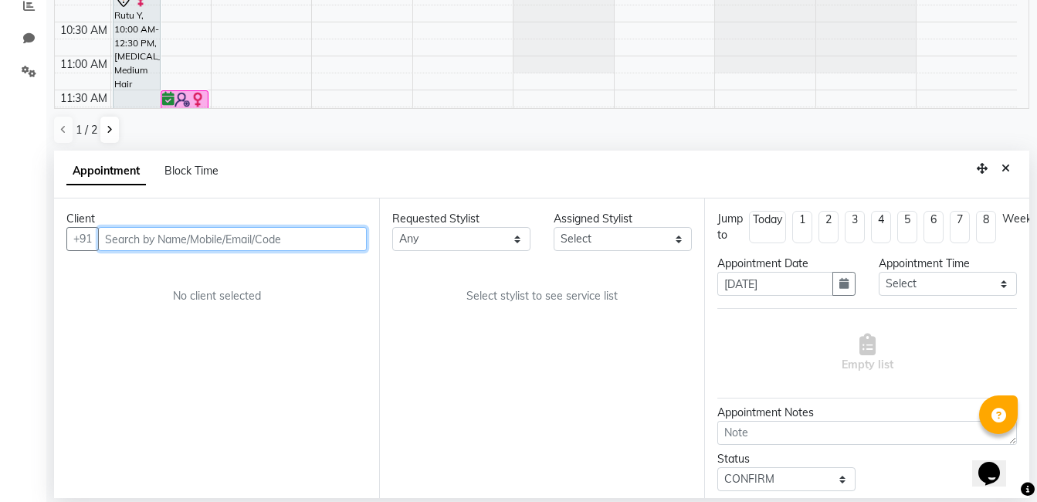
select select "60256"
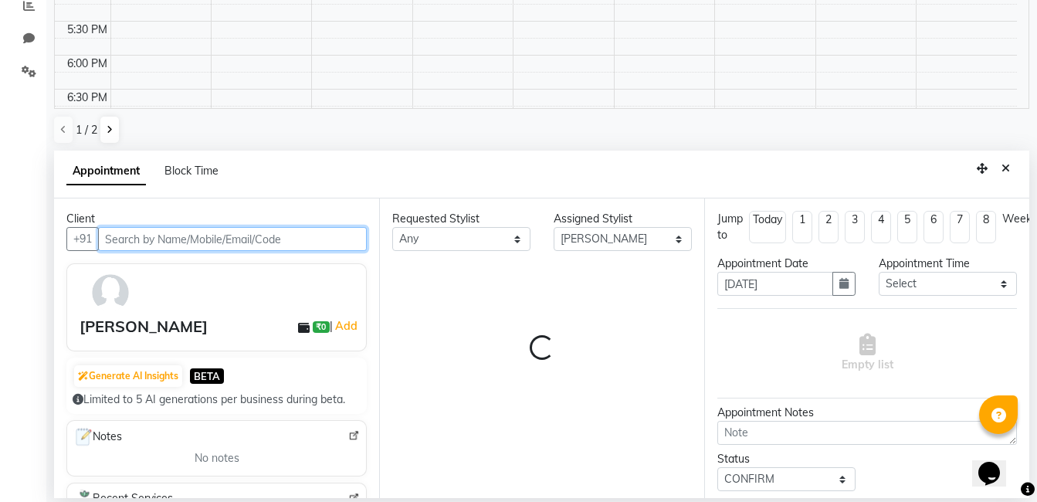
select select "3599"
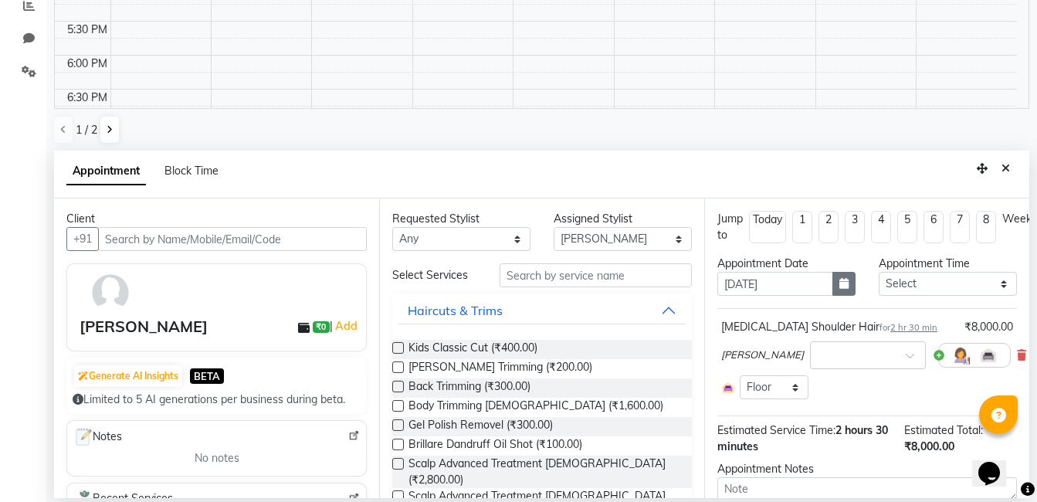
click at [836, 289] on button "button" at bounding box center [844, 284] width 23 height 24
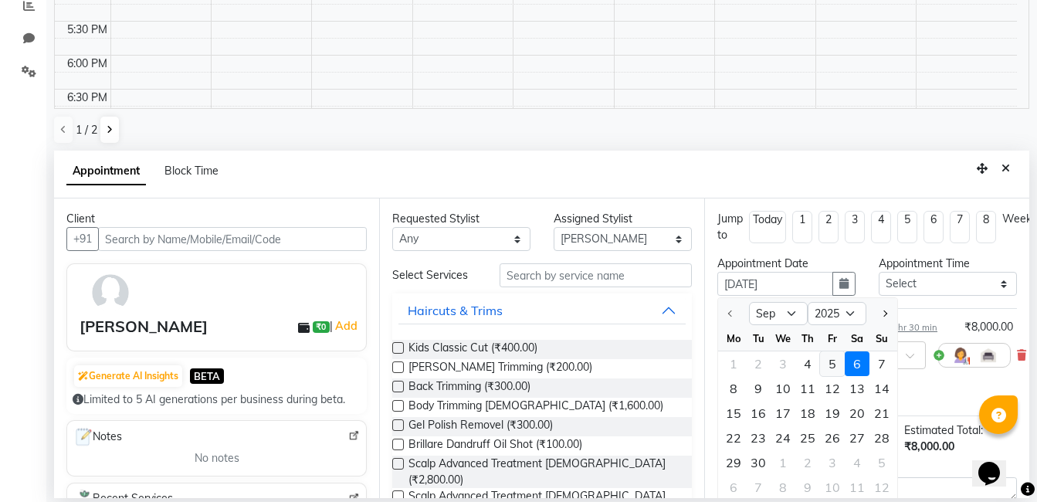
click at [837, 365] on div "5" at bounding box center [832, 363] width 25 height 25
type input "[DATE]"
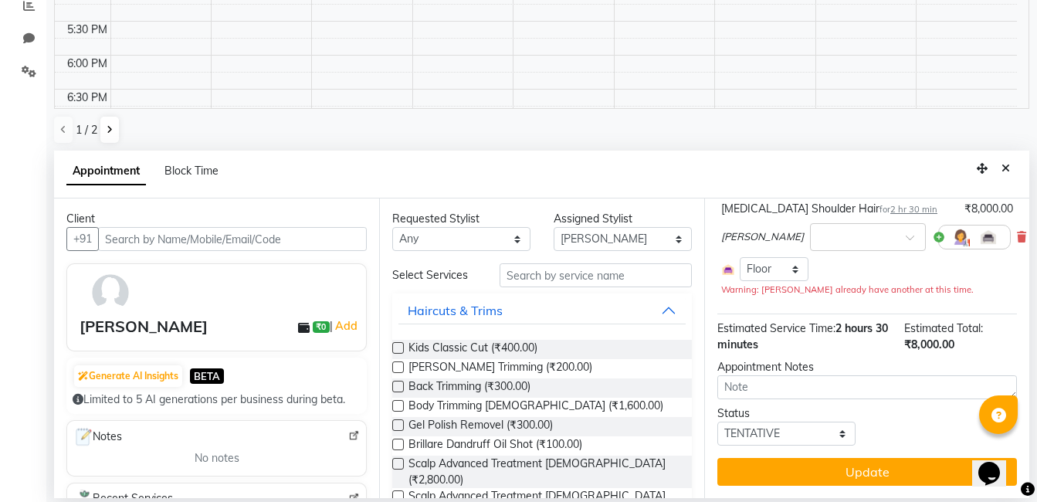
scroll to position [0, 0]
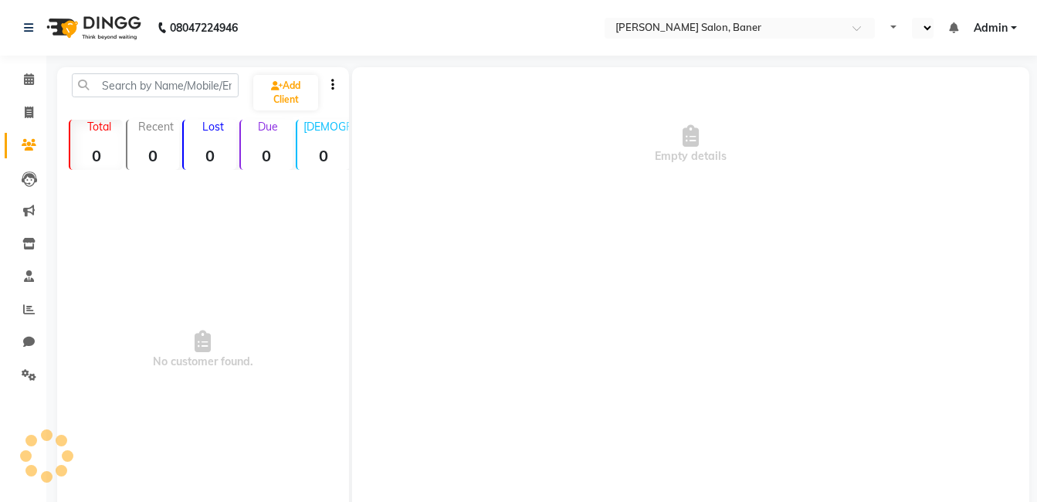
select select "en"
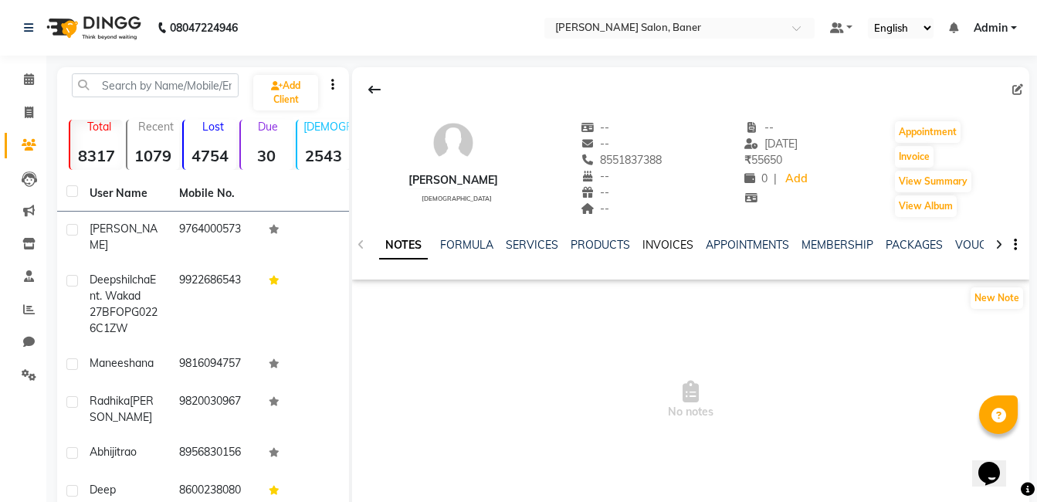
click at [667, 246] on link "INVOICES" at bounding box center [668, 245] width 51 height 14
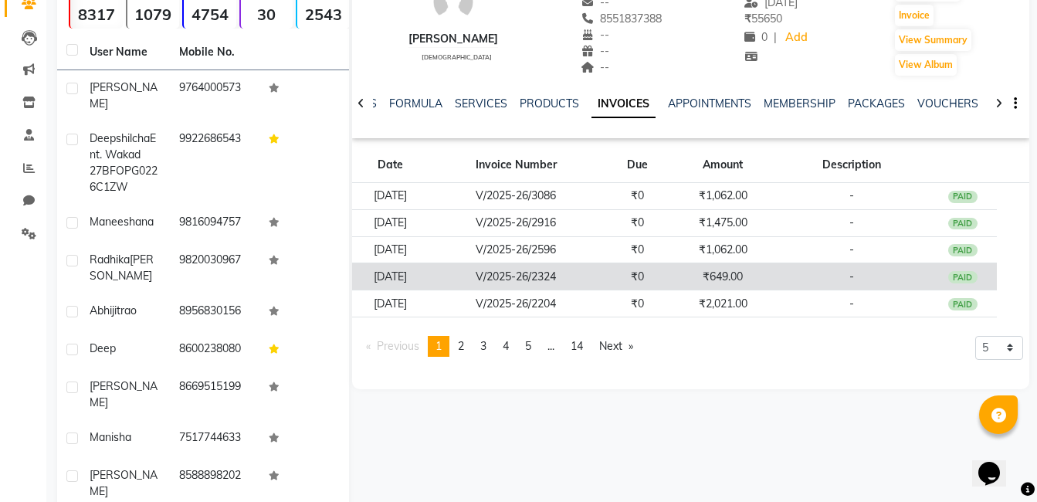
scroll to position [154, 0]
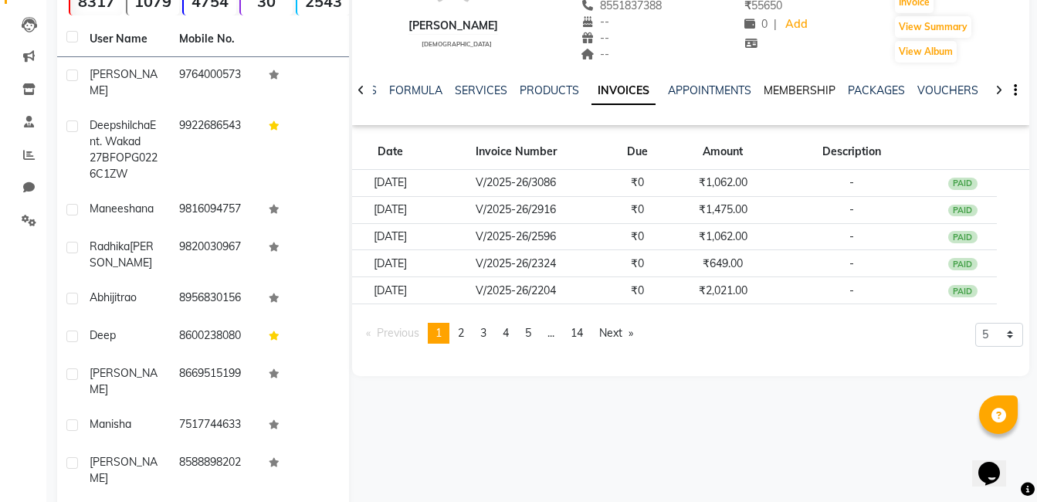
click at [809, 97] on link "MEMBERSHIP" at bounding box center [800, 90] width 72 height 14
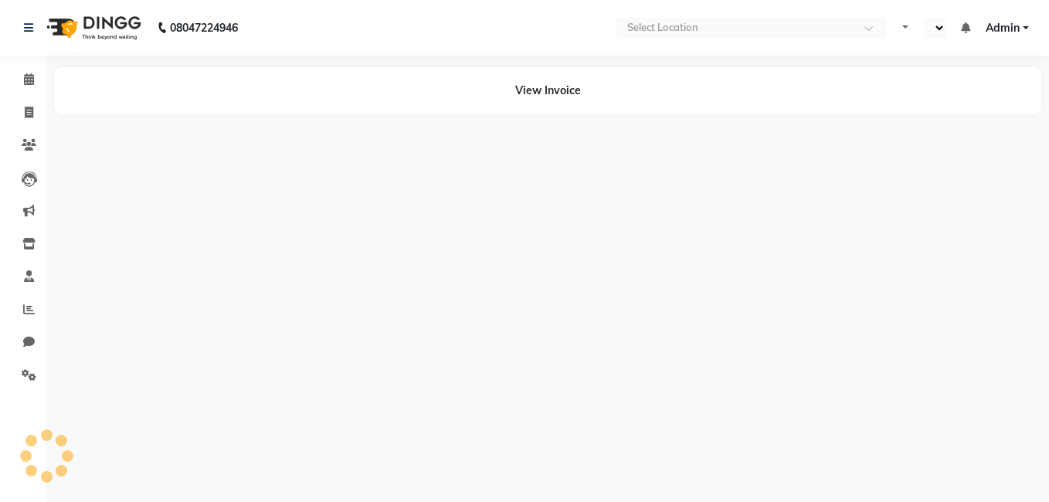
select select "en"
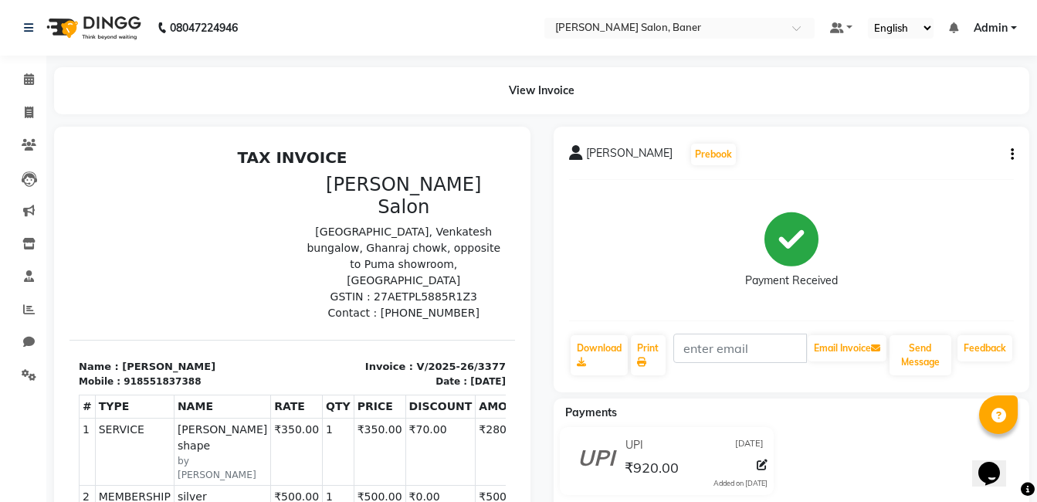
click at [174, 375] on div "918551837388" at bounding box center [162, 382] width 77 height 14
copy div "918551837388"
click at [25, 114] on icon at bounding box center [29, 113] width 8 height 12
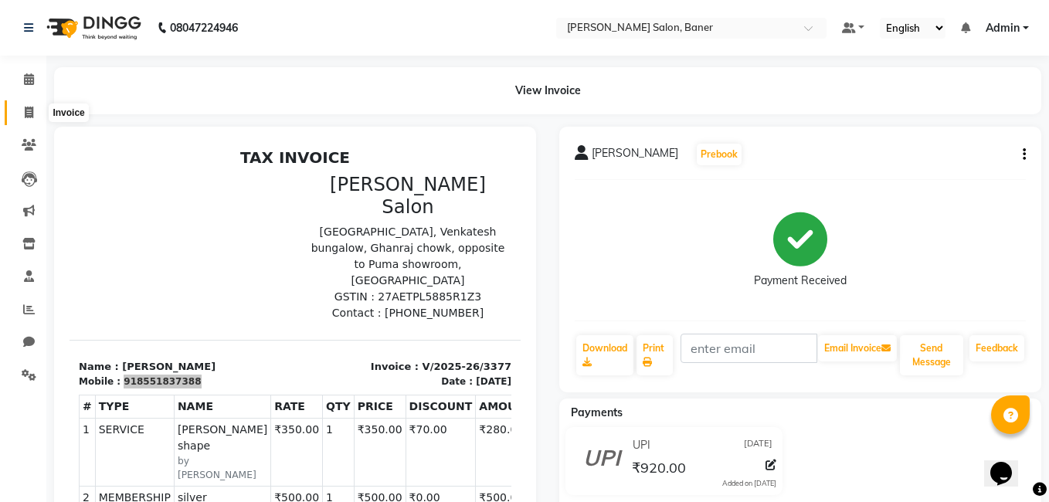
select select "service"
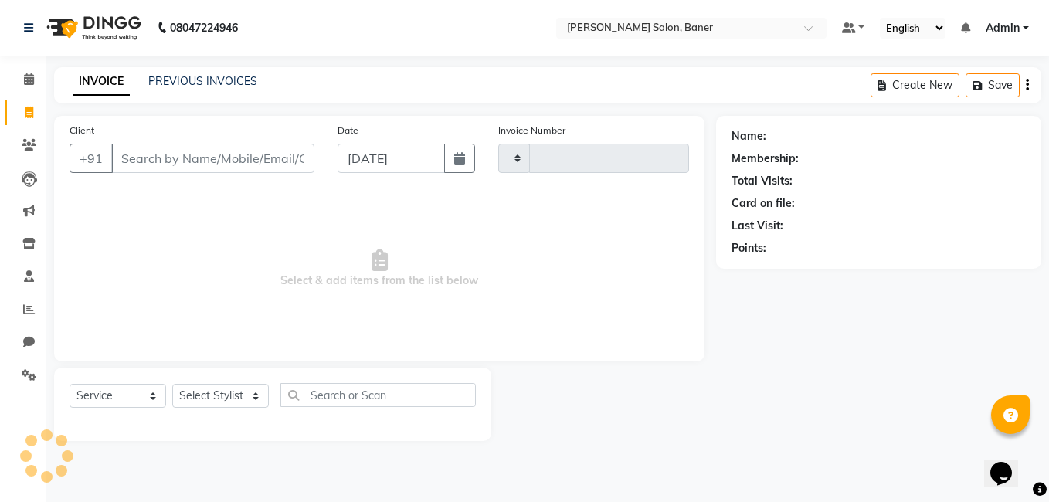
type input "3378"
select select "7115"
type input "918551837388"
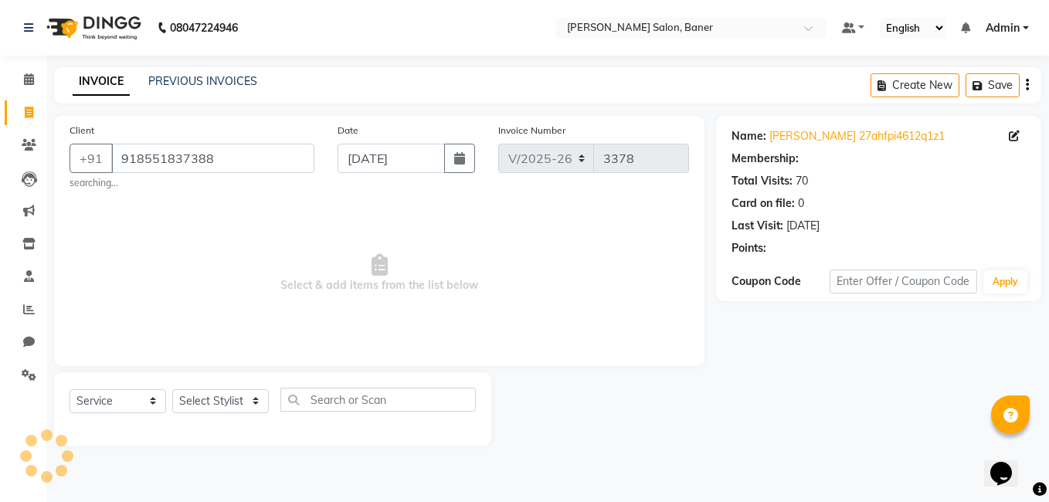
select select "1: Object"
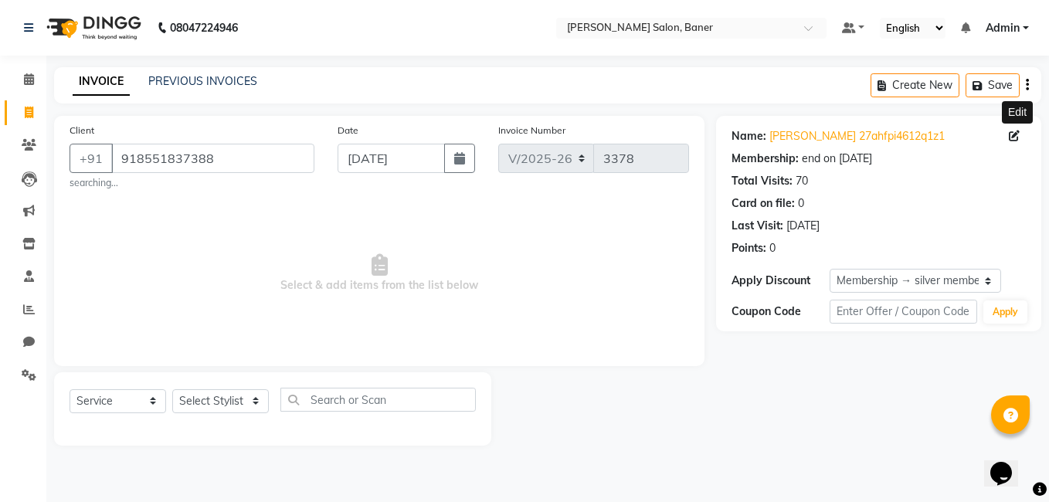
click at [1012, 139] on icon at bounding box center [1014, 136] width 11 height 11
select select "male"
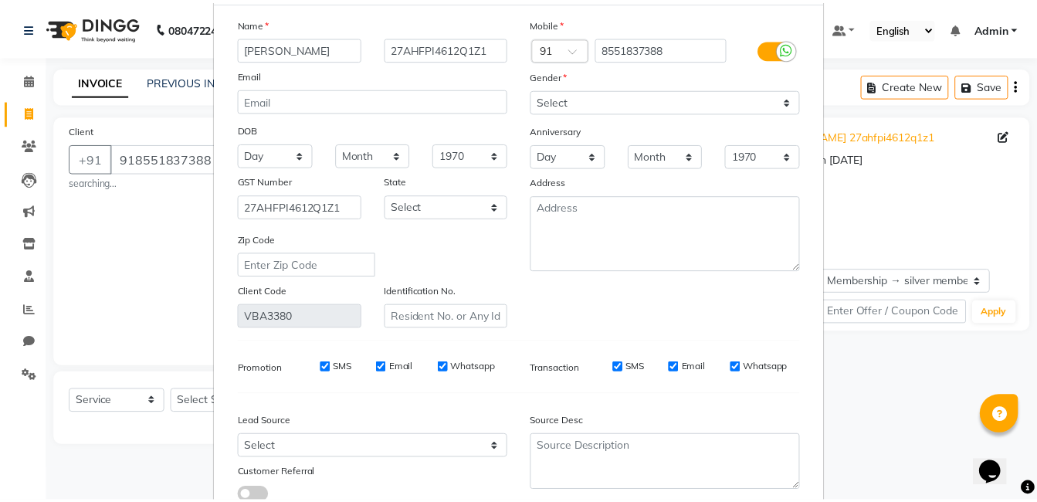
scroll to position [183, 0]
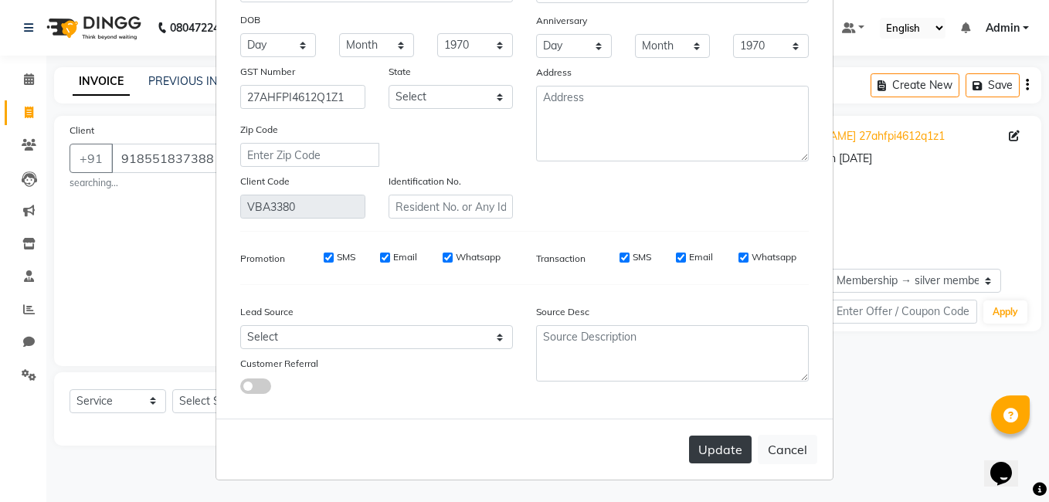
click at [716, 460] on button "Update" at bounding box center [720, 450] width 63 height 28
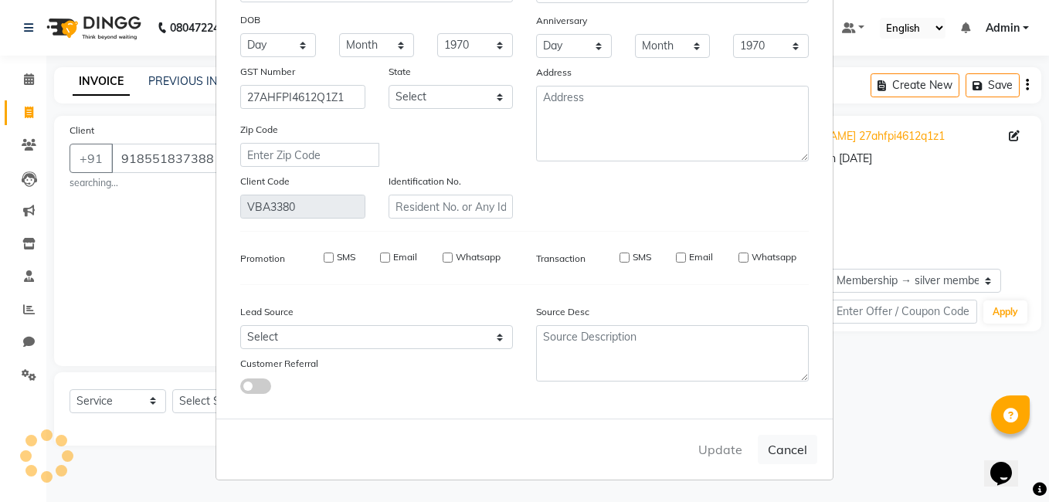
type input "8551837388"
select select
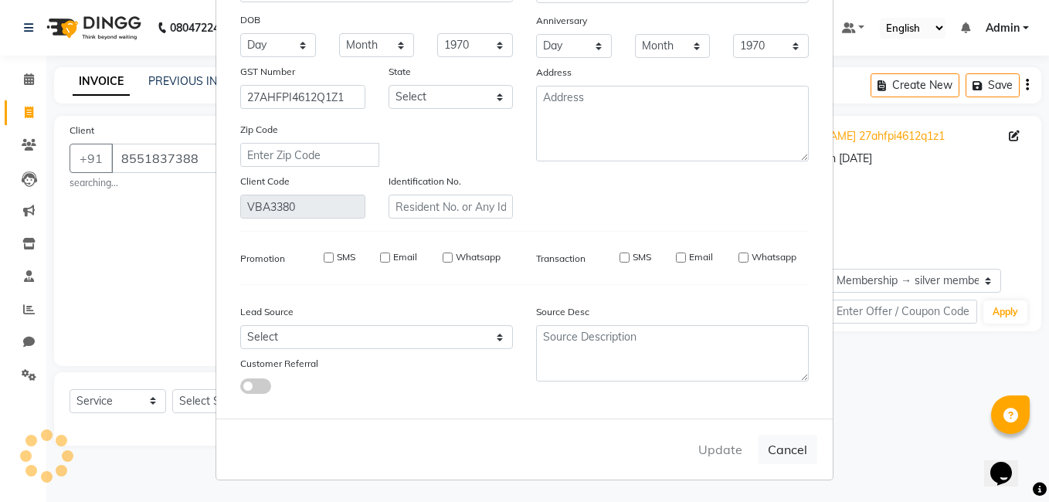
select select
checkbox input "false"
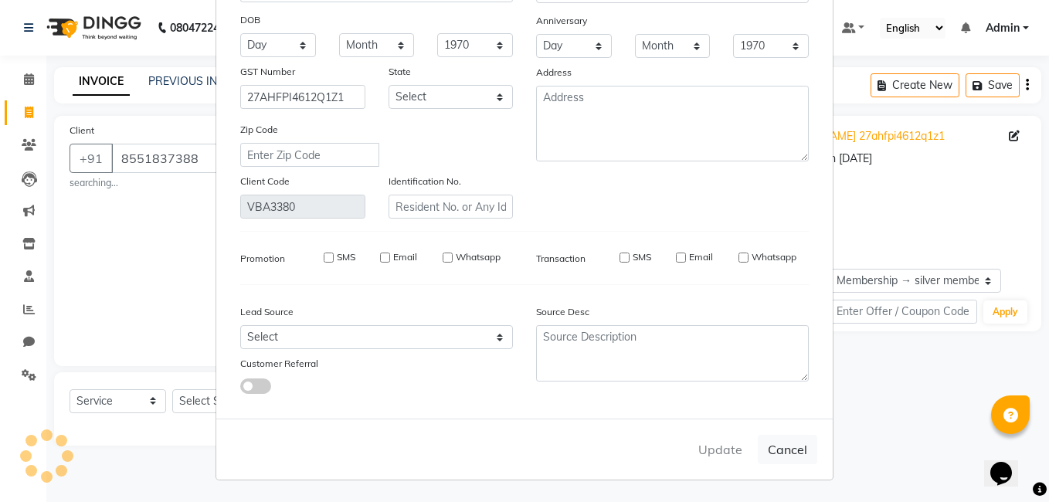
checkbox input "false"
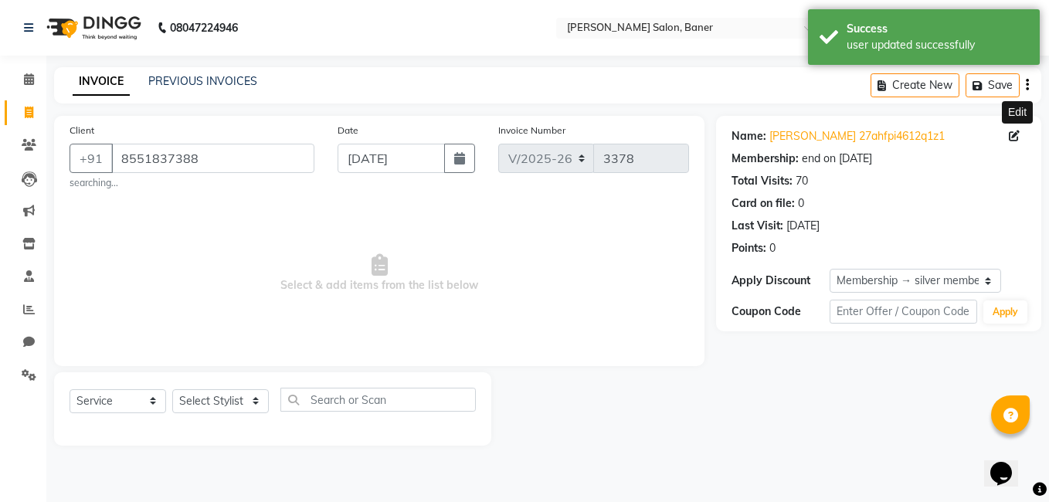
select select "2: Object"
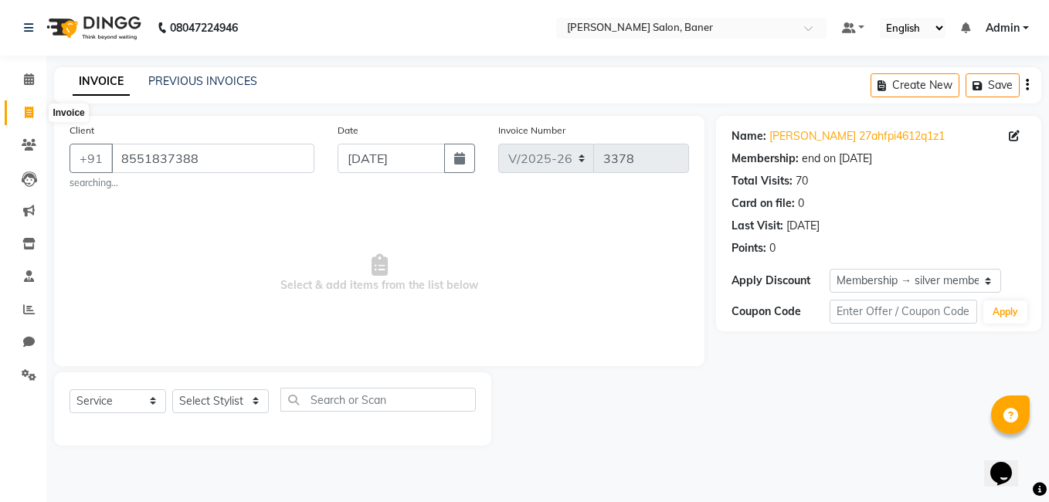
click at [34, 112] on span at bounding box center [28, 113] width 27 height 18
select select "service"
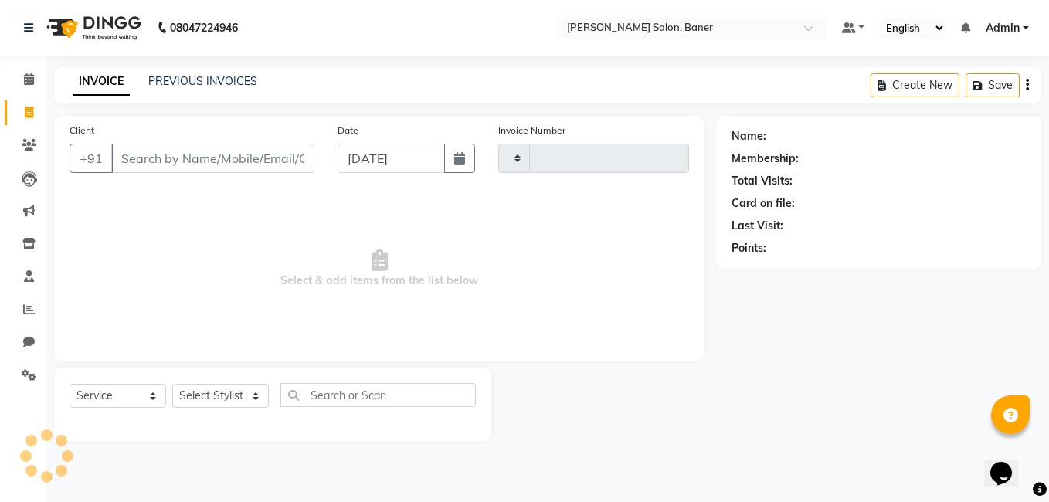
type input "3378"
select select "7115"
click at [32, 80] on icon at bounding box center [29, 79] width 10 height 12
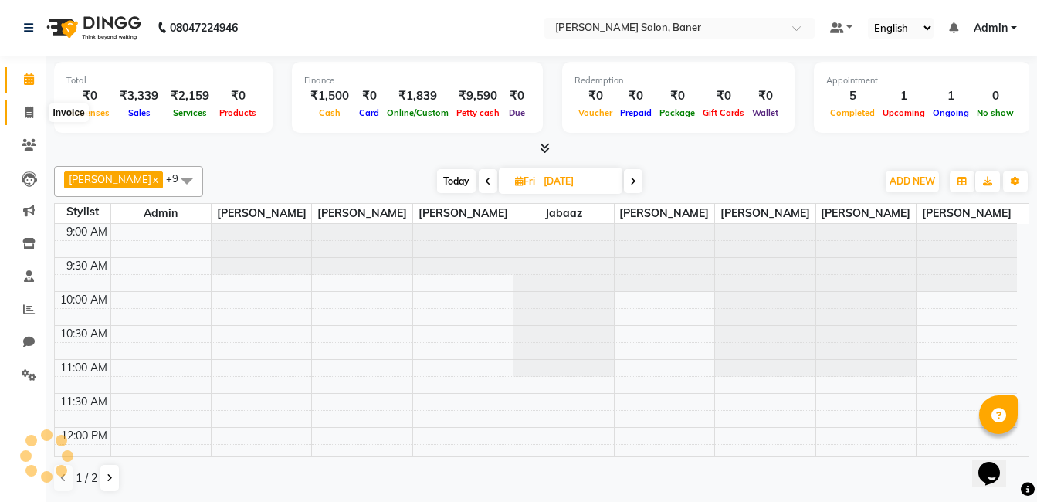
drag, startPoint x: 25, startPoint y: 110, endPoint x: 60, endPoint y: 110, distance: 34.8
click at [25, 110] on icon at bounding box center [29, 113] width 8 height 12
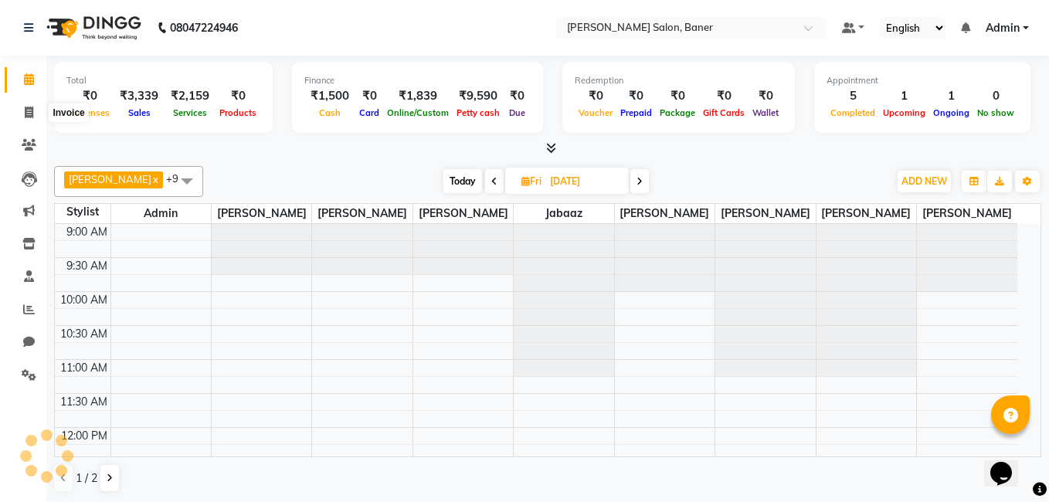
select select "service"
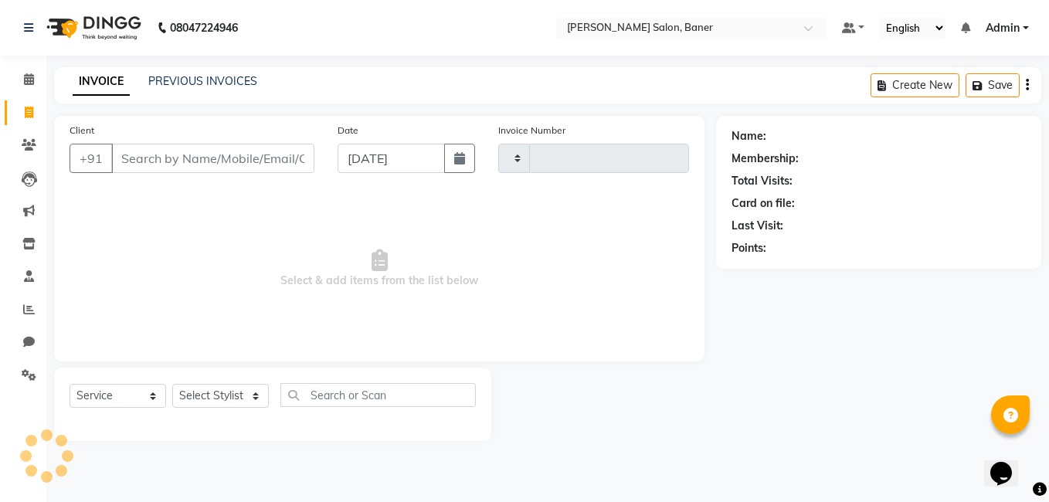
click at [163, 156] on input "Client" at bounding box center [212, 158] width 203 height 29
type input "99309"
type input "3378"
select select "7115"
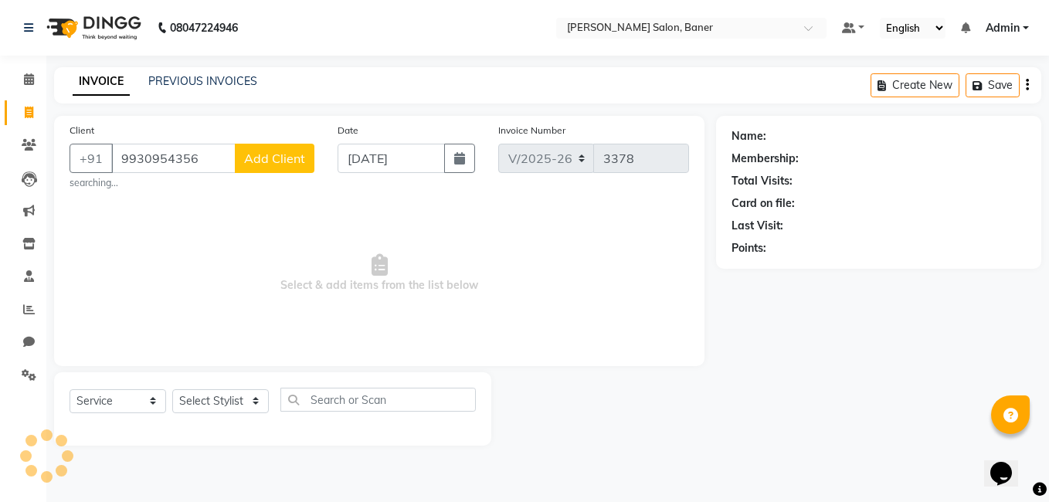
type input "9930954356"
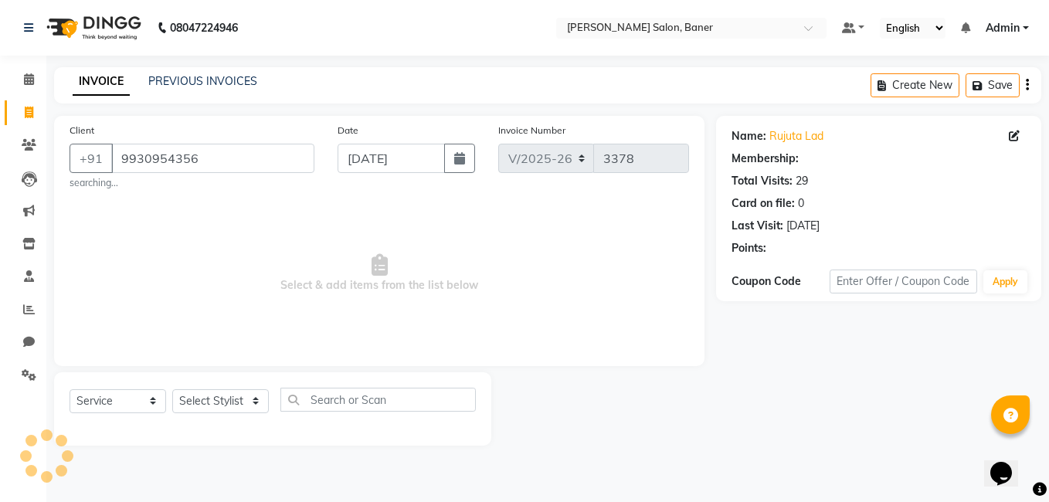
click at [212, 251] on span "Select & add items from the list below" at bounding box center [379, 273] width 619 height 154
click at [211, 402] on select "Select Stylist" at bounding box center [220, 401] width 97 height 24
click at [232, 402] on select "Select Stylist" at bounding box center [220, 401] width 97 height 24
select select "1: Object"
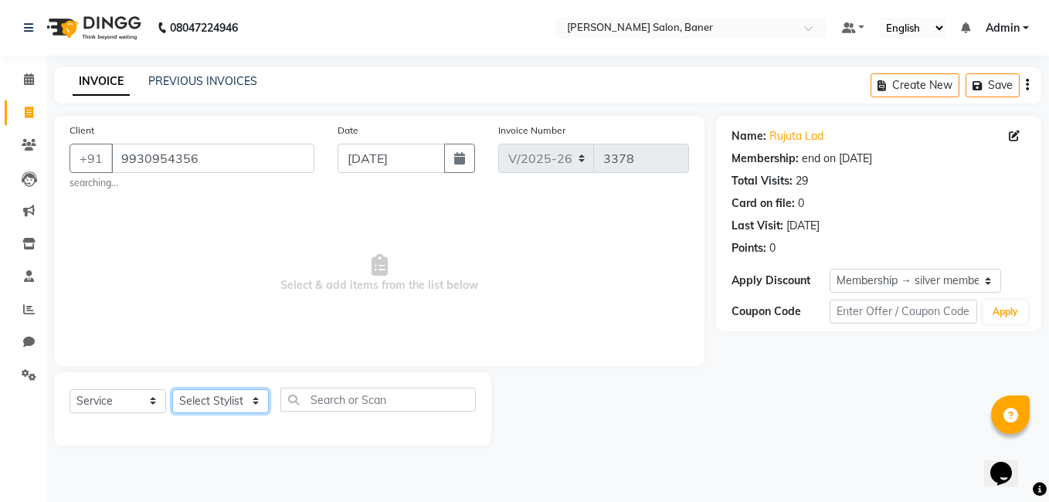
click at [232, 402] on select "Select Stylist Admin [PERSON_NAME] Jabaaz [PERSON_NAME] [PERSON_NAME] [PERSON_N…" at bounding box center [220, 401] width 97 height 24
select select "90315"
click at [172, 389] on select "Select Stylist Admin [PERSON_NAME] Jabaaz [PERSON_NAME] [PERSON_NAME] [PERSON_N…" at bounding box center [220, 401] width 97 height 24
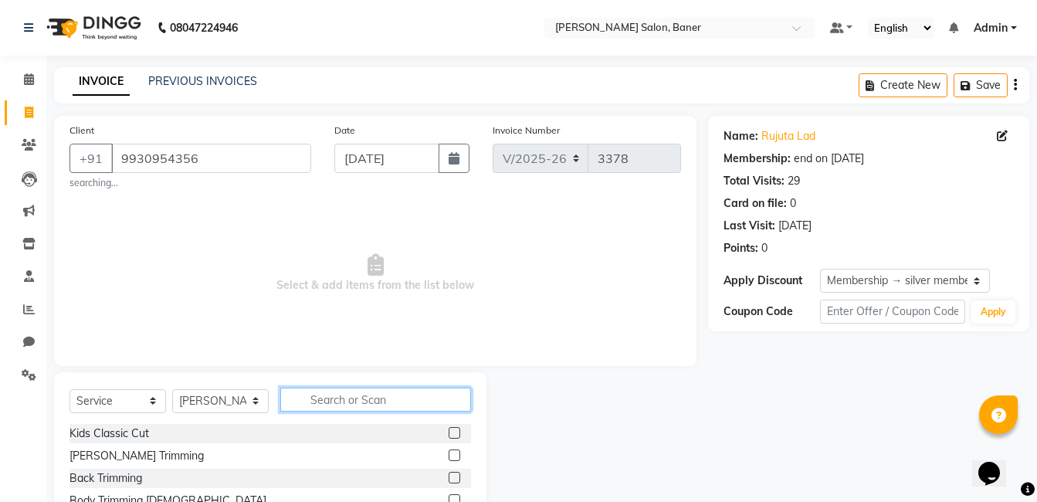
click at [315, 392] on input "text" at bounding box center [375, 400] width 191 height 24
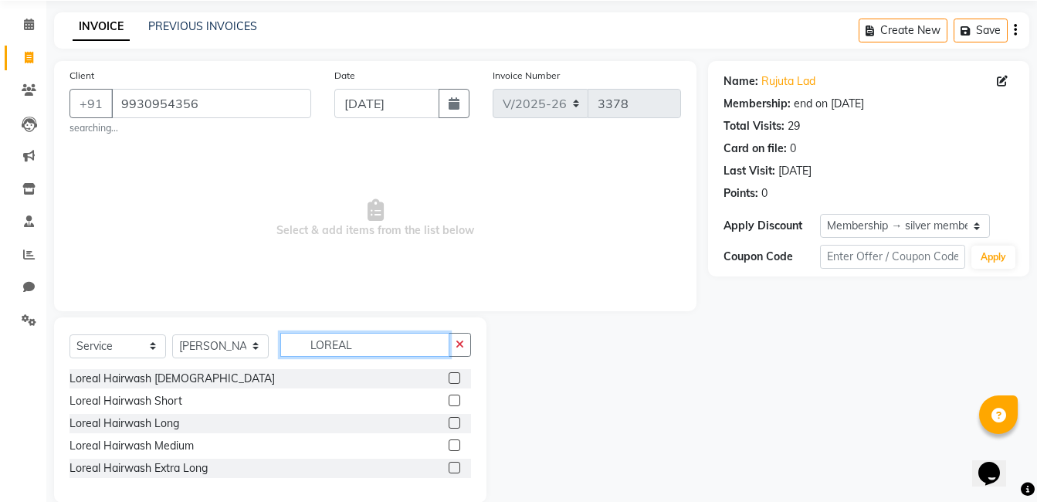
scroll to position [79, 0]
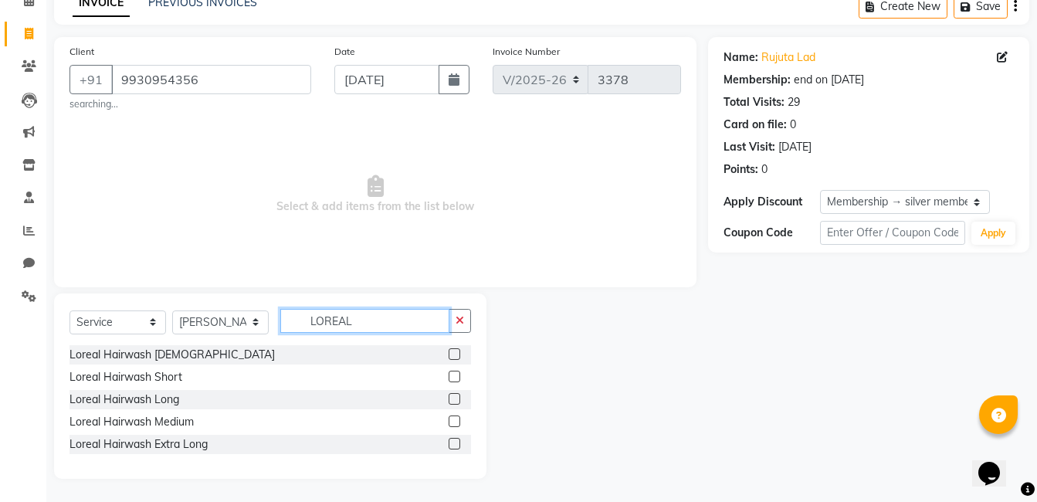
type input "LOREAL"
click at [449, 420] on label at bounding box center [455, 421] width 12 height 12
click at [449, 420] on input "checkbox" at bounding box center [454, 422] width 10 height 10
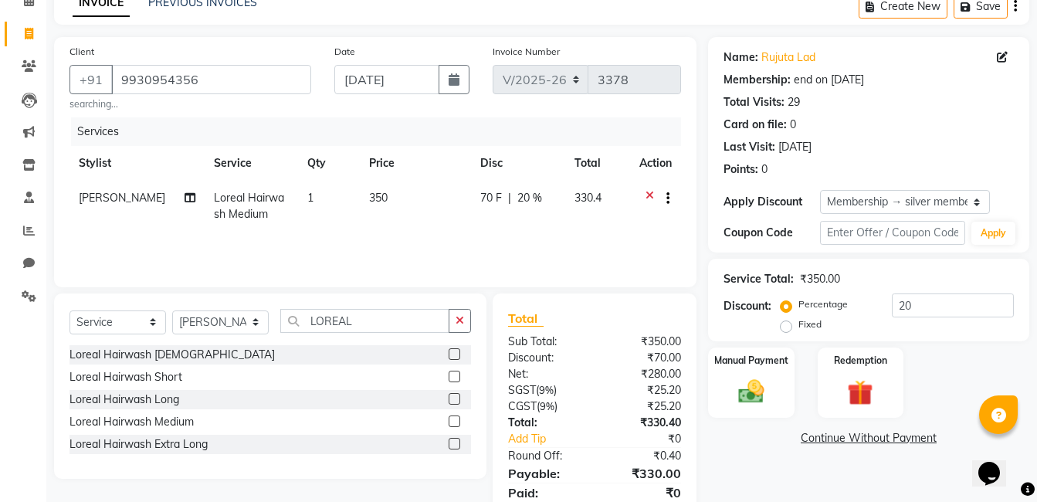
click at [450, 420] on label at bounding box center [455, 421] width 12 height 12
click at [450, 420] on input "checkbox" at bounding box center [454, 422] width 10 height 10
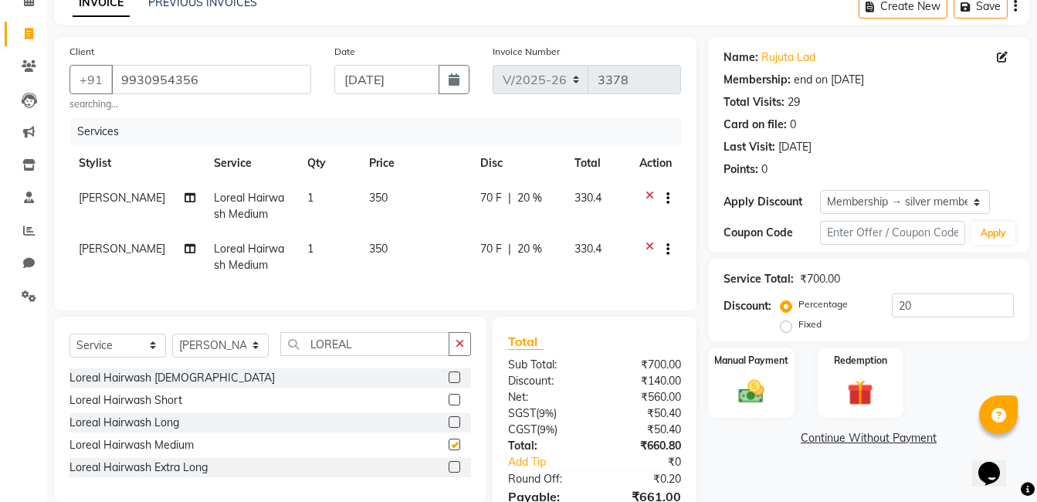
checkbox input "false"
click at [1003, 287] on div "Service Total: ₹700.00" at bounding box center [869, 279] width 290 height 16
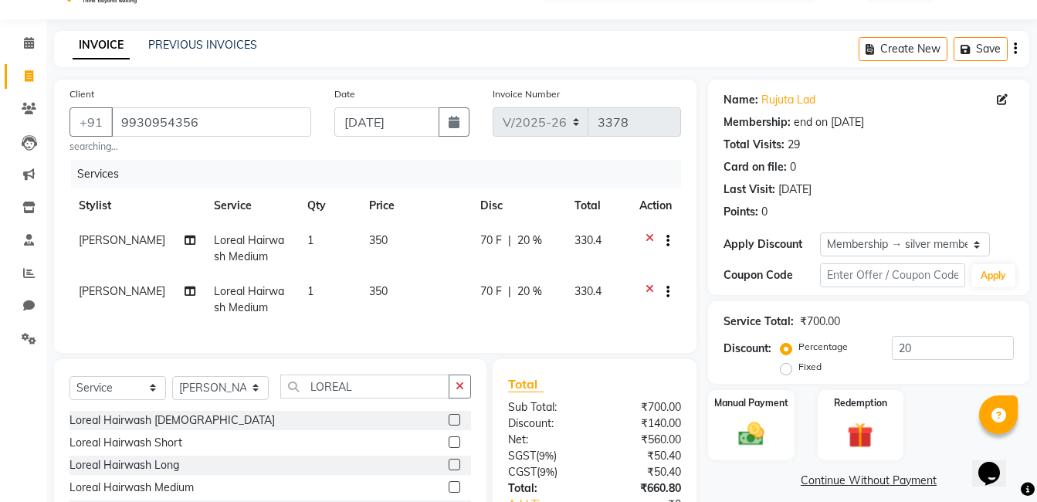
scroll to position [2, 0]
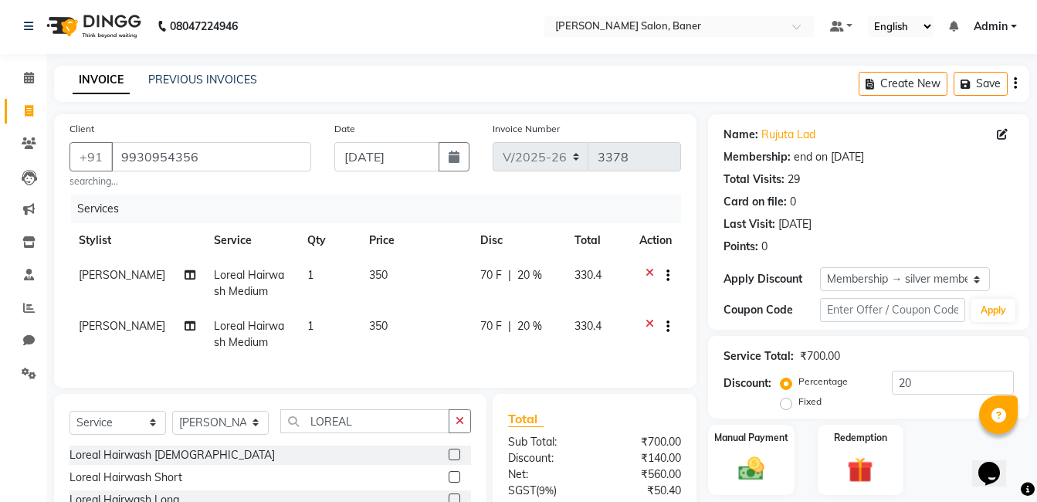
click at [648, 267] on icon at bounding box center [650, 276] width 8 height 19
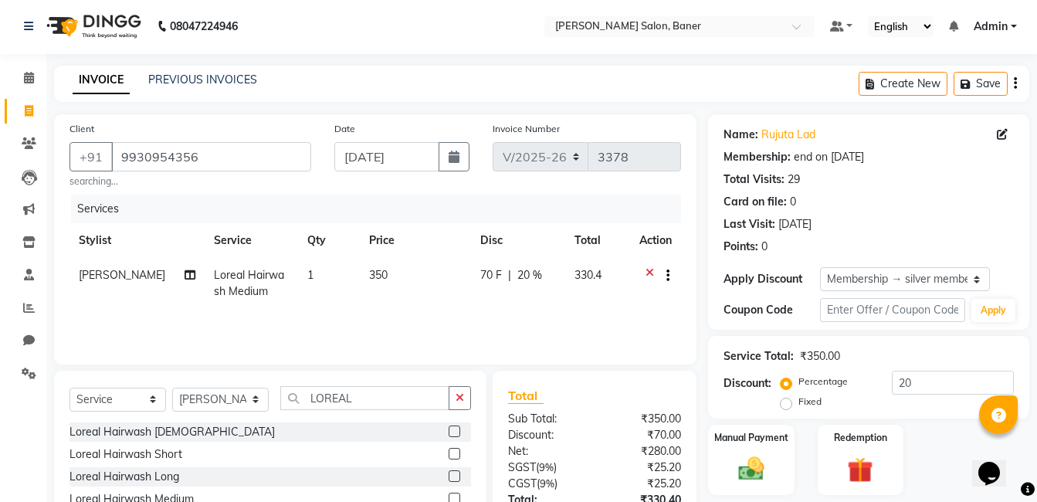
click at [648, 267] on icon at bounding box center [650, 276] width 8 height 19
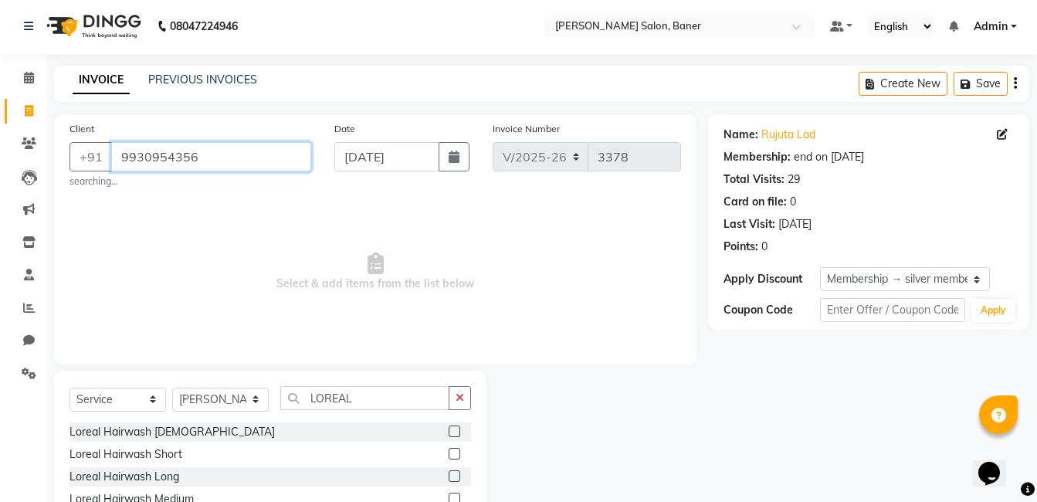
click at [222, 158] on input "9930954356" at bounding box center [211, 156] width 200 height 29
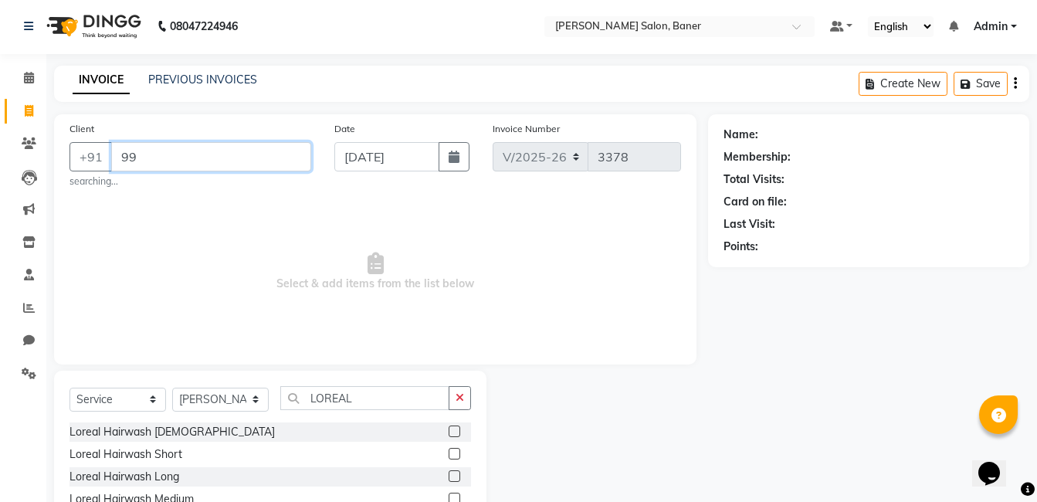
type input "9"
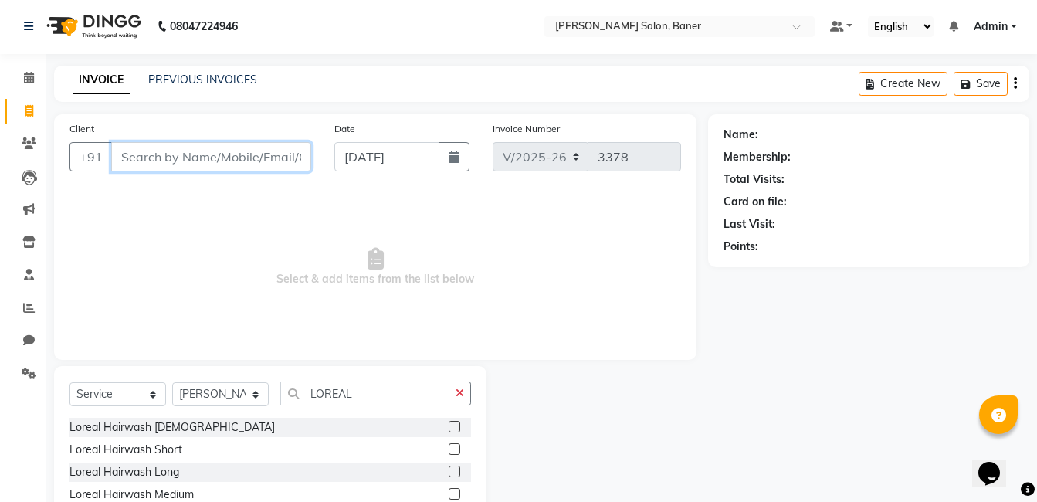
click at [203, 152] on input "Client" at bounding box center [211, 156] width 200 height 29
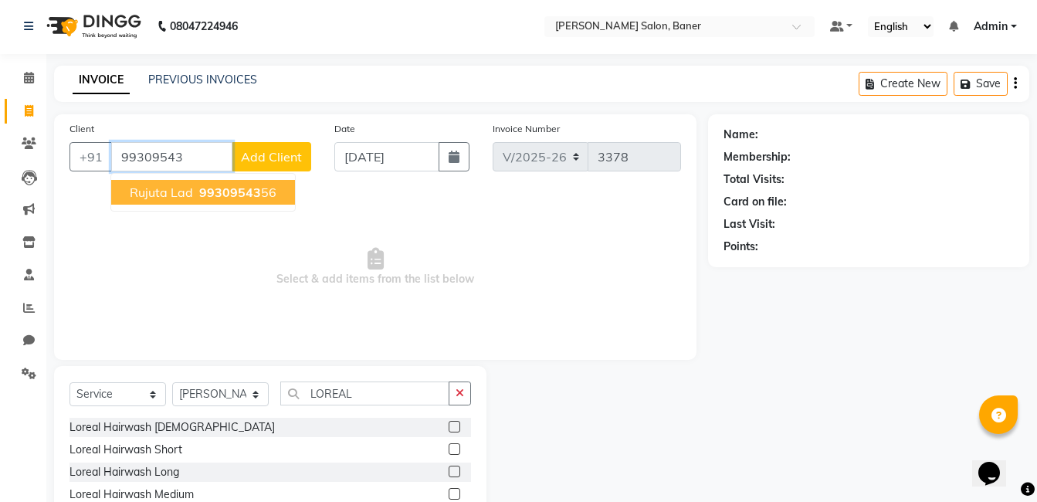
click at [221, 195] on span "99309543" at bounding box center [230, 192] width 62 height 15
type input "9930954356"
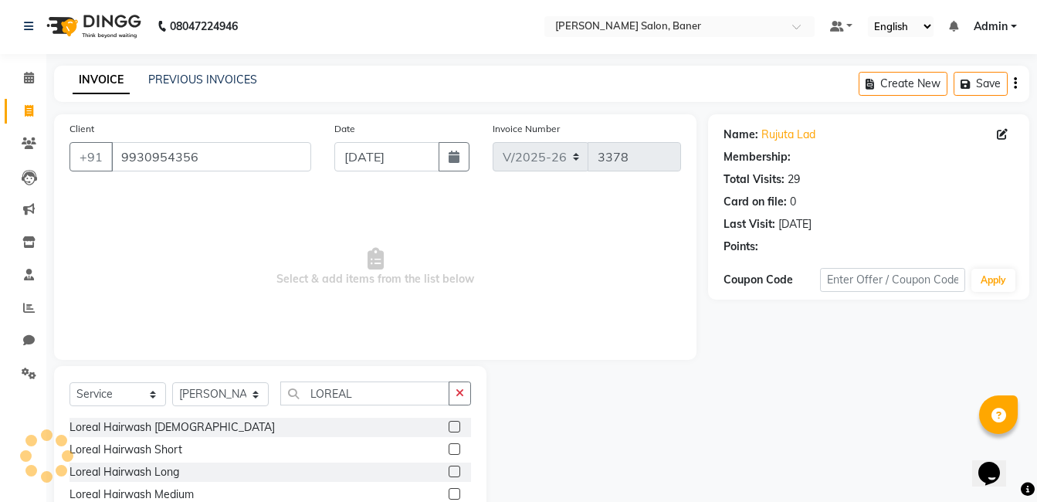
select select "1: Object"
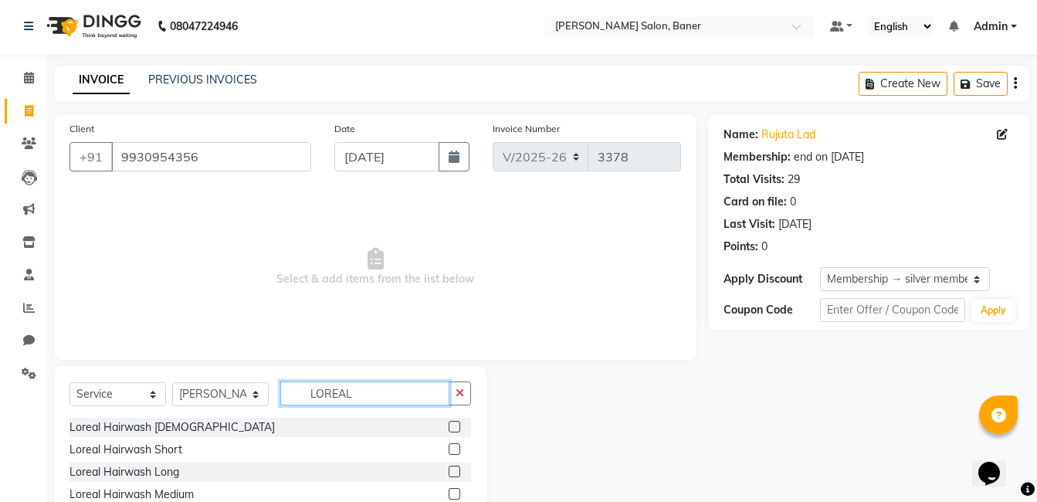
click at [365, 397] on input "LOREAL" at bounding box center [364, 394] width 169 height 24
type input "L"
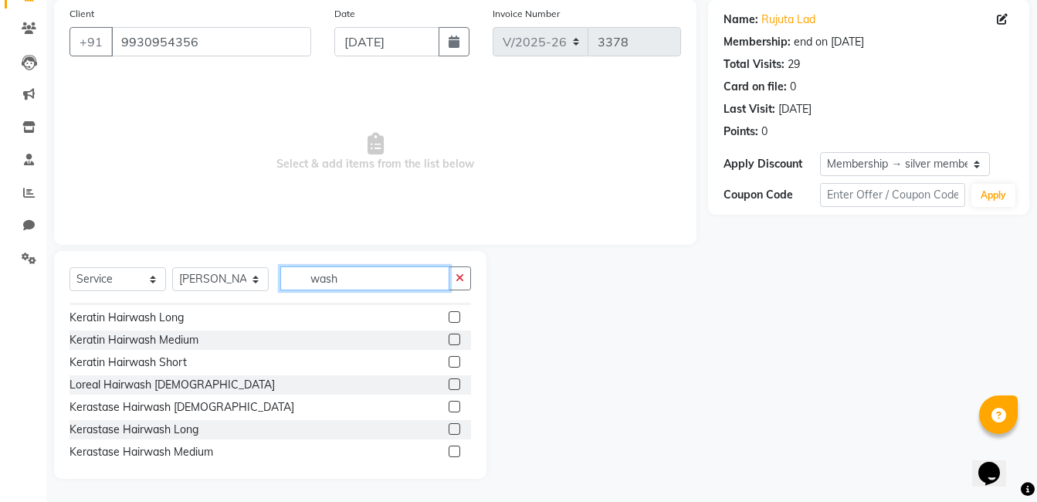
scroll to position [273, 0]
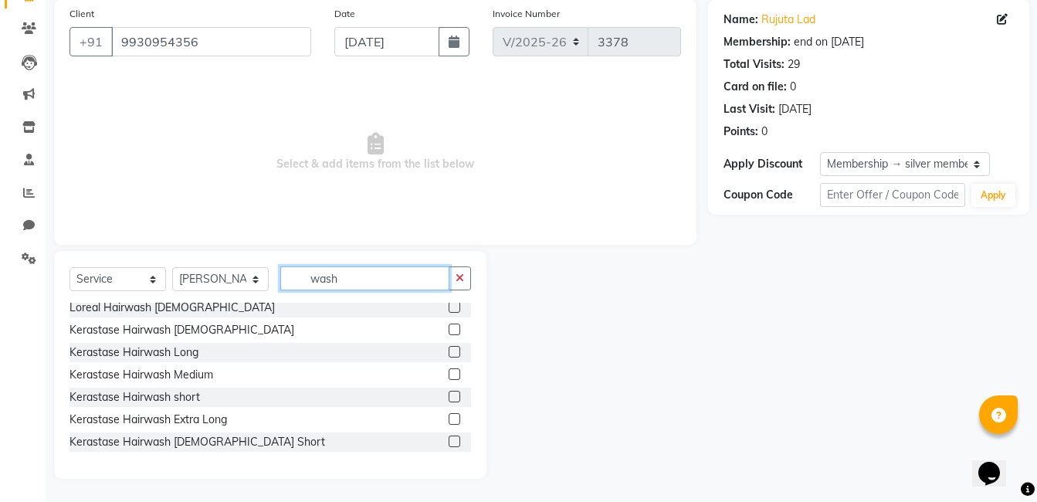
type input "wash"
click at [449, 374] on label at bounding box center [455, 374] width 12 height 12
click at [449, 374] on input "checkbox" at bounding box center [454, 375] width 10 height 10
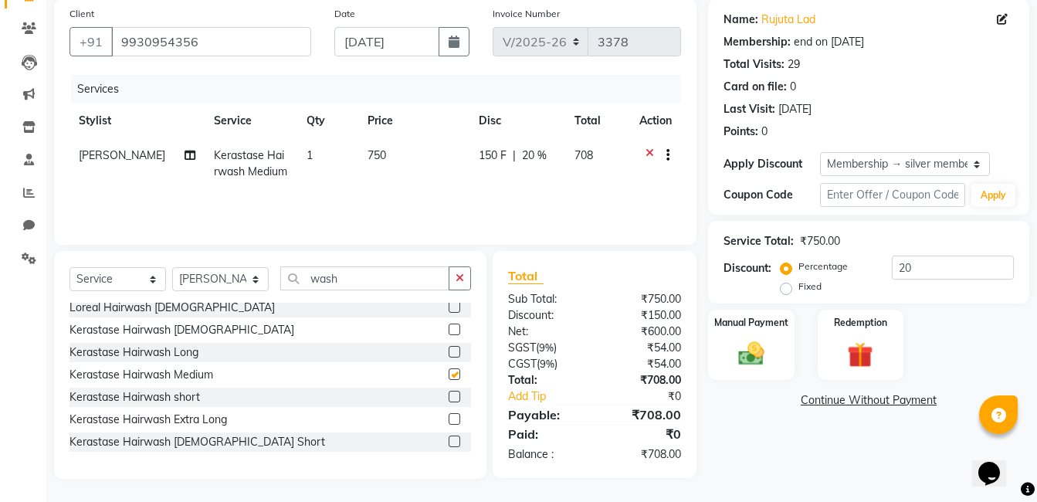
checkbox input "false"
click at [458, 277] on icon "button" at bounding box center [460, 278] width 8 height 11
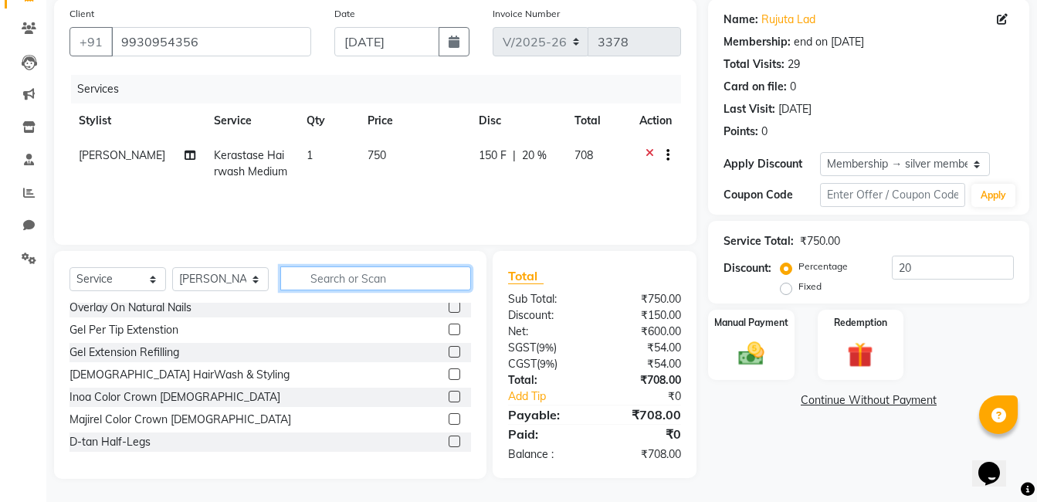
click at [411, 285] on input "text" at bounding box center [375, 278] width 191 height 24
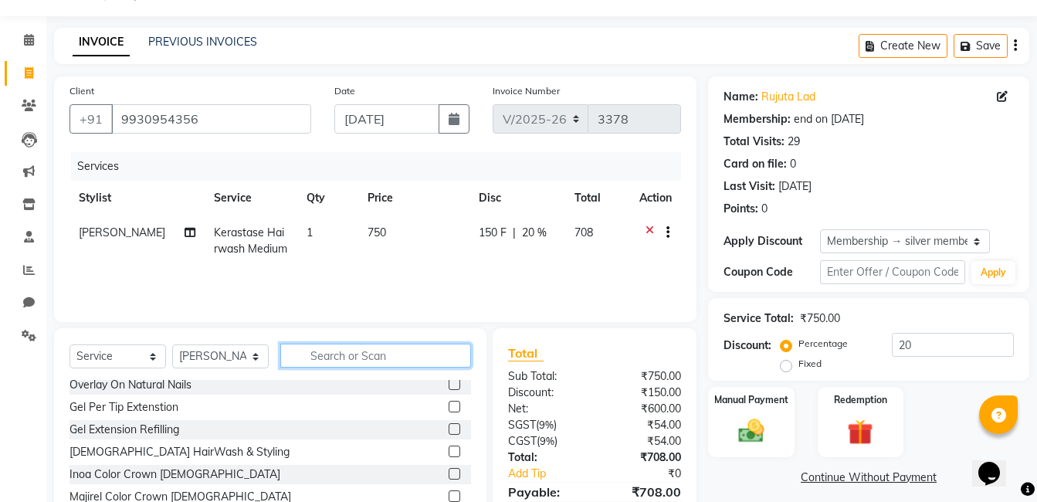
scroll to position [117, 0]
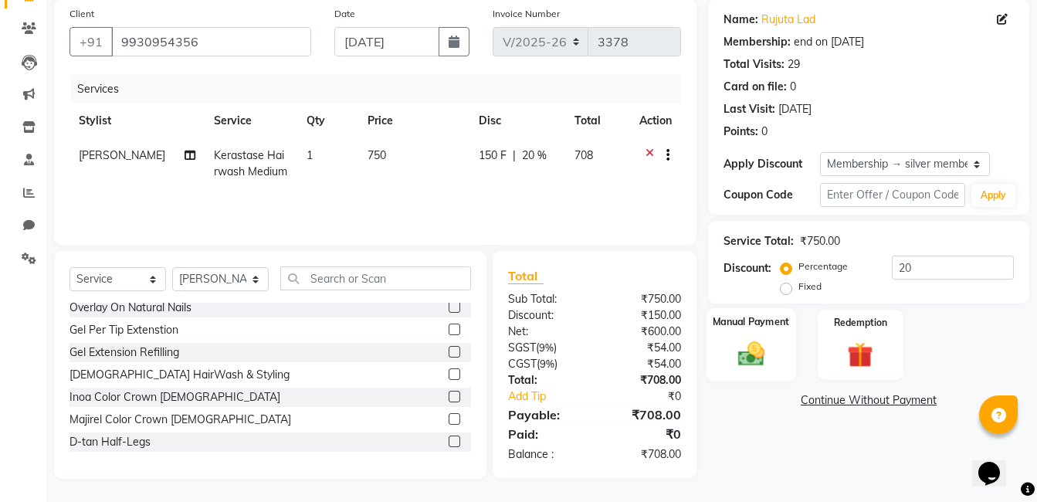
click at [753, 337] on div "Manual Payment" at bounding box center [752, 344] width 90 height 73
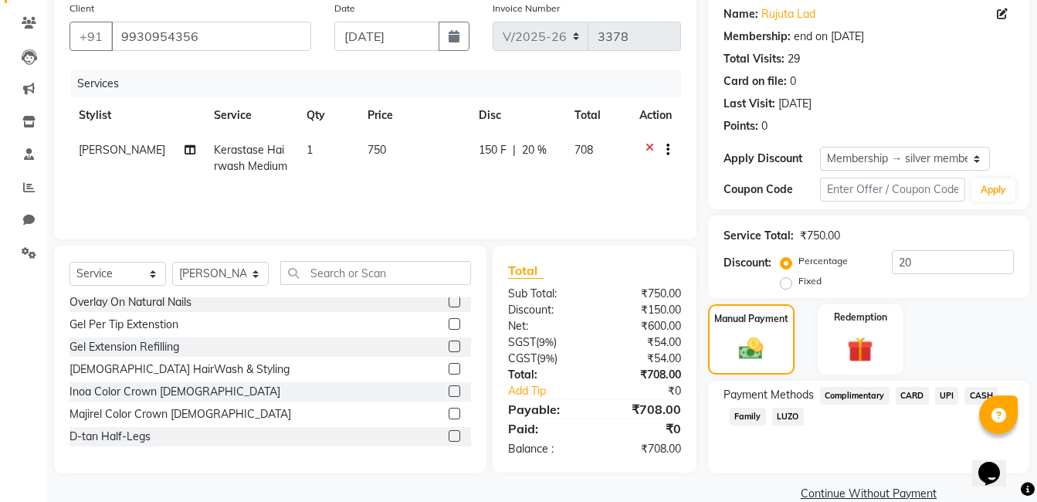
scroll to position [148, 0]
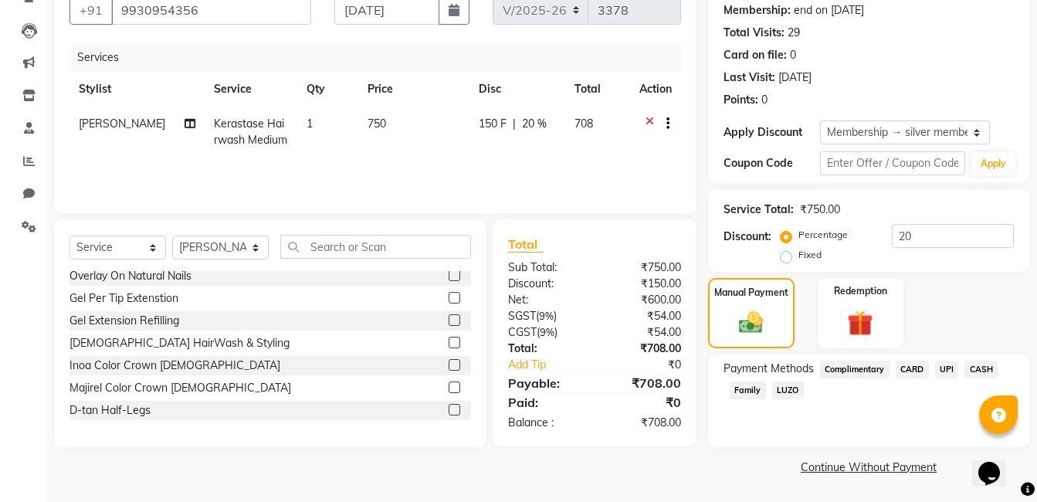
click at [948, 369] on span "UPI" at bounding box center [947, 370] width 24 height 18
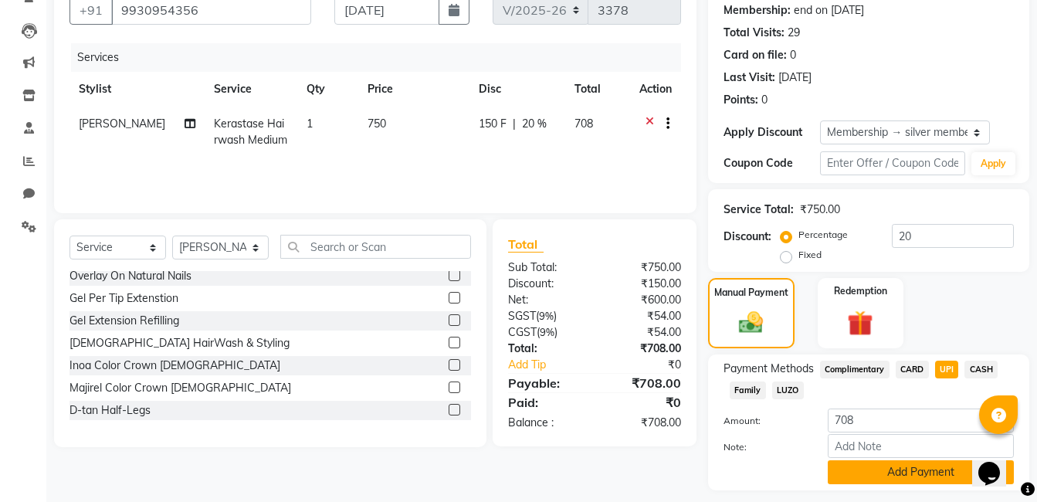
click at [925, 468] on button "Add Payment" at bounding box center [921, 472] width 186 height 24
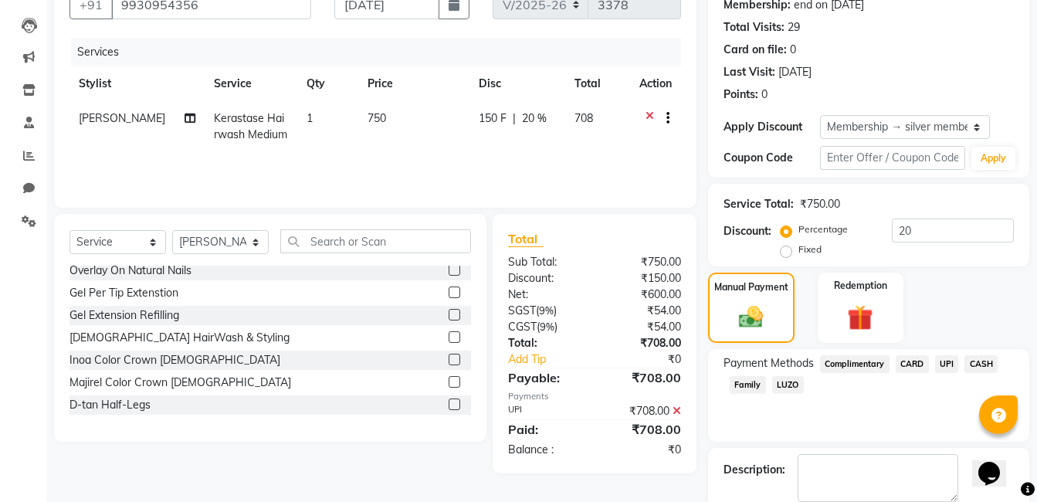
scroll to position [154, 0]
click at [928, 225] on input "20" at bounding box center [953, 230] width 122 height 24
type input "2"
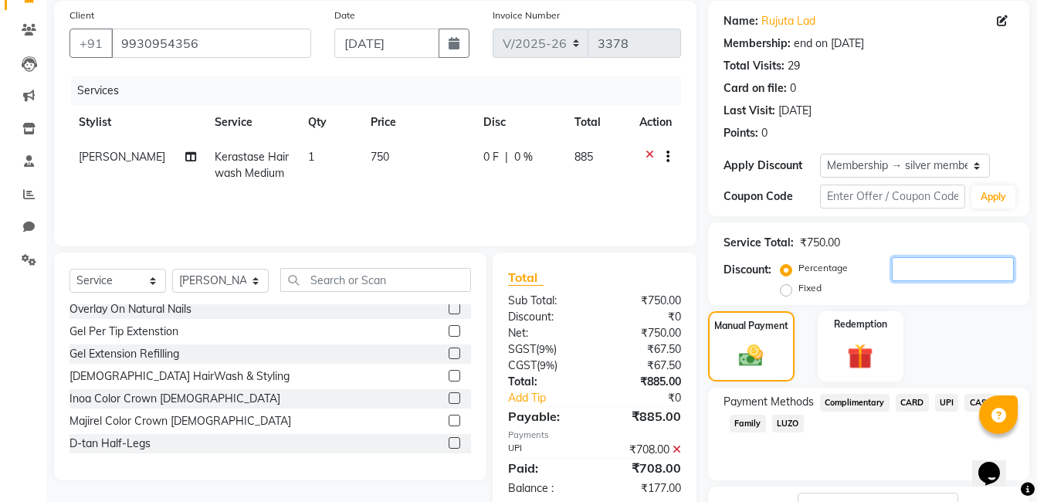
scroll to position [81, 0]
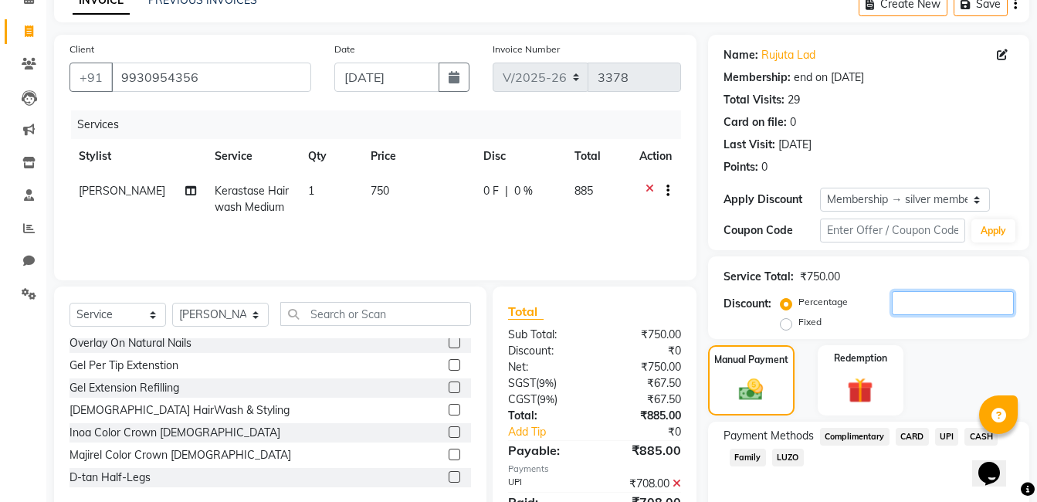
click at [931, 301] on input "number" at bounding box center [953, 303] width 122 height 24
type input "20"
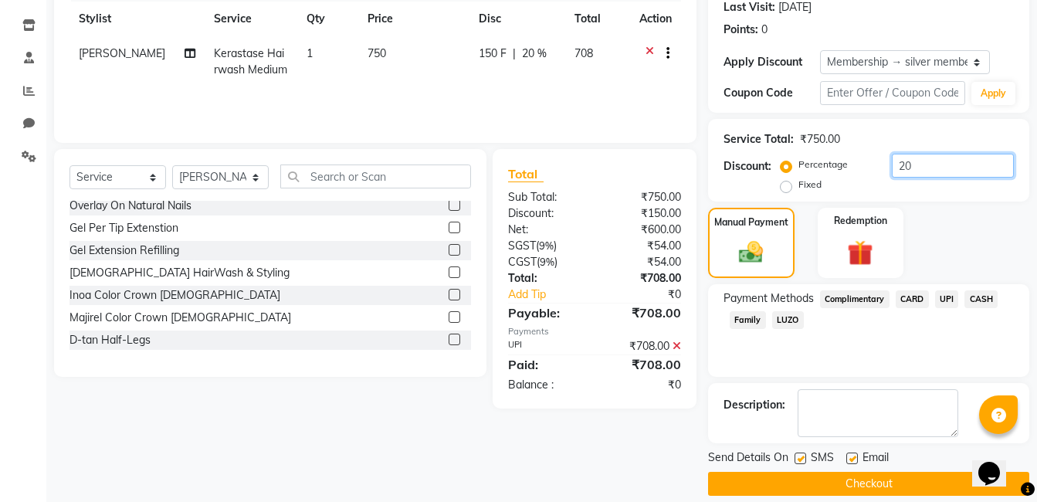
scroll to position [236, 0]
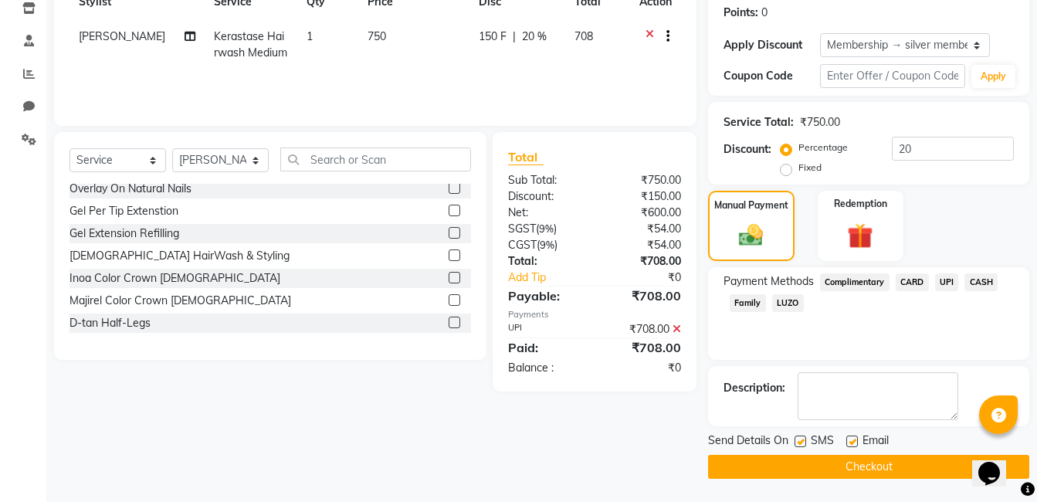
click at [818, 463] on button "Checkout" at bounding box center [868, 467] width 321 height 24
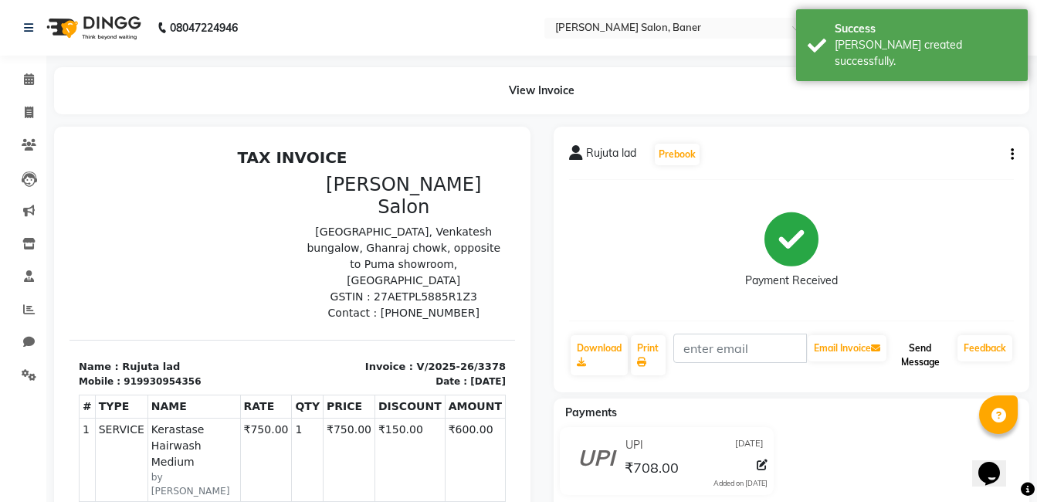
click at [917, 345] on button "Send Message" at bounding box center [921, 355] width 62 height 40
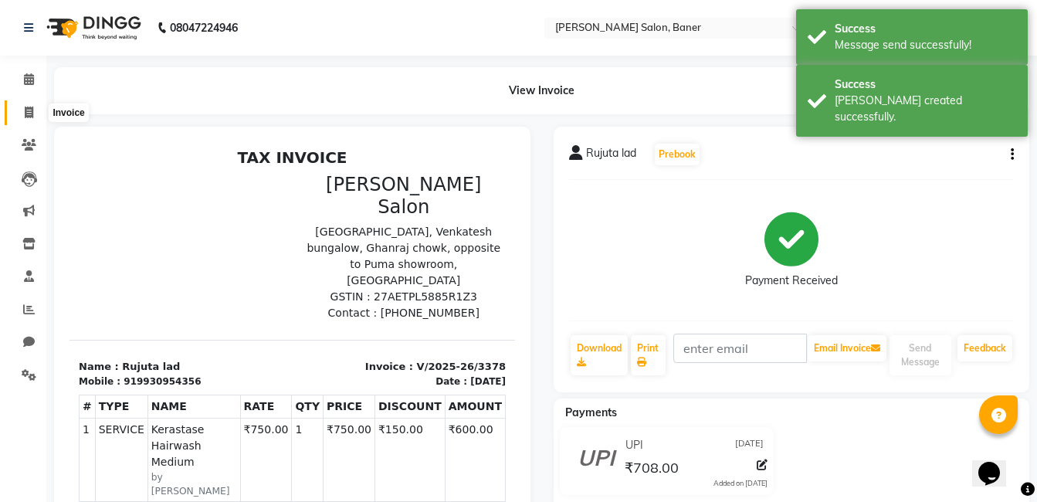
click at [25, 110] on icon at bounding box center [29, 113] width 8 height 12
select select "service"
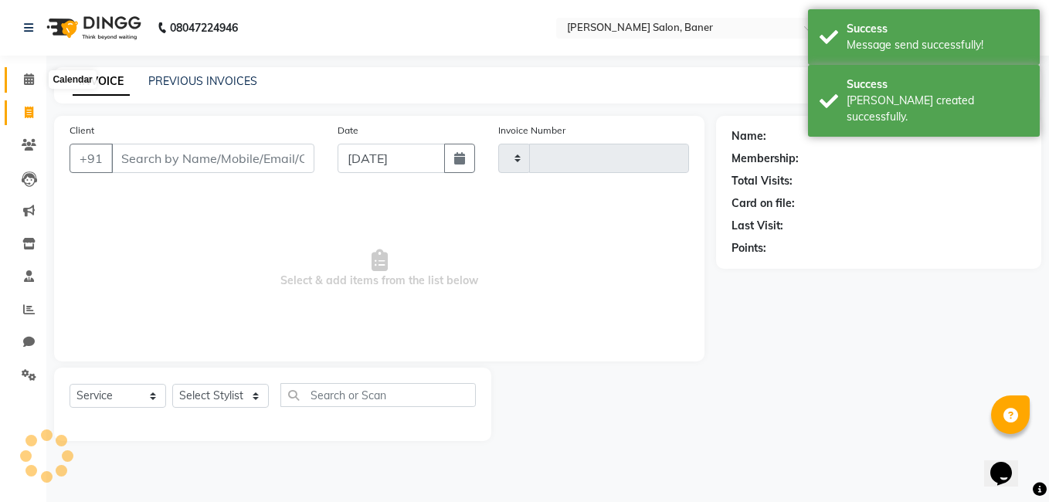
type input "3379"
click at [28, 84] on icon at bounding box center [29, 79] width 10 height 12
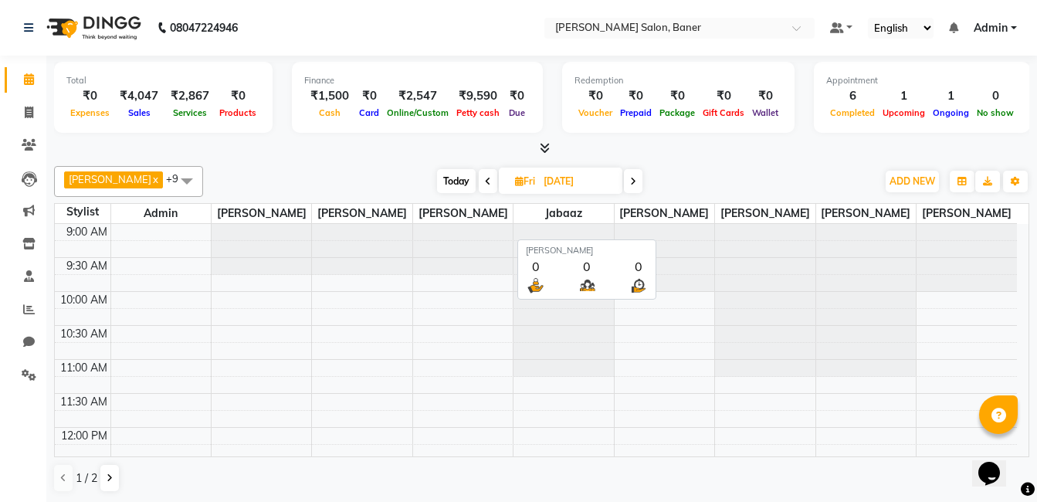
scroll to position [1, 0]
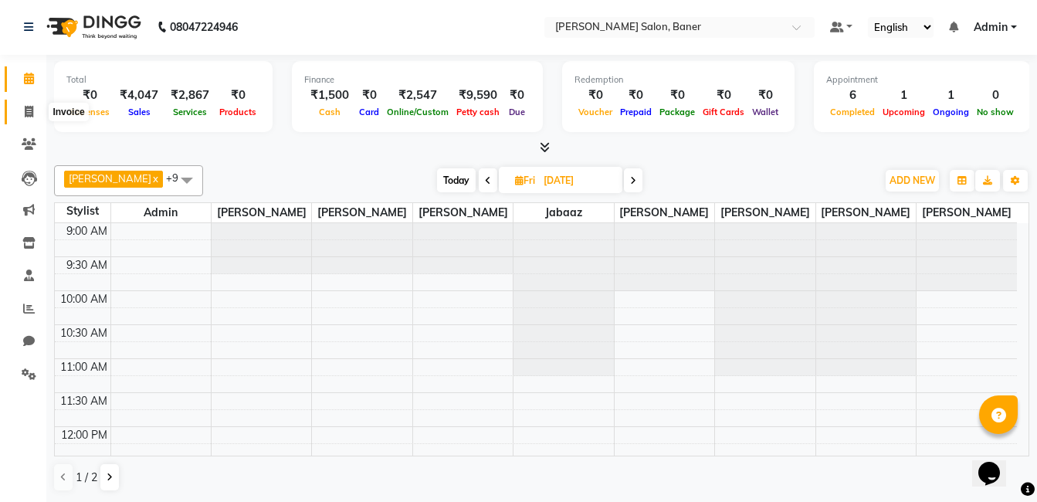
click at [25, 113] on icon at bounding box center [29, 112] width 8 height 12
select select "service"
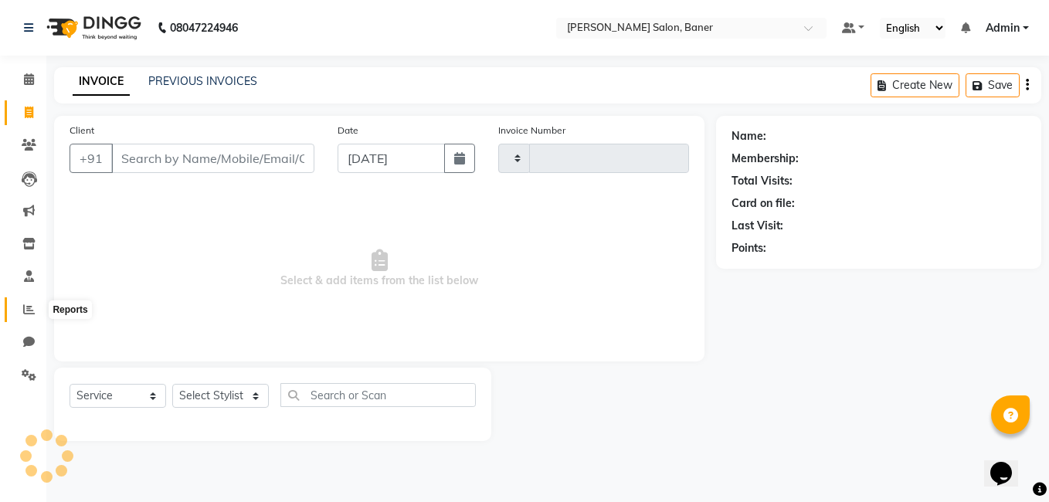
click at [26, 314] on span at bounding box center [28, 310] width 27 height 18
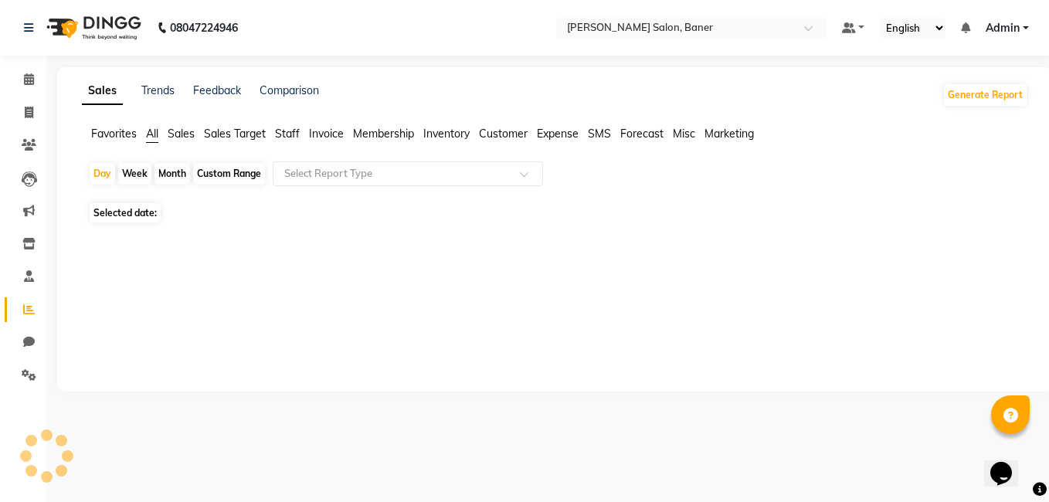
click at [178, 175] on div "Month" at bounding box center [172, 174] width 36 height 22
select select "9"
select select "2025"
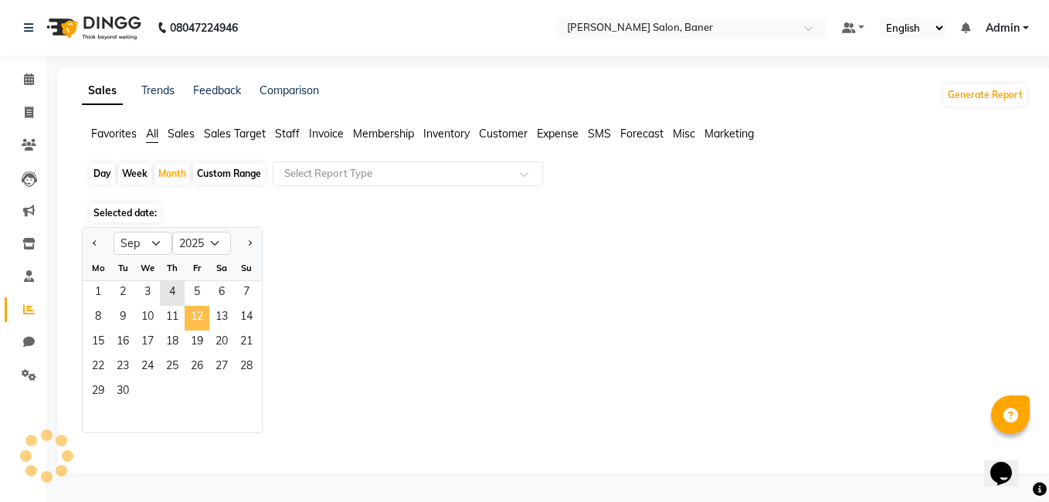
click at [203, 322] on span "12" at bounding box center [197, 318] width 25 height 25
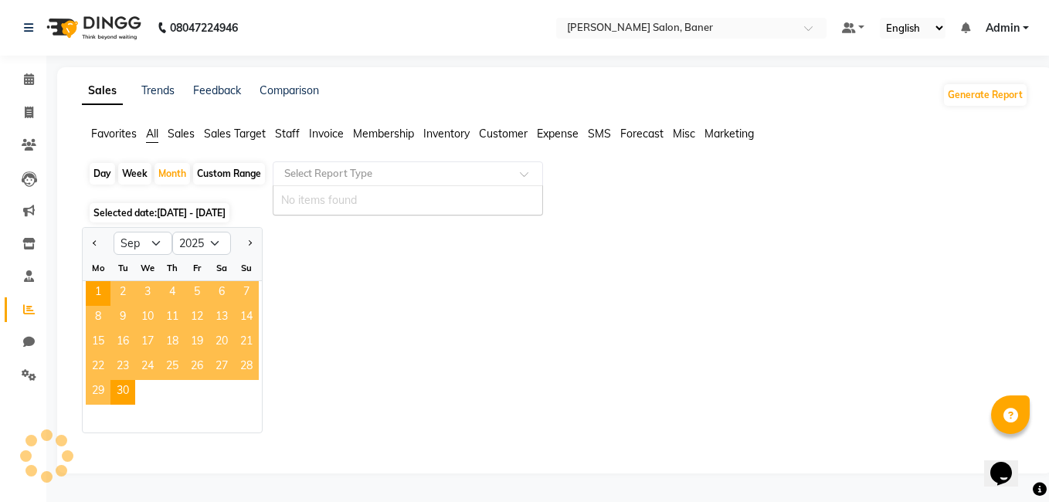
click at [391, 173] on input "text" at bounding box center [392, 173] width 222 height 15
click at [518, 166] on div at bounding box center [407, 173] width 269 height 15
click at [526, 176] on span at bounding box center [529, 178] width 19 height 15
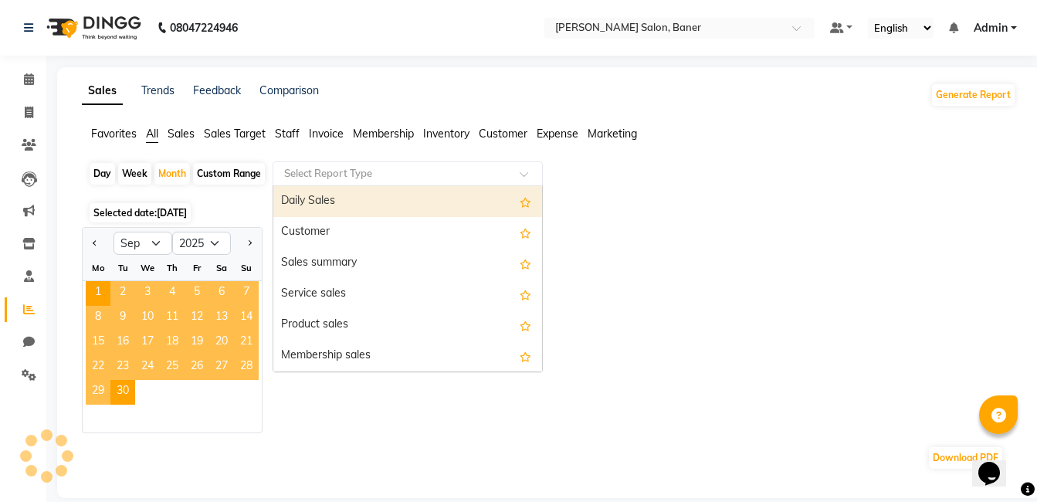
click at [527, 172] on span at bounding box center [529, 178] width 19 height 15
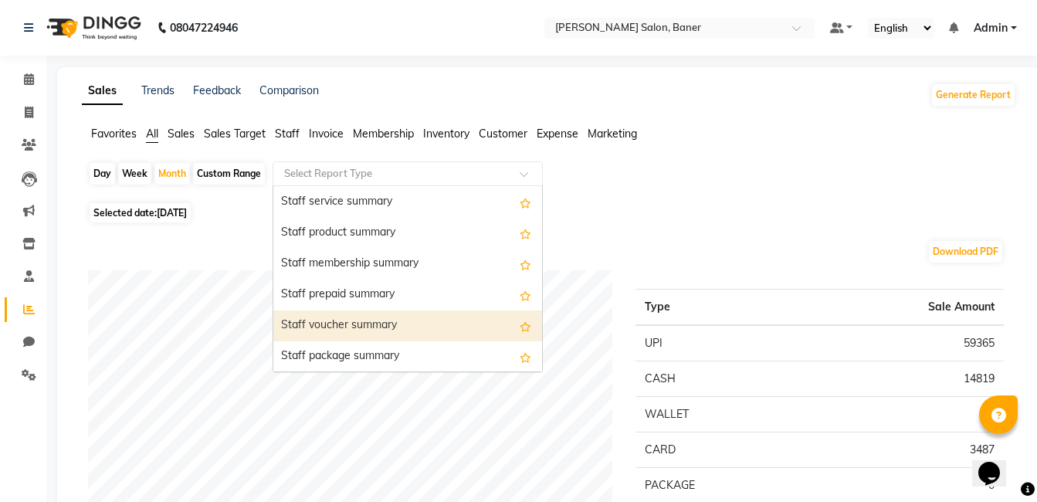
scroll to position [695, 0]
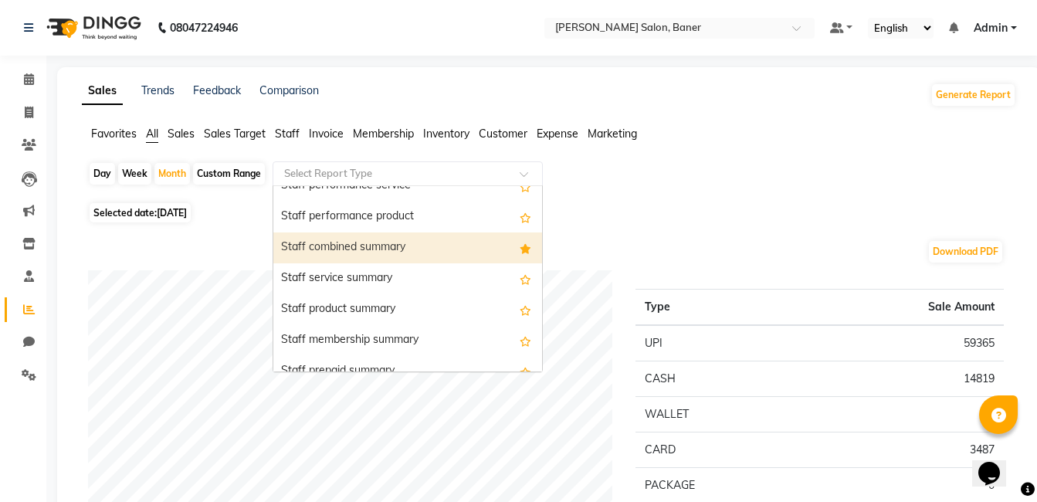
click at [500, 249] on div "Staff combined summary" at bounding box center [407, 247] width 269 height 31
select select "full_report"
select select "csv"
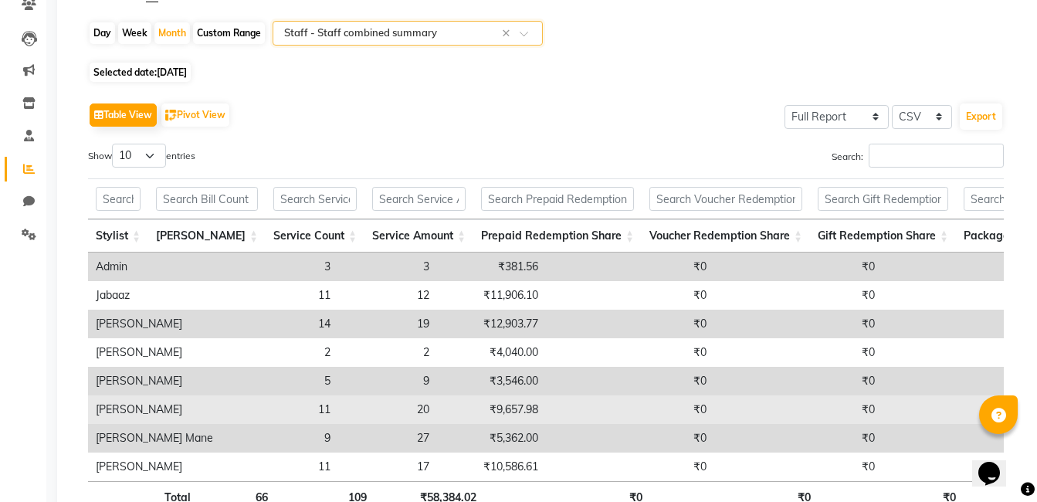
scroll to position [0, 0]
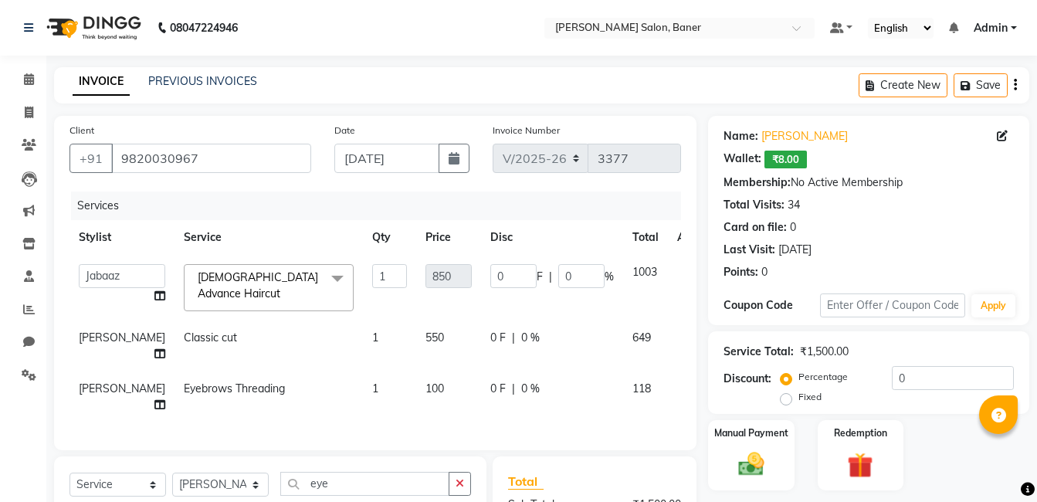
select select "7115"
select select "69598"
select select "service"
select select "60282"
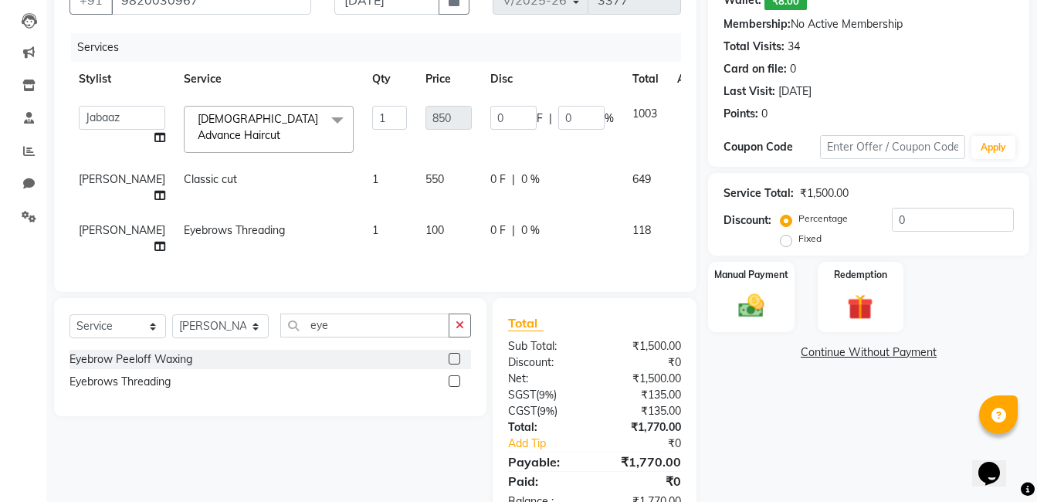
scroll to position [154, 0]
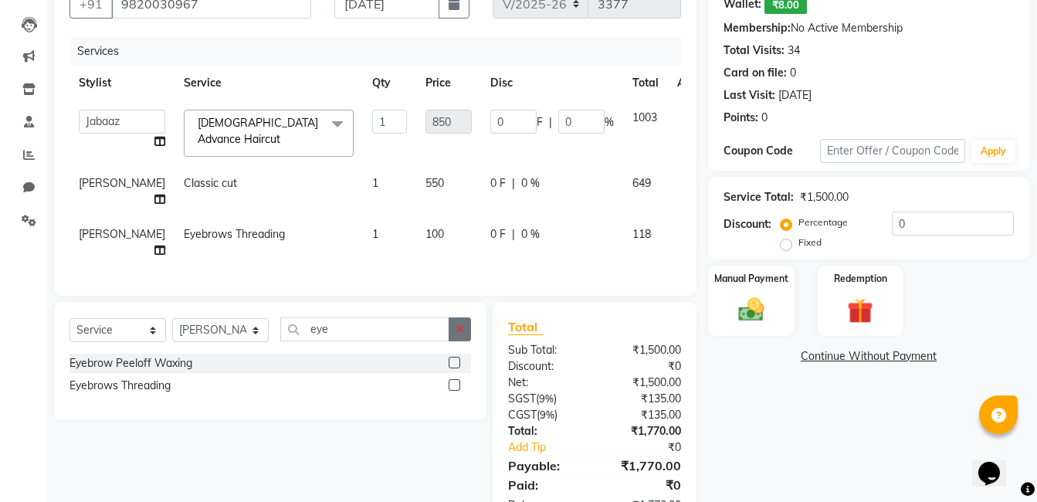
click at [464, 341] on button "button" at bounding box center [460, 329] width 22 height 24
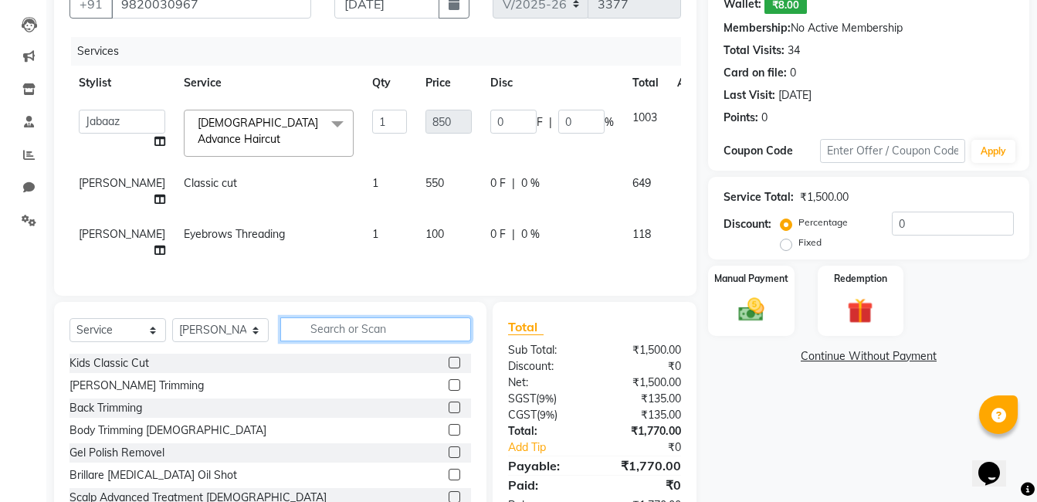
click at [400, 341] on input "text" at bounding box center [375, 329] width 191 height 24
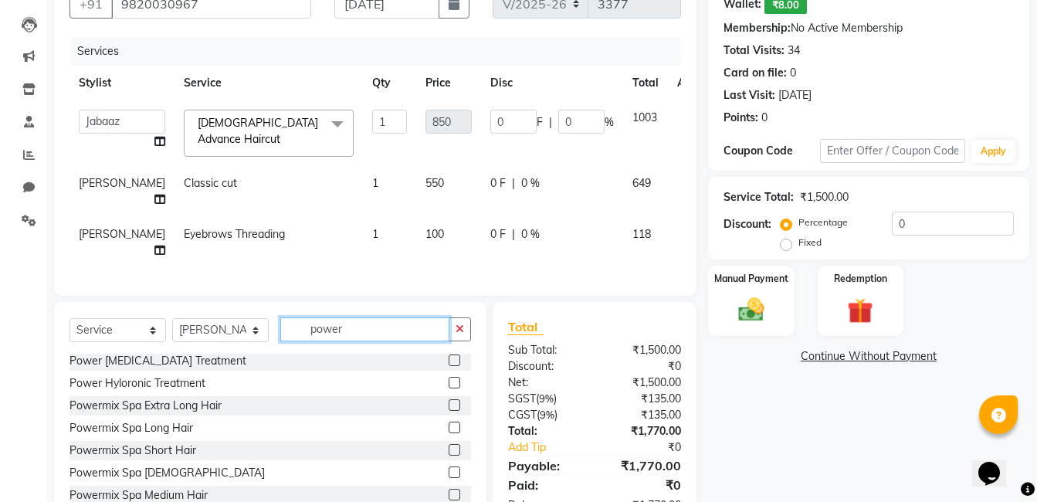
scroll to position [233, 0]
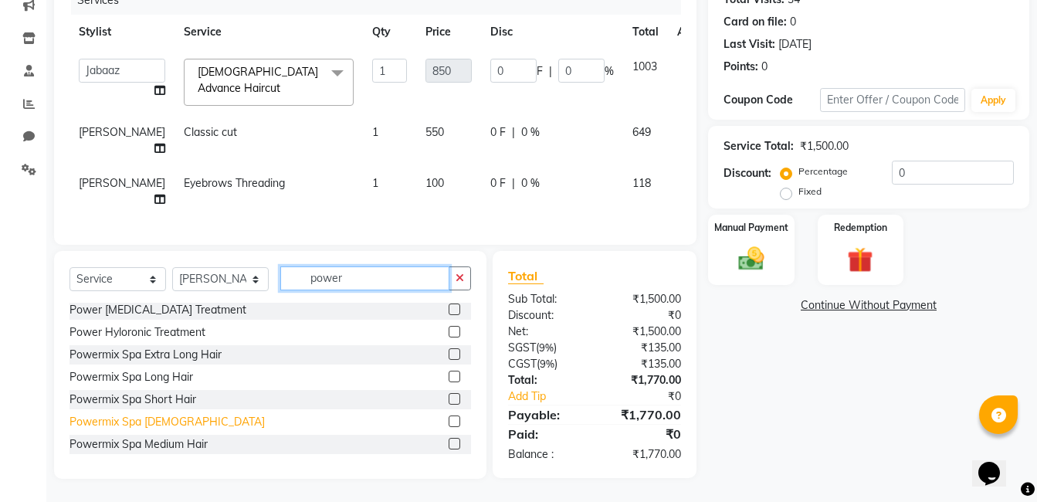
type input "power"
click at [148, 423] on div "Powermix Spa [DEMOGRAPHIC_DATA]" at bounding box center [167, 422] width 195 height 16
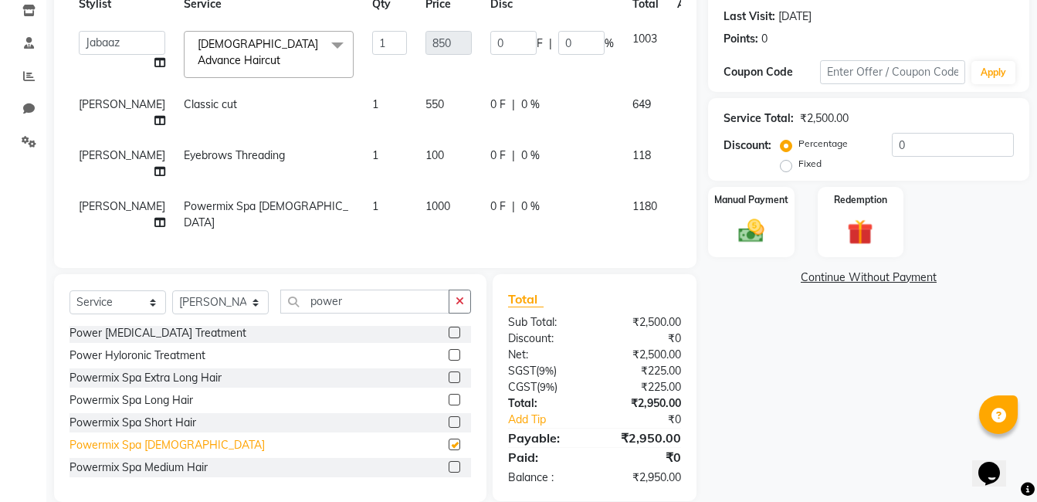
checkbox input "false"
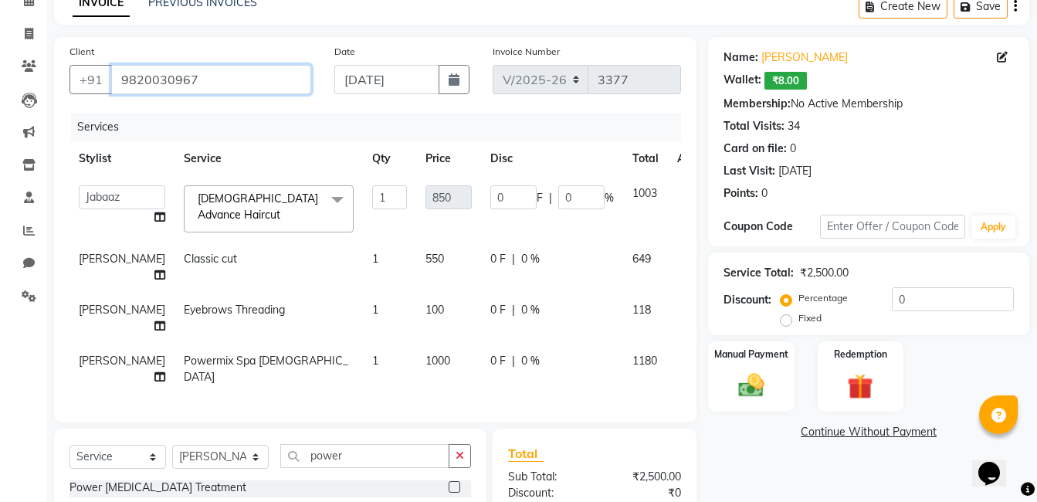
click at [230, 87] on input "9820030967" at bounding box center [211, 79] width 200 height 29
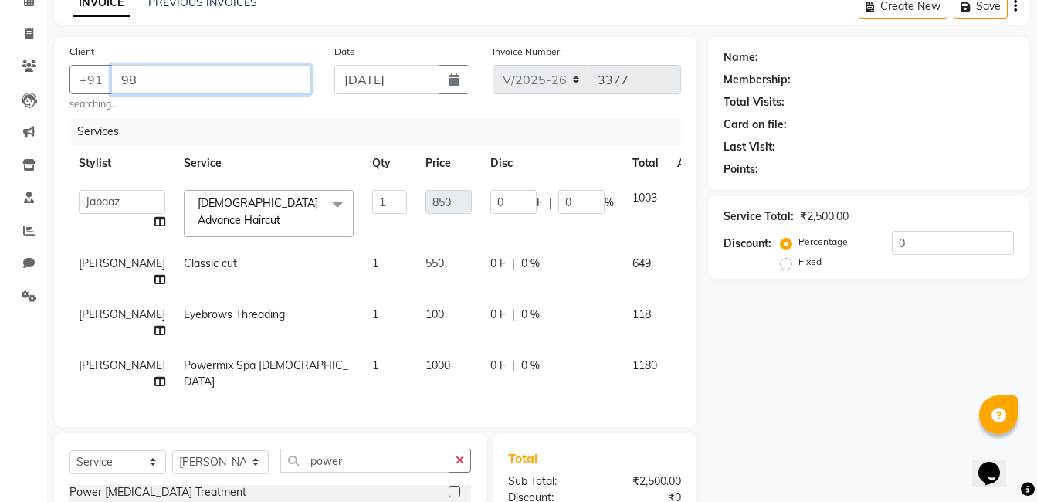
type input "9"
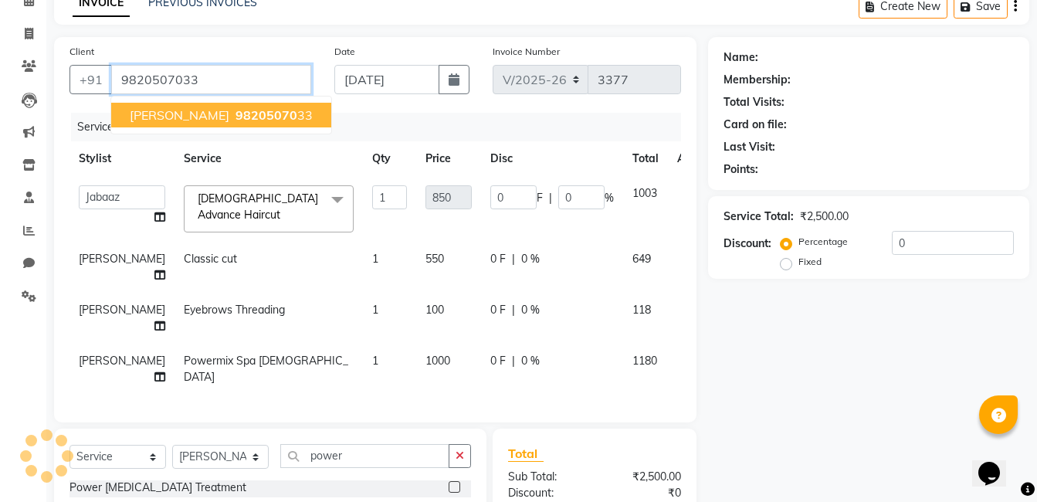
type input "9820507033"
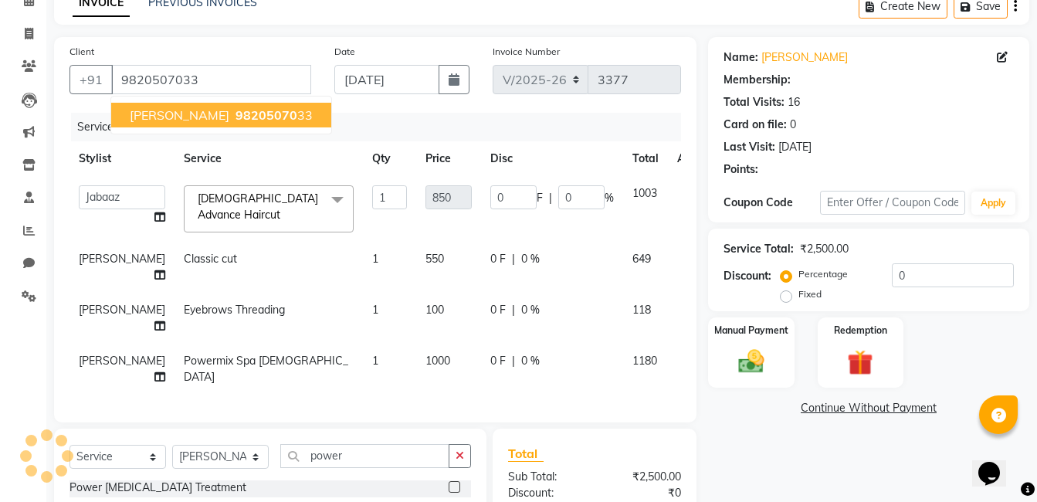
type input "170"
type input "20"
select select "1: Object"
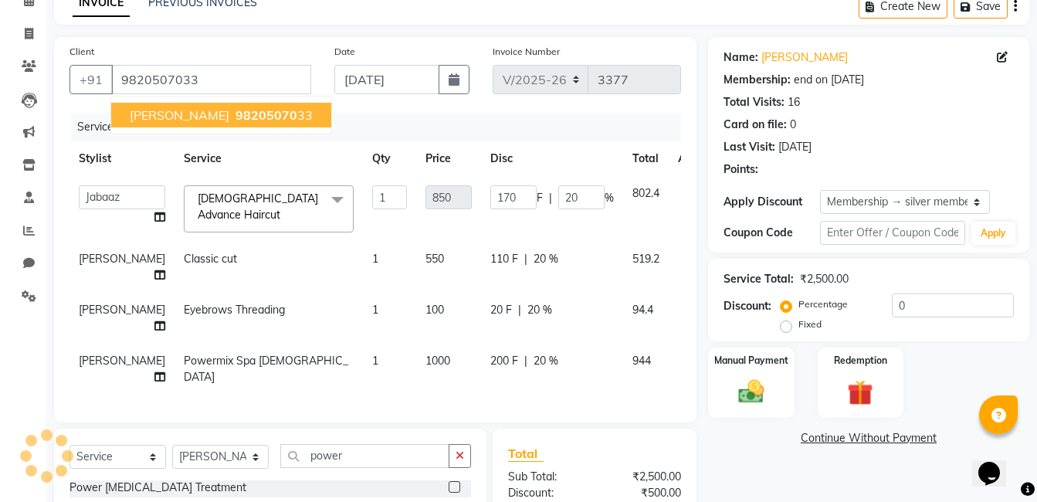
type input "20"
click at [220, 115] on span "[PERSON_NAME]" at bounding box center [180, 114] width 100 height 15
type input "0"
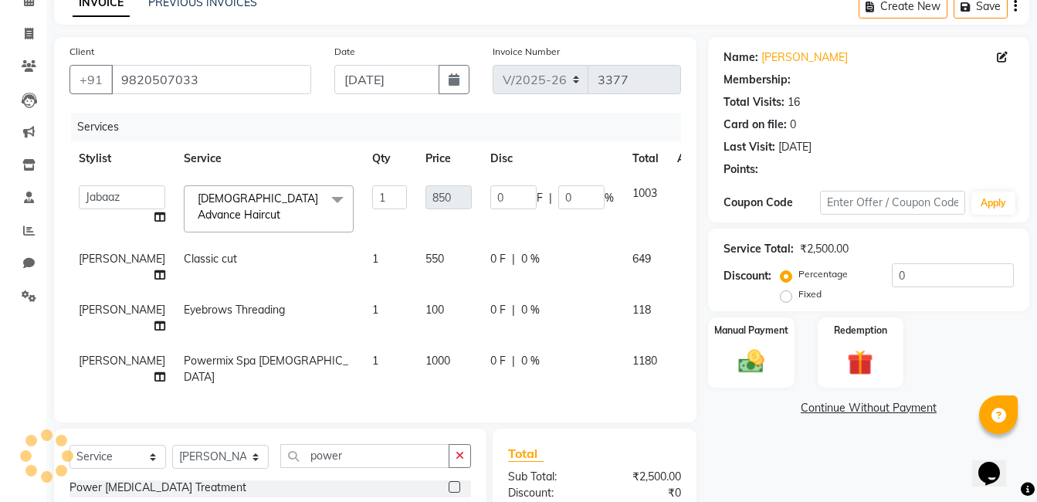
type input "170"
type input "20"
select select "1: Object"
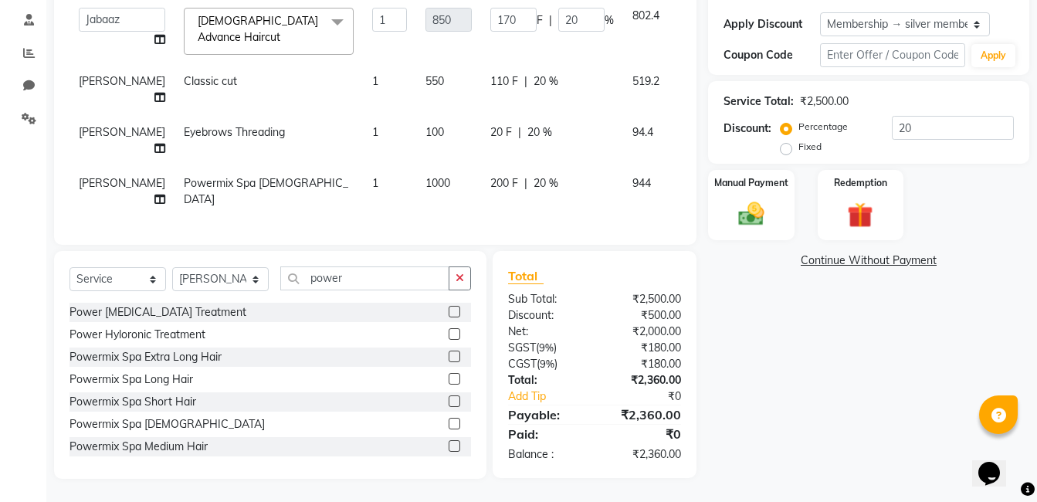
scroll to position [77, 0]
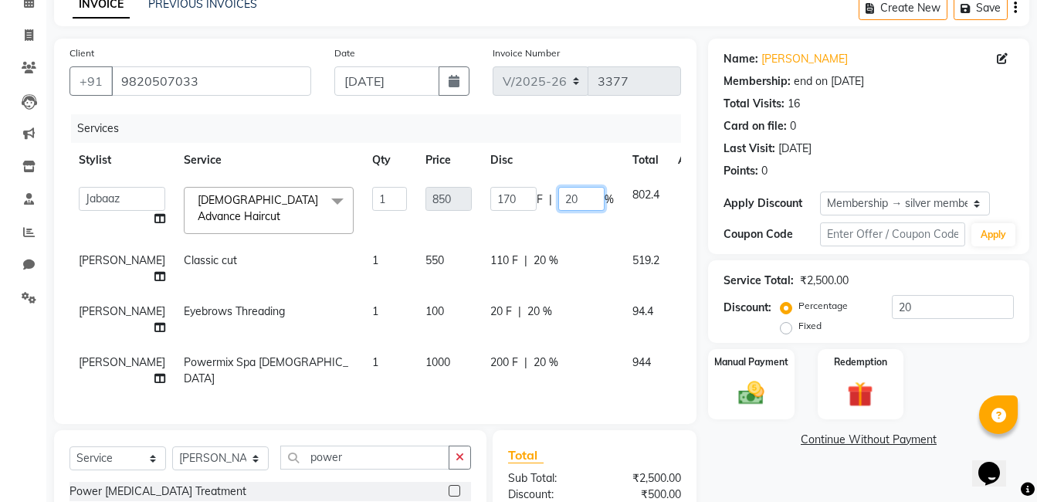
click at [558, 203] on input "20" at bounding box center [581, 199] width 46 height 24
type input "2"
type input "100"
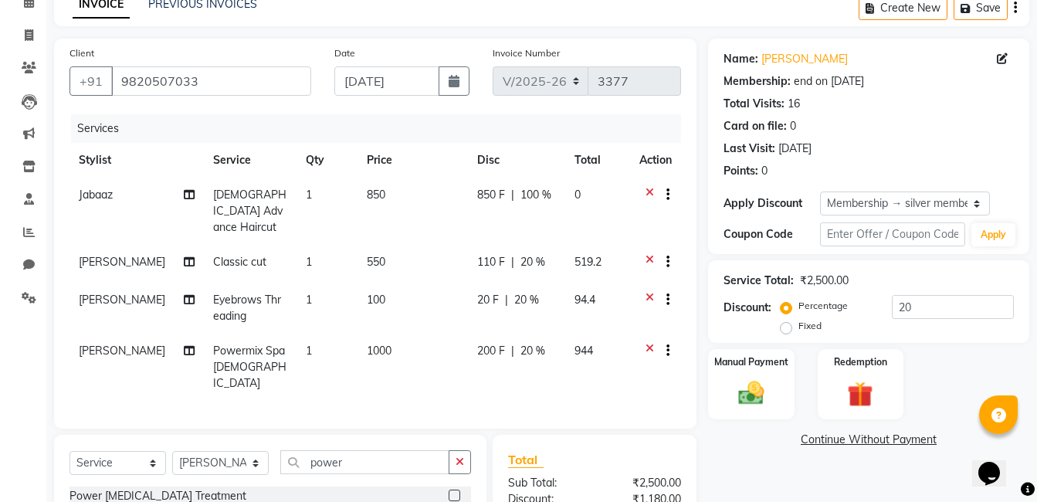
click at [578, 227] on tr "Jabaaz Female Advance Haircut 1 850 850 F | 100 % 0" at bounding box center [376, 211] width 612 height 67
click at [468, 450] on button "button" at bounding box center [460, 462] width 22 height 24
click at [419, 450] on input "text" at bounding box center [375, 462] width 191 height 24
type input "power"
click at [456, 450] on button "button" at bounding box center [460, 462] width 22 height 24
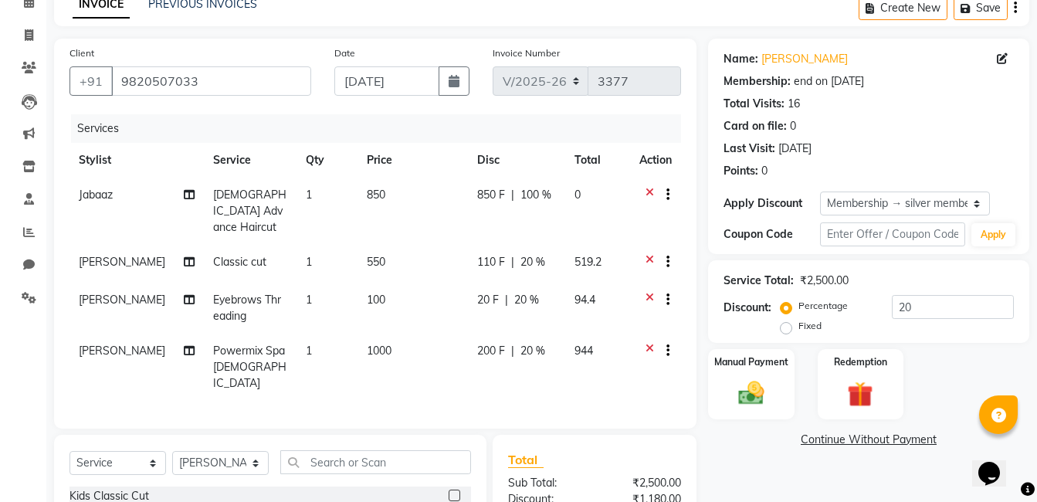
click at [527, 343] on span "20 %" at bounding box center [533, 351] width 25 height 16
select select "60282"
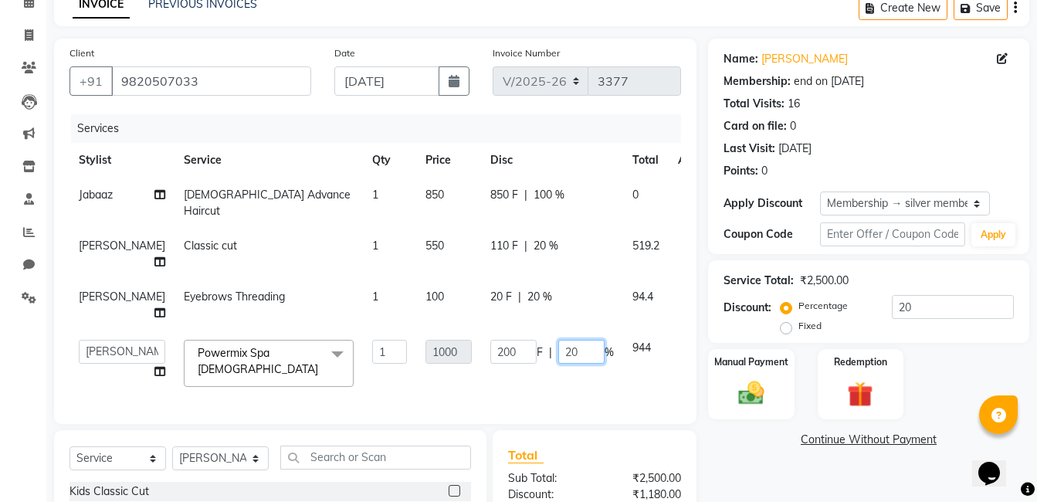
click at [558, 359] on input "20" at bounding box center [581, 352] width 46 height 24
type input "2"
type input "0"
drag, startPoint x: 557, startPoint y: 361, endPoint x: 574, endPoint y: 385, distance: 28.7
click at [561, 371] on td "200 F | 0 %" at bounding box center [552, 364] width 142 height 66
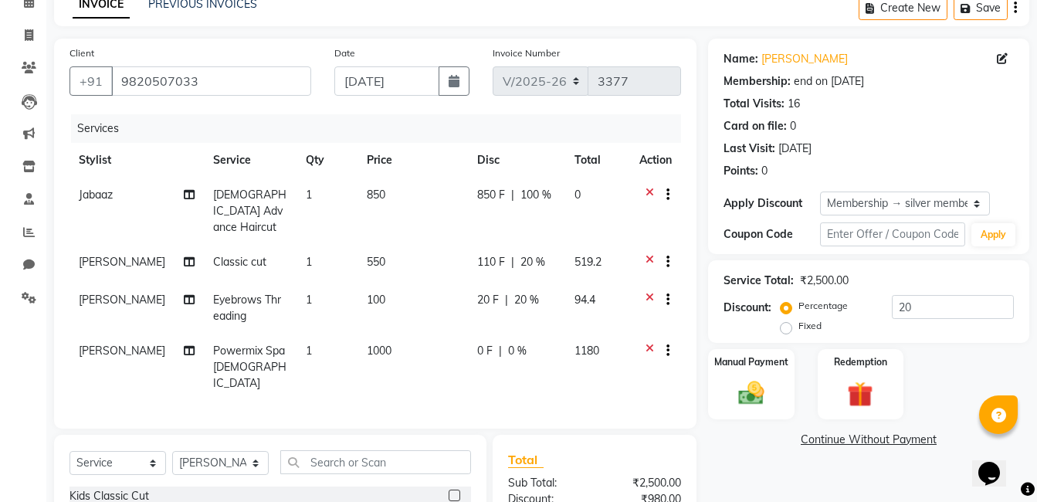
click at [574, 385] on div "Services Stylist Service Qty Price Disc Total Action Jabaaz Female Advance Hair…" at bounding box center [376, 263] width 612 height 299
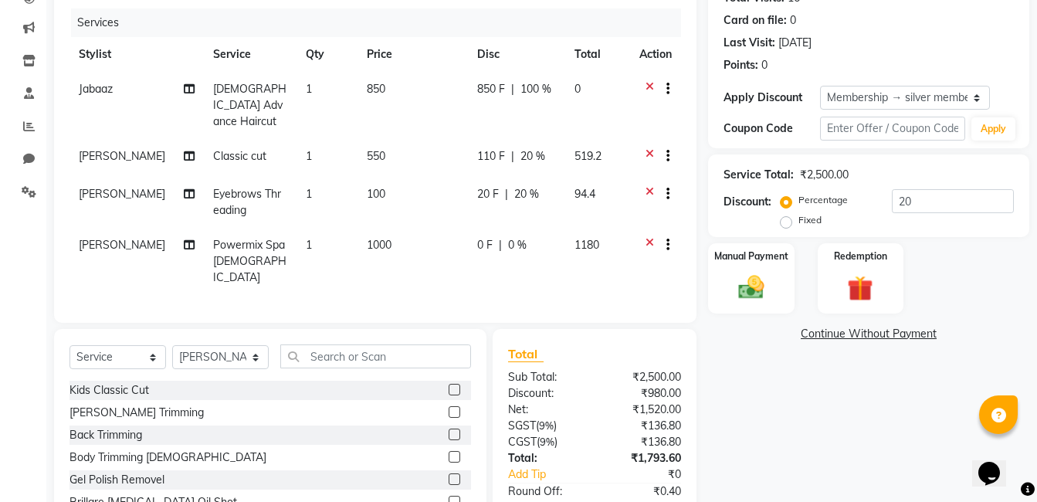
scroll to position [256, 0]
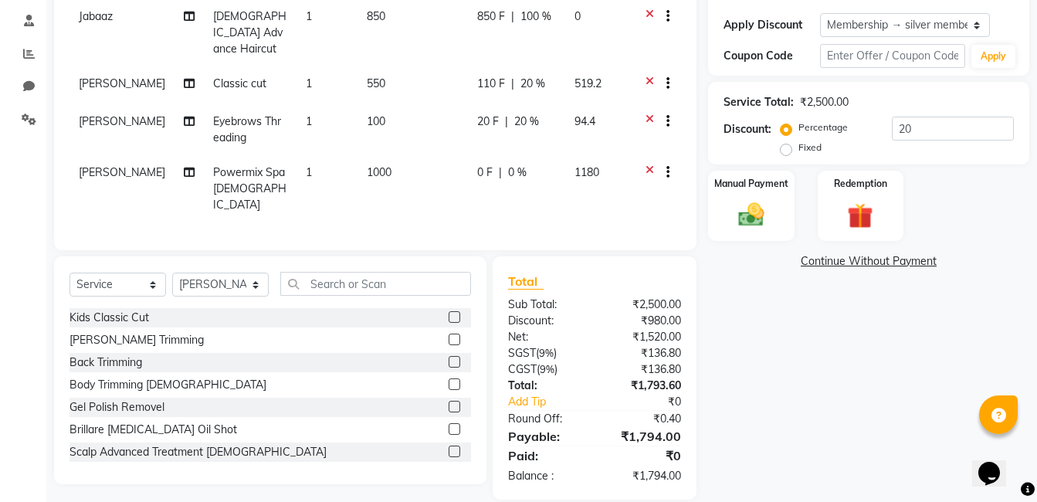
click at [107, 155] on td "[PERSON_NAME]" at bounding box center [137, 188] width 134 height 67
select select "60282"
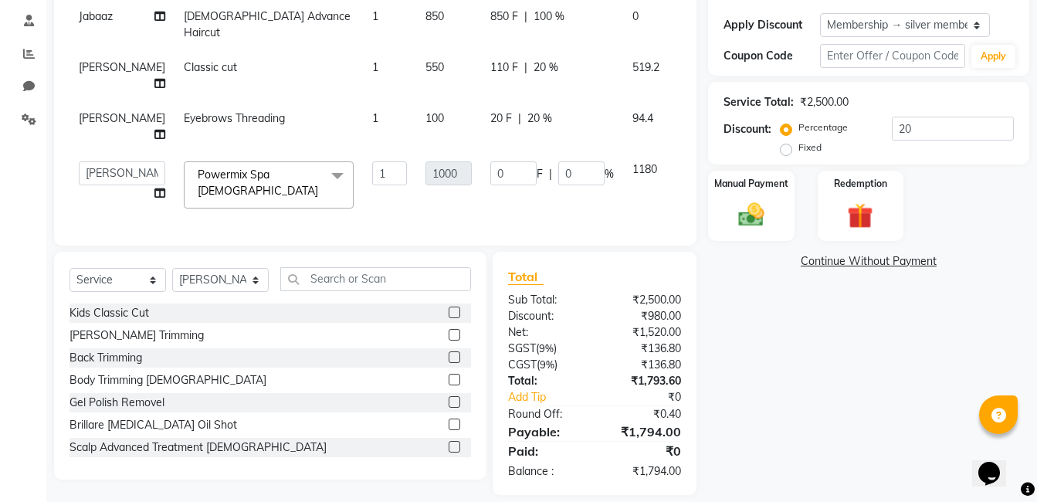
scroll to position [101, 0]
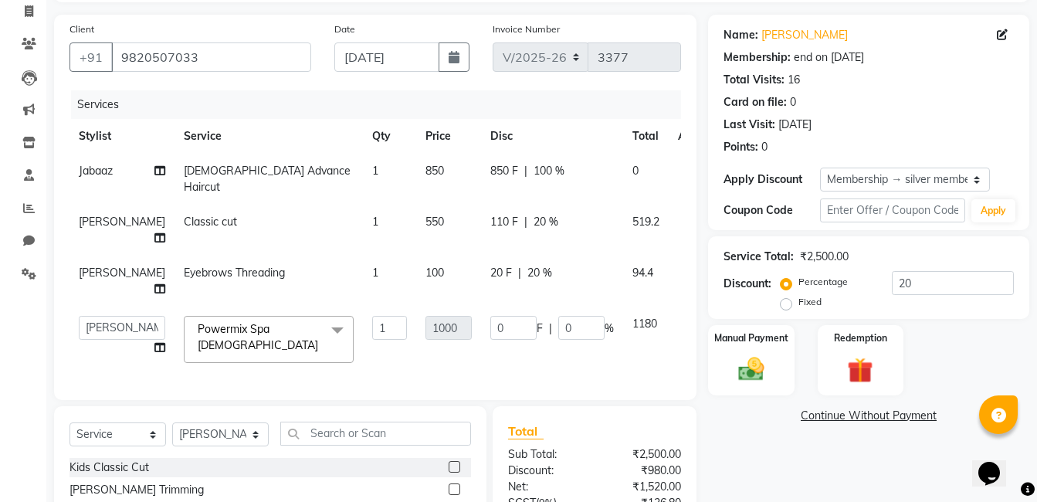
click at [322, 335] on span at bounding box center [337, 330] width 31 height 29
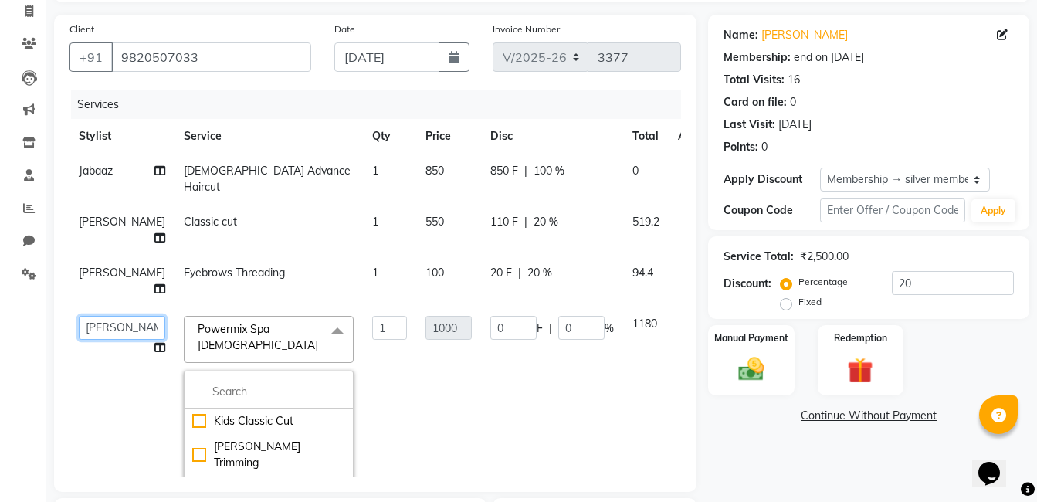
drag, startPoint x: 80, startPoint y: 327, endPoint x: 90, endPoint y: 333, distance: 12.1
click at [81, 328] on select "Admin Dipali Jivane Jabaaz Karan Rathod Karishma Khot Krishna Vyavahare Kshitij…" at bounding box center [122, 328] width 86 height 24
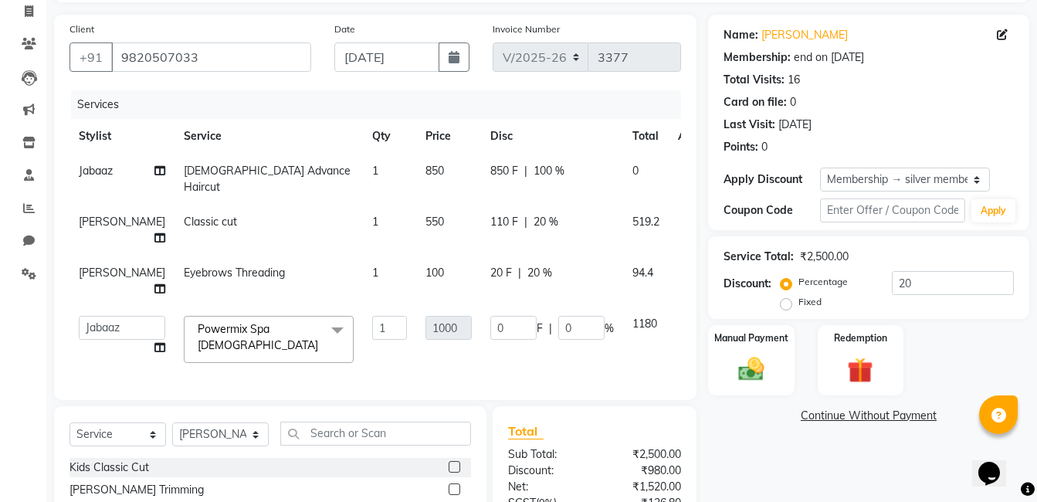
select select "69598"
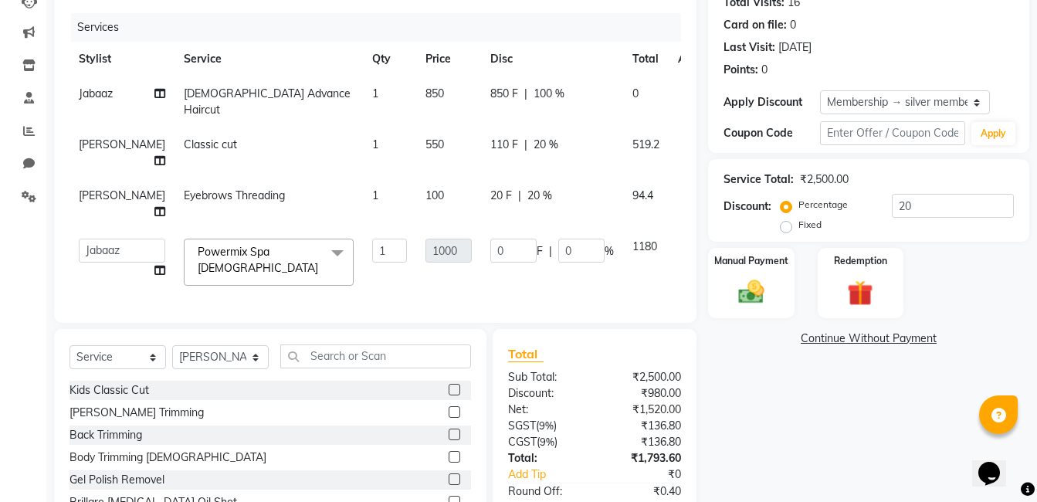
click at [266, 289] on td "Powermix Spa Male x Kids Classic Cut Beard Trimming Back Trimming Body Trimming…" at bounding box center [269, 262] width 188 height 66
click at [298, 147] on td "Classic cut" at bounding box center [269, 152] width 188 height 51
select select "89608"
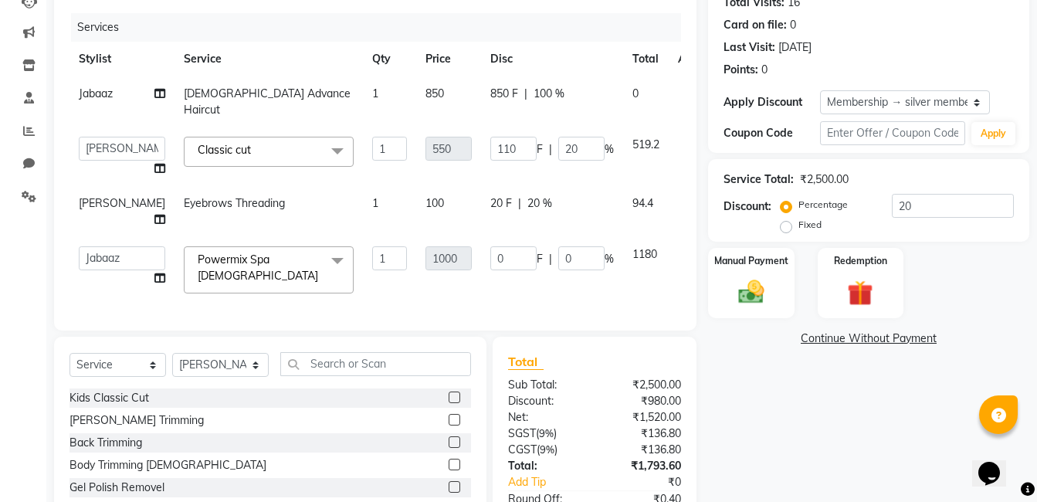
click at [273, 202] on td "Eyebrows Threading" at bounding box center [269, 211] width 188 height 51
select select "60282"
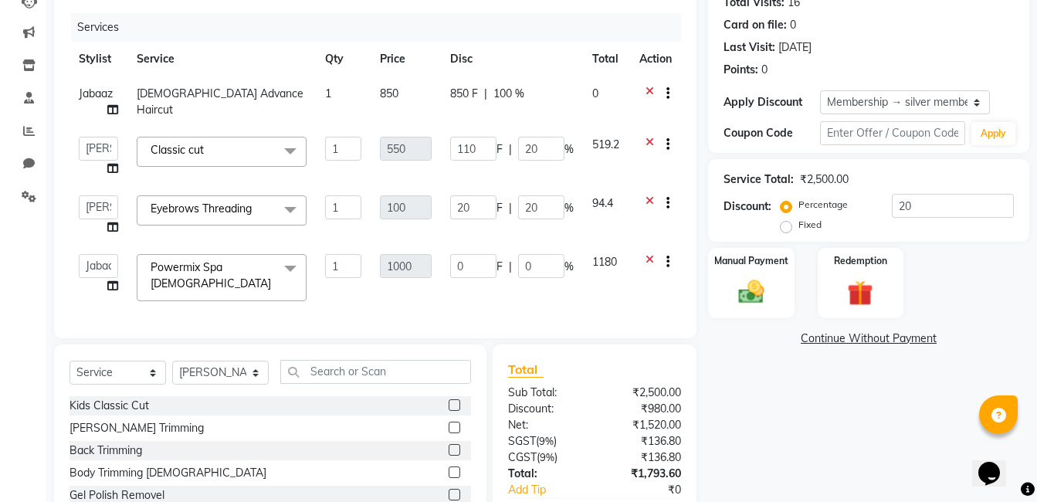
click at [63, 253] on div "Client +91 9820507033 Date 04-09-2025 Invoice Number V/2025 V/2025-26 3377 Serv…" at bounding box center [375, 137] width 643 height 401
click at [833, 397] on div "Name: Radhika Deshmukh Membership: end on 01-02-2026 Total Visits: 16 Card on f…" at bounding box center [874, 262] width 333 height 650
click at [647, 90] on icon at bounding box center [650, 95] width 8 height 19
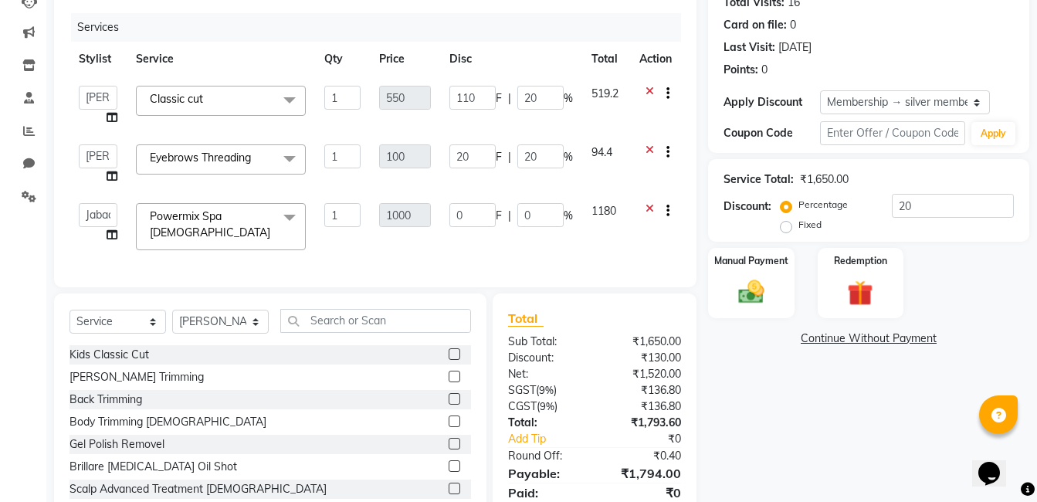
click at [245, 101] on span "Classic cut x" at bounding box center [221, 101] width 170 height 30
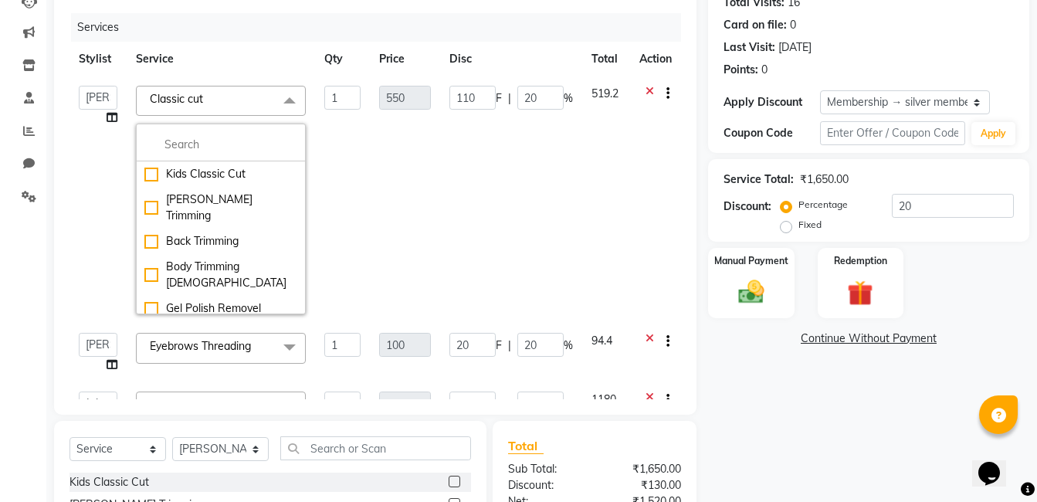
scroll to position [154, 0]
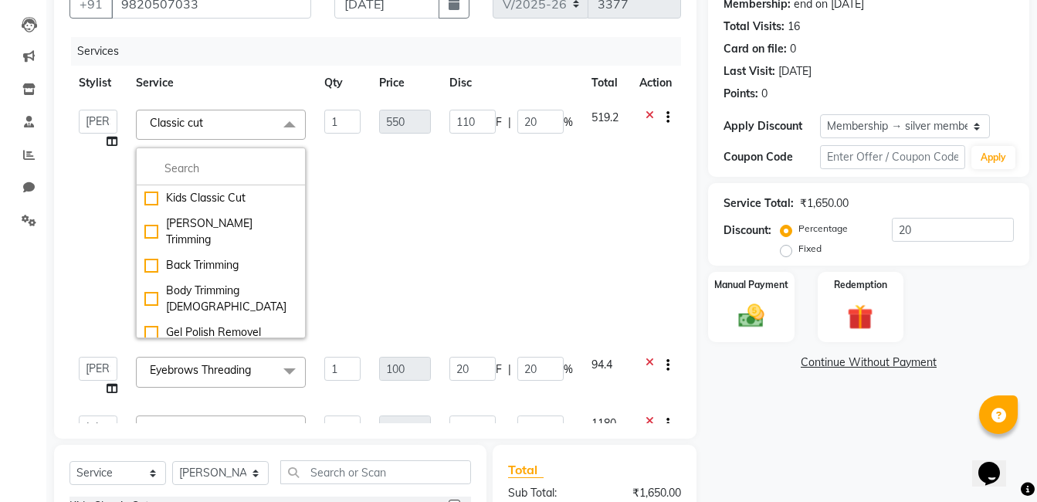
click at [775, 411] on div "Name: Radhika Deshmukh Membership: end on 01-02-2026 Total Visits: 16 Card on f…" at bounding box center [874, 324] width 333 height 727
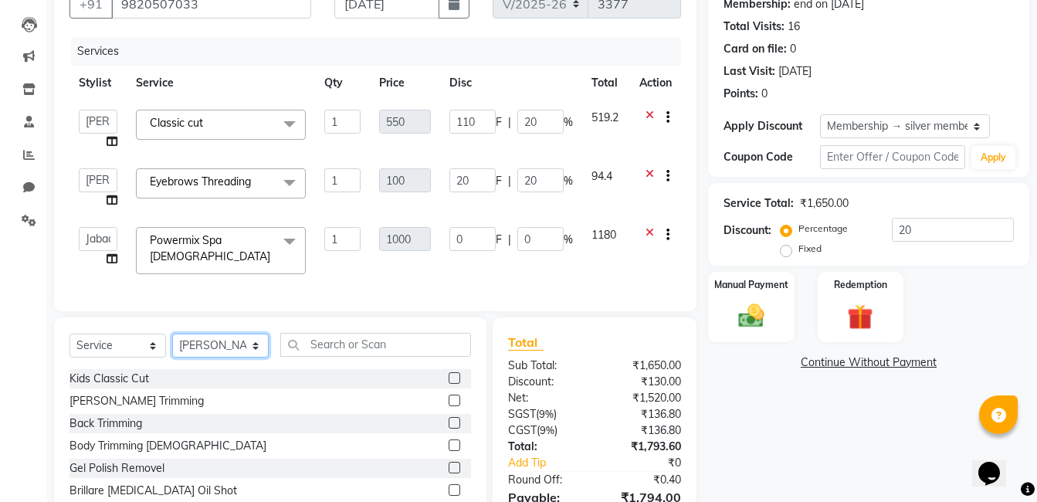
click at [229, 358] on select "Select Stylist Admin [PERSON_NAME] Jabaaz [PERSON_NAME] [PERSON_NAME] [PERSON_N…" at bounding box center [220, 346] width 97 height 24
select select "69598"
click at [172, 338] on select "Select Stylist Admin [PERSON_NAME] Jabaaz [PERSON_NAME] [PERSON_NAME] [PERSON_N…" at bounding box center [220, 346] width 97 height 24
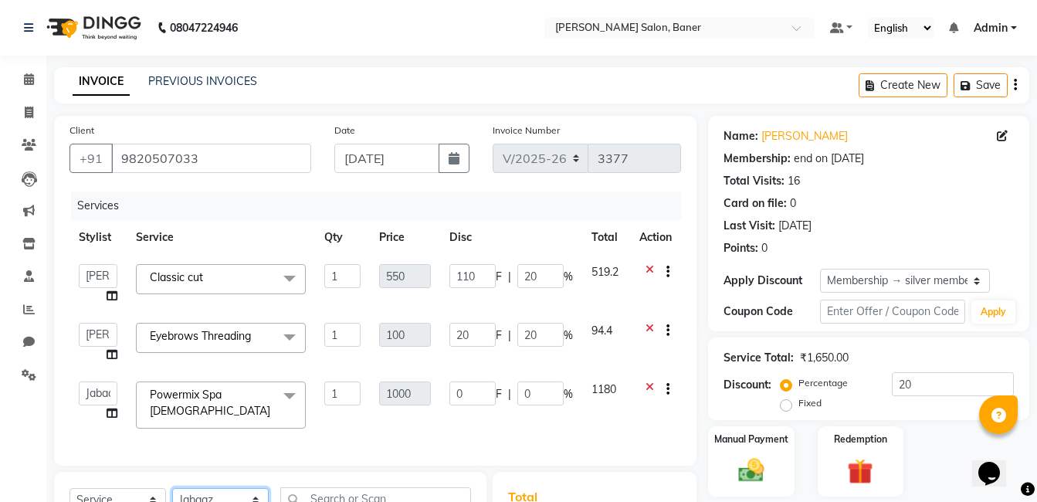
scroll to position [232, 0]
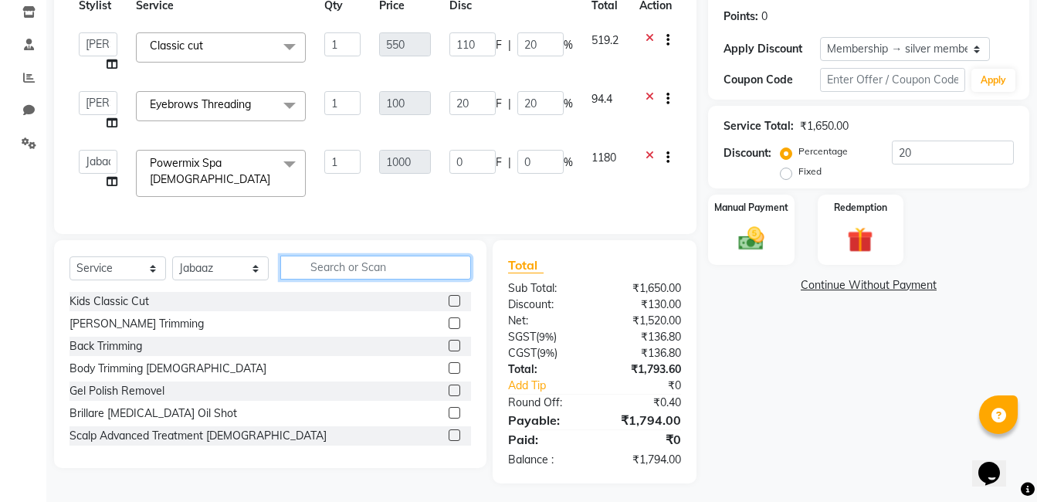
click at [327, 277] on input "text" at bounding box center [375, 268] width 191 height 24
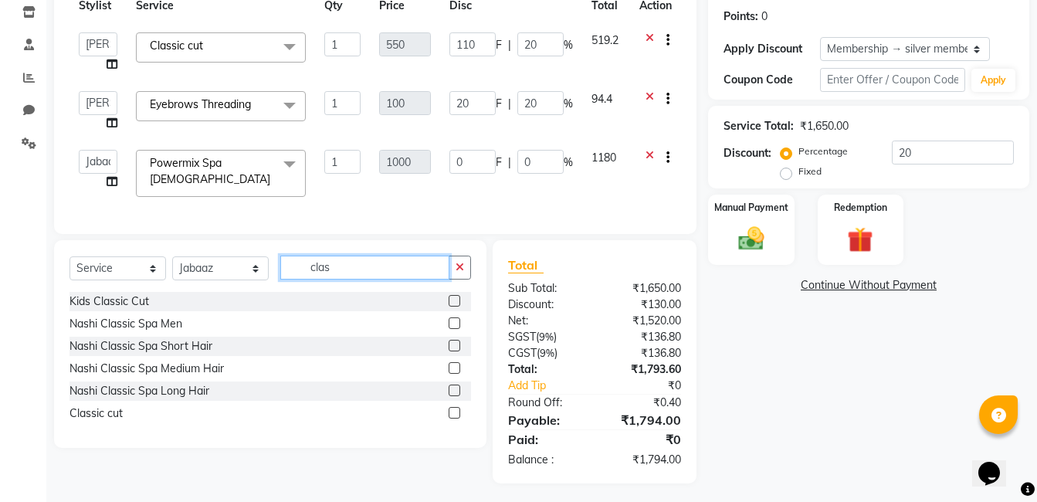
type input "clas"
click at [456, 419] on label at bounding box center [455, 413] width 12 height 12
click at [456, 419] on input "checkbox" at bounding box center [454, 414] width 10 height 10
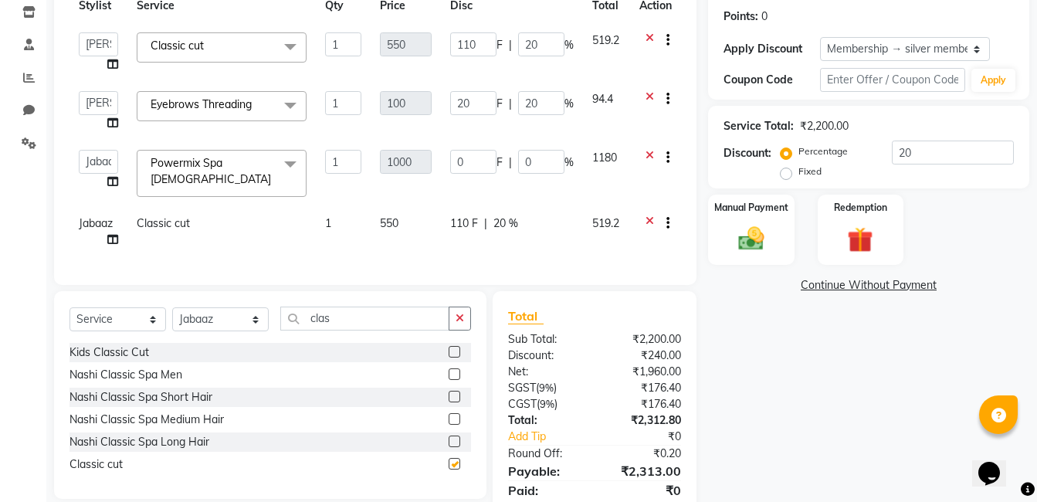
checkbox input "false"
click at [450, 246] on td "110 F | 20 %" at bounding box center [512, 231] width 142 height 51
select select "69598"
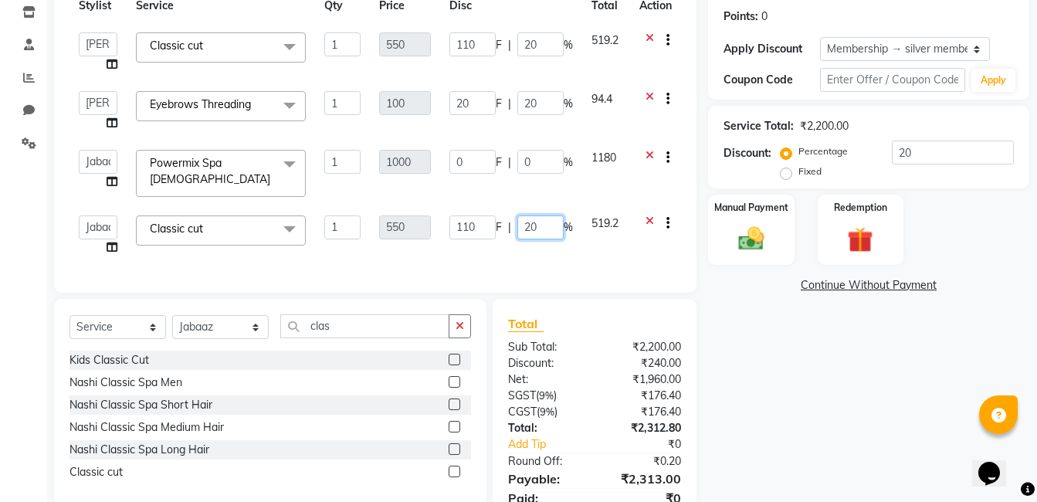
drag, startPoint x: 557, startPoint y: 219, endPoint x: 548, endPoint y: 227, distance: 12.1
click at [556, 219] on input "20" at bounding box center [540, 227] width 46 height 24
type input "2"
type input "100"
click at [797, 436] on div "Name: Radhika Deshmukh Membership: end on 01-02-2026 Total Visits: 16 Card on f…" at bounding box center [874, 213] width 333 height 658
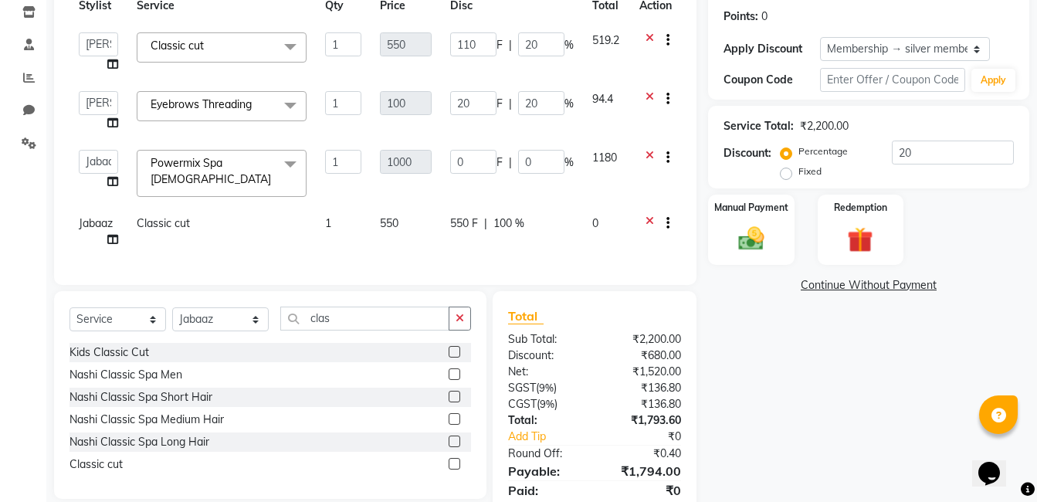
click at [802, 329] on div "Name: Radhika Deshmukh Membership: end on 01-02-2026 Total Visits: 16 Card on f…" at bounding box center [874, 209] width 333 height 650
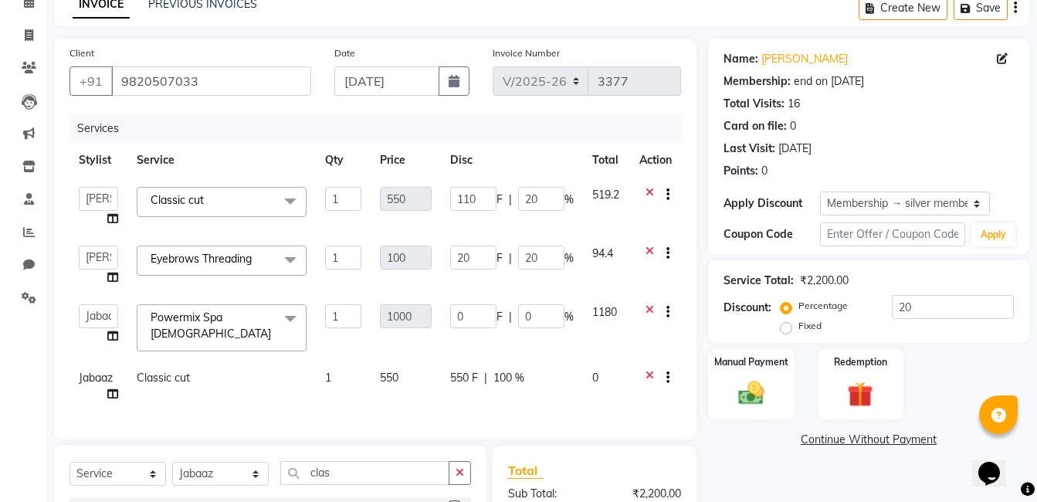
scroll to position [292, 0]
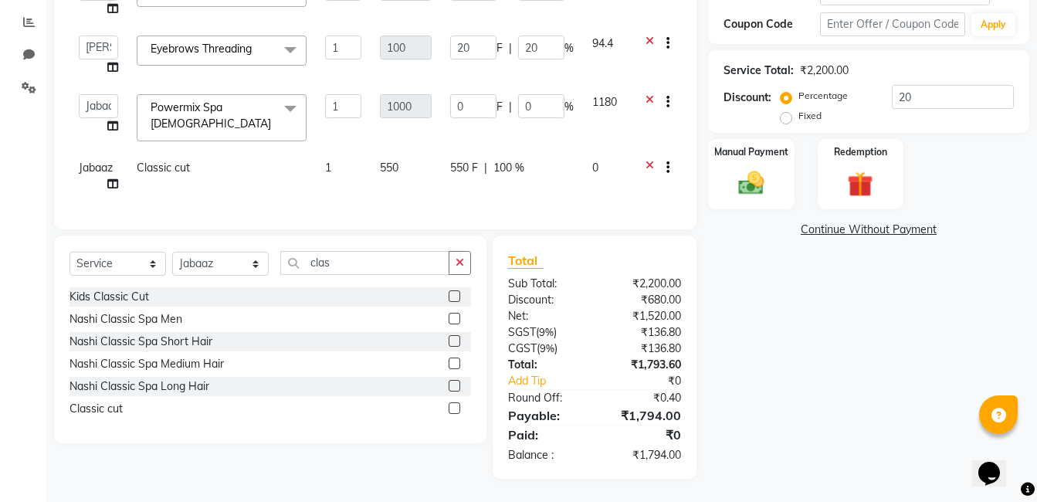
click at [575, 190] on div "Services Stylist Service Qty Price Disc Total Action Admin Dipali Jivane Jabaaz…" at bounding box center [376, 59] width 612 height 310
click at [630, 132] on td at bounding box center [655, 118] width 51 height 66
click at [766, 169] on img at bounding box center [751, 183] width 43 height 31
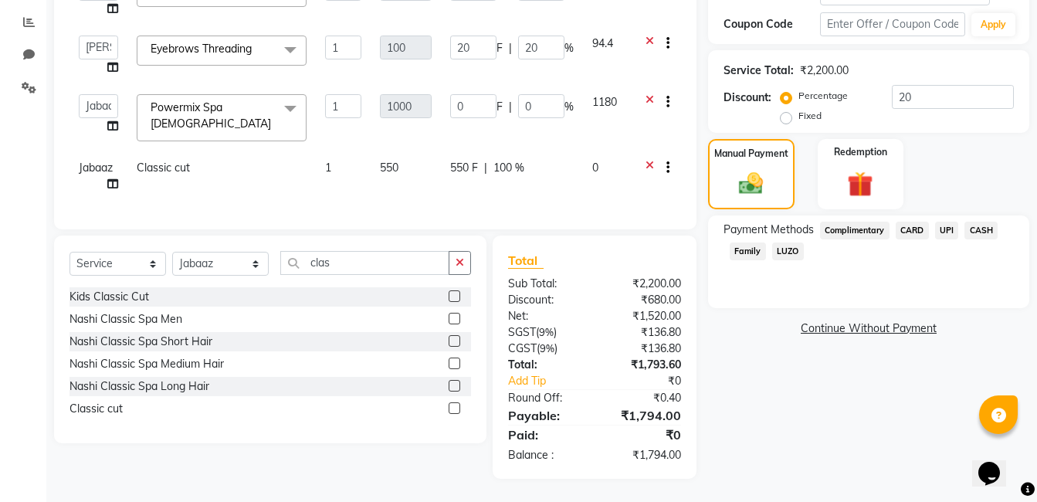
click at [942, 222] on span "UPI" at bounding box center [947, 231] width 24 height 18
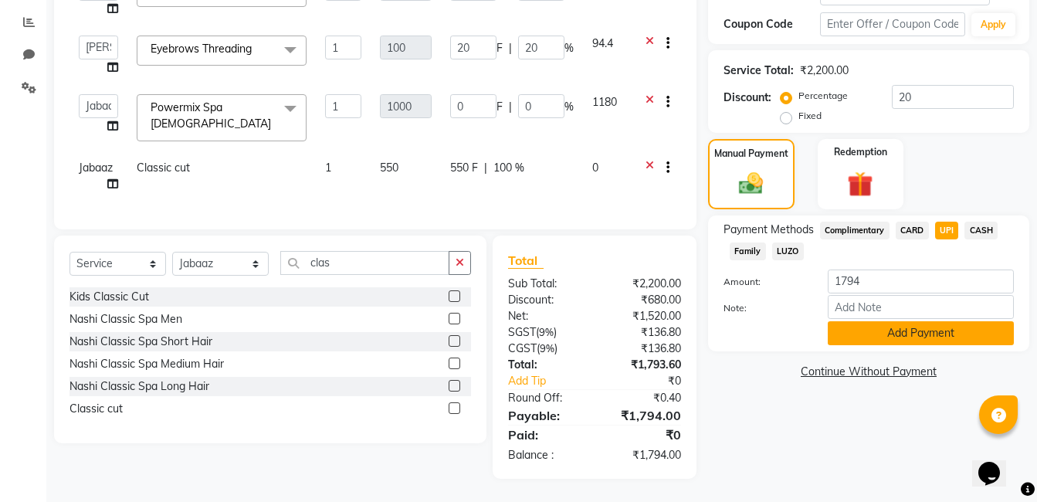
click at [926, 323] on button "Add Payment" at bounding box center [921, 333] width 186 height 24
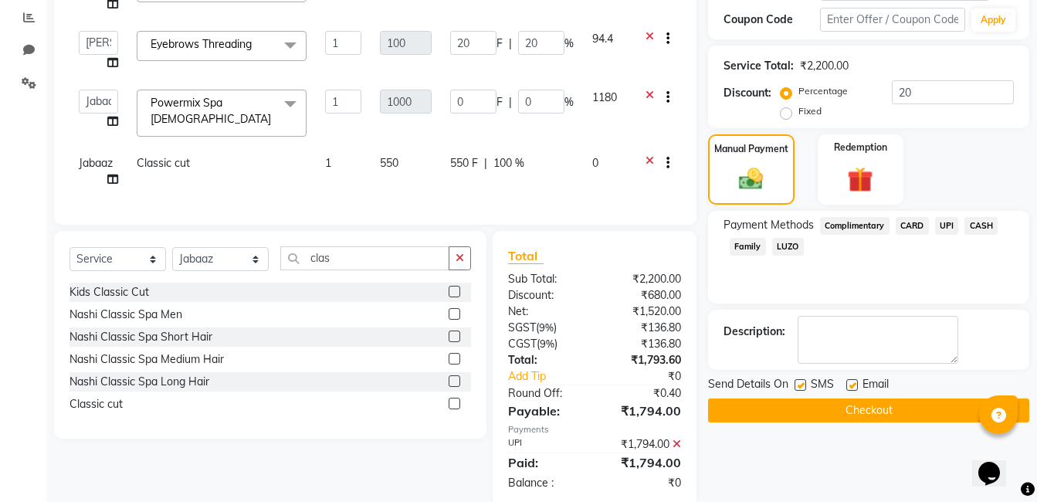
click at [877, 412] on button "Checkout" at bounding box center [868, 411] width 321 height 24
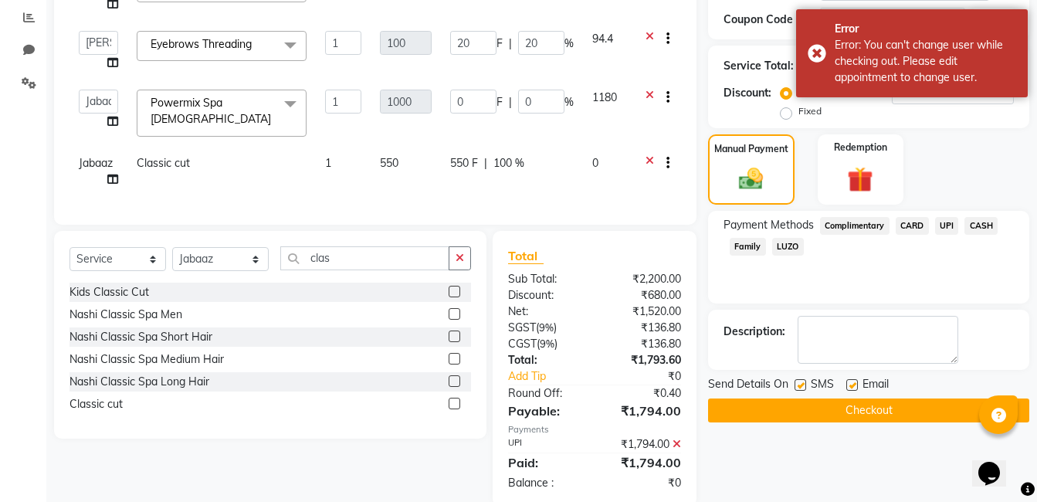
scroll to position [0, 0]
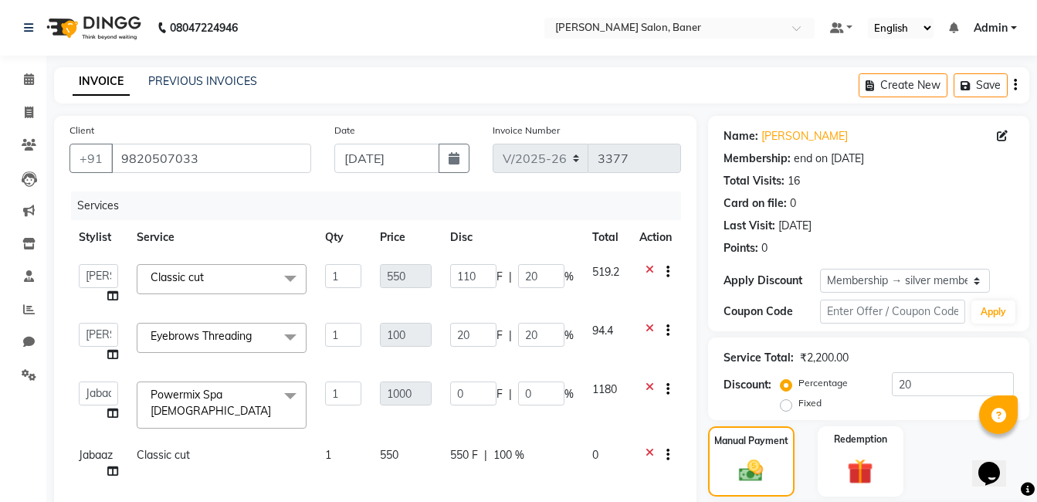
click at [694, 379] on div "Client +91 9820507033 Date 04-09-2025 Invoice Number V/2025 V/2025-26 3377 Serv…" at bounding box center [375, 316] width 643 height 401
click at [266, 270] on span "Classic cut x" at bounding box center [222, 279] width 170 height 30
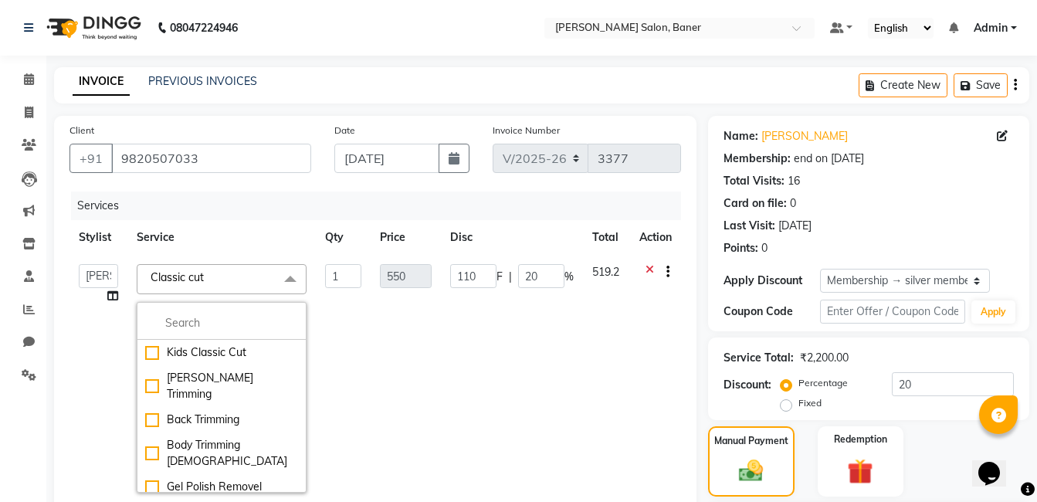
click at [347, 324] on td "1" at bounding box center [343, 378] width 55 height 247
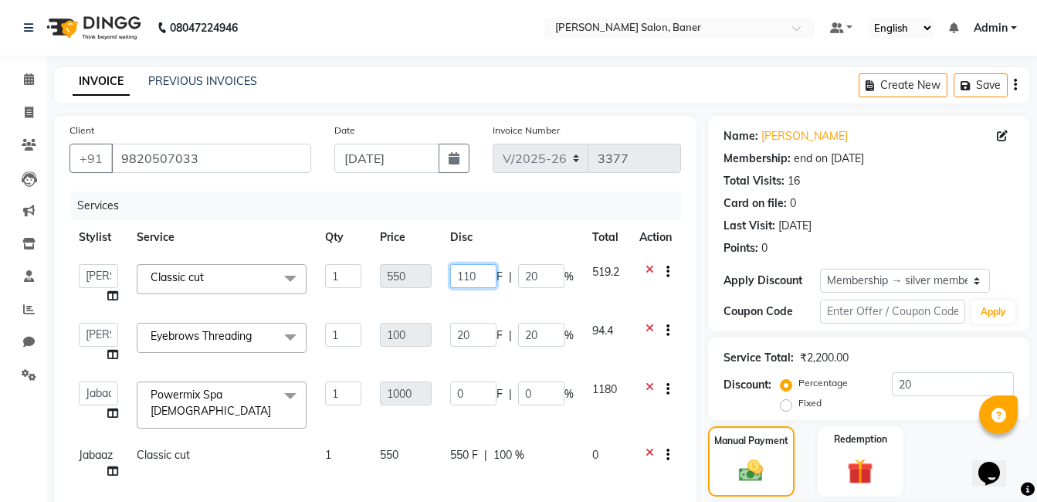
click at [483, 283] on input "110" at bounding box center [473, 276] width 46 height 24
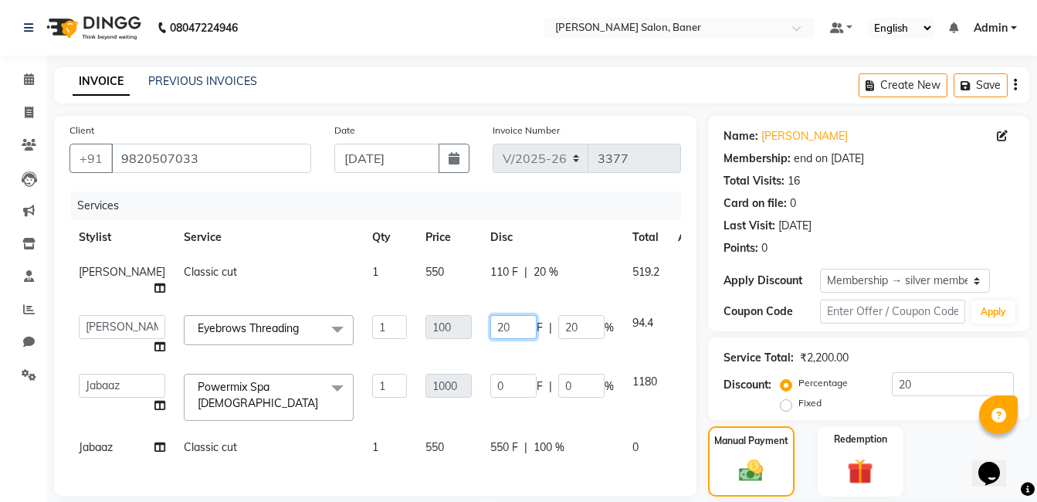
click at [490, 337] on input "20" at bounding box center [513, 327] width 46 height 24
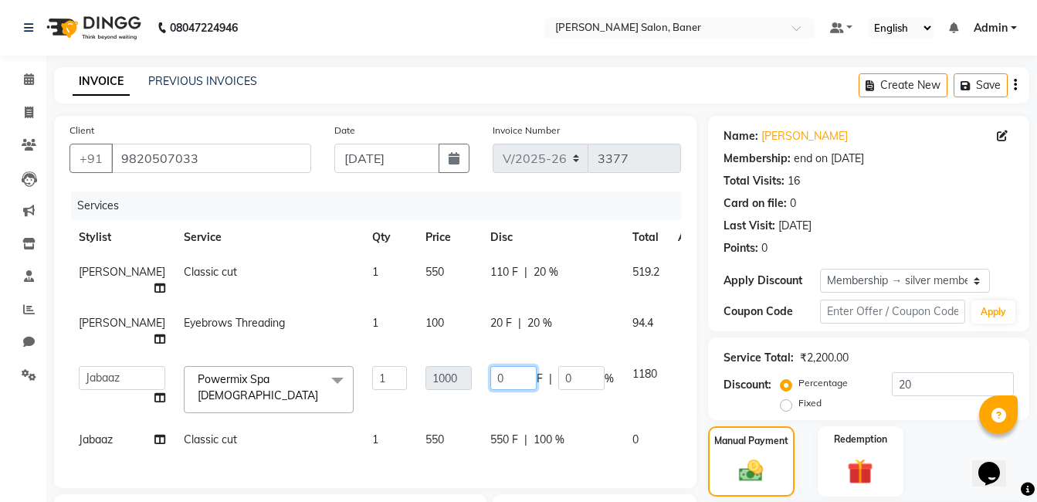
click at [497, 390] on input "0" at bounding box center [513, 378] width 46 height 24
click at [519, 434] on div "Services Stylist Service Qty Price Disc Total Action Krishna Vyavahare Classic …" at bounding box center [376, 332] width 612 height 281
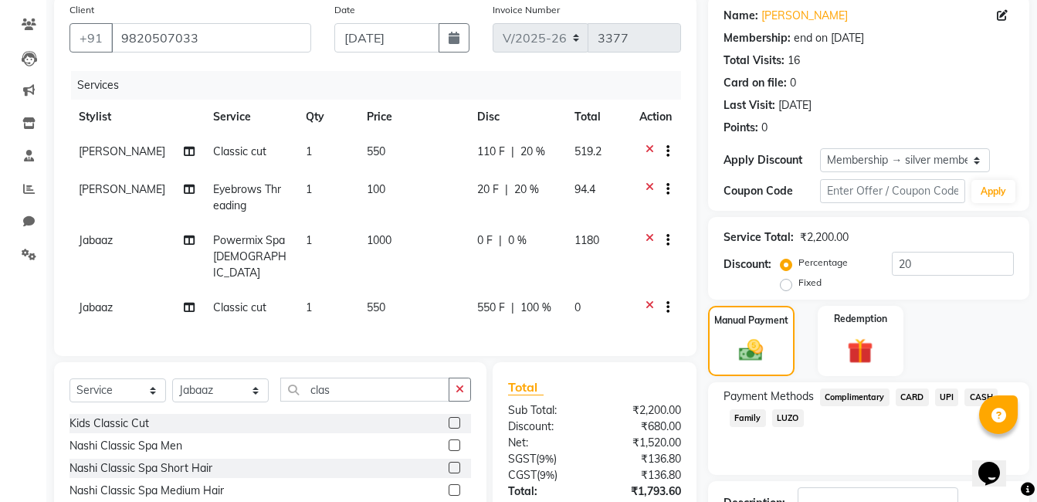
scroll to position [275, 0]
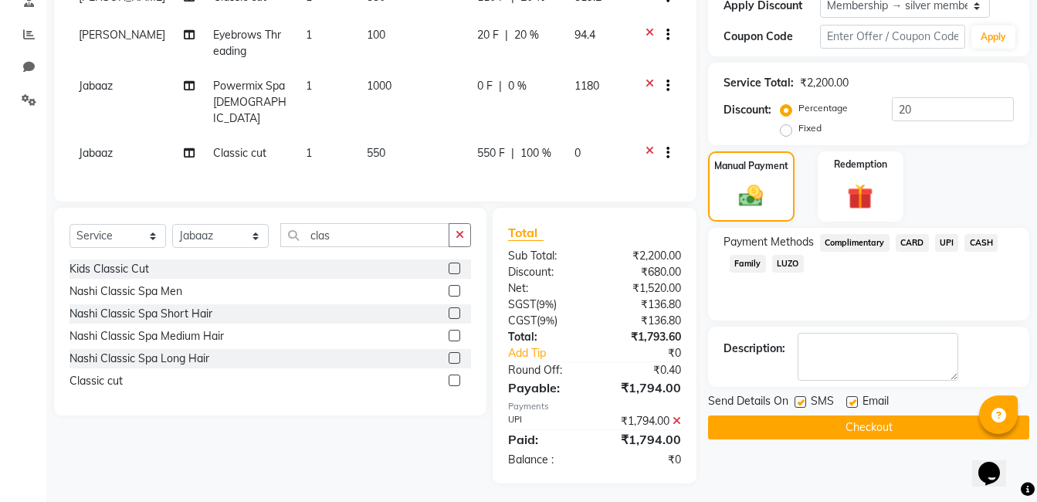
click at [908, 432] on button "Checkout" at bounding box center [868, 427] width 321 height 24
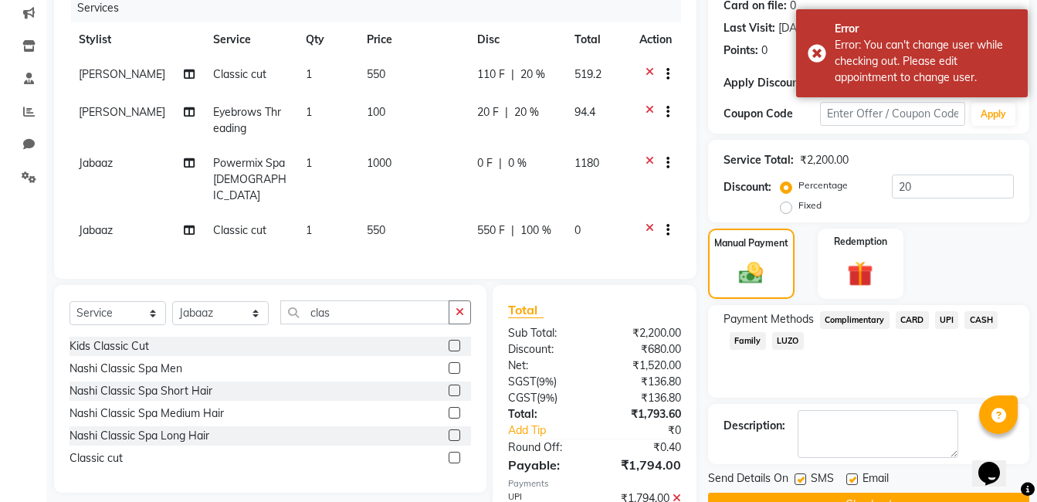
scroll to position [0, 0]
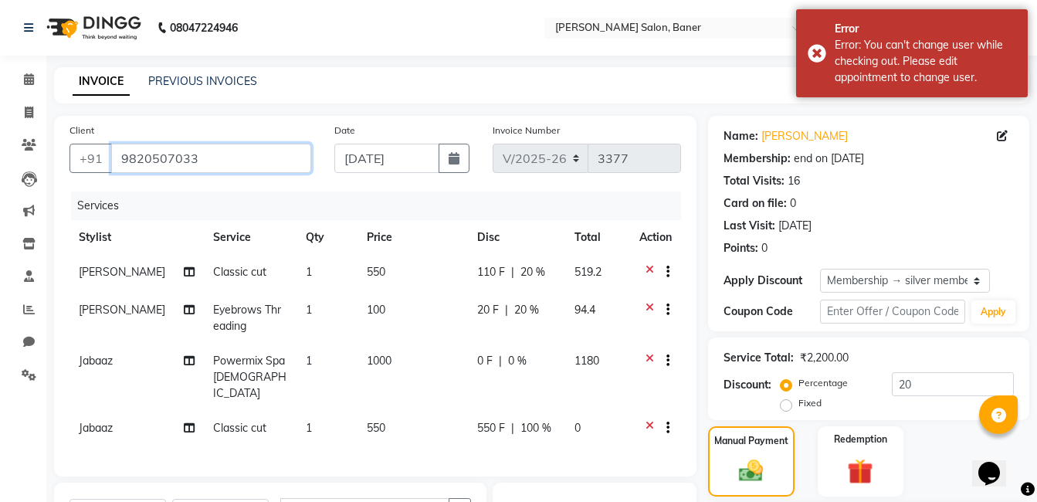
click at [256, 164] on input "9820507033" at bounding box center [211, 158] width 200 height 29
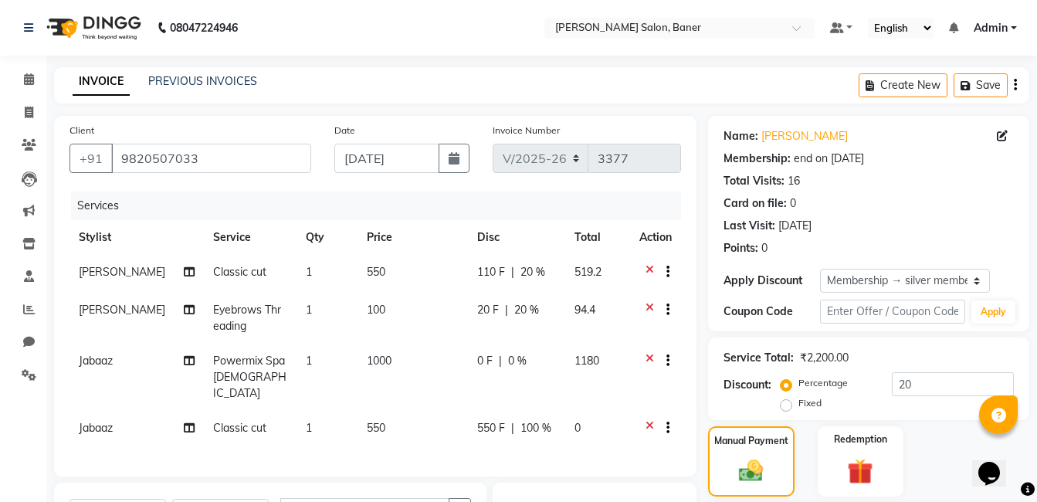
click at [653, 354] on div at bounding box center [655, 362] width 32 height 19
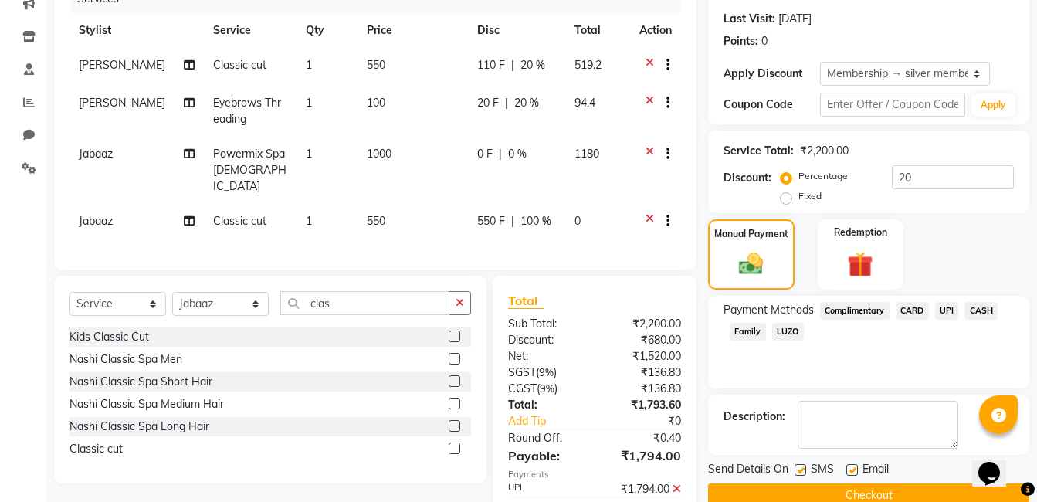
scroll to position [198, 0]
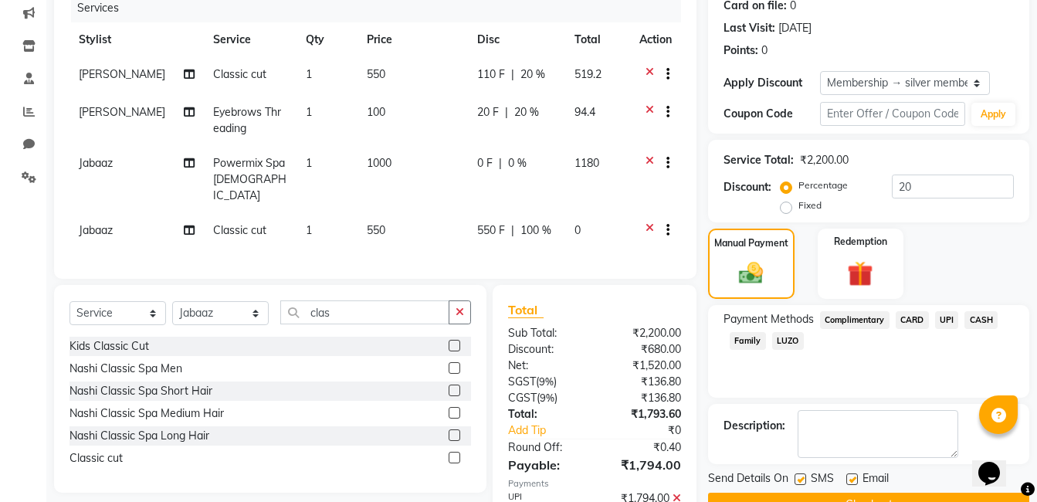
click at [888, 374] on div "Payment Methods Complimentary CARD UPI CASH Family LUZO" at bounding box center [868, 351] width 321 height 93
click at [982, 269] on div "Manual Payment Redemption" at bounding box center [869, 264] width 344 height 70
click at [809, 250] on div "Manual Payment Redemption" at bounding box center [869, 264] width 344 height 70
click at [834, 253] on div "Redemption" at bounding box center [861, 263] width 90 height 73
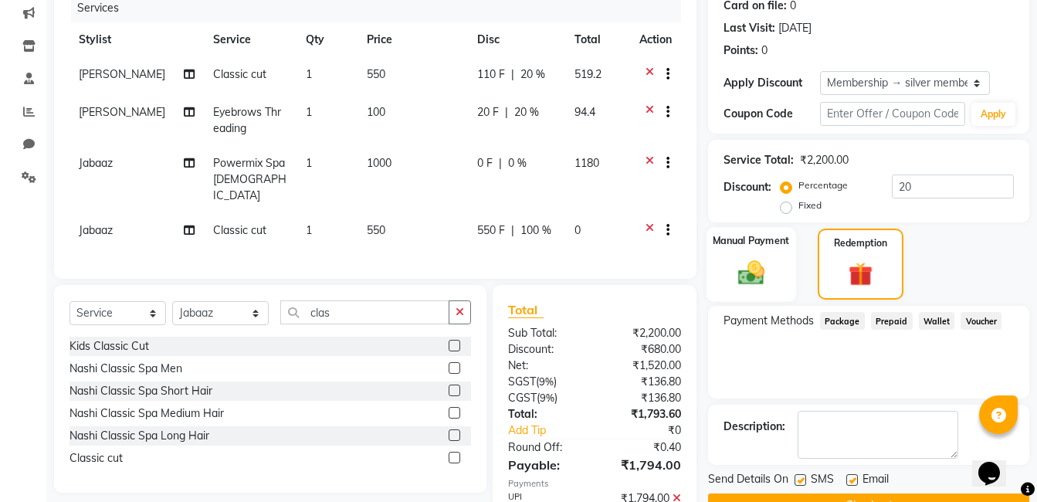
click at [759, 264] on img at bounding box center [751, 272] width 43 height 31
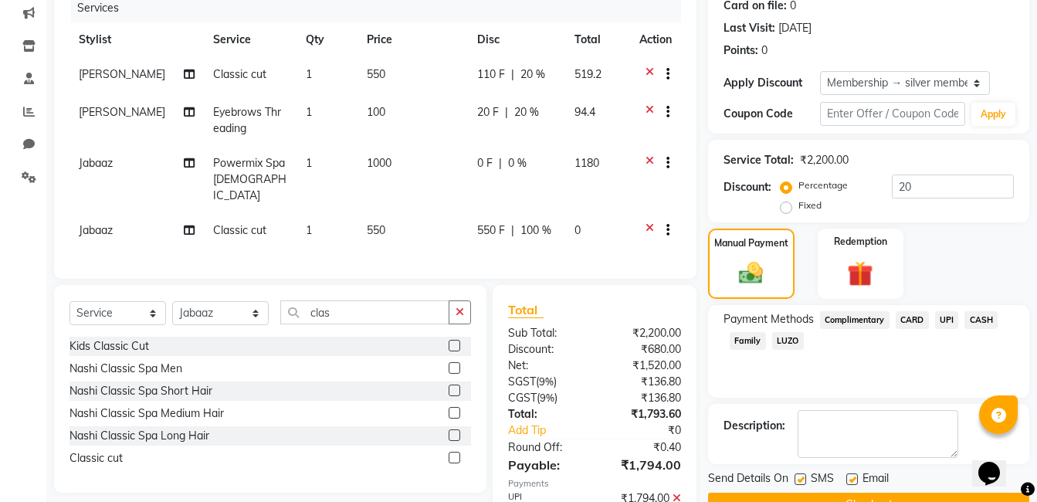
click at [488, 165] on div "0 F | 0 %" at bounding box center [517, 163] width 80 height 16
select select "69598"
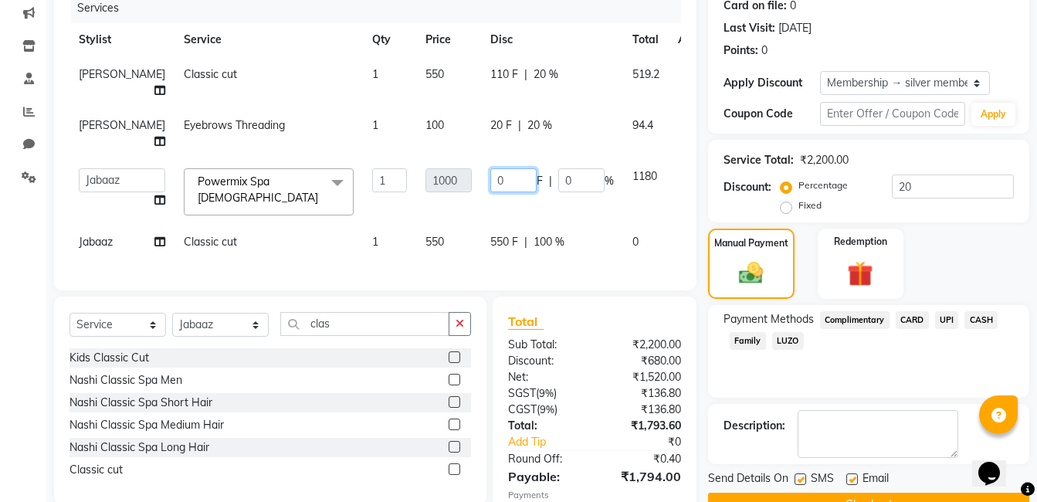
click at [490, 192] on input "0" at bounding box center [513, 180] width 46 height 24
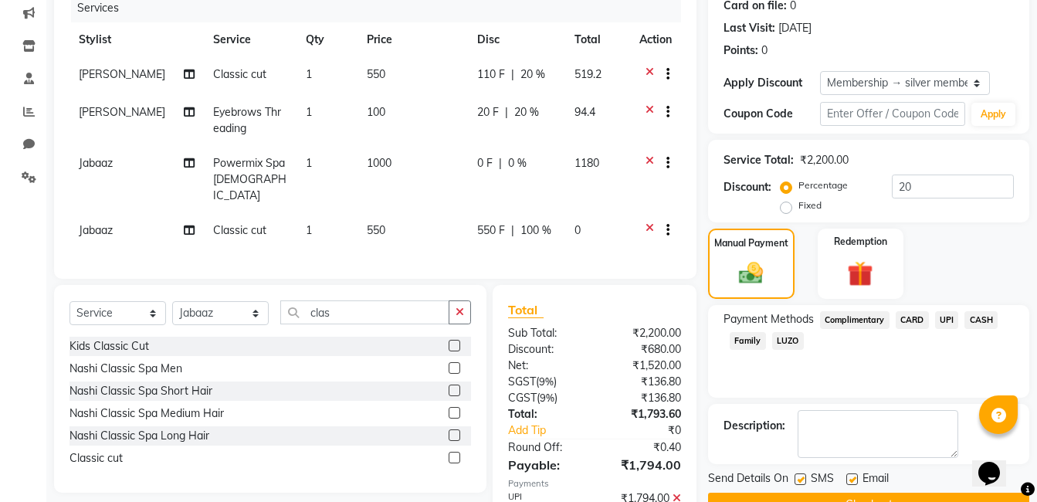
click at [582, 231] on tbody "Krishna Vyavahare Classic cut 1 550 110 F | 20 % 519.2 Dipali Jivane Eyebrows T…" at bounding box center [376, 154] width 612 height 194
click at [478, 166] on span "0 F" at bounding box center [484, 163] width 15 height 16
select select "69598"
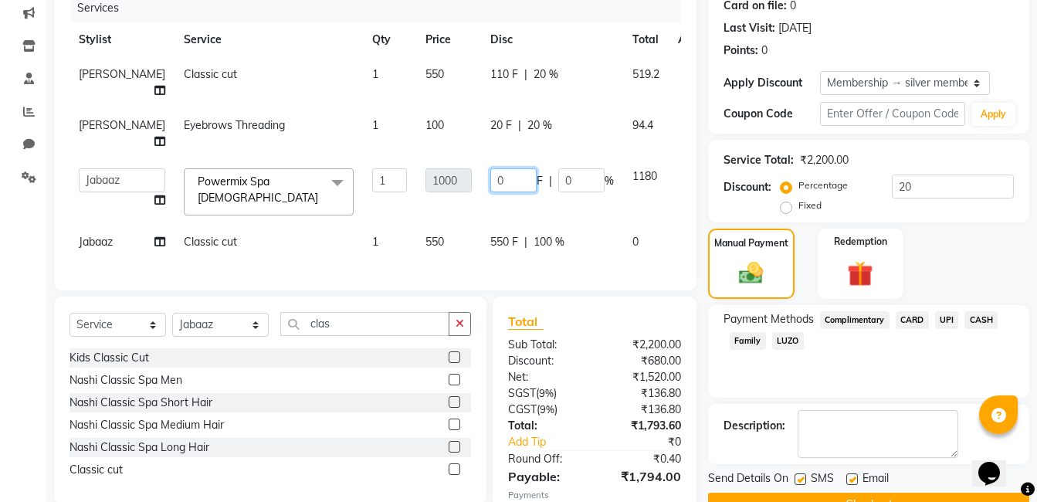
click at [490, 192] on input "0" at bounding box center [513, 180] width 46 height 24
type input "1"
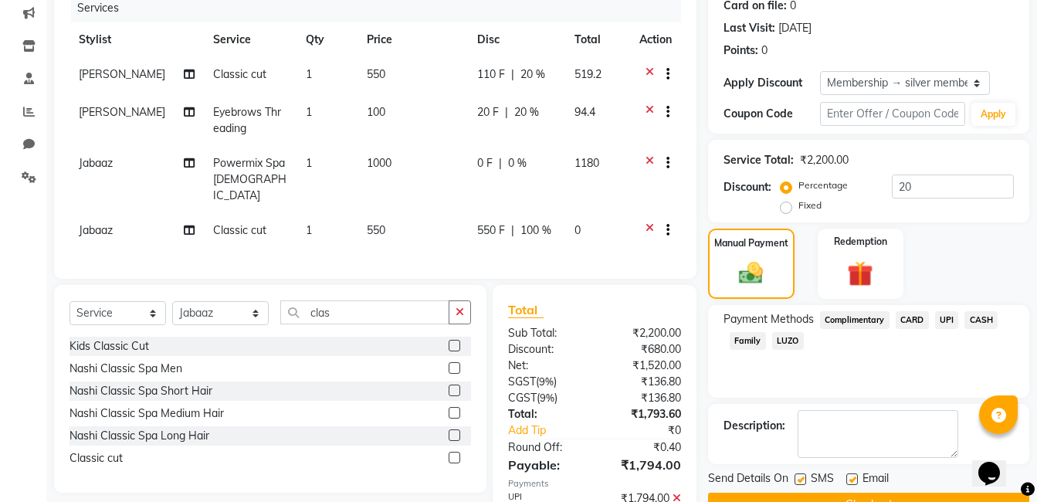
scroll to position [275, 0]
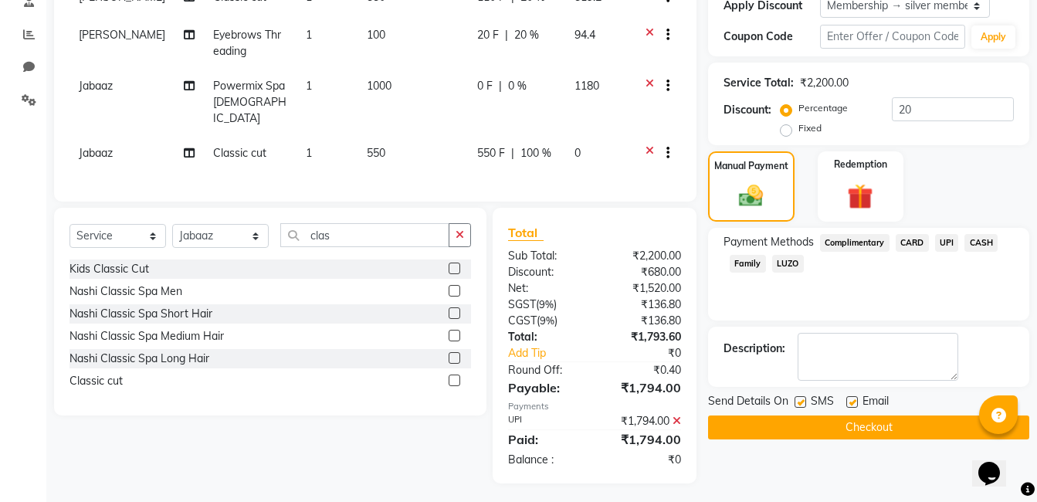
click at [744, 435] on button "Checkout" at bounding box center [868, 427] width 321 height 24
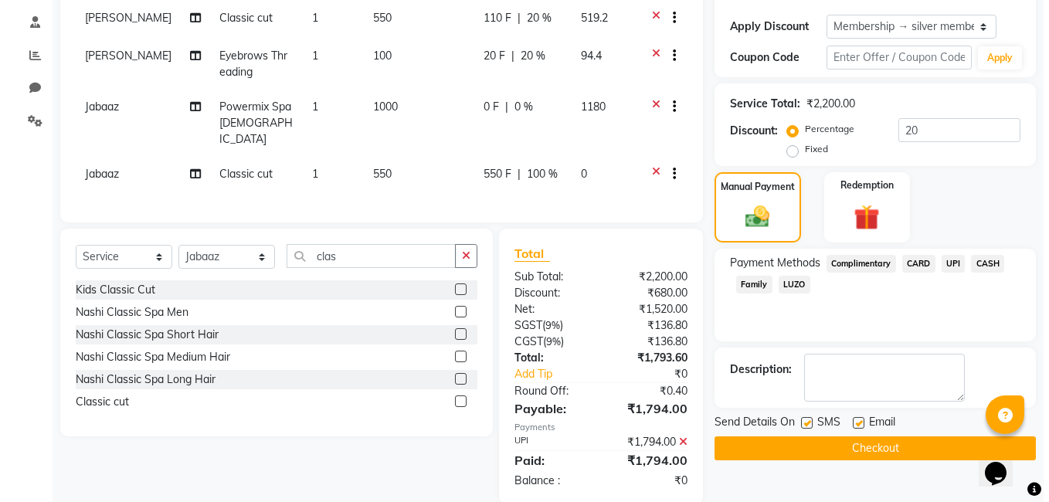
scroll to position [0, 0]
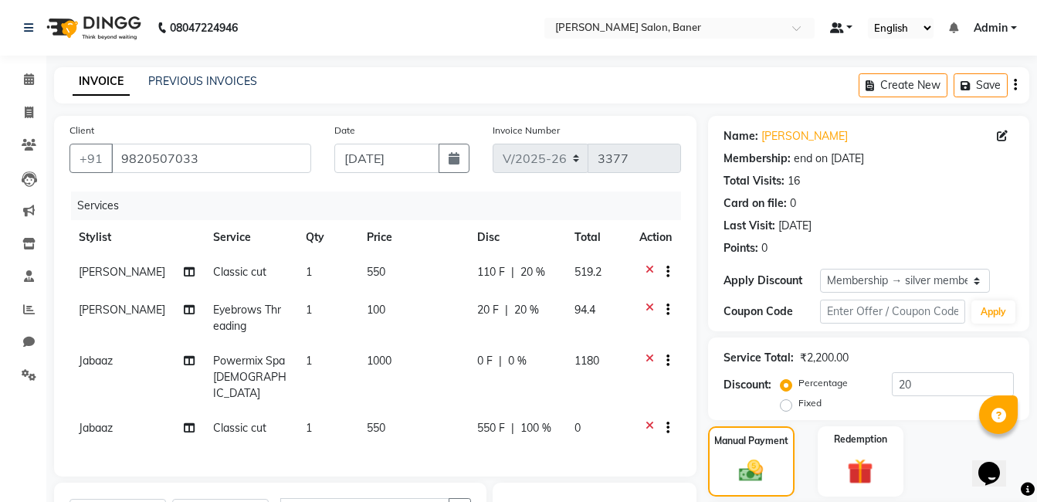
click at [836, 26] on span at bounding box center [837, 27] width 14 height 11
click at [976, 27] on span "Admin" at bounding box center [991, 28] width 34 height 16
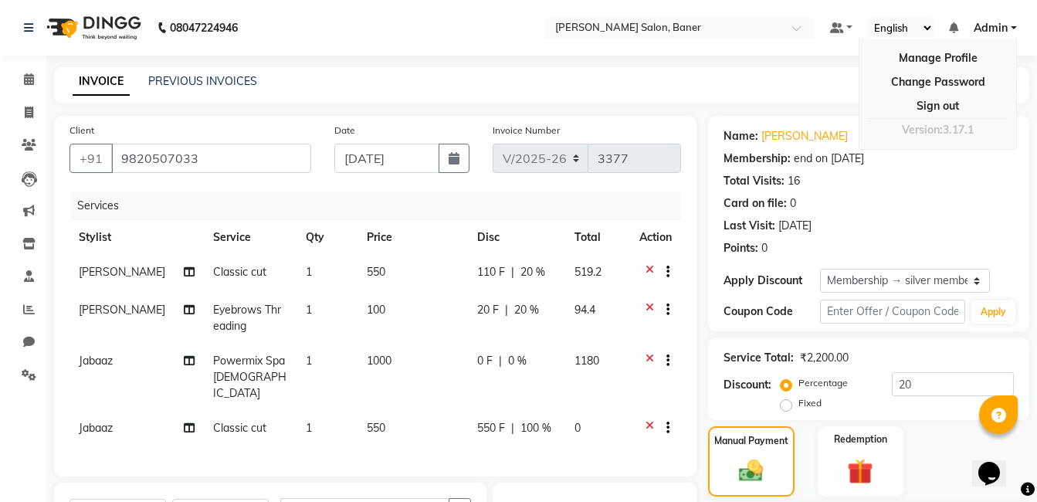
click at [978, 185] on div "Total Visits: 16" at bounding box center [869, 181] width 290 height 16
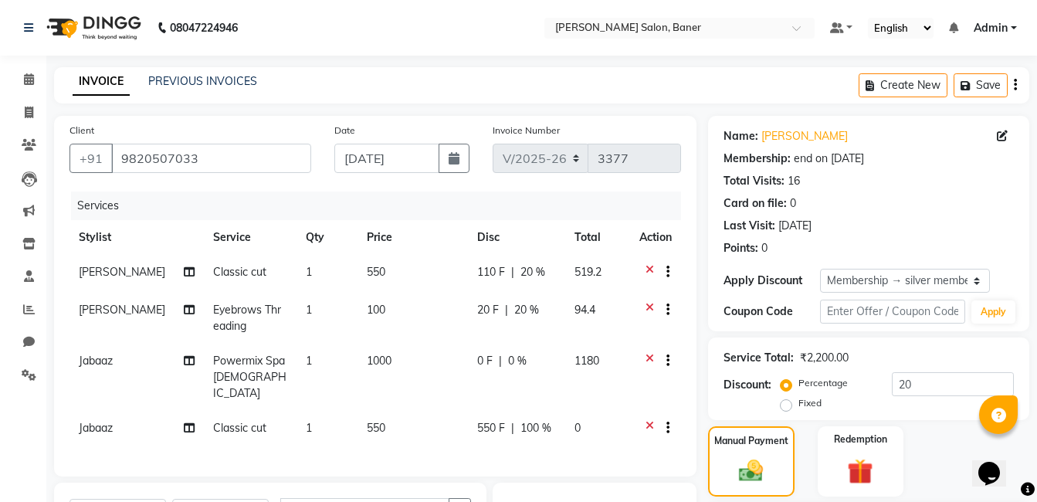
click at [1009, 85] on div "Create New Save" at bounding box center [944, 85] width 171 height 36
click at [1017, 86] on div "Create New Save" at bounding box center [944, 85] width 171 height 36
click at [1002, 131] on icon at bounding box center [1002, 136] width 11 height 11
select select "female"
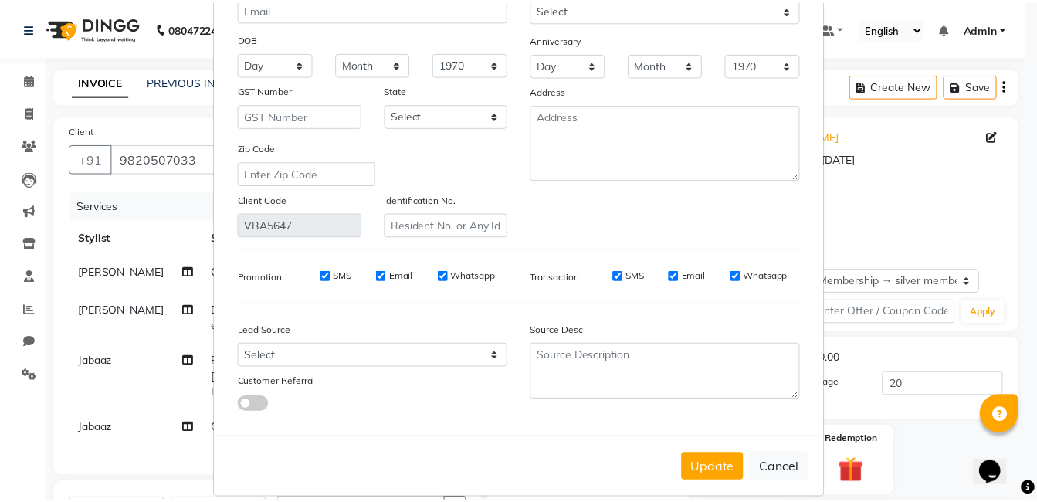
scroll to position [183, 0]
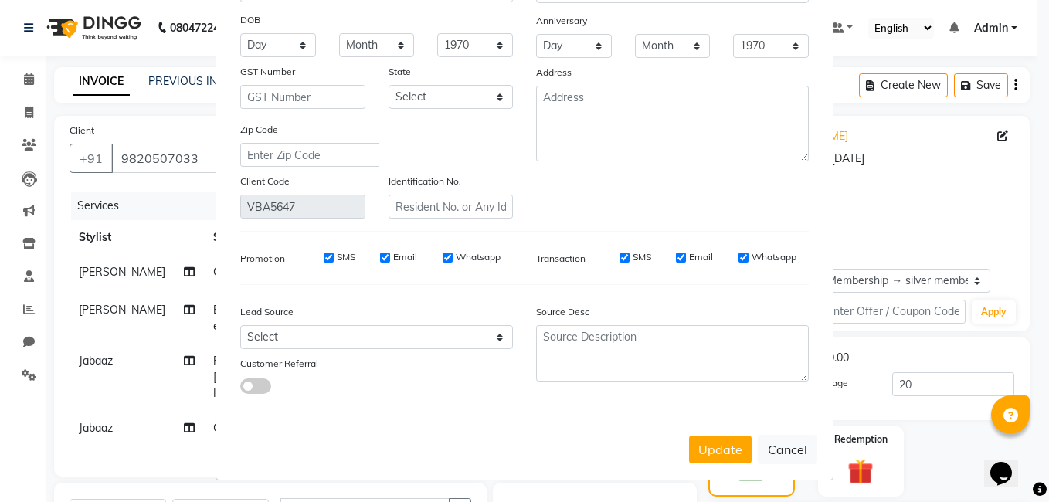
click at [712, 450] on button "Update" at bounding box center [720, 450] width 63 height 28
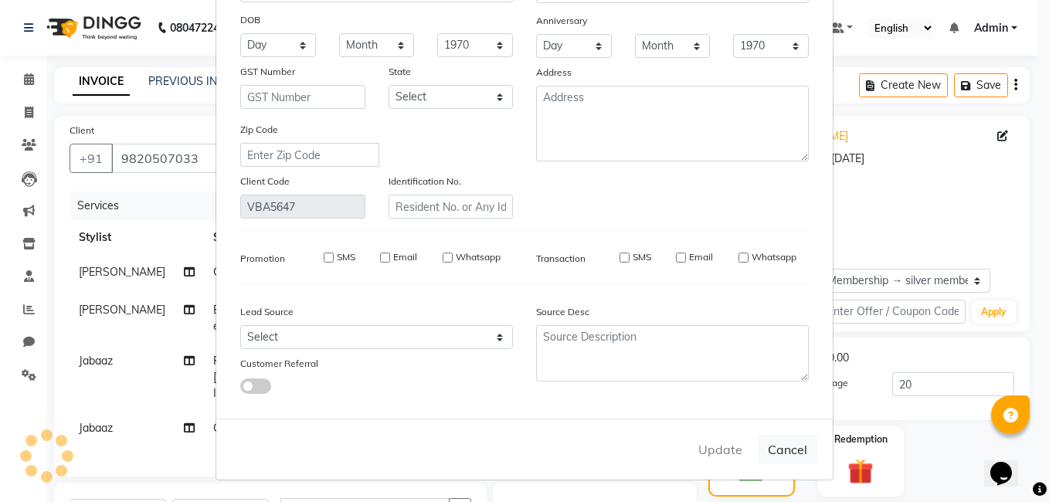
select select
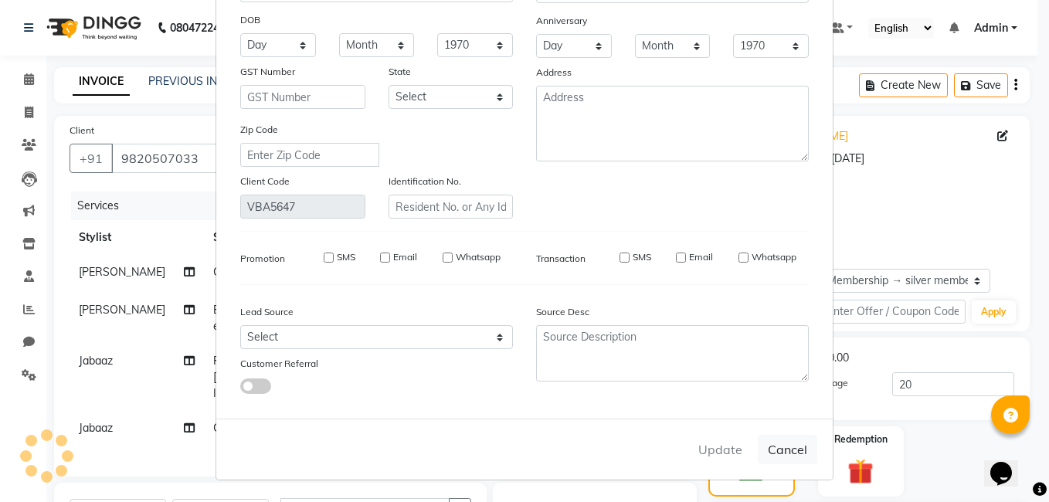
select select
checkbox input "false"
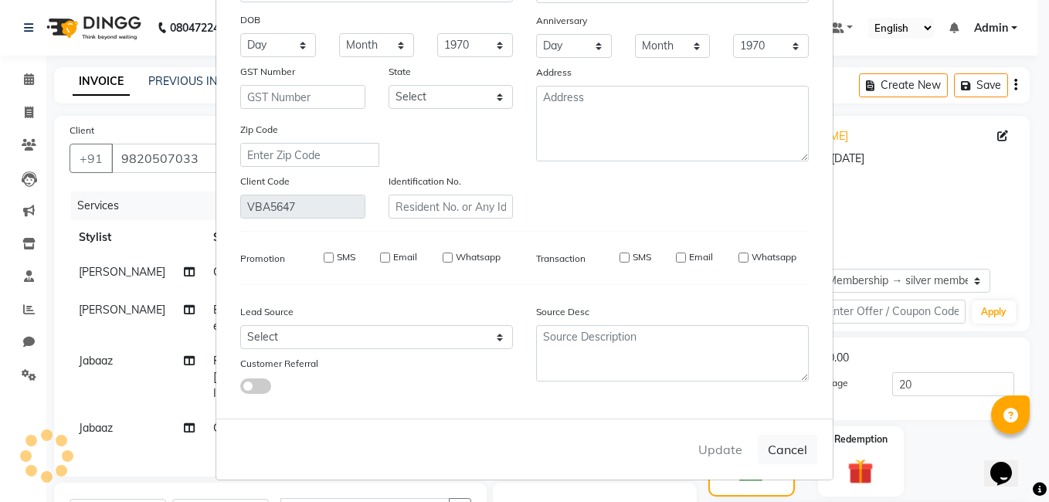
checkbox input "false"
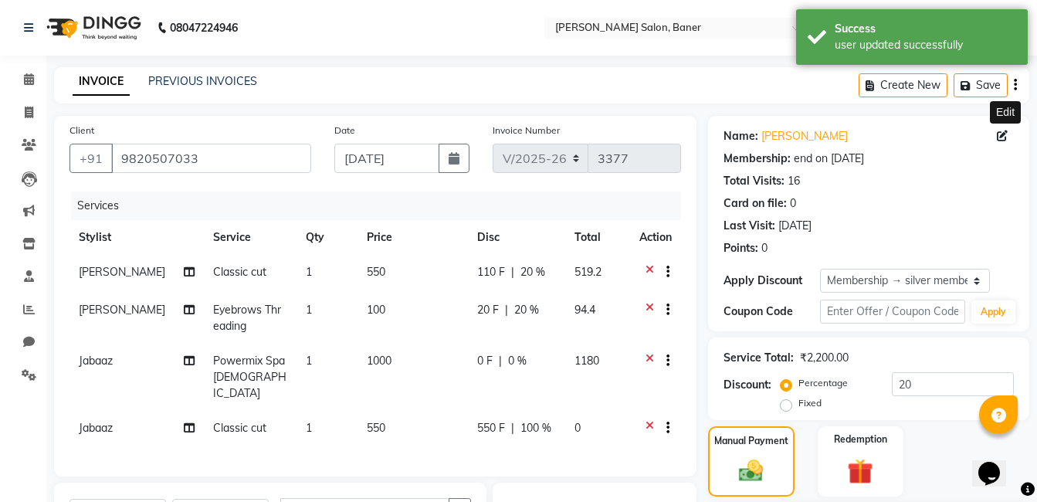
type input "0"
select select "2: Object"
type input "20"
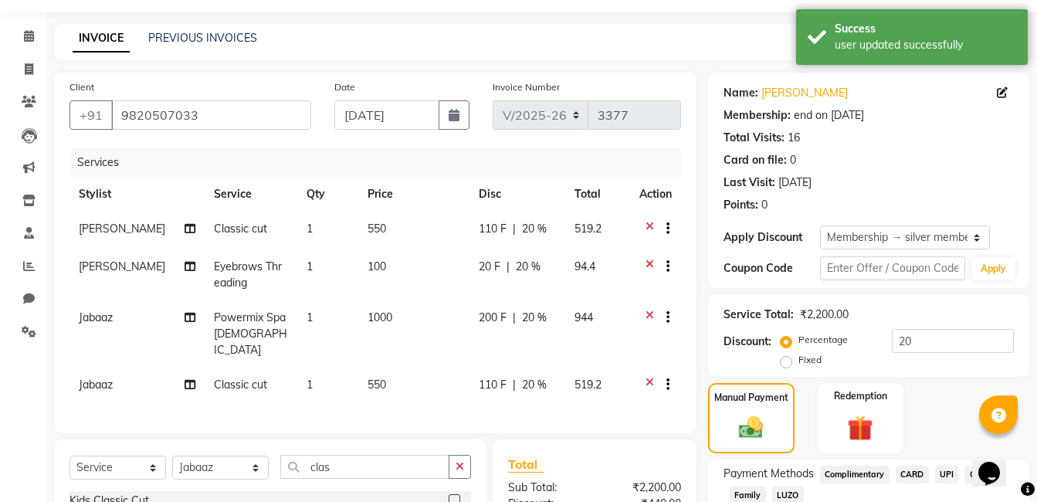
click at [534, 377] on span "20 %" at bounding box center [534, 385] width 25 height 16
select select "69598"
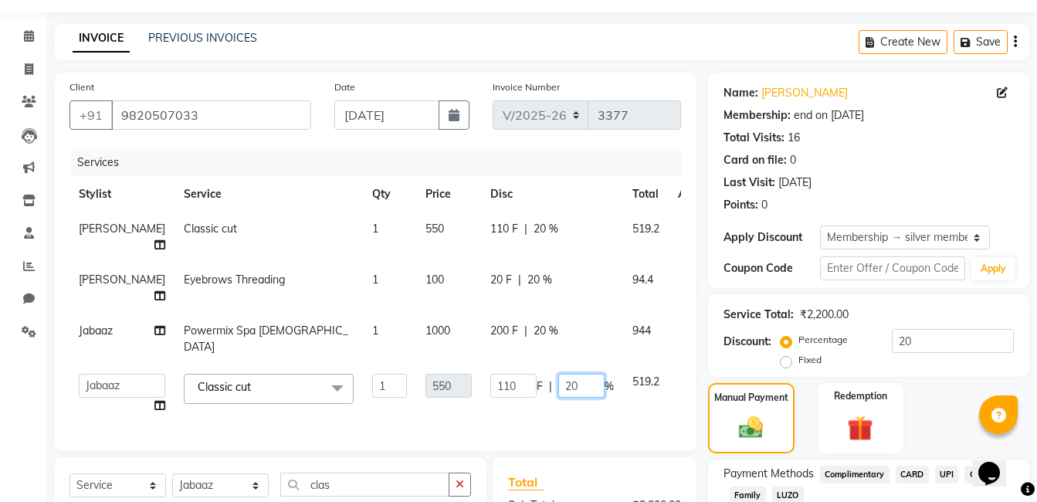
click at [562, 390] on input "20" at bounding box center [581, 386] width 46 height 24
type input "2"
type input "0"
type input "100"
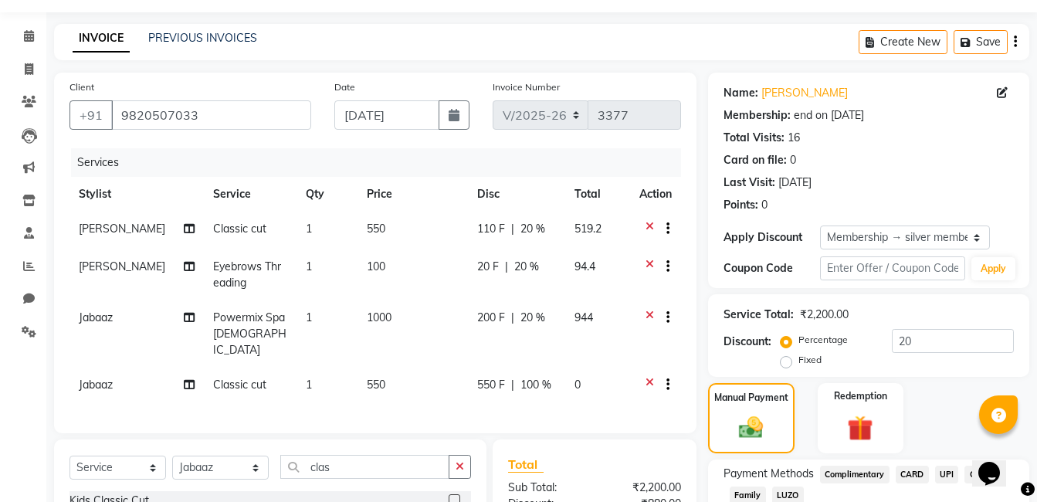
click at [513, 345] on td "200 F | 20 %" at bounding box center [517, 333] width 98 height 67
select select "69598"
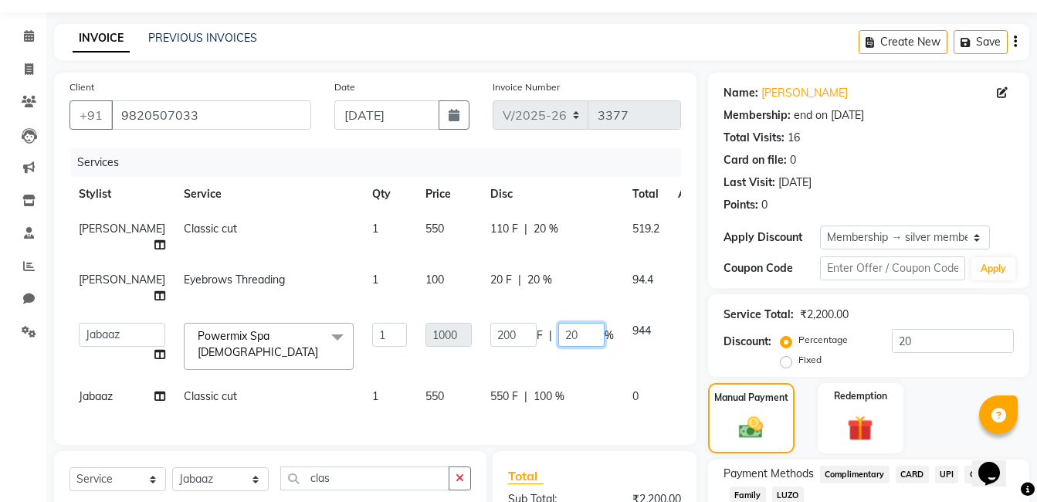
click at [562, 347] on input "20" at bounding box center [581, 335] width 46 height 24
type input "2"
type input "0"
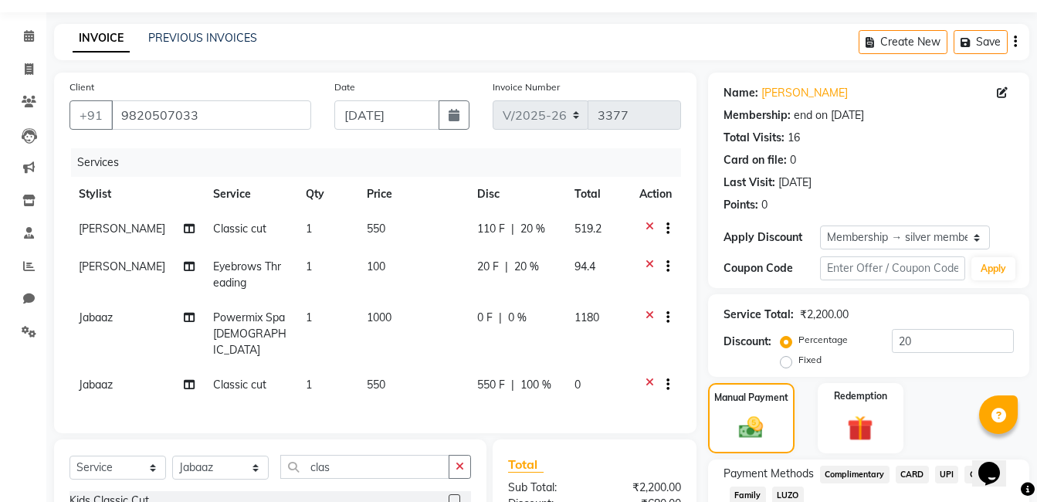
click at [535, 375] on tbody "Krishna Vyavahare Classic cut 1 550 110 F | 20 % 519.2 Dipali Jivane Eyebrows T…" at bounding box center [376, 309] width 612 height 194
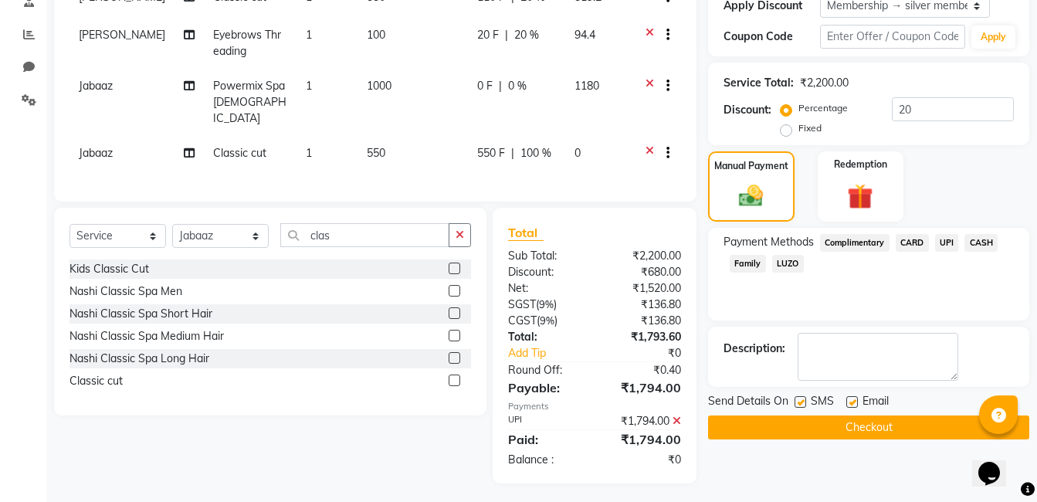
click at [941, 239] on span "UPI" at bounding box center [947, 243] width 24 height 18
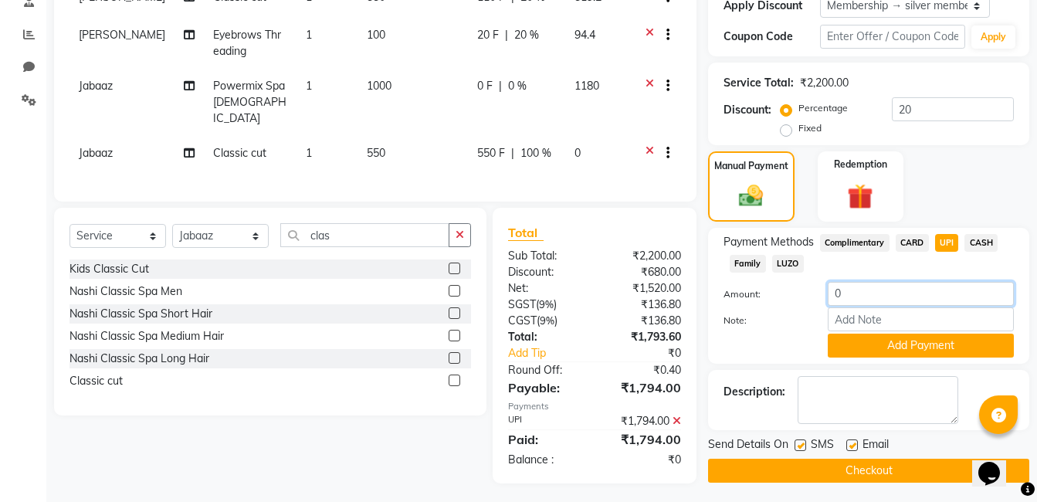
drag, startPoint x: 868, startPoint y: 284, endPoint x: 868, endPoint y: 293, distance: 8.5
click at [868, 293] on input "0" at bounding box center [921, 294] width 186 height 24
type input "1794"
click at [853, 344] on button "Add Payment" at bounding box center [921, 346] width 186 height 24
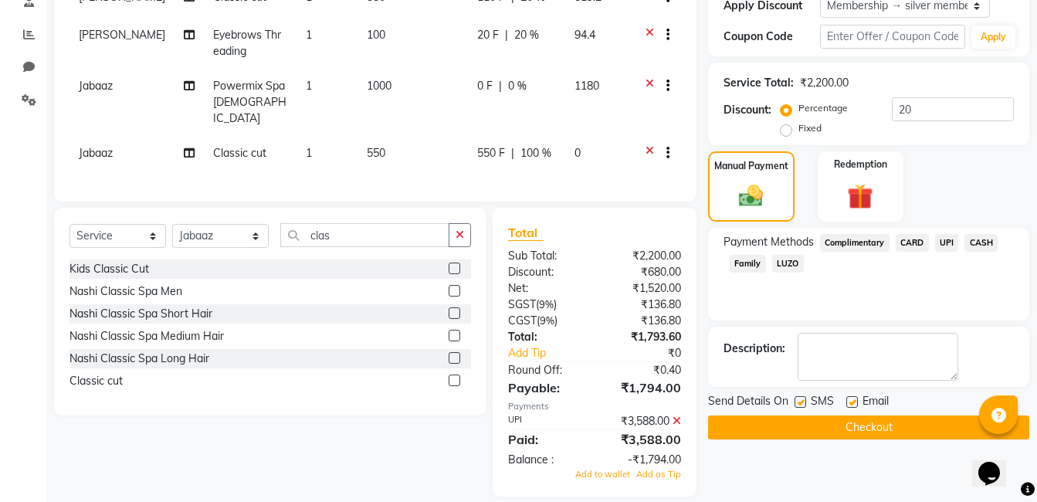
click at [845, 424] on button "Checkout" at bounding box center [868, 427] width 321 height 24
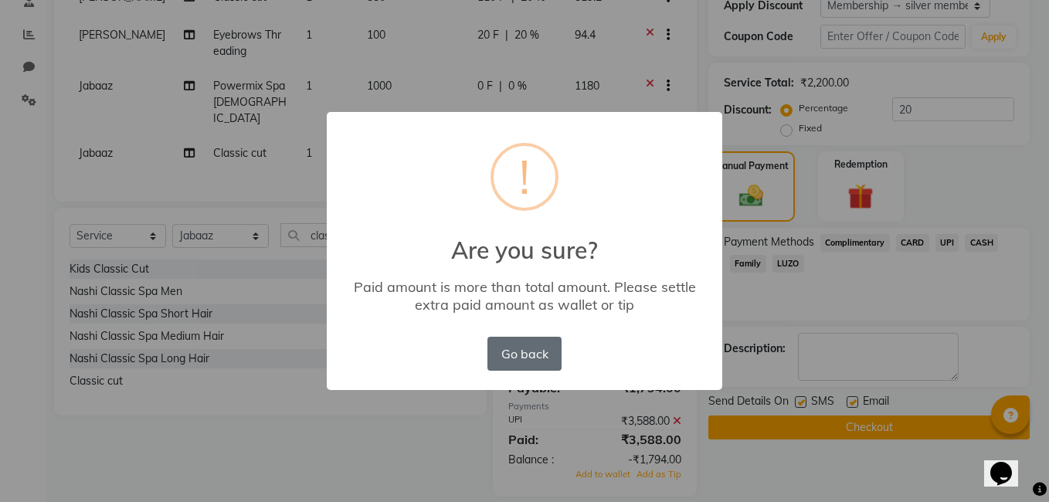
click at [554, 351] on button "Go back" at bounding box center [524, 354] width 74 height 34
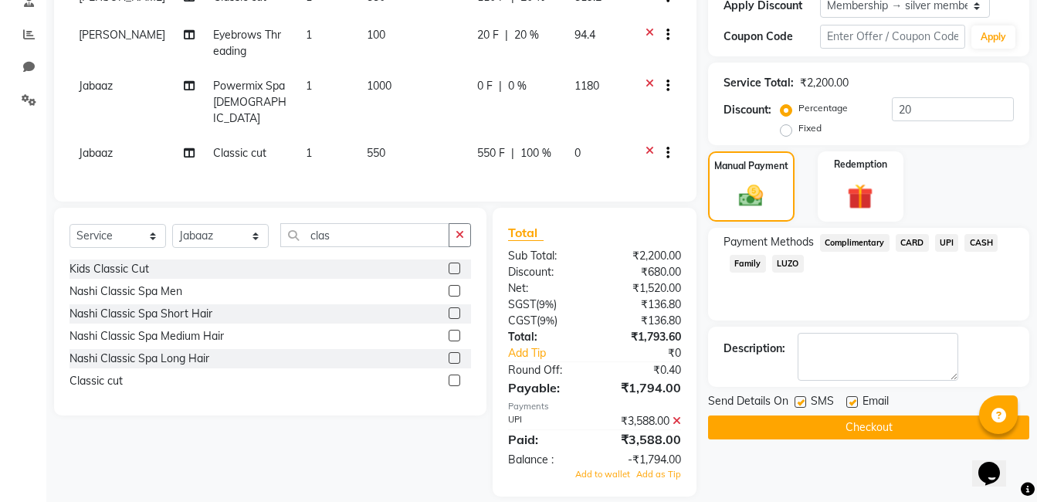
click at [779, 422] on button "Checkout" at bounding box center [868, 427] width 321 height 24
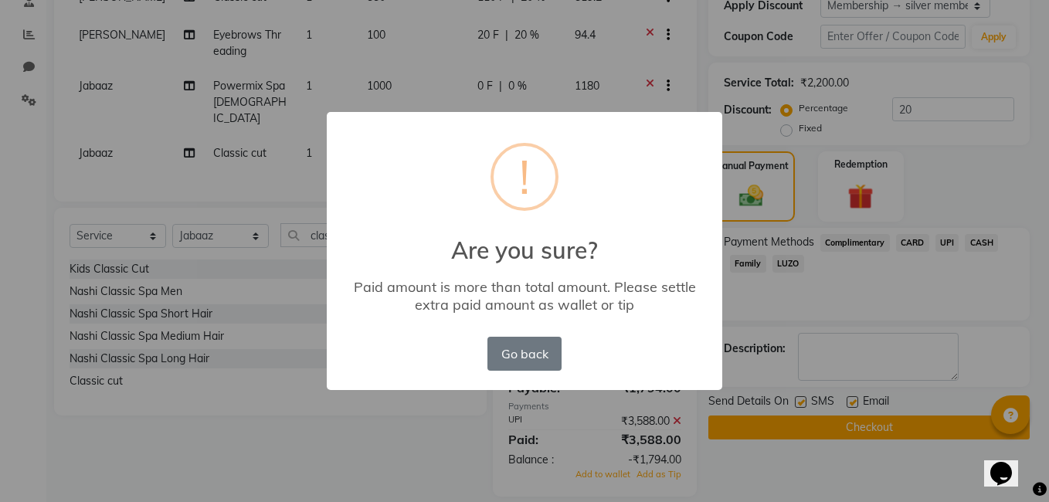
click at [482, 348] on div "× ! Are you sure? Paid amount is more than total amount. Please settle extra pa…" at bounding box center [524, 251] width 395 height 279
click at [508, 353] on button "Go back" at bounding box center [524, 354] width 74 height 34
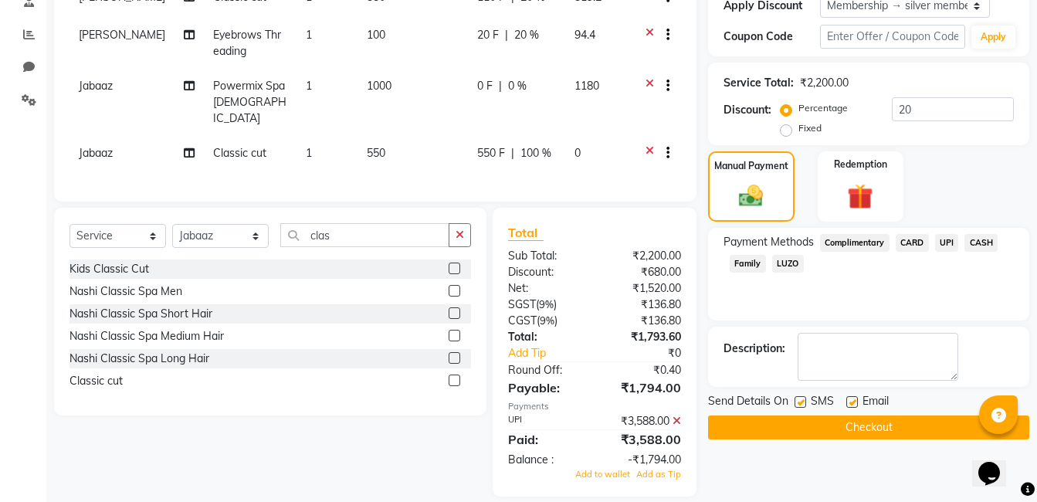
click at [946, 242] on span "UPI" at bounding box center [947, 243] width 24 height 18
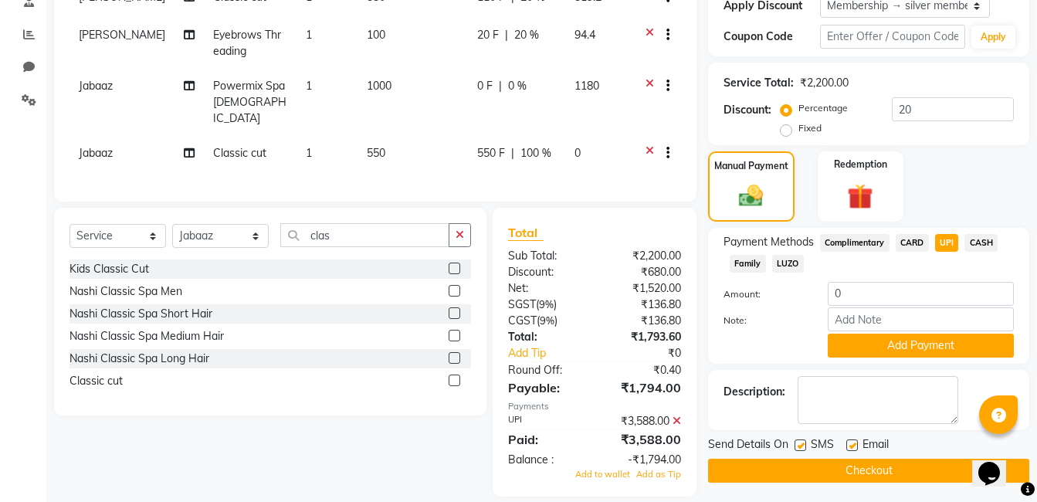
scroll to position [288, 0]
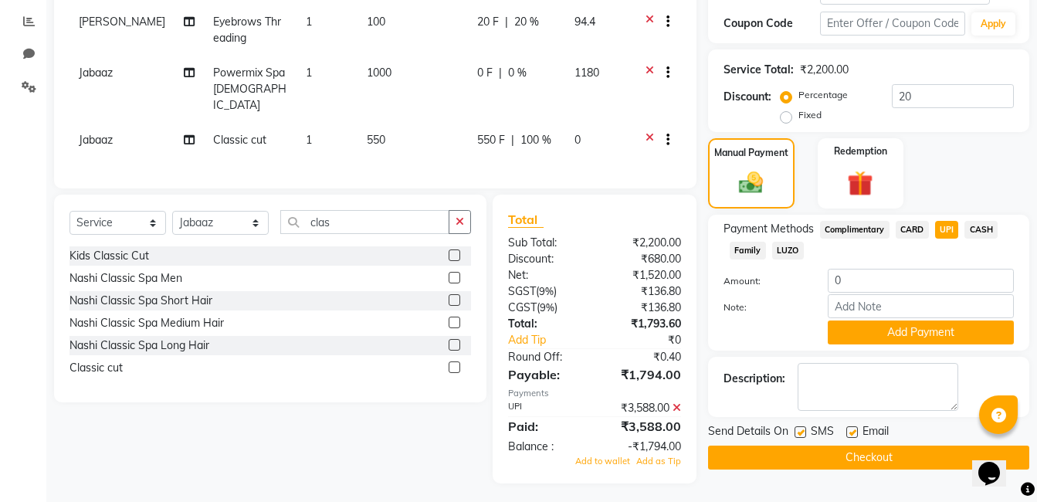
click at [680, 402] on icon at bounding box center [677, 407] width 8 height 11
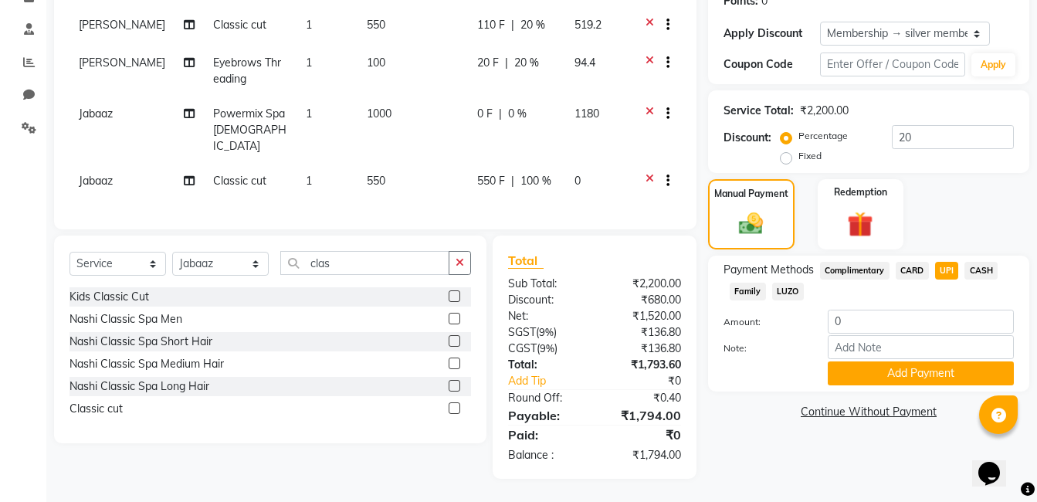
scroll to position [243, 0]
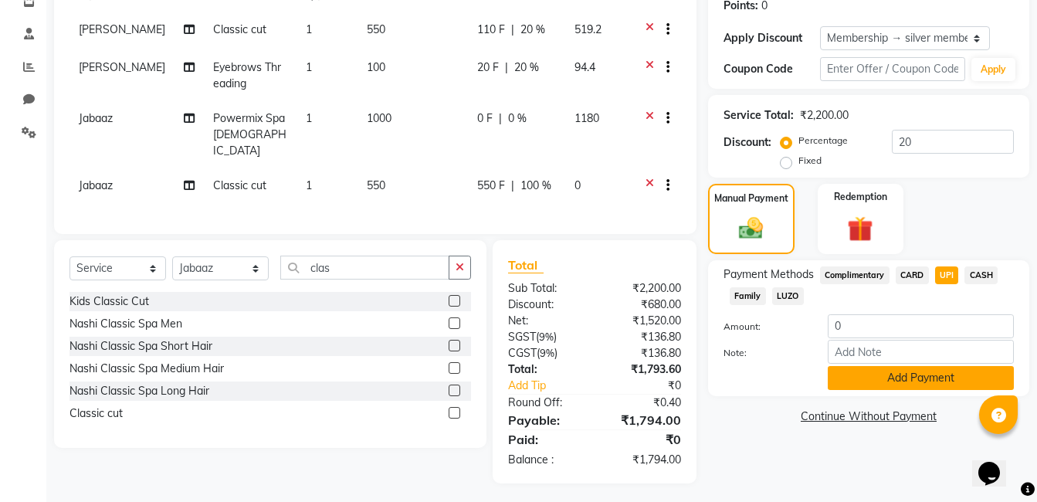
click at [878, 382] on button "Add Payment" at bounding box center [921, 378] width 186 height 24
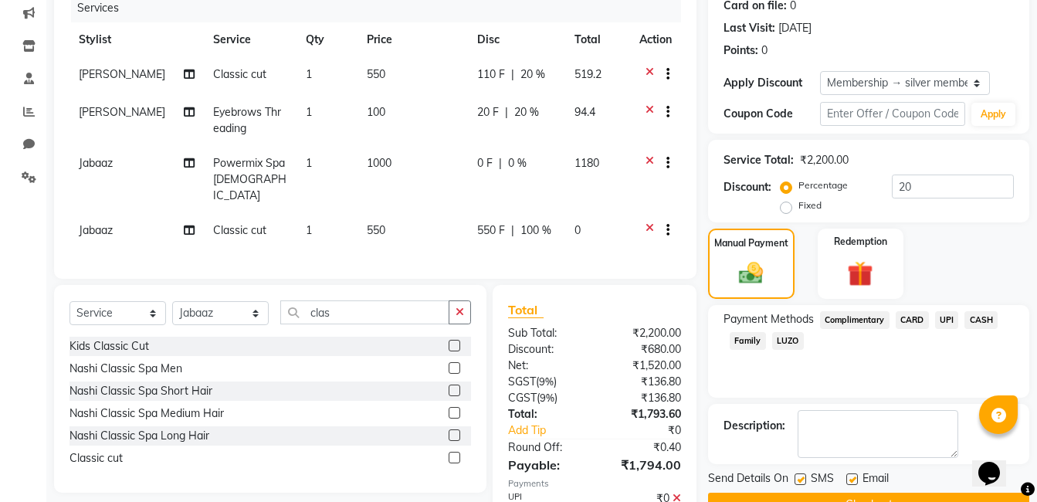
scroll to position [275, 0]
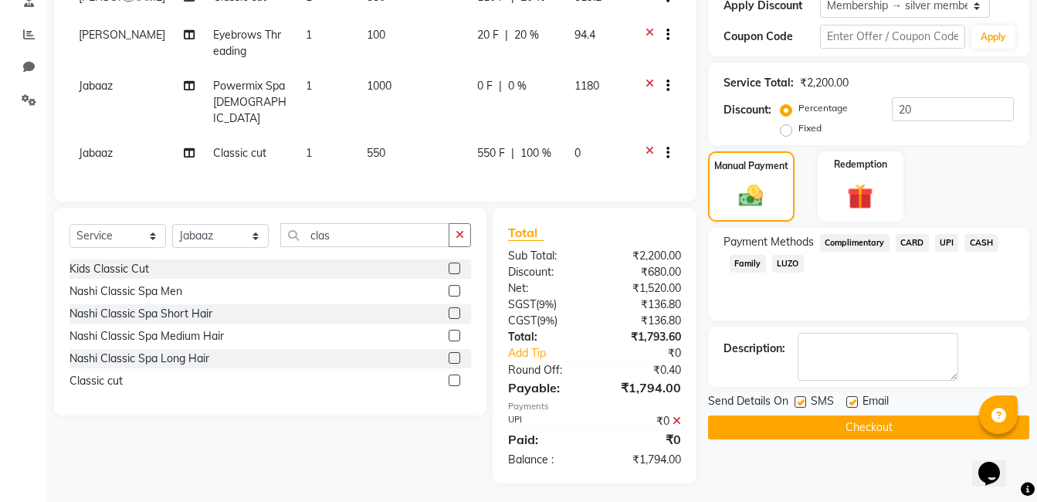
click at [663, 413] on div "₹0" at bounding box center [644, 421] width 98 height 16
click at [679, 415] on icon at bounding box center [677, 420] width 8 height 11
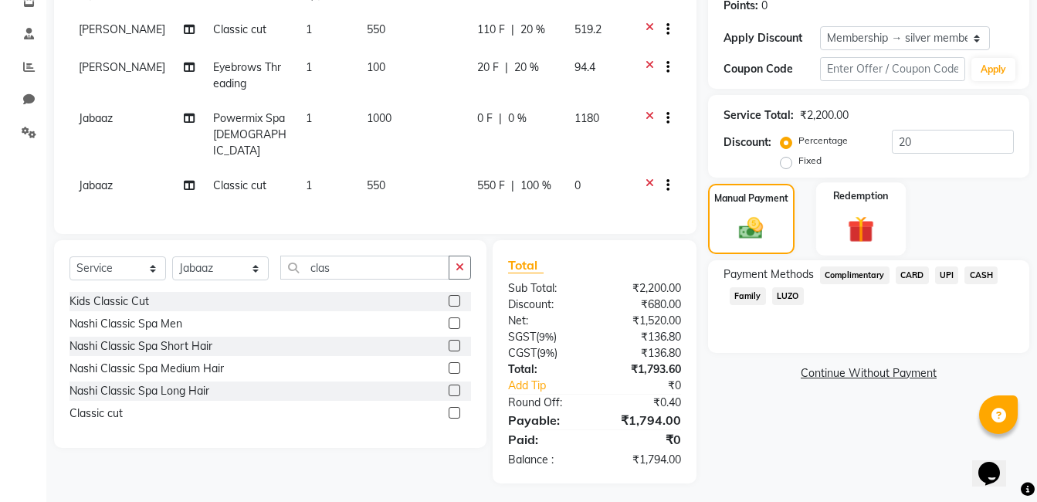
click at [824, 219] on div "Redemption" at bounding box center [861, 218] width 90 height 73
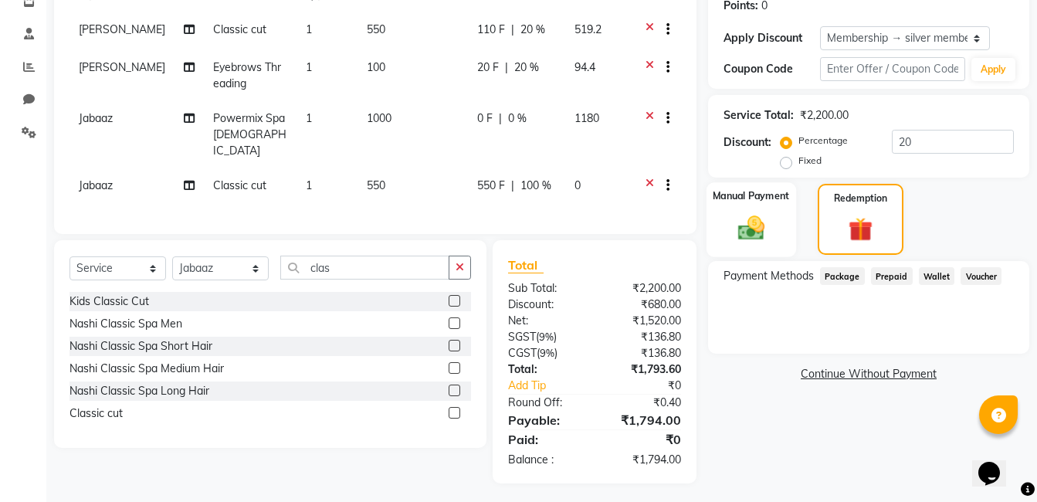
click at [766, 232] on img at bounding box center [751, 227] width 43 height 31
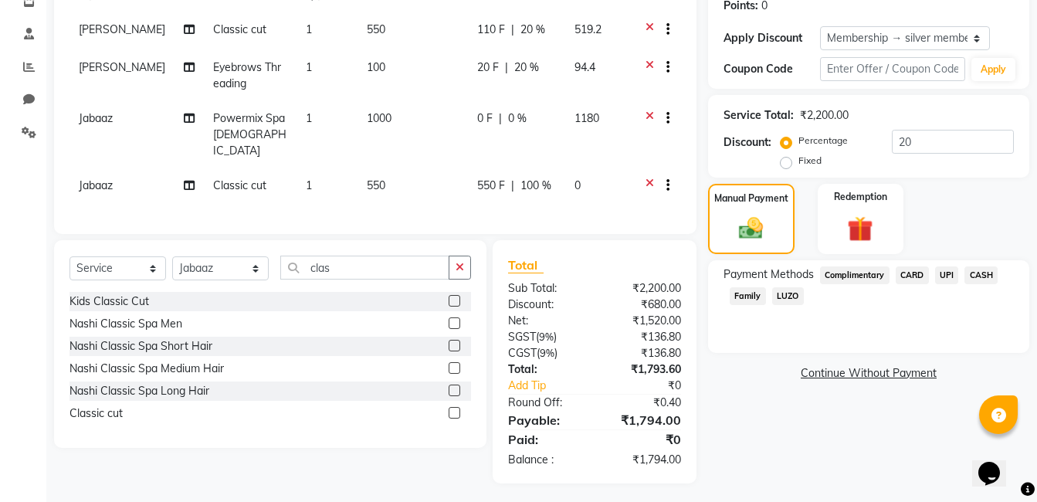
click at [955, 274] on span "UPI" at bounding box center [947, 275] width 24 height 18
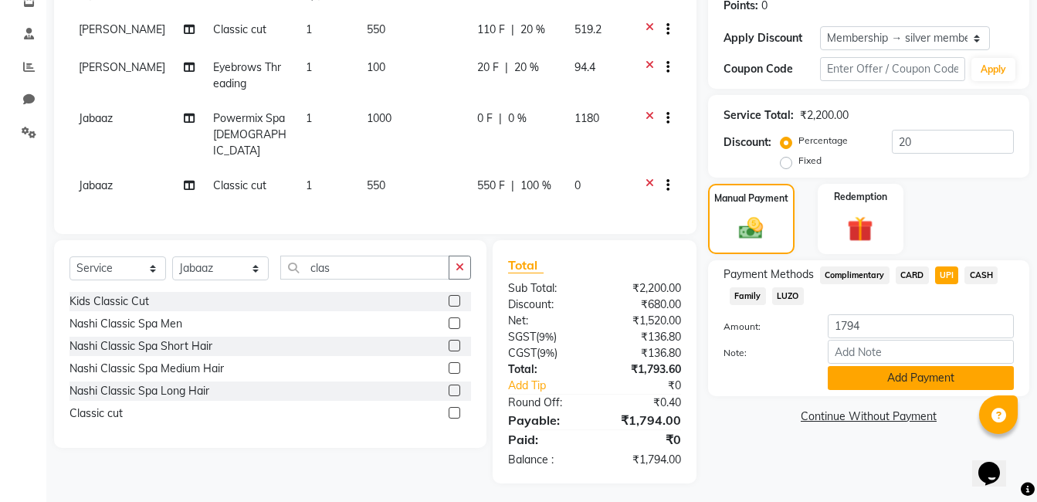
click at [954, 376] on button "Add Payment" at bounding box center [921, 378] width 186 height 24
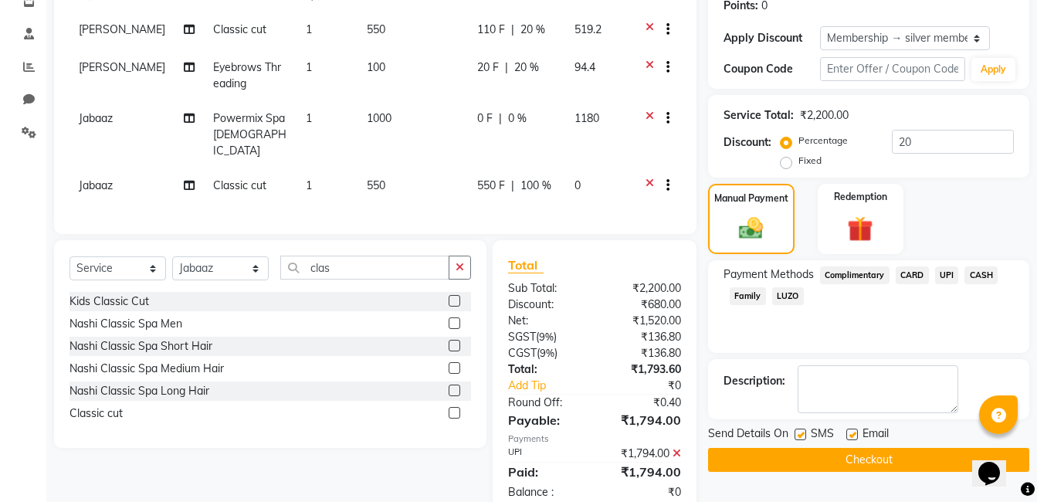
click at [931, 459] on button "Checkout" at bounding box center [868, 460] width 321 height 24
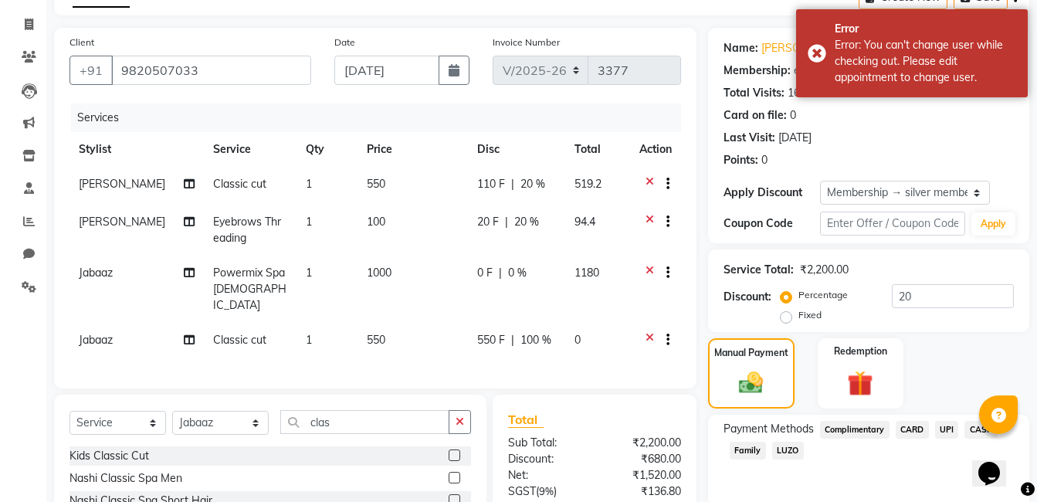
scroll to position [0, 0]
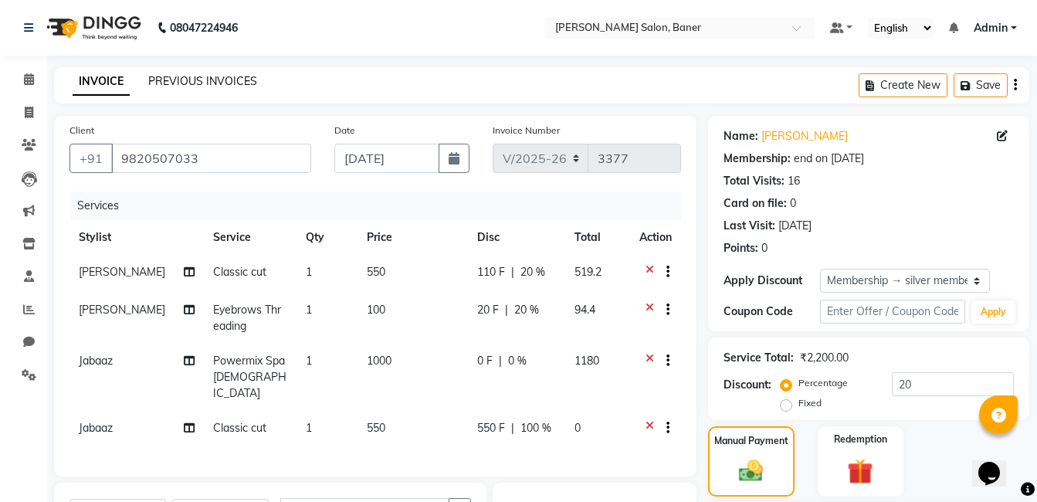
click at [228, 75] on link "PREVIOUS INVOICES" at bounding box center [202, 81] width 109 height 14
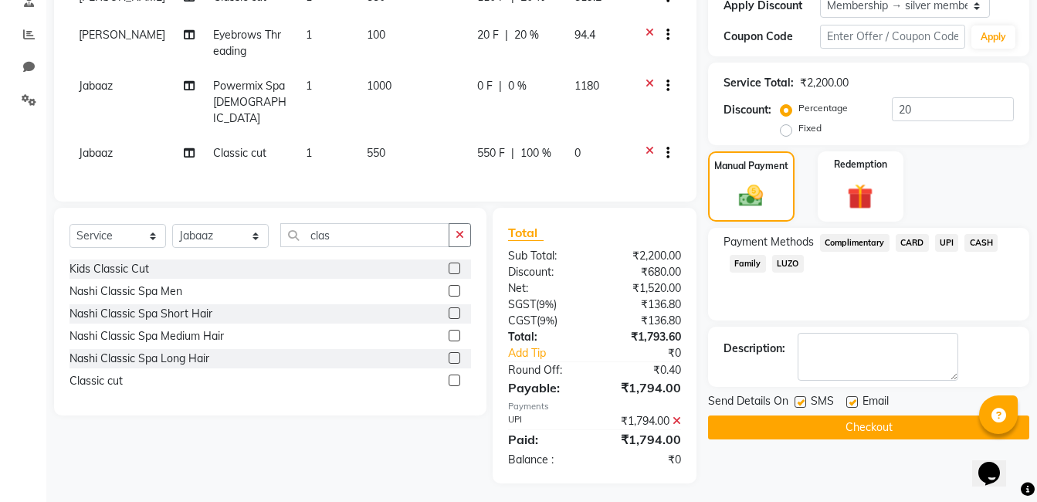
click at [677, 415] on icon at bounding box center [677, 420] width 8 height 11
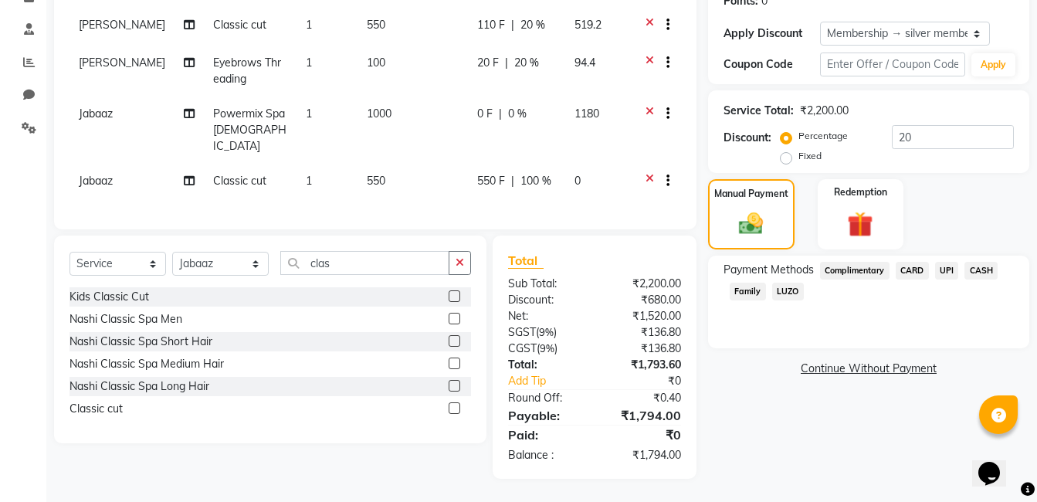
scroll to position [243, 0]
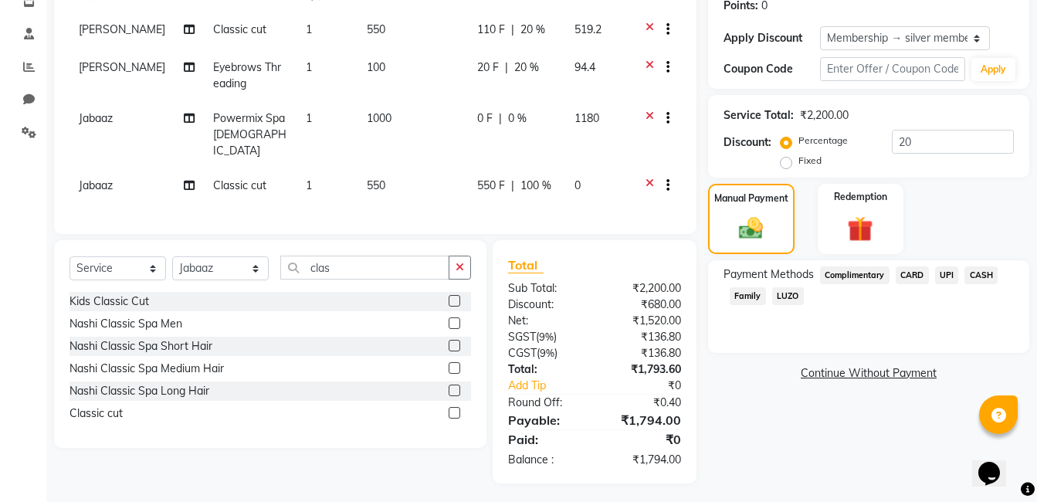
click at [949, 267] on span "UPI" at bounding box center [947, 275] width 24 height 18
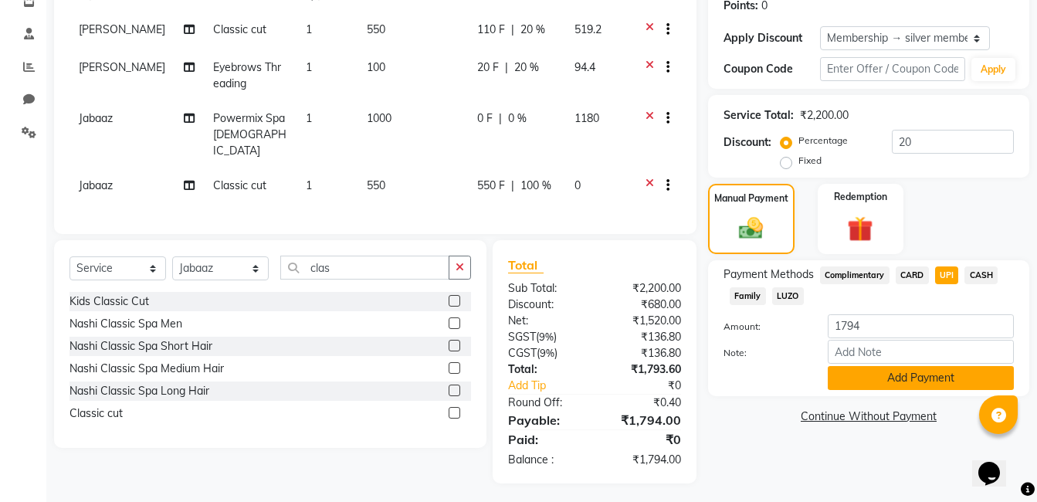
click at [887, 382] on button "Add Payment" at bounding box center [921, 378] width 186 height 24
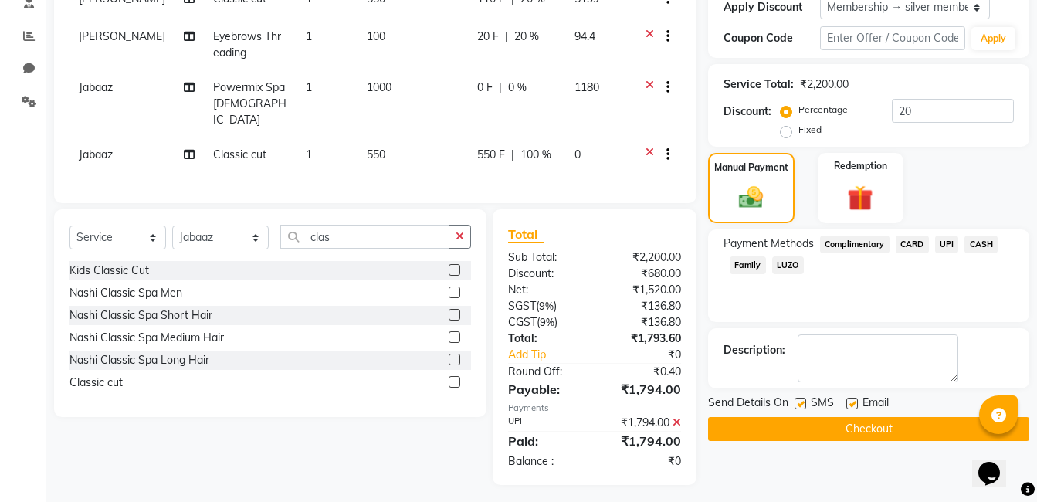
scroll to position [275, 0]
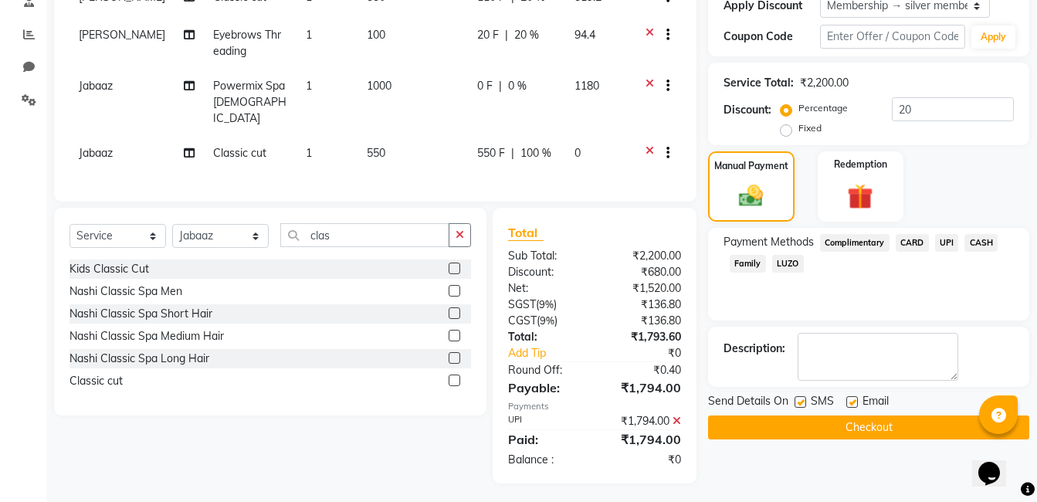
click at [814, 426] on button "Checkout" at bounding box center [868, 427] width 321 height 24
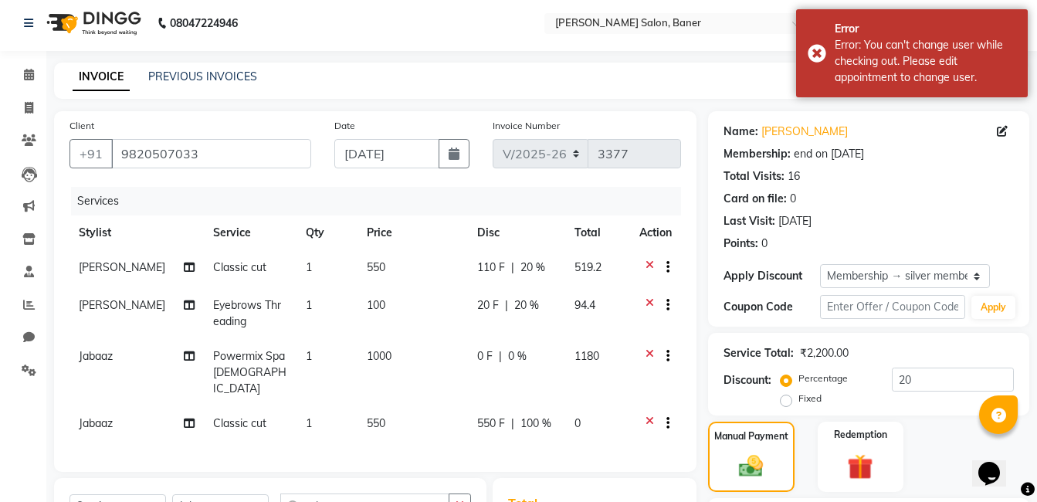
scroll to position [0, 0]
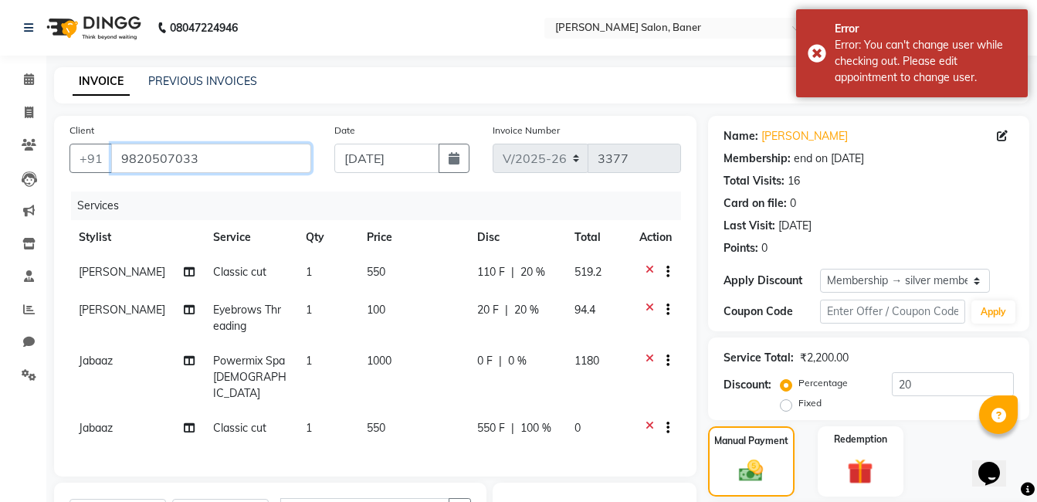
click at [202, 161] on input "9820507033" at bounding box center [211, 158] width 200 height 29
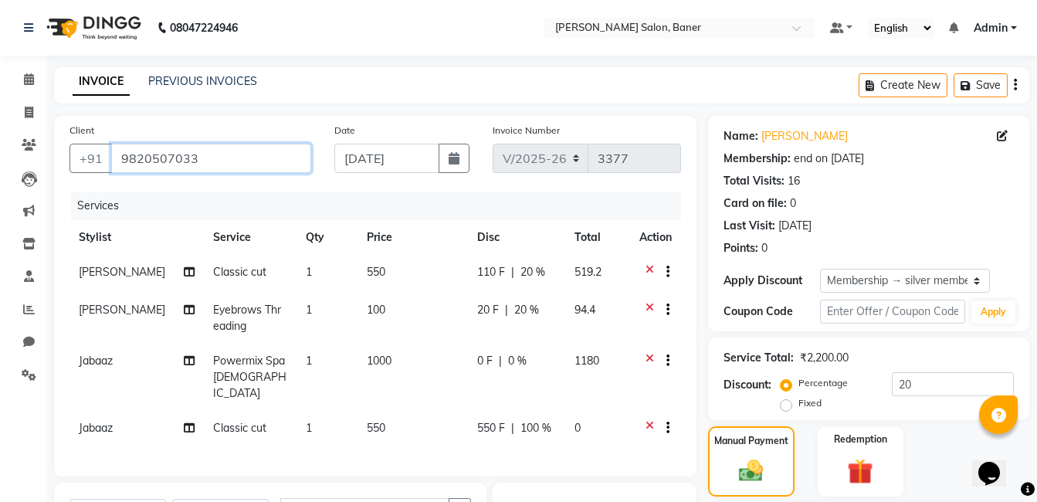
click at [202, 161] on input "9820507033" at bounding box center [211, 158] width 200 height 29
click at [27, 108] on icon at bounding box center [29, 113] width 8 height 12
select select "service"
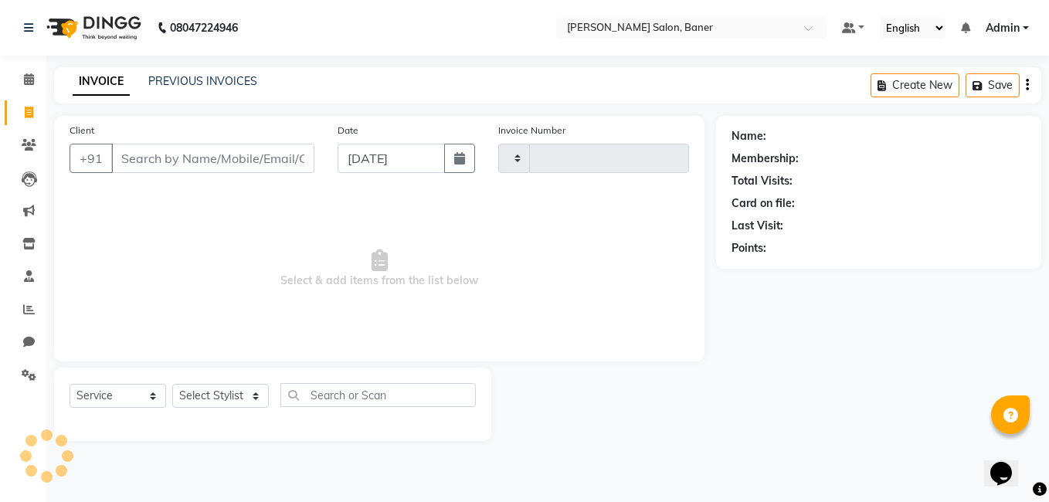
type input "3380"
select select "7115"
click at [478, 280] on span "Select & add items from the list below" at bounding box center [379, 269] width 619 height 154
click at [570, 66] on div "08047224946 Select Location × Varad Salon, Baner Default Panel My Panel English…" at bounding box center [524, 251] width 1049 height 502
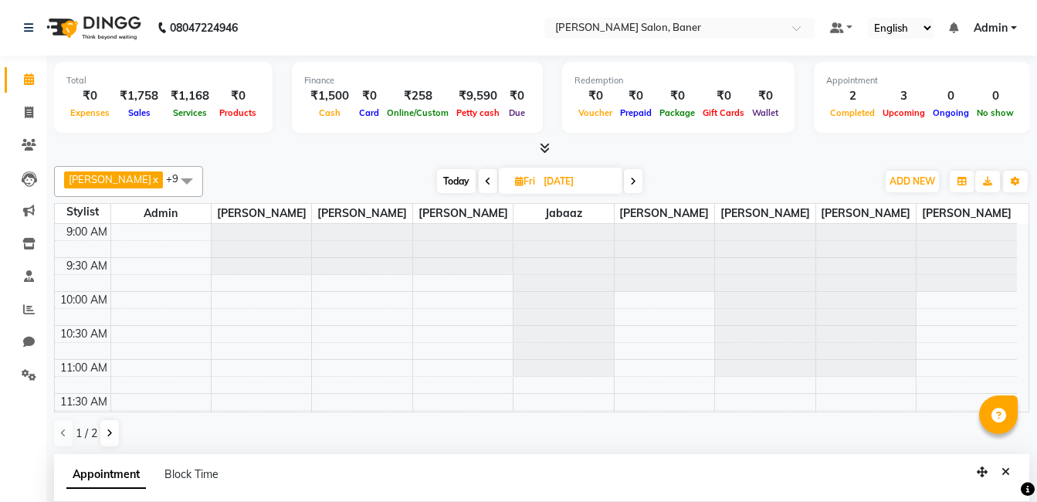
select select "60256"
select select "3599"
select select "tentative"
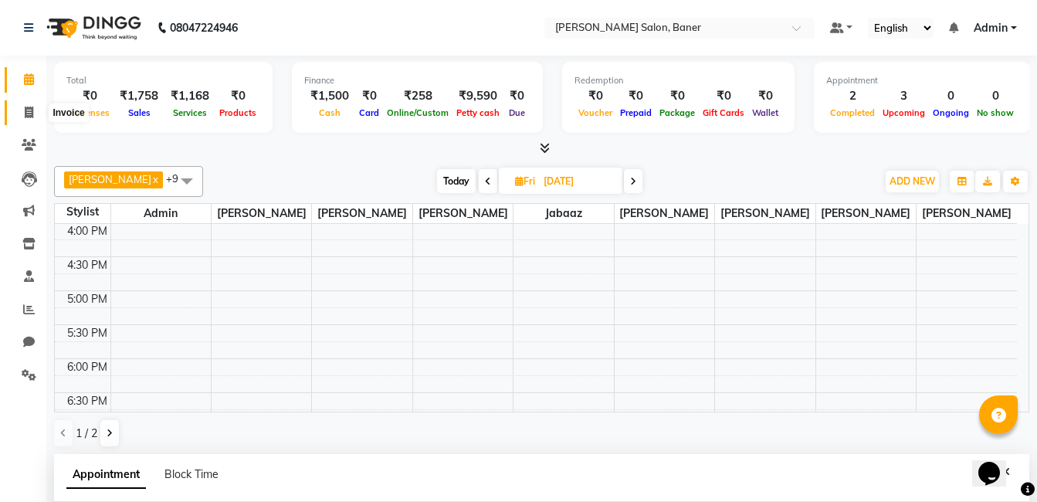
click at [25, 112] on icon at bounding box center [29, 113] width 8 height 12
select select "service"
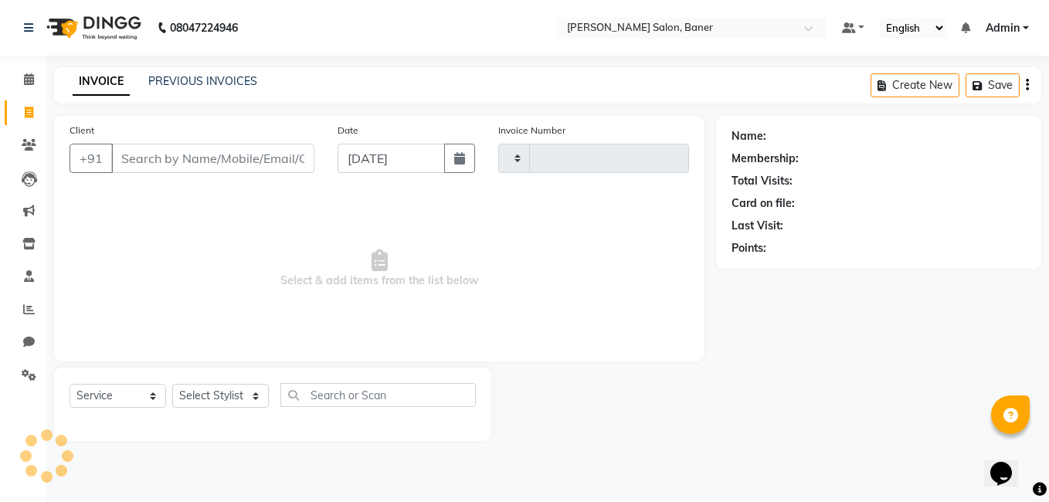
type input "3379"
select select "7115"
click at [242, 154] on input "Client" at bounding box center [212, 158] width 203 height 29
type input "9820507033"
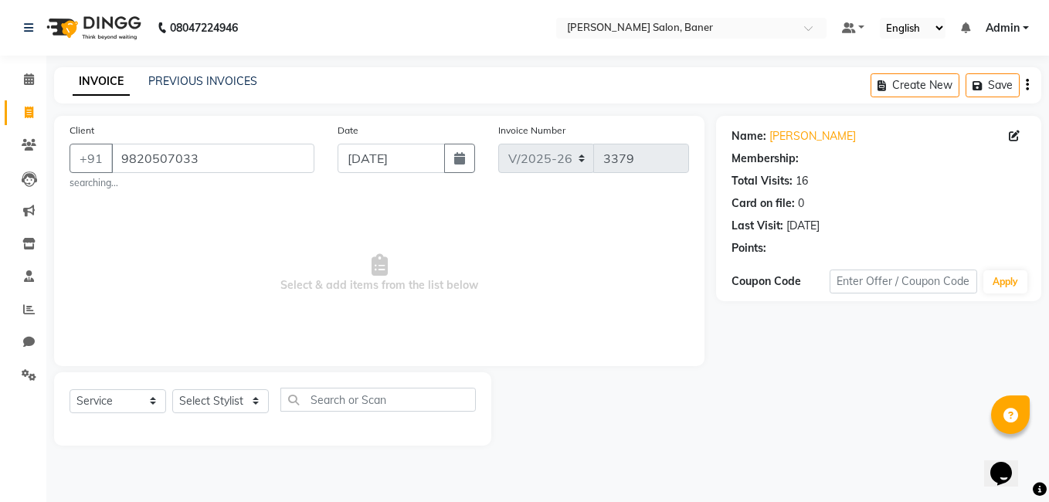
select select "1: Object"
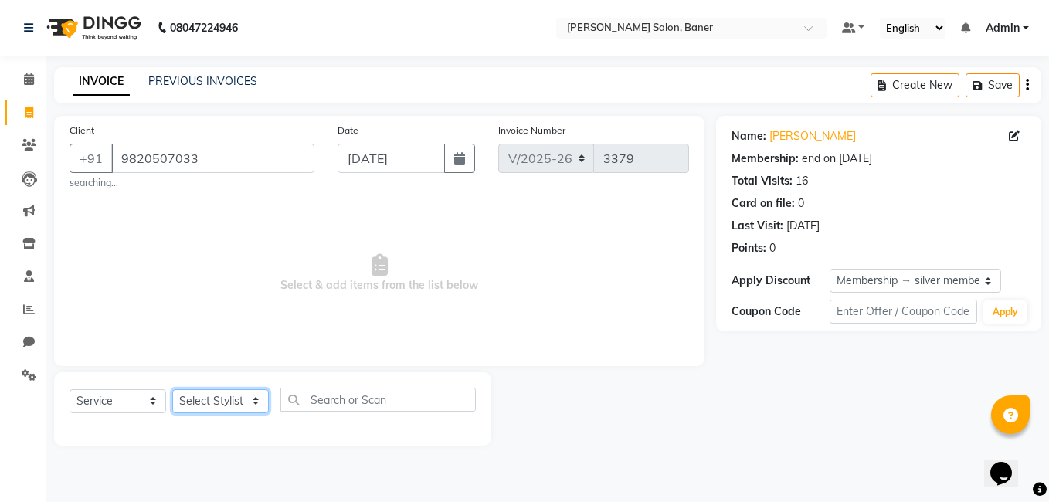
click at [205, 397] on select "Select Stylist Admin [PERSON_NAME] Jabaaz [PERSON_NAME] [PERSON_NAME] [PERSON_N…" at bounding box center [220, 401] width 97 height 24
select select "89608"
click at [172, 389] on select "Select Stylist Admin [PERSON_NAME] Jabaaz [PERSON_NAME] [PERSON_NAME] [PERSON_N…" at bounding box center [220, 401] width 97 height 24
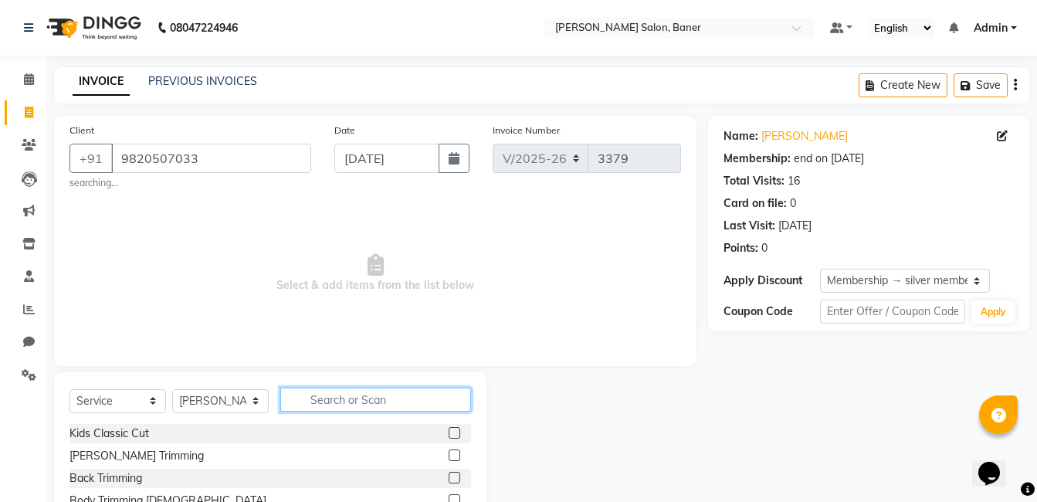
drag, startPoint x: 325, startPoint y: 411, endPoint x: 338, endPoint y: 406, distance: 13.9
click at [328, 411] on input "text" at bounding box center [375, 400] width 191 height 24
click at [330, 395] on input "text" at bounding box center [375, 400] width 191 height 24
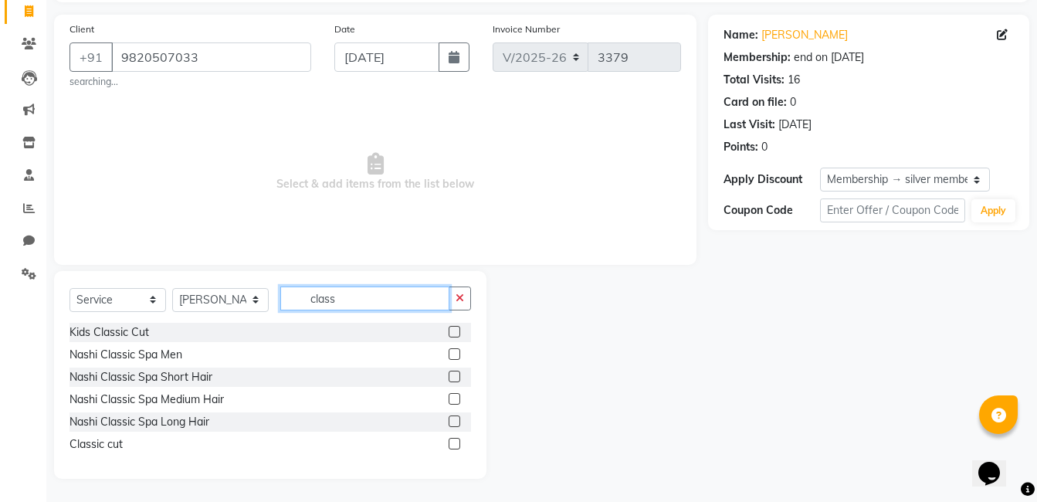
type input "class"
click at [456, 443] on label at bounding box center [455, 444] width 12 height 12
click at [456, 443] on input "checkbox" at bounding box center [454, 444] width 10 height 10
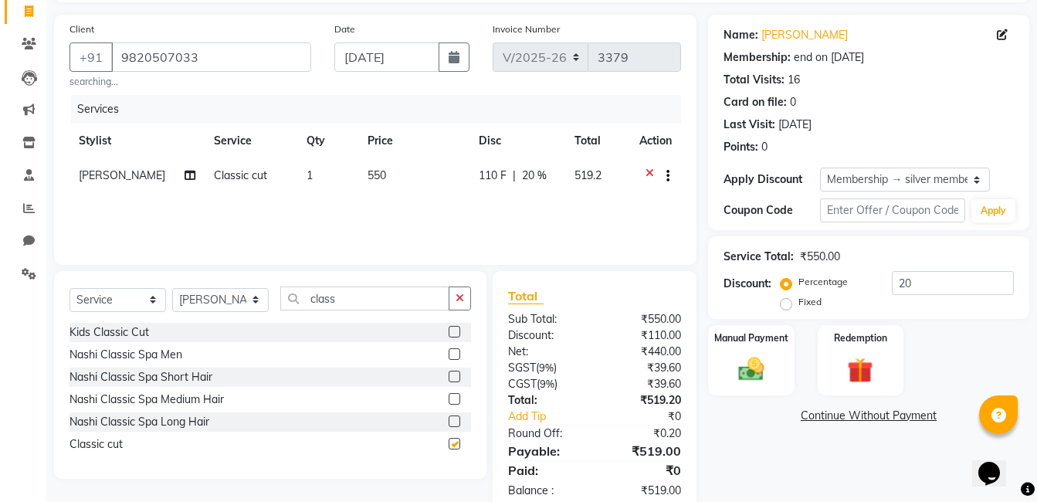
checkbox input "false"
click at [201, 303] on select "Select Stylist Admin [PERSON_NAME] Jabaaz [PERSON_NAME] [PERSON_NAME] [PERSON_N…" at bounding box center [220, 300] width 97 height 24
select select "60282"
click at [172, 288] on select "Select Stylist Admin [PERSON_NAME] Jabaaz [PERSON_NAME] [PERSON_NAME] [PERSON_N…" at bounding box center [220, 300] width 97 height 24
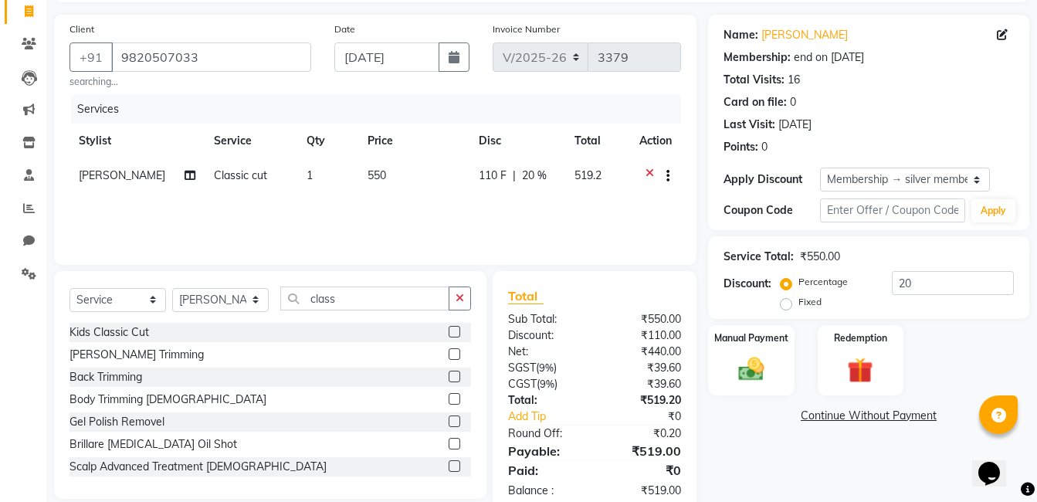
click at [238, 76] on small "searching..." at bounding box center [191, 82] width 242 height 14
drag, startPoint x: 455, startPoint y: 298, endPoint x: 343, endPoint y: 300, distance: 112.0
click at [453, 297] on button "button" at bounding box center [460, 299] width 22 height 24
click at [341, 300] on input "text" at bounding box center [375, 299] width 191 height 24
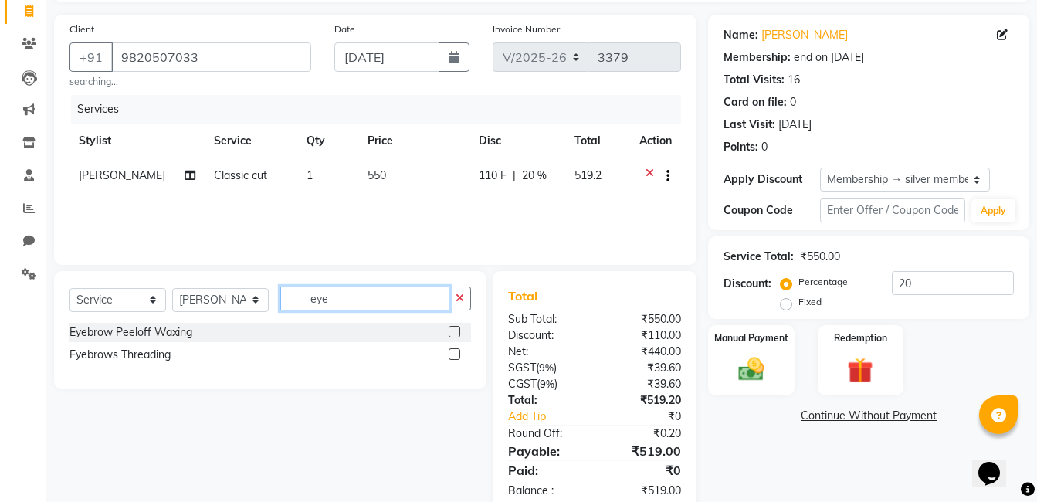
type input "eye"
click at [455, 352] on label at bounding box center [455, 354] width 12 height 12
click at [455, 352] on input "checkbox" at bounding box center [454, 355] width 10 height 10
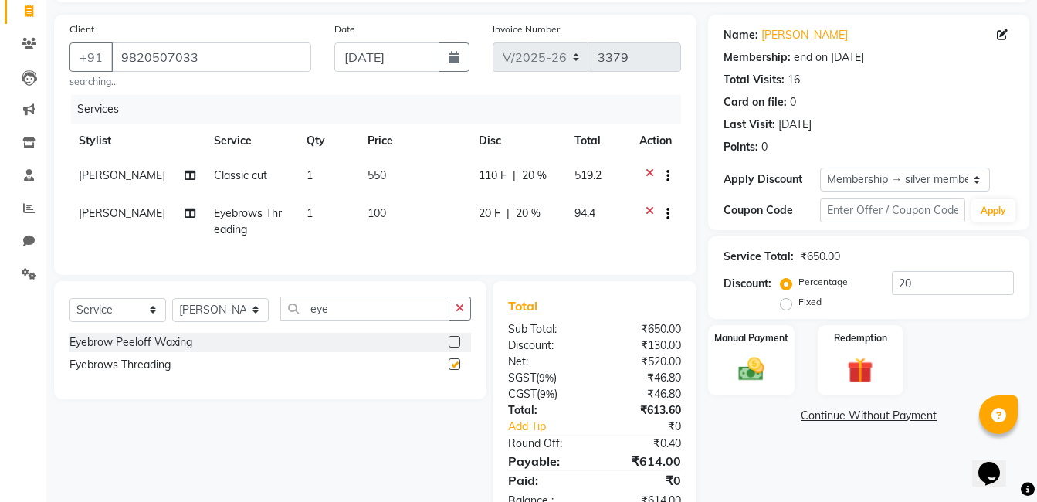
checkbox input "false"
click at [219, 318] on select "Select Stylist Admin [PERSON_NAME] Jabaaz [PERSON_NAME] [PERSON_NAME] [PERSON_N…" at bounding box center [220, 310] width 97 height 24
select select "69598"
click at [172, 309] on select "Select Stylist Admin [PERSON_NAME] Jabaaz [PERSON_NAME] [PERSON_NAME] [PERSON_N…" at bounding box center [220, 310] width 97 height 24
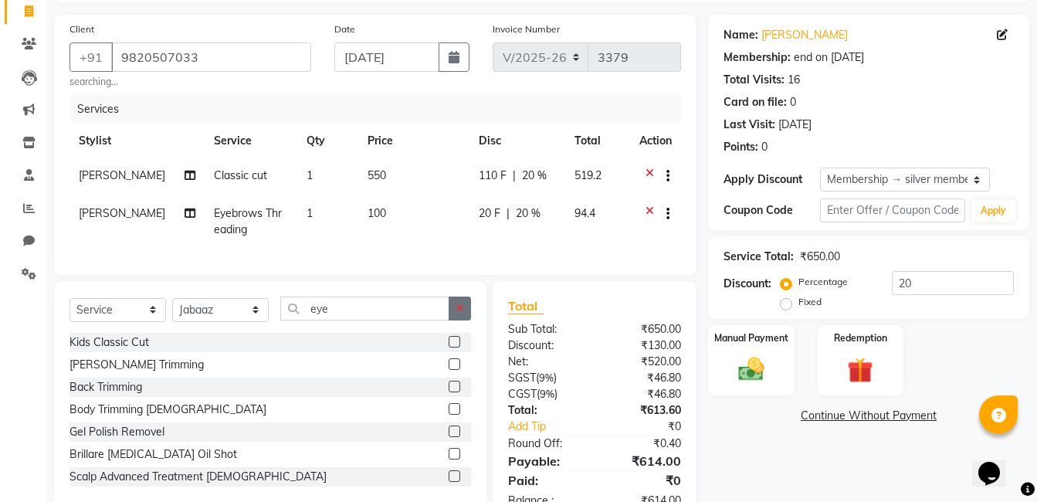
click at [459, 314] on icon "button" at bounding box center [460, 308] width 8 height 11
click at [380, 312] on input "text" at bounding box center [375, 309] width 191 height 24
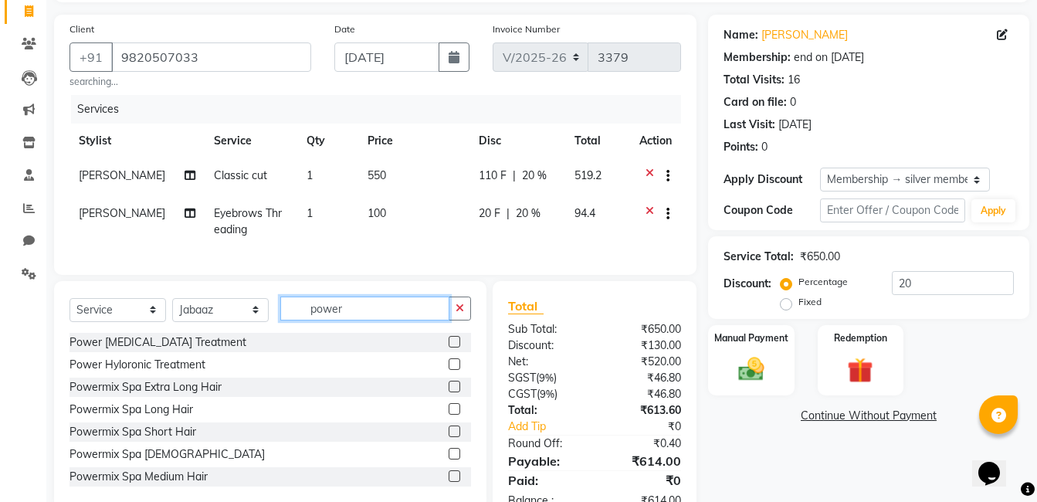
type input "power"
click at [449, 457] on label at bounding box center [455, 452] width 12 height 12
click at [449, 457] on input "checkbox" at bounding box center [454, 452] width 10 height 10
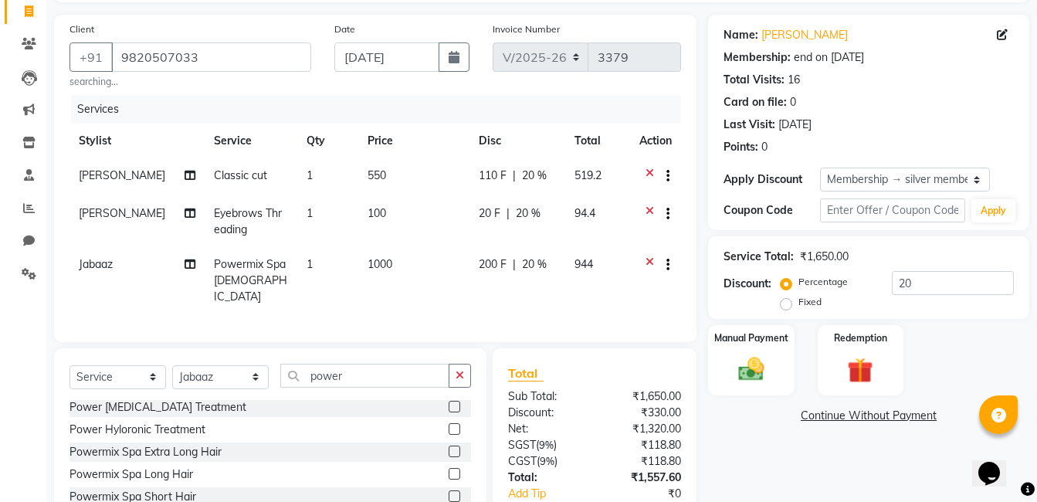
checkbox input "false"
click at [463, 370] on icon "button" at bounding box center [460, 375] width 8 height 11
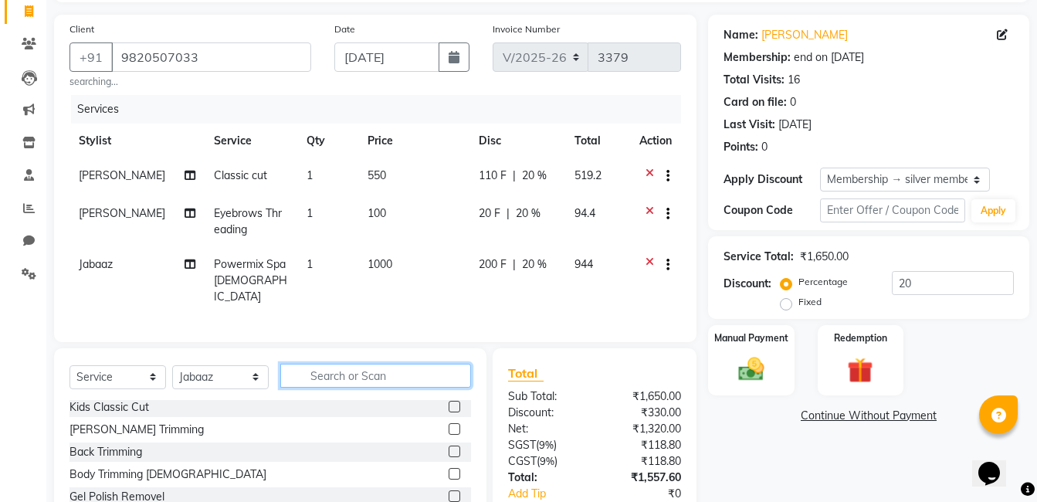
click at [315, 365] on input "text" at bounding box center [375, 376] width 191 height 24
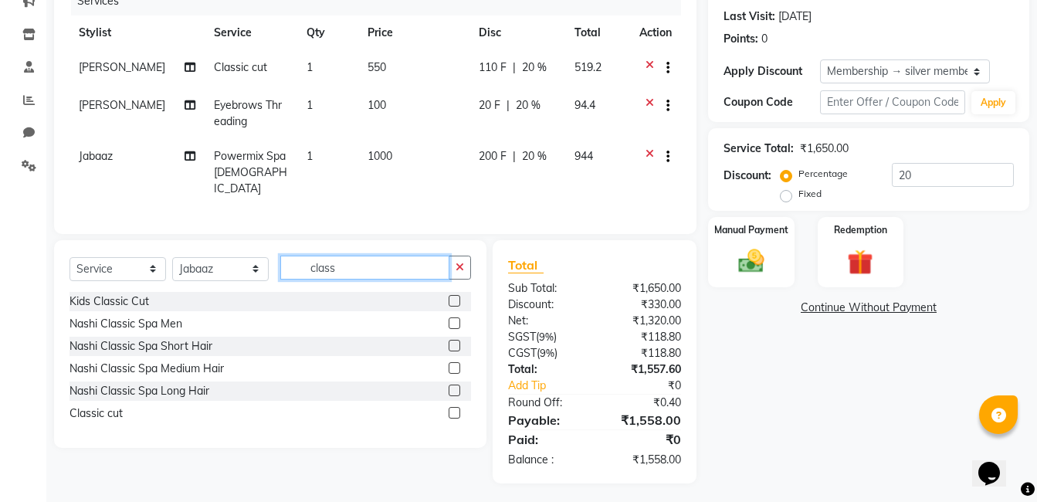
type input "class"
click at [450, 412] on label at bounding box center [455, 413] width 12 height 12
click at [450, 412] on input "checkbox" at bounding box center [454, 414] width 10 height 10
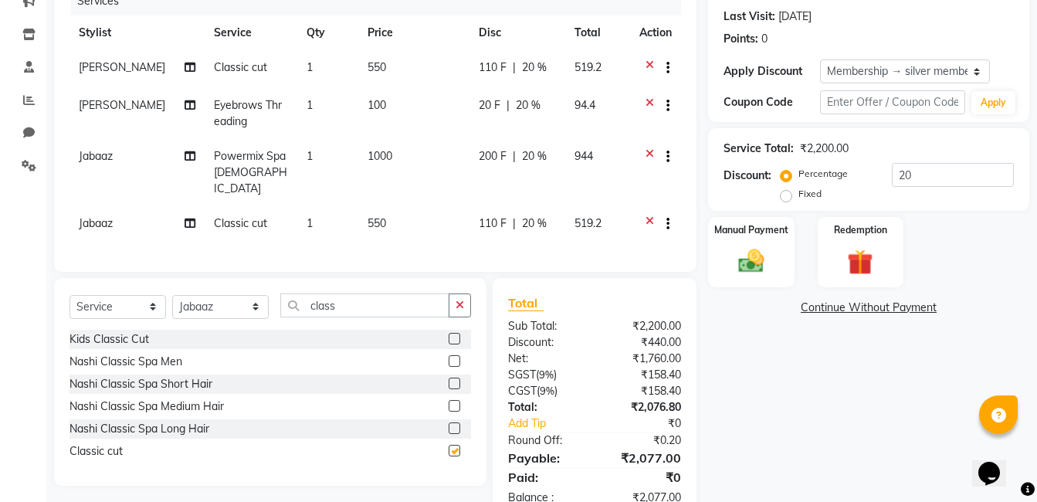
checkbox input "false"
click at [513, 215] on div "110 F | 20 %" at bounding box center [517, 223] width 77 height 16
select select "69598"
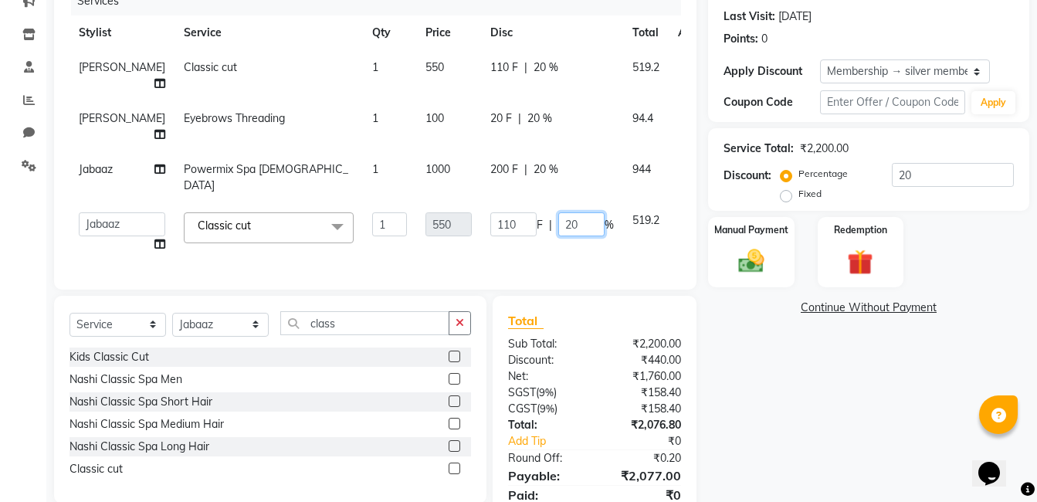
drag, startPoint x: 546, startPoint y: 220, endPoint x: 522, endPoint y: 220, distance: 23.9
click at [522, 220] on div "110 F | 20 %" at bounding box center [552, 224] width 124 height 24
type input "100"
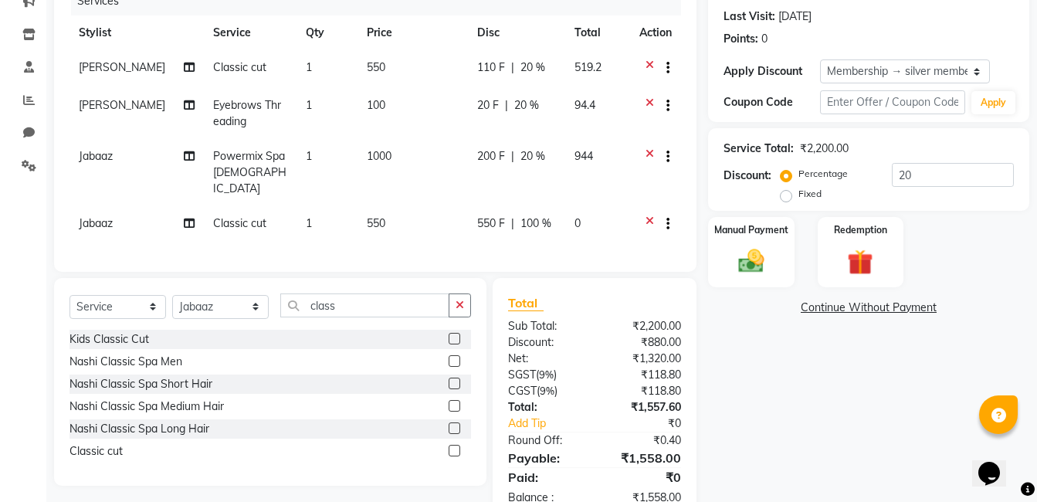
click at [482, 250] on div "Services Stylist Service Qty Price Disc Total Action [PERSON_NAME] Classic cut …" at bounding box center [376, 122] width 612 height 270
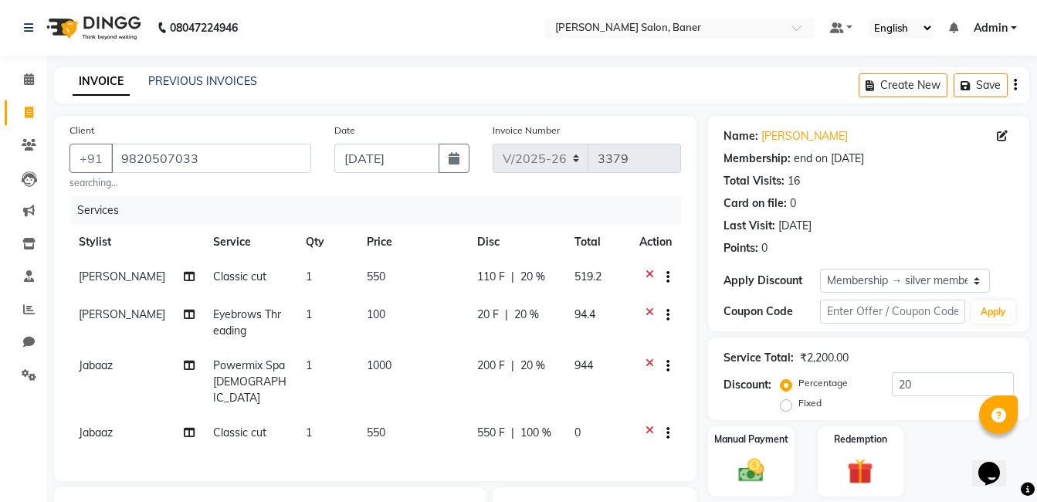
click at [543, 358] on div "200 F | 20 %" at bounding box center [517, 366] width 80 height 16
select select "69598"
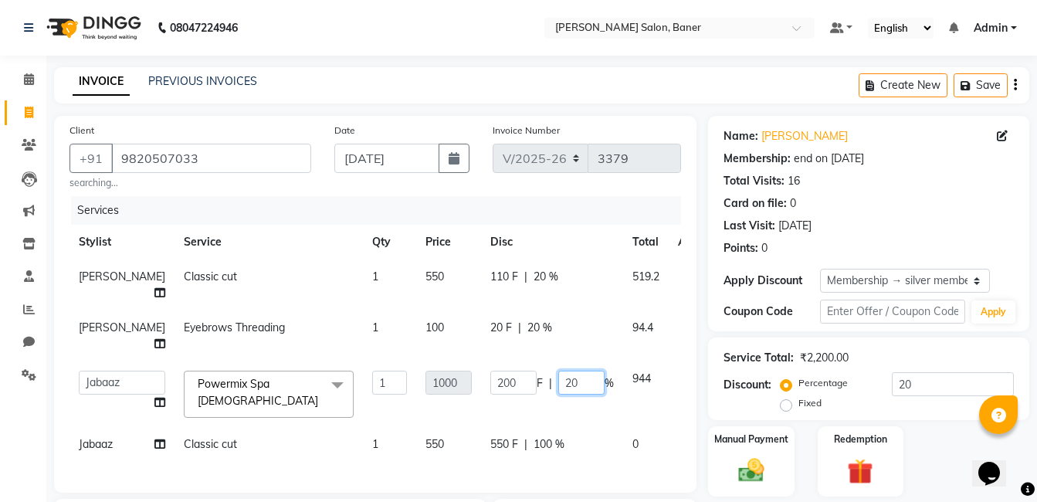
drag, startPoint x: 553, startPoint y: 399, endPoint x: 516, endPoint y: 403, distance: 37.4
click at [516, 395] on div "200 F | 20 %" at bounding box center [552, 383] width 124 height 24
click at [524, 369] on tbody "[PERSON_NAME] Classic cut 1 550 110 F | 20 % 519.2 [PERSON_NAME] Eyebrows Threa…" at bounding box center [395, 361] width 650 height 205
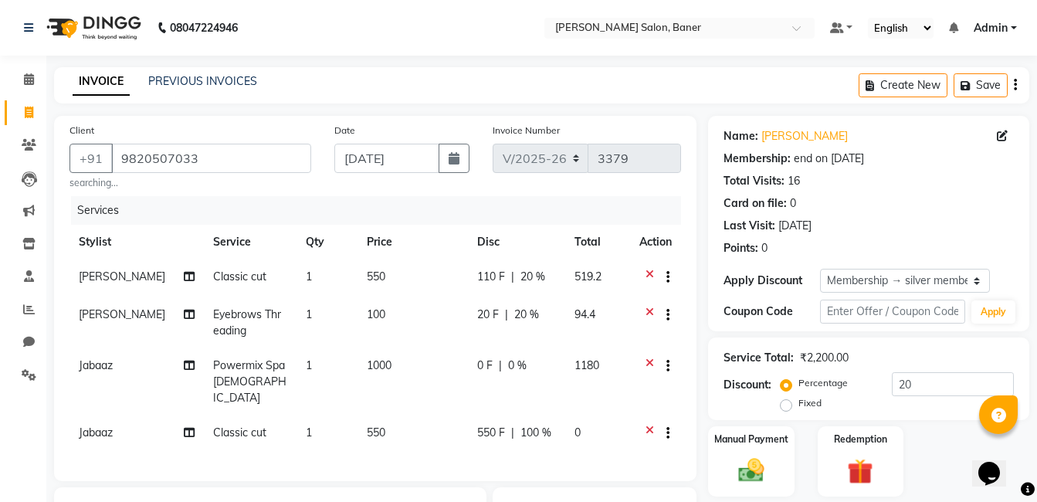
scroll to position [247, 0]
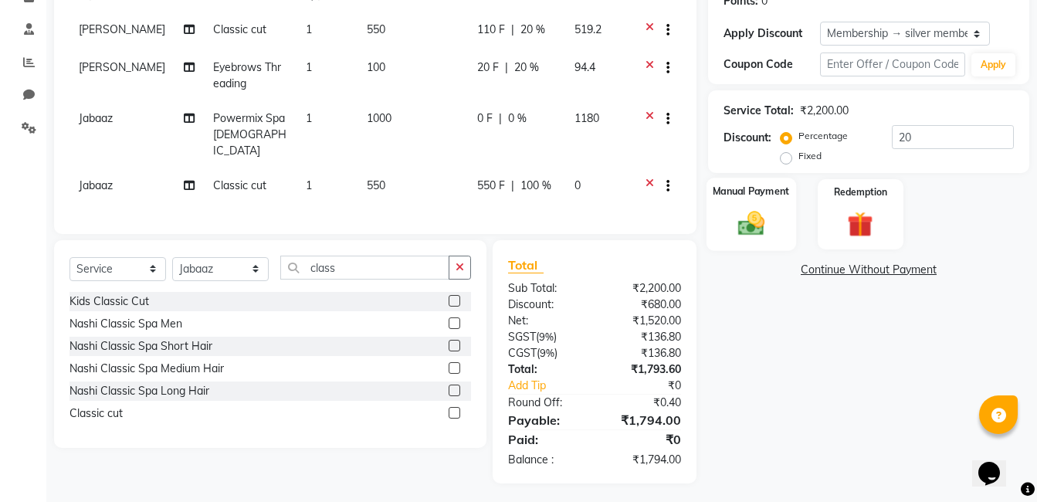
click at [755, 229] on img at bounding box center [751, 223] width 43 height 31
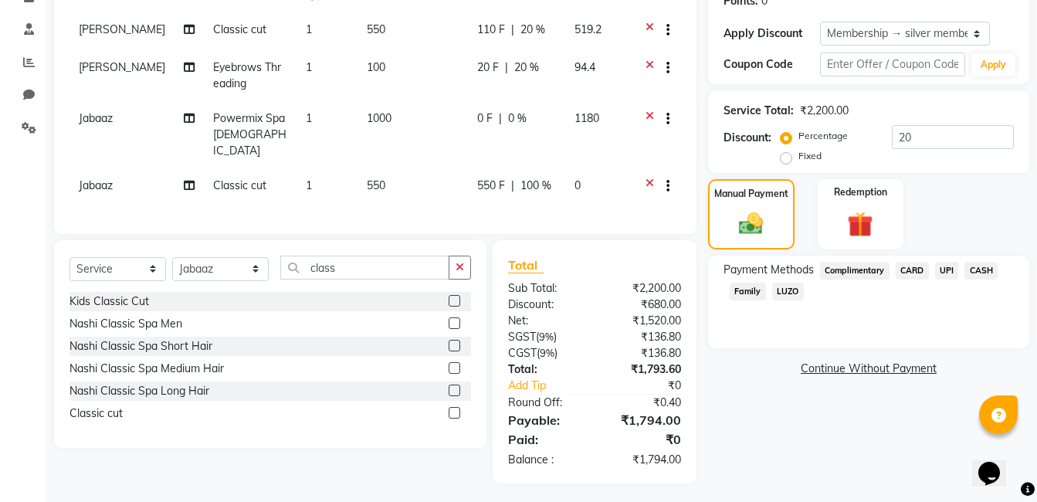
click at [945, 273] on span "UPI" at bounding box center [947, 271] width 24 height 18
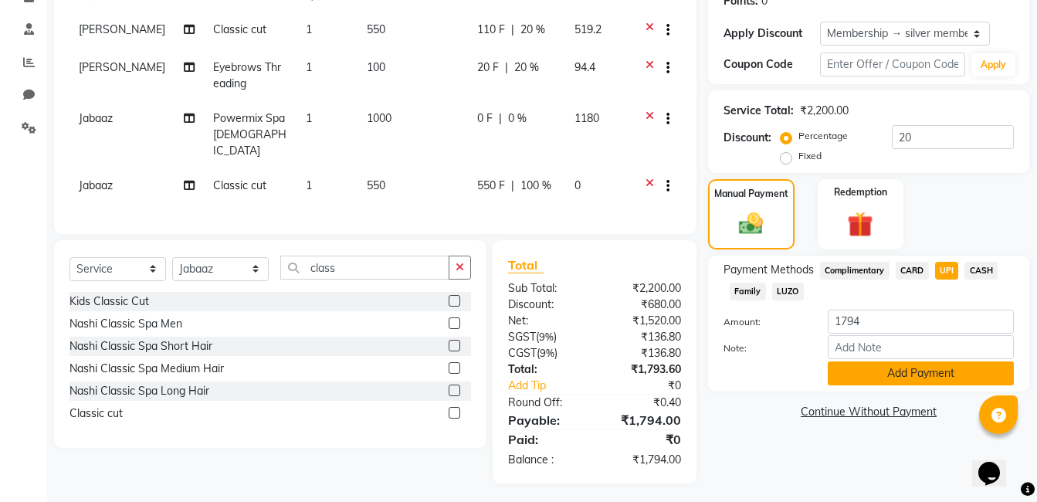
click at [893, 372] on button "Add Payment" at bounding box center [921, 373] width 186 height 24
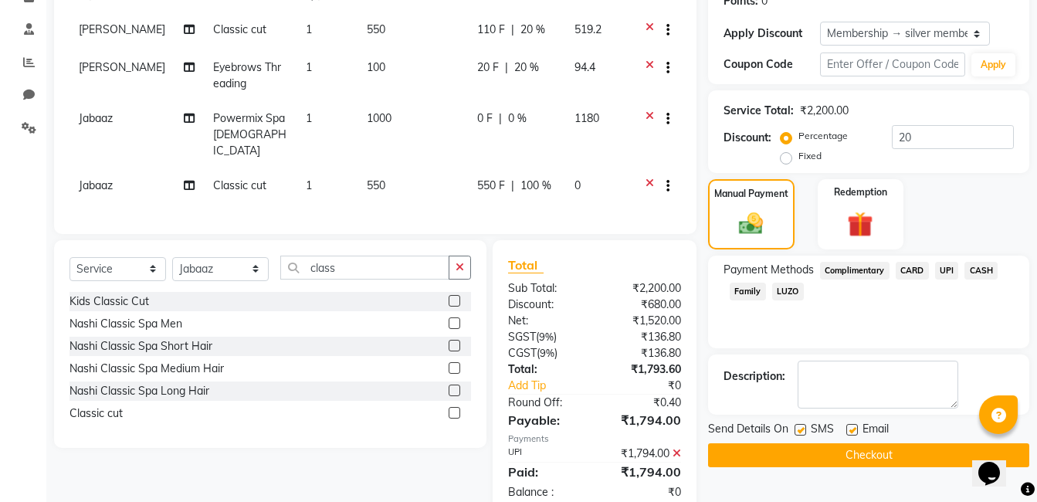
scroll to position [280, 0]
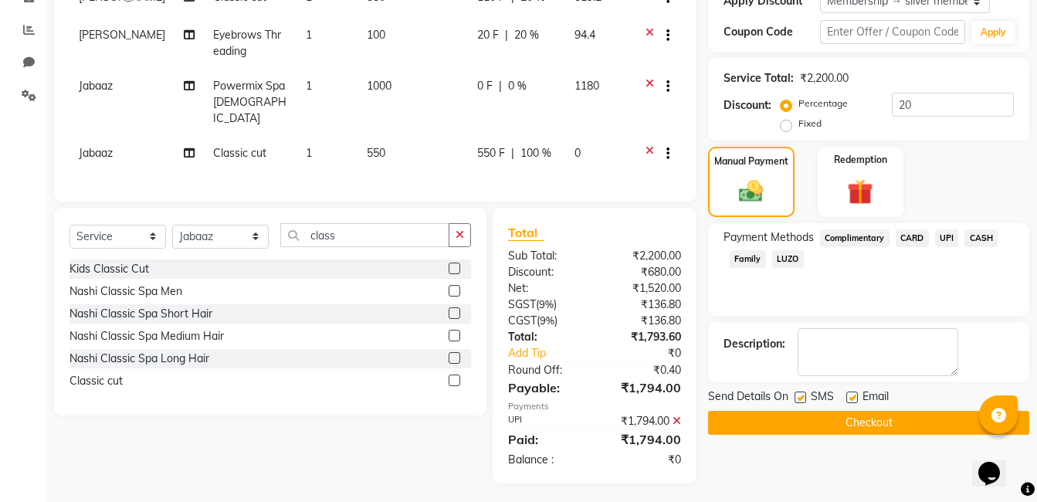
click at [850, 416] on button "Checkout" at bounding box center [868, 423] width 321 height 24
click at [851, 423] on div "Checkout" at bounding box center [868, 423] width 321 height 24
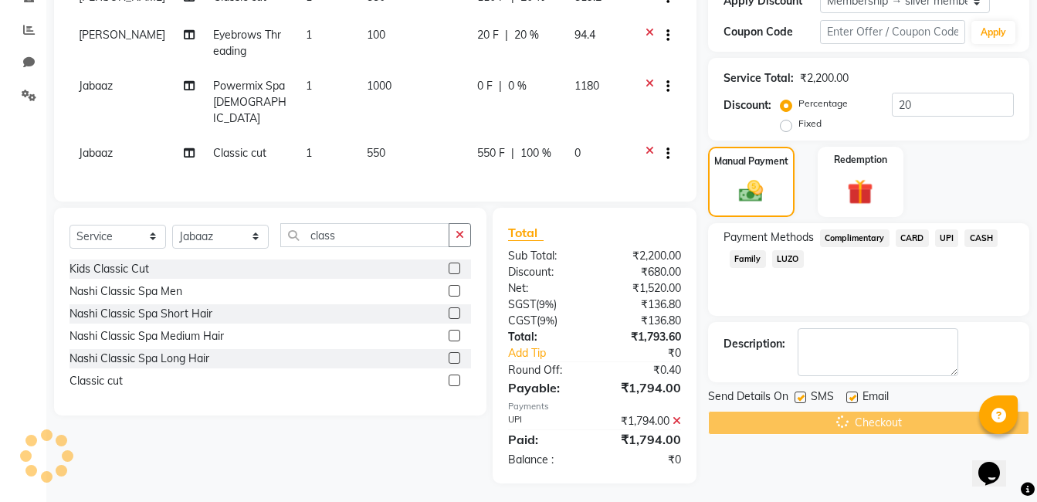
click at [867, 422] on div "Checkout" at bounding box center [868, 423] width 321 height 24
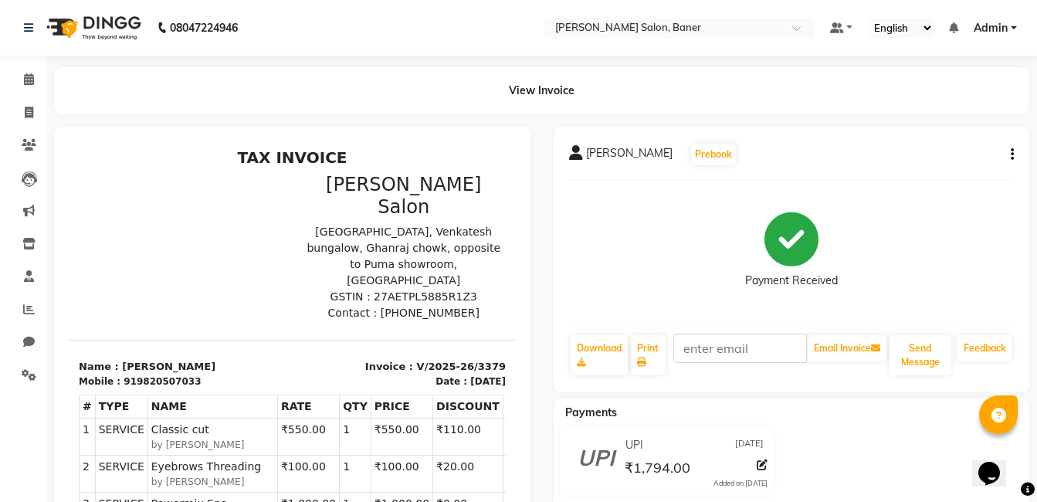
drag, startPoint x: 593, startPoint y: 71, endPoint x: 777, endPoint y: 1, distance: 196.8
click at [595, 70] on div "View Invoice" at bounding box center [541, 90] width 975 height 47
